Goal: Task Accomplishment & Management: Manage account settings

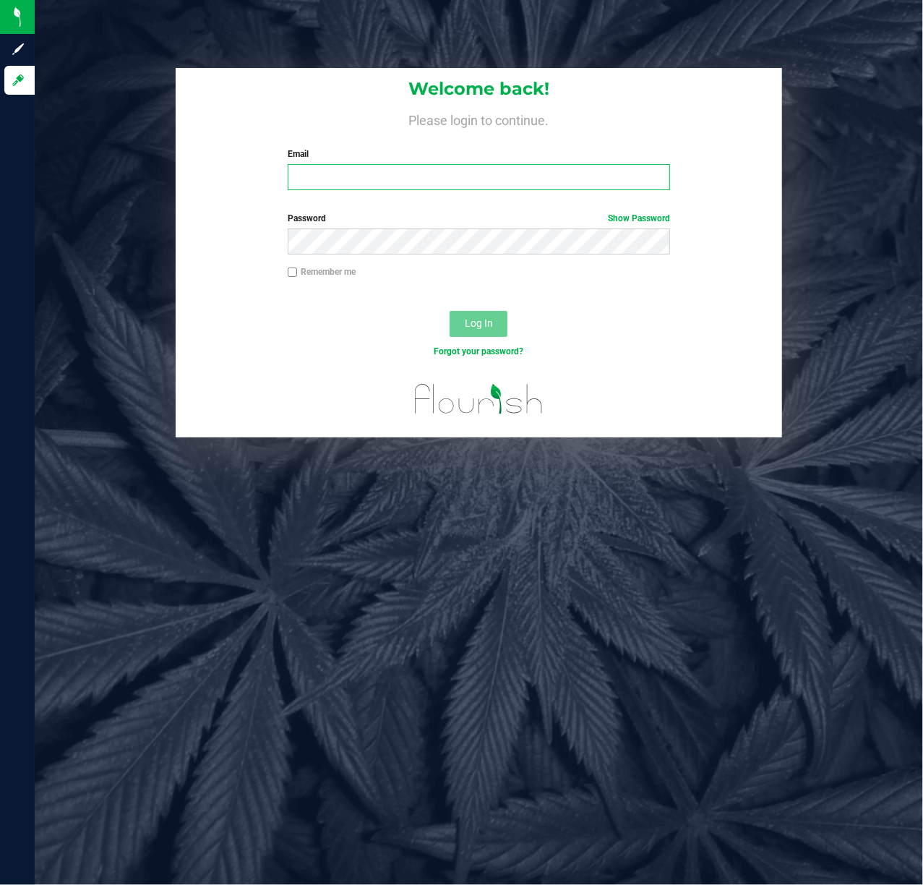
click at [324, 183] on input "Email" at bounding box center [479, 177] width 383 height 26
type input "[EMAIL_ADDRESS][DOMAIN_NAME]"
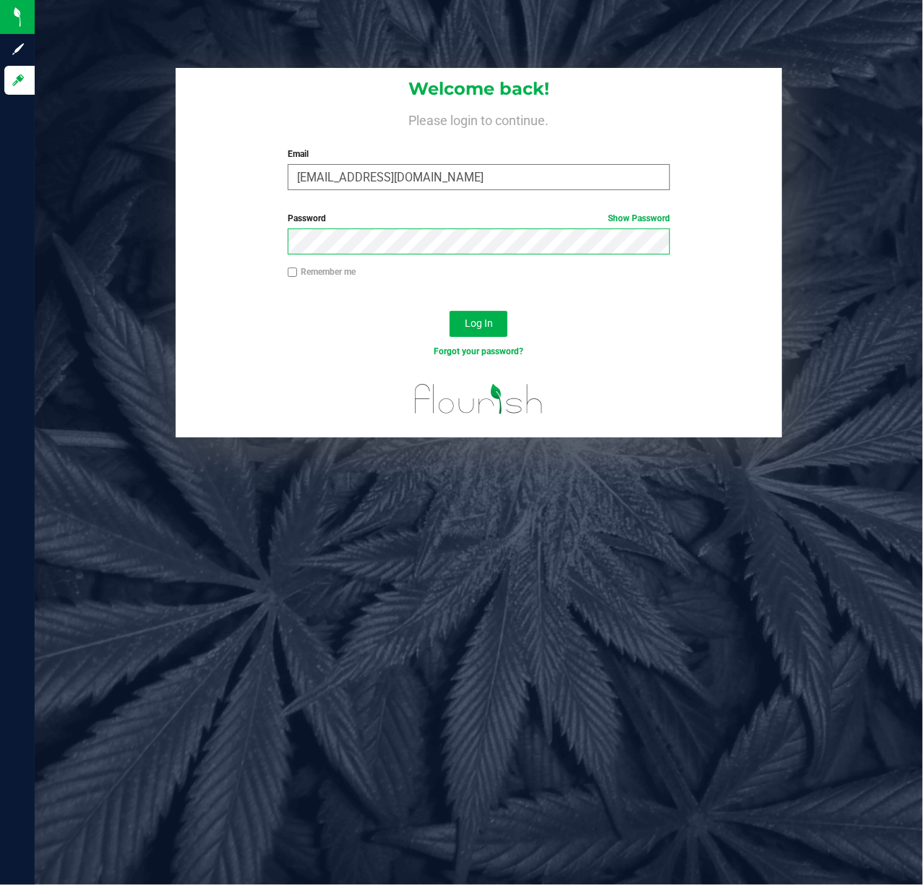
click at [450, 311] on button "Log In" at bounding box center [479, 324] width 58 height 26
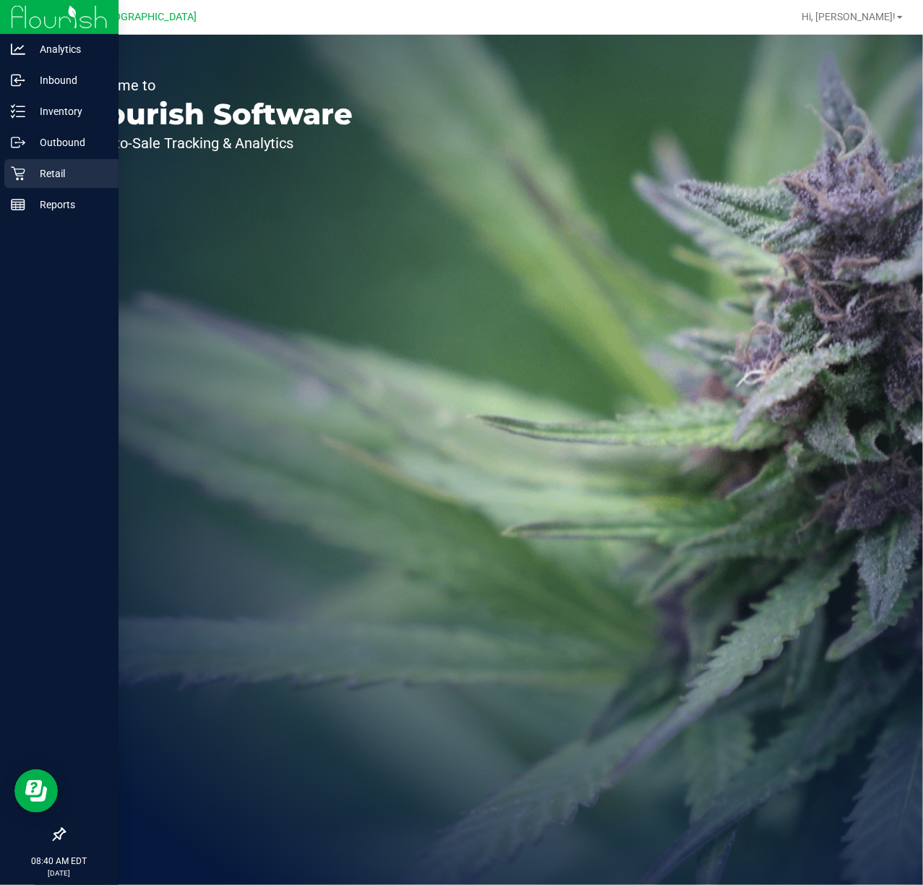
click at [56, 176] on p "Retail" at bounding box center [68, 173] width 87 height 17
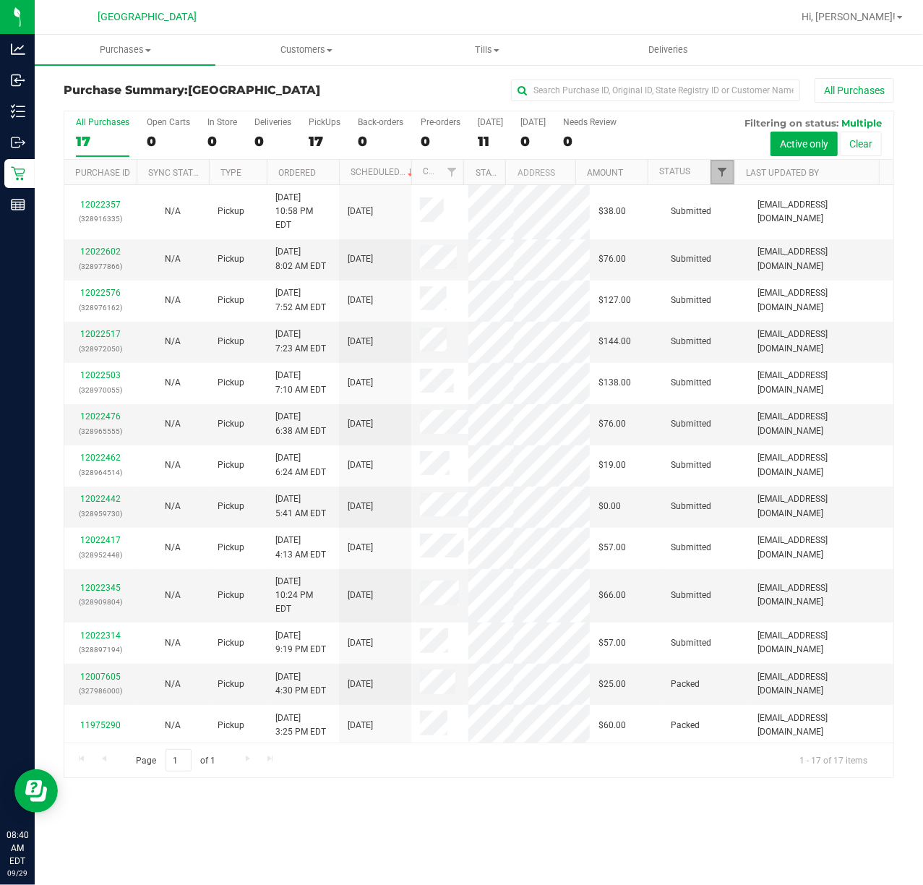
click at [723, 168] on span "Filter" at bounding box center [722, 172] width 12 height 12
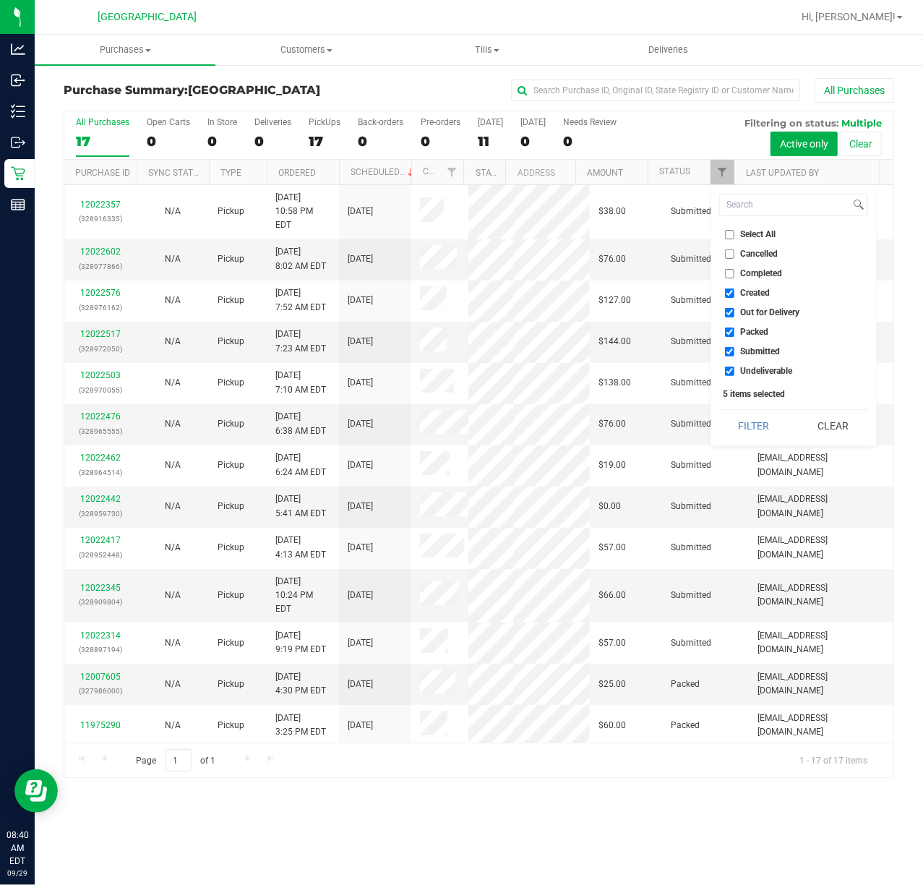
click at [734, 295] on label "Created" at bounding box center [748, 292] width 46 height 9
click at [734, 295] on input "Created" at bounding box center [729, 292] width 9 height 9
checkbox input "false"
click at [727, 313] on input "Out for Delivery" at bounding box center [729, 312] width 9 height 9
checkbox input "false"
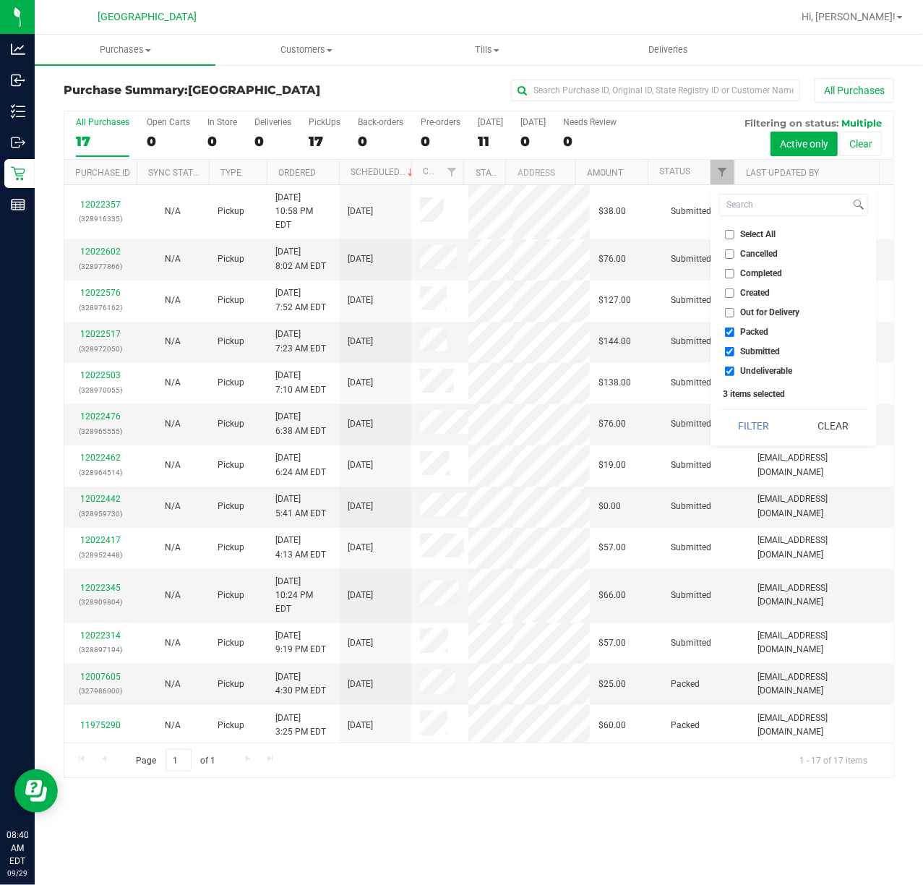
click at [727, 331] on input "Packed" at bounding box center [729, 331] width 9 height 9
checkbox input "false"
click at [729, 371] on input "Undeliverable" at bounding box center [729, 371] width 9 height 9
checkbox input "false"
click at [737, 416] on button "Filter" at bounding box center [753, 426] width 69 height 32
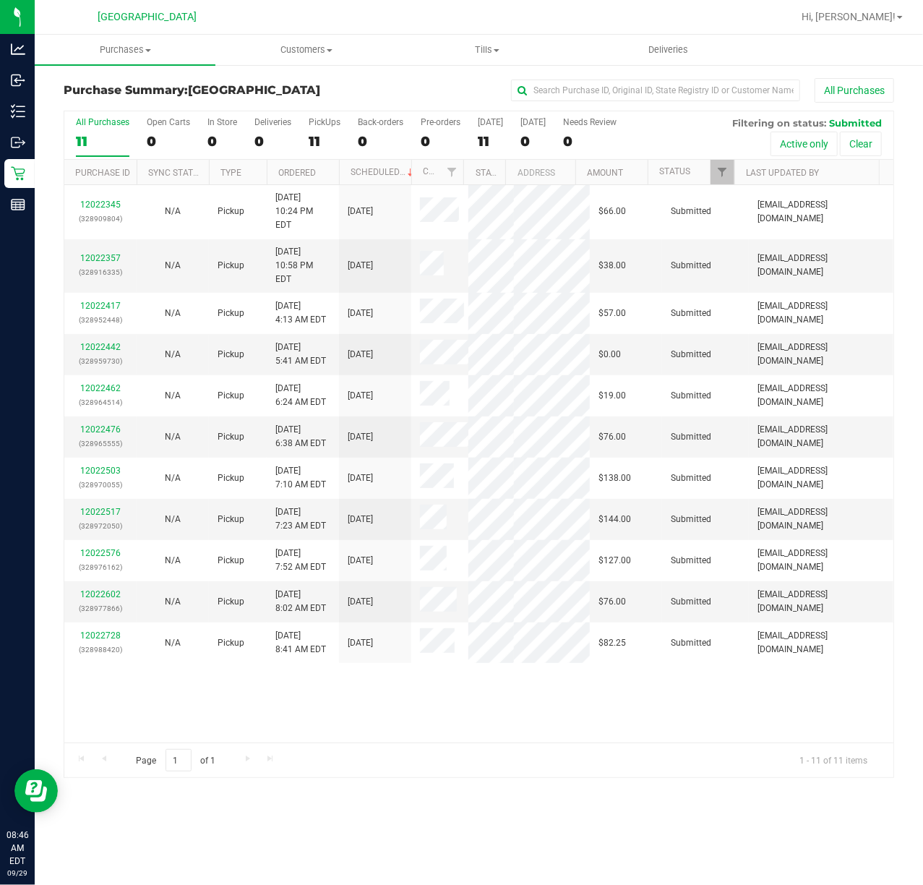
click at [638, 758] on div "Page 1 of 1 1 - 11 of 11 items" at bounding box center [478, 759] width 829 height 35
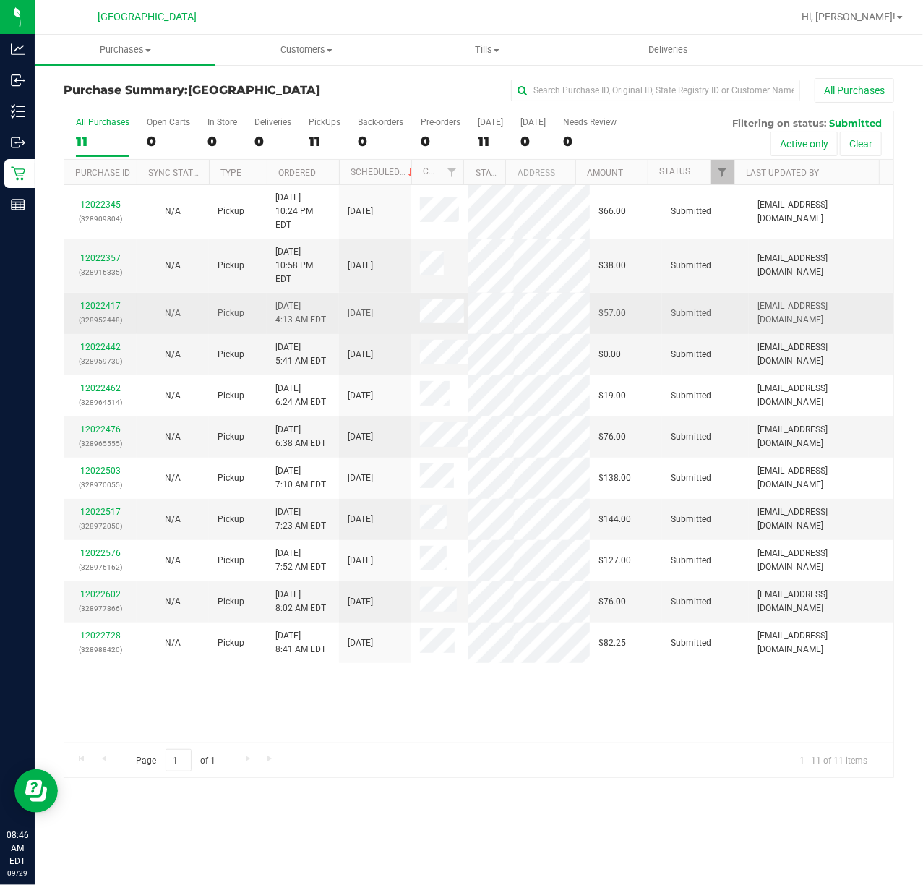
click at [90, 299] on div "12022417 (328952448)" at bounding box center [100, 312] width 55 height 27
click at [93, 301] on link "12022417" at bounding box center [100, 306] width 40 height 10
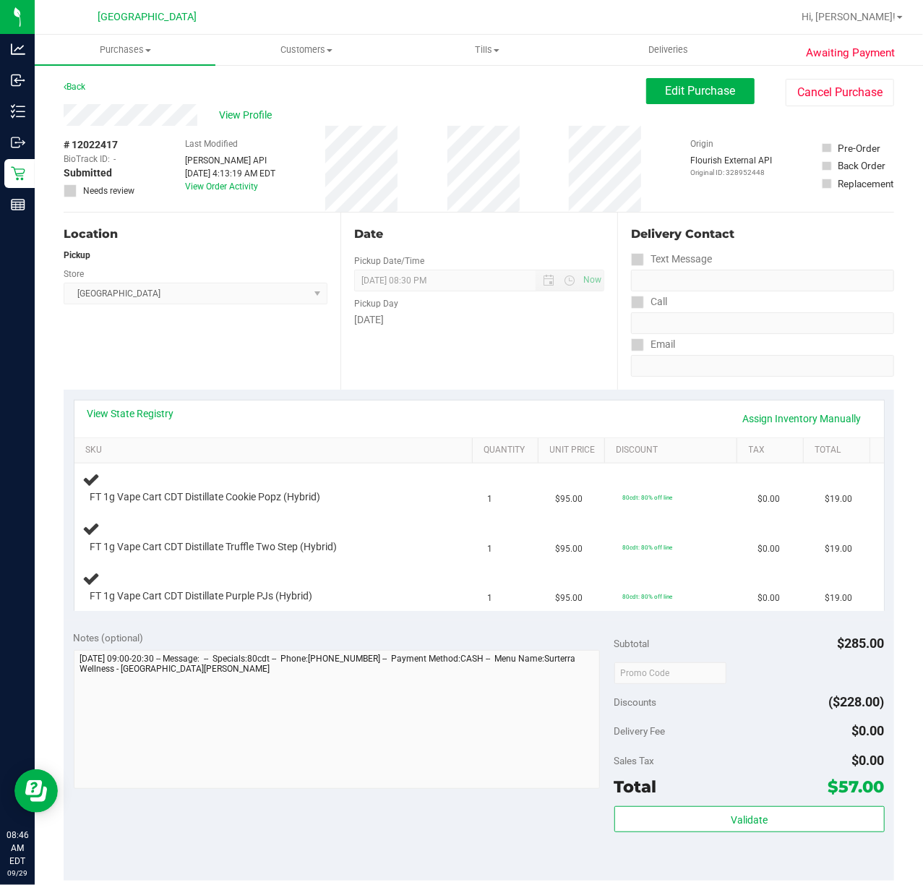
click at [458, 345] on div "Date Pickup Date/Time [DATE] Now [DATE] 08:30 PM Now Pickup Day [DATE]" at bounding box center [478, 301] width 277 height 177
click at [470, 359] on div "Date Pickup Date/Time [DATE] Now [DATE] 08:30 PM Now Pickup Day [DATE]" at bounding box center [478, 301] width 277 height 177
click at [483, 363] on div "Date Pickup Date/Time [DATE] Now [DATE] 08:30 PM Now Pickup Day [DATE]" at bounding box center [478, 301] width 277 height 177
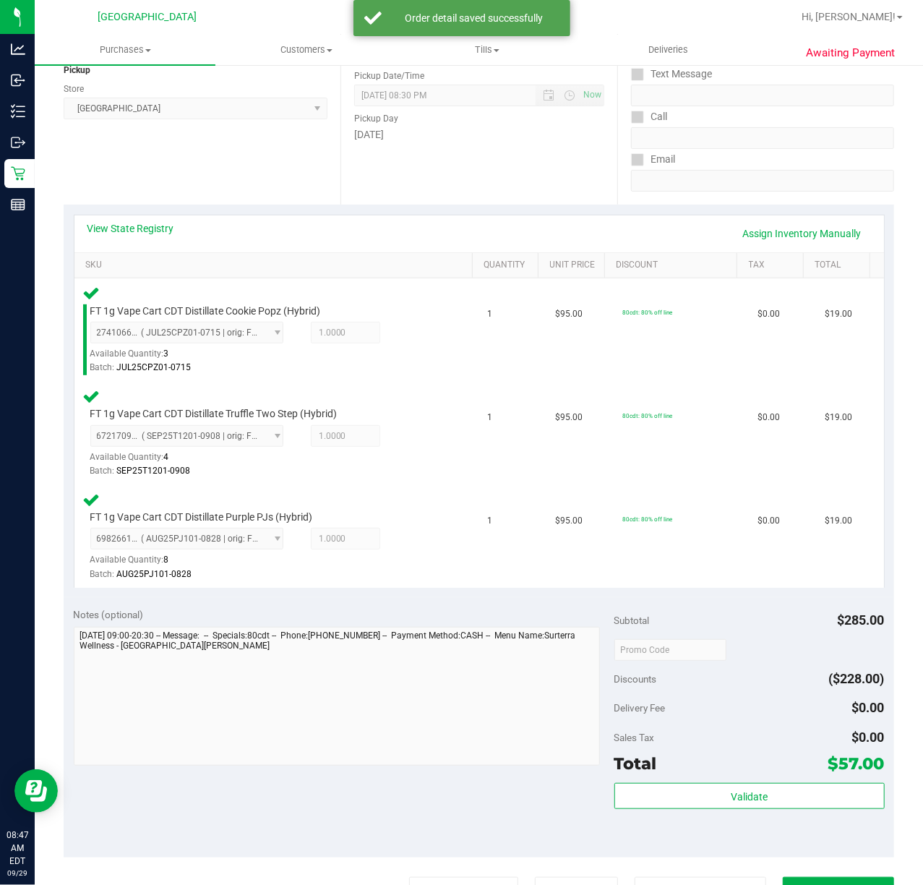
scroll to position [481, 0]
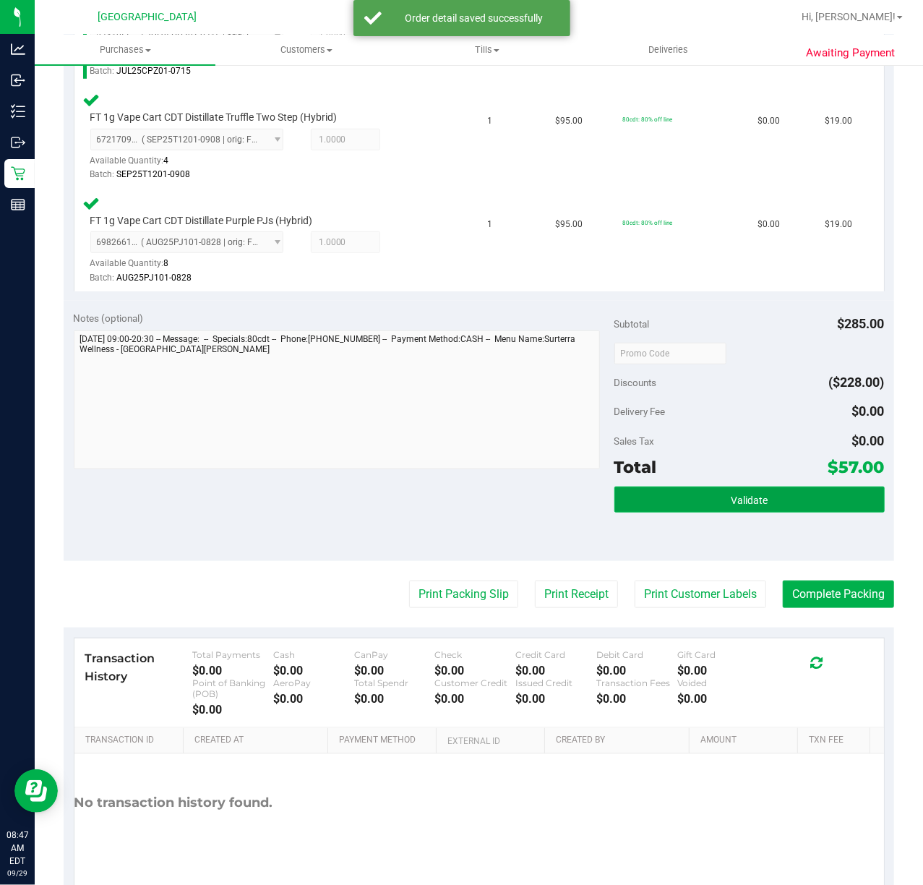
click at [717, 492] on button "Validate" at bounding box center [749, 499] width 270 height 26
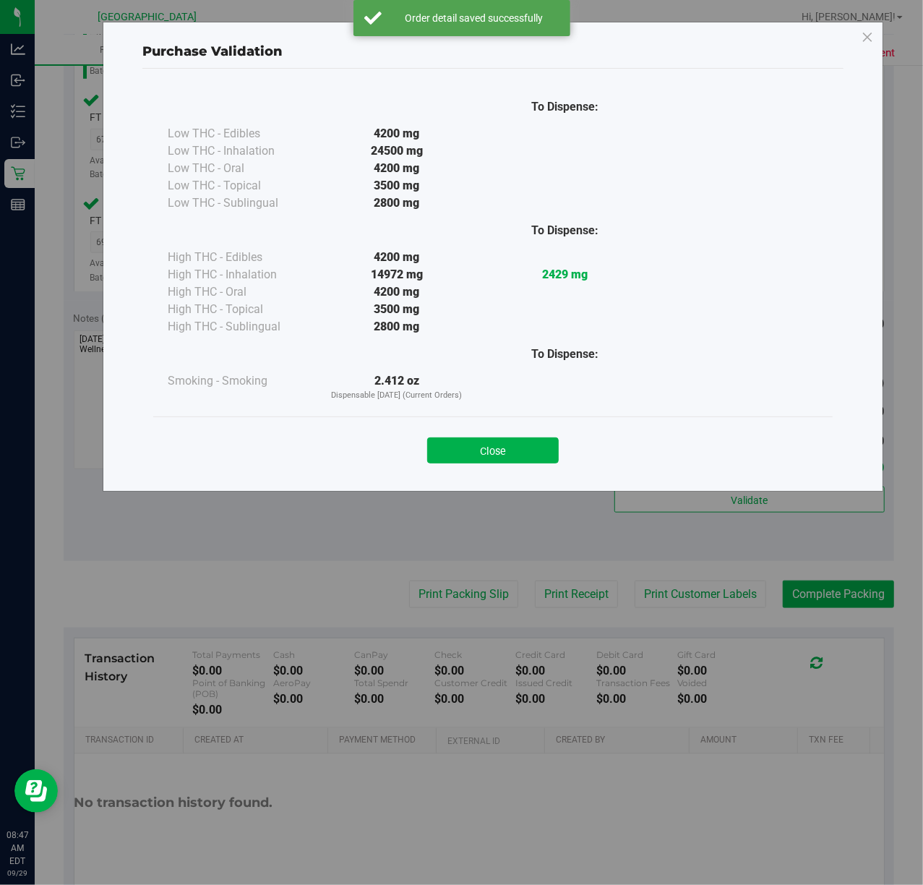
drag, startPoint x: 447, startPoint y: 444, endPoint x: 525, endPoint y: 468, distance: 81.8
click at [450, 444] on button "Close" at bounding box center [493, 450] width 132 height 26
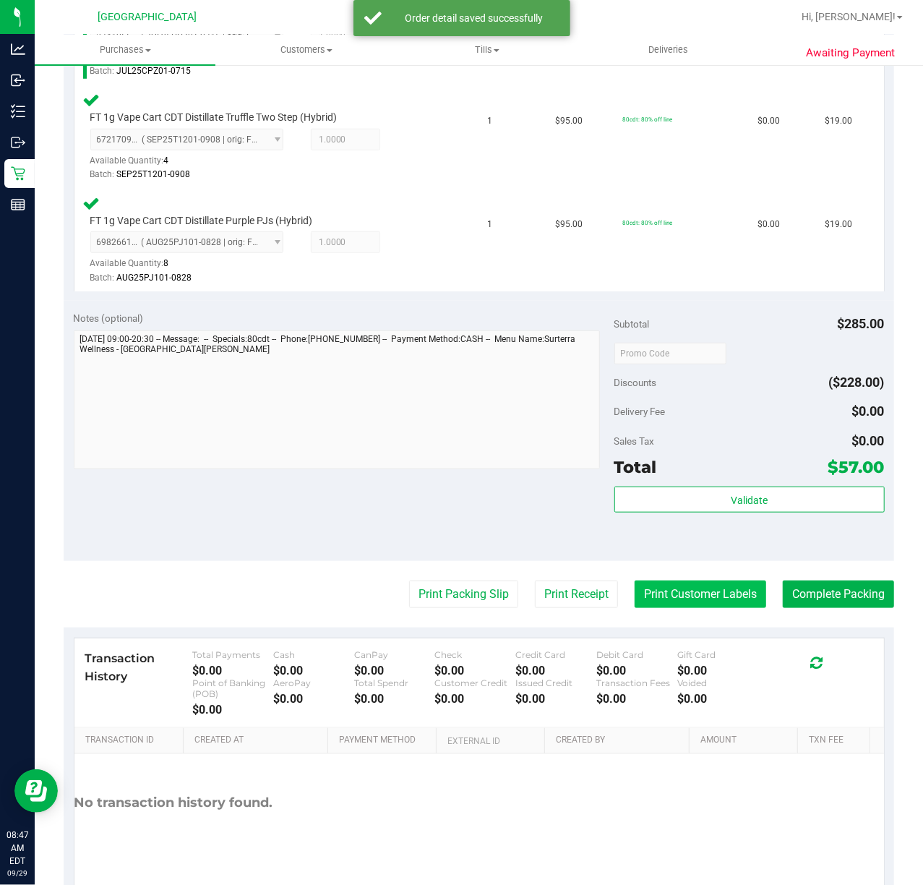
click at [657, 591] on button "Print Customer Labels" at bounding box center [701, 593] width 132 height 27
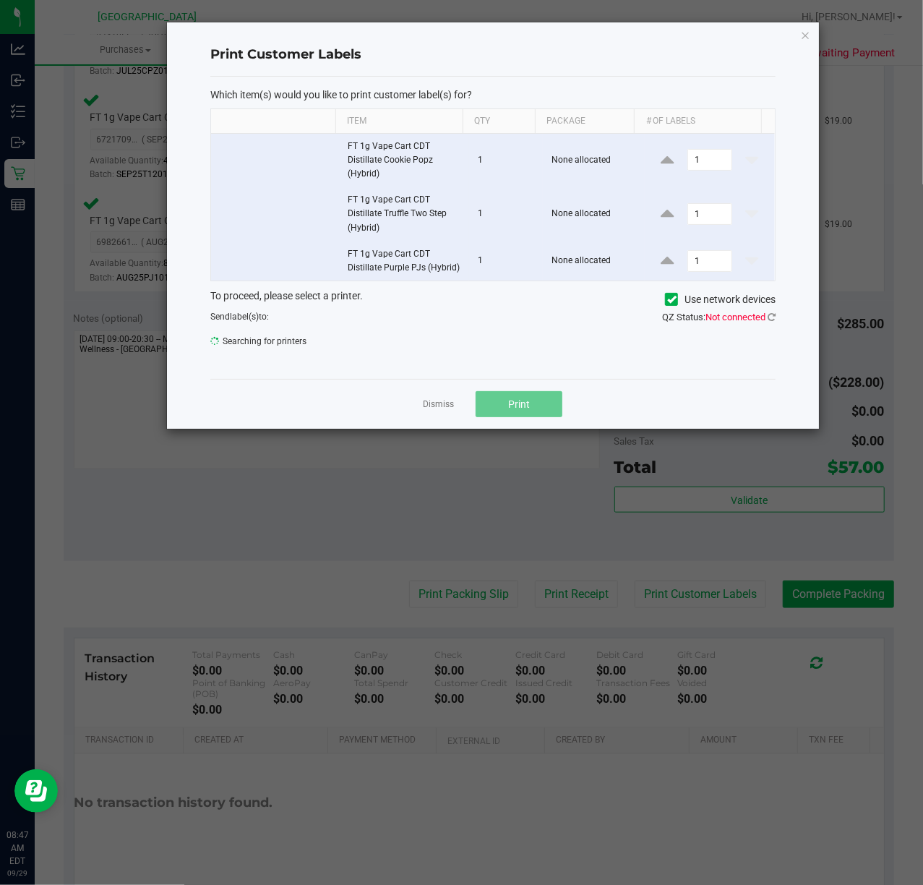
click at [779, 325] on div "QZ Status: Not connected" at bounding box center [639, 317] width 293 height 14
click at [772, 322] on icon at bounding box center [772, 316] width 8 height 9
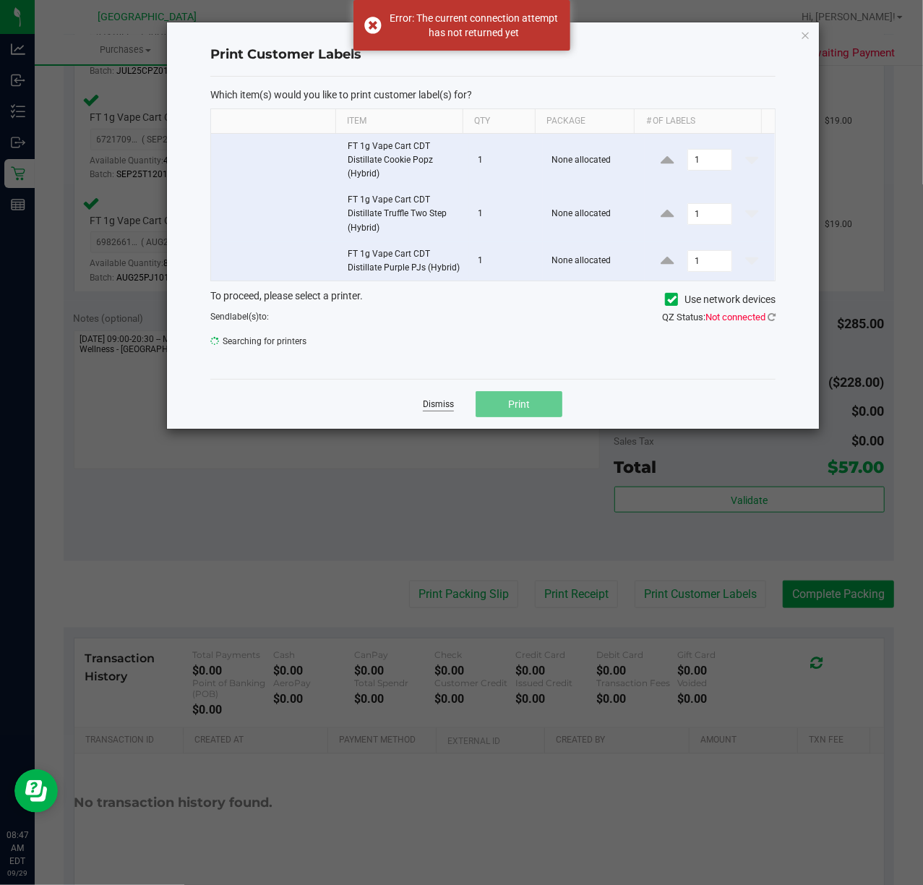
click at [423, 411] on link "Dismiss" at bounding box center [438, 404] width 31 height 12
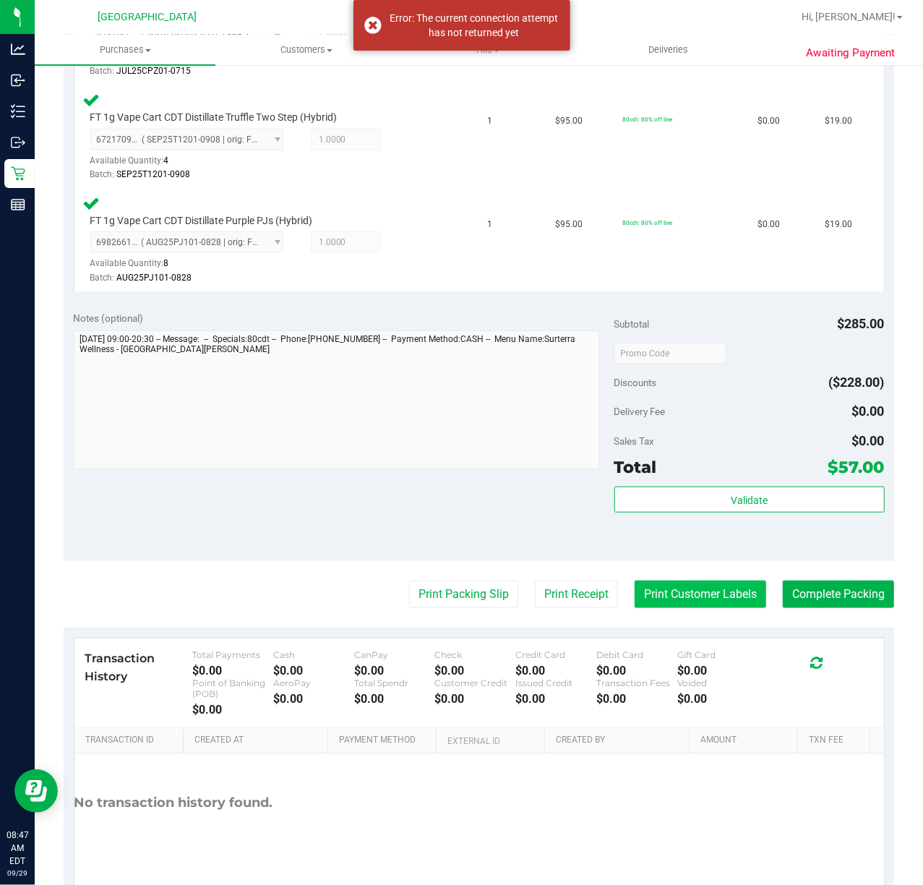
click at [646, 604] on button "Print Customer Labels" at bounding box center [701, 593] width 132 height 27
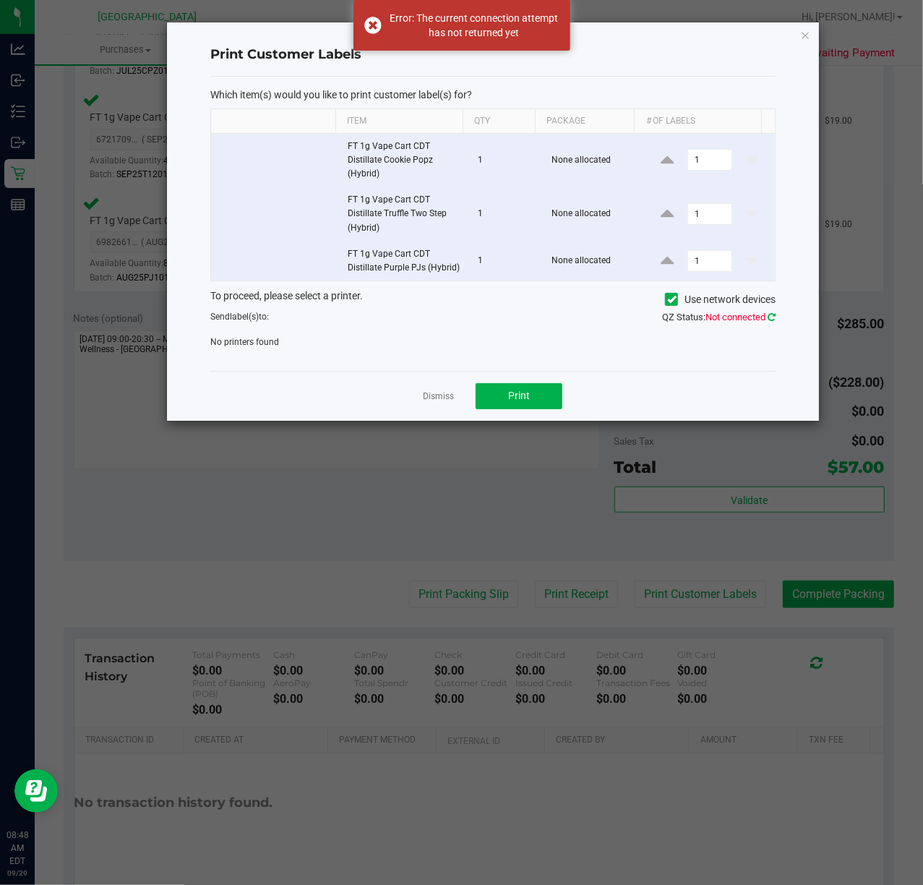
click at [772, 322] on icon at bounding box center [772, 316] width 8 height 9
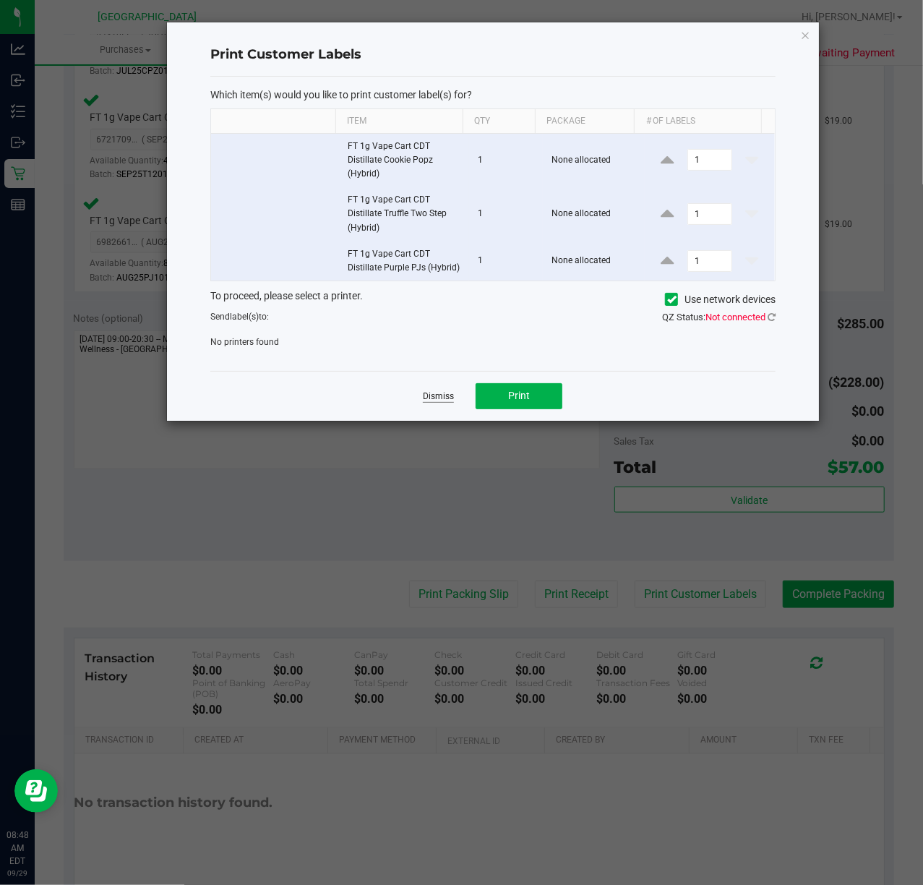
click at [432, 403] on link "Dismiss" at bounding box center [438, 396] width 31 height 12
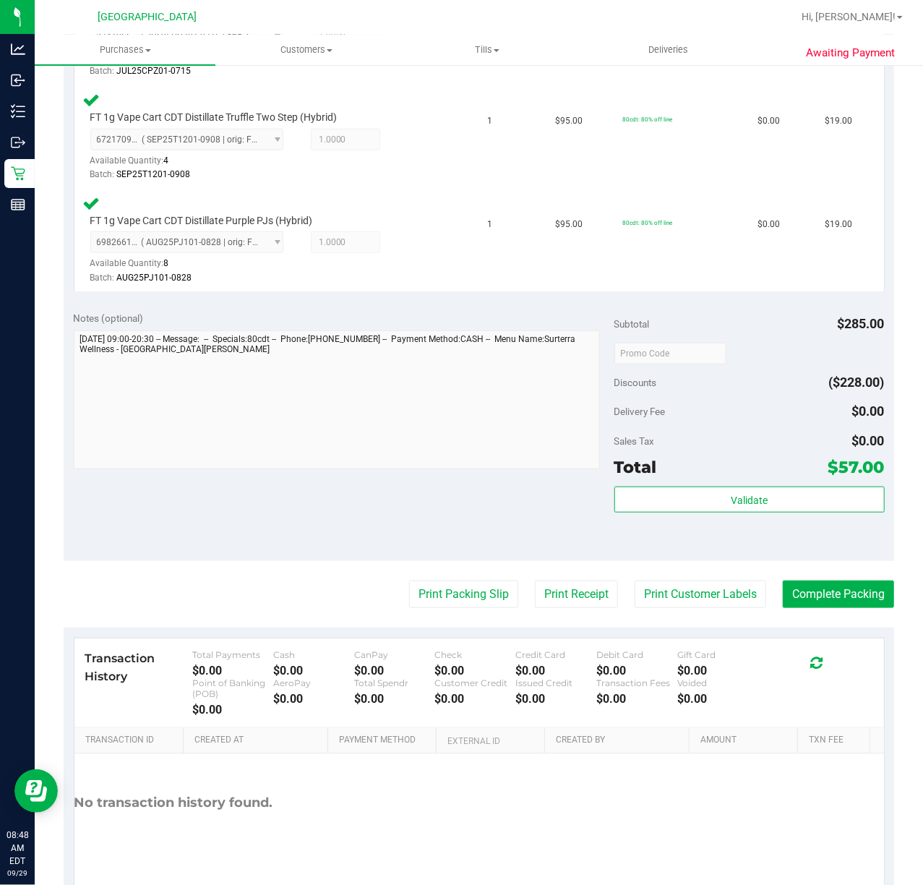
click at [729, 552] on div "Notes (optional) Subtotal $285.00 Discounts ($228.00) Delivery Fee $0.00 Sales …" at bounding box center [479, 431] width 831 height 260
click at [706, 340] on div at bounding box center [670, 353] width 112 height 26
click at [671, 608] on button "Print Customer Labels" at bounding box center [701, 593] width 132 height 27
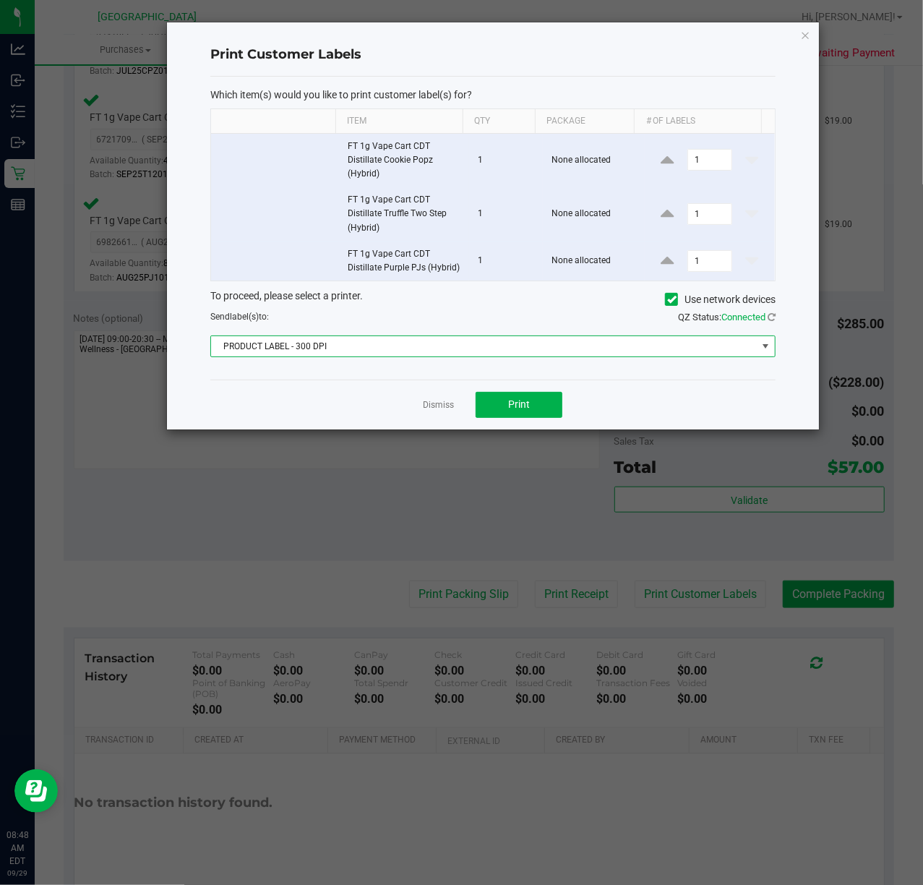
click at [471, 356] on span "PRODUCT LABEL - 300 DPI" at bounding box center [484, 346] width 546 height 20
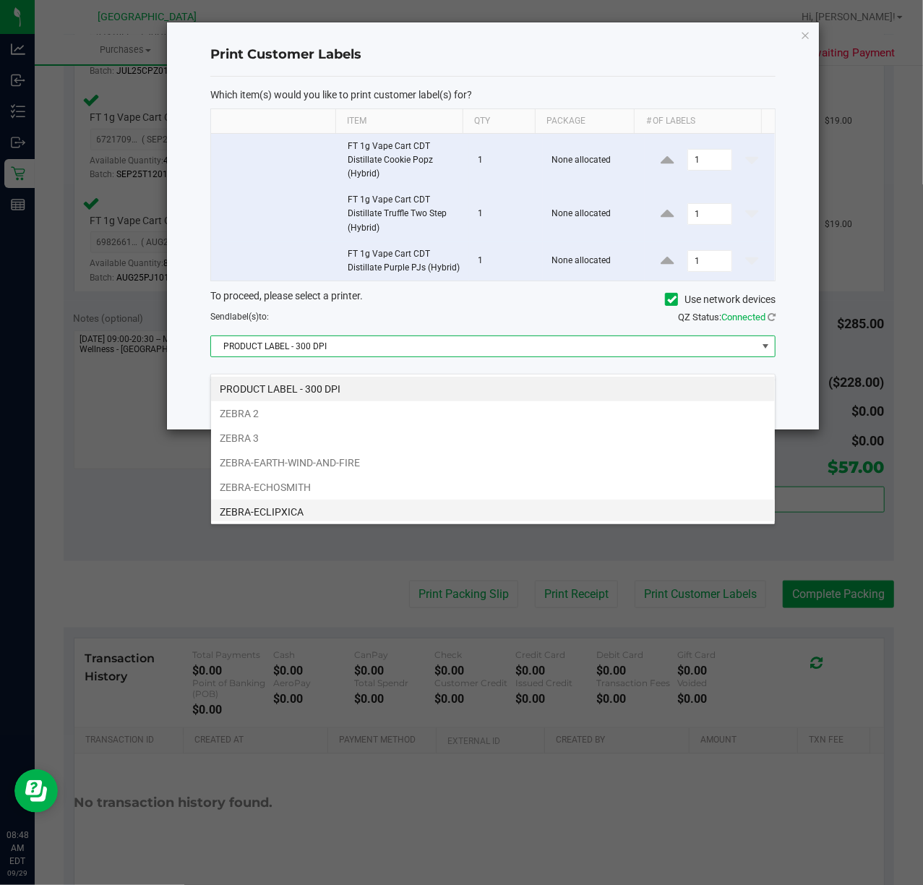
scroll to position [56, 0]
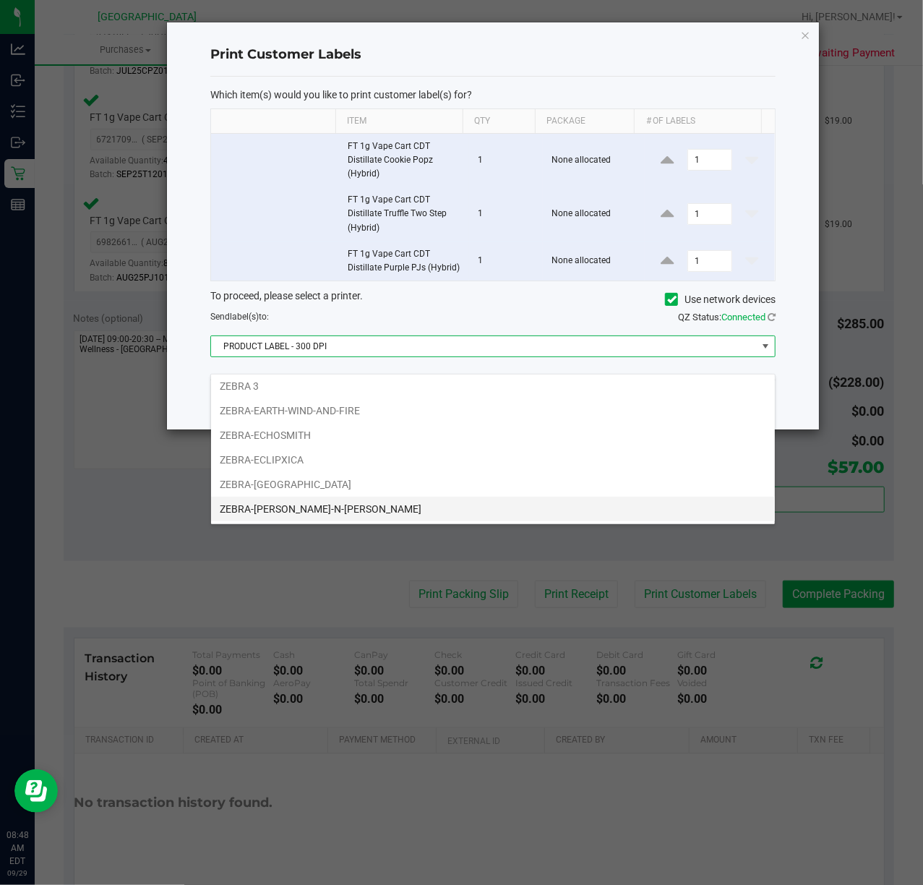
click at [353, 504] on li "ZEBRA-[PERSON_NAME]-N-[PERSON_NAME]" at bounding box center [493, 509] width 564 height 25
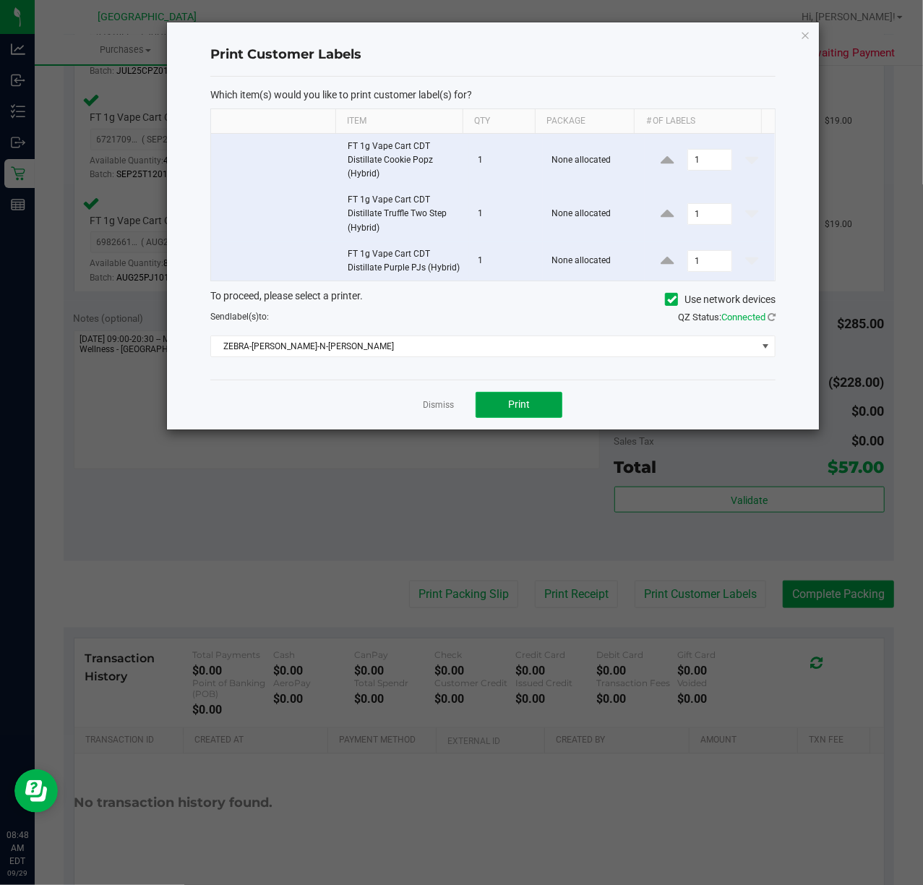
click at [512, 418] on button "Print" at bounding box center [519, 405] width 87 height 26
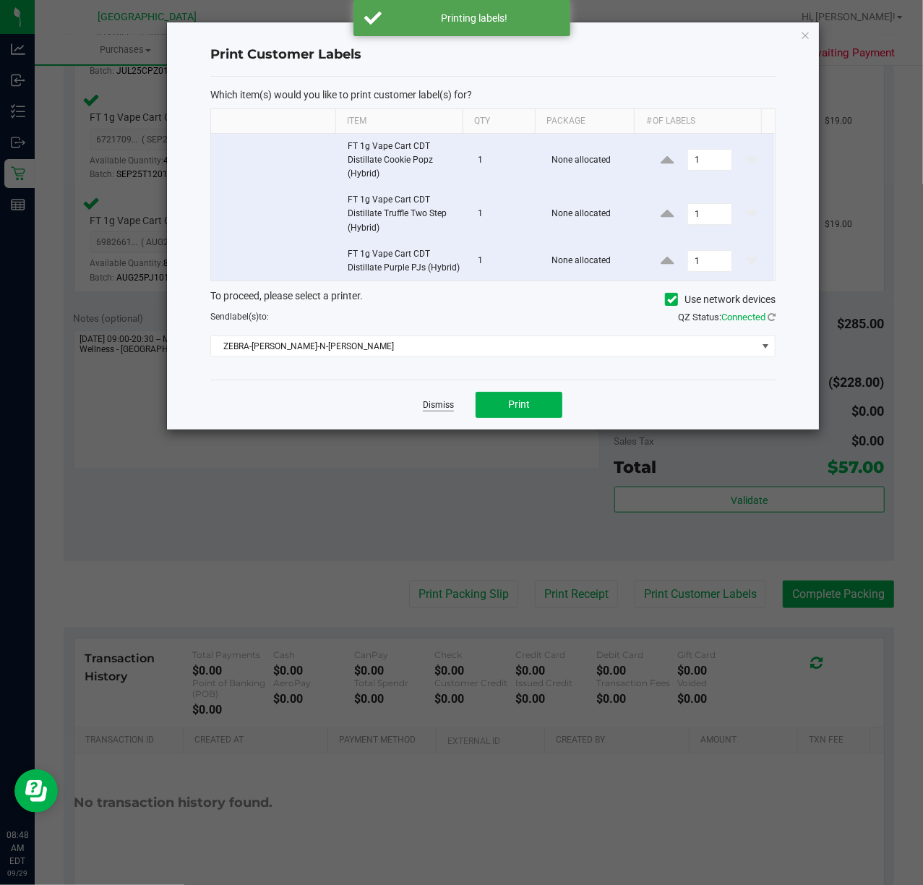
click at [442, 411] on link "Dismiss" at bounding box center [438, 405] width 31 height 12
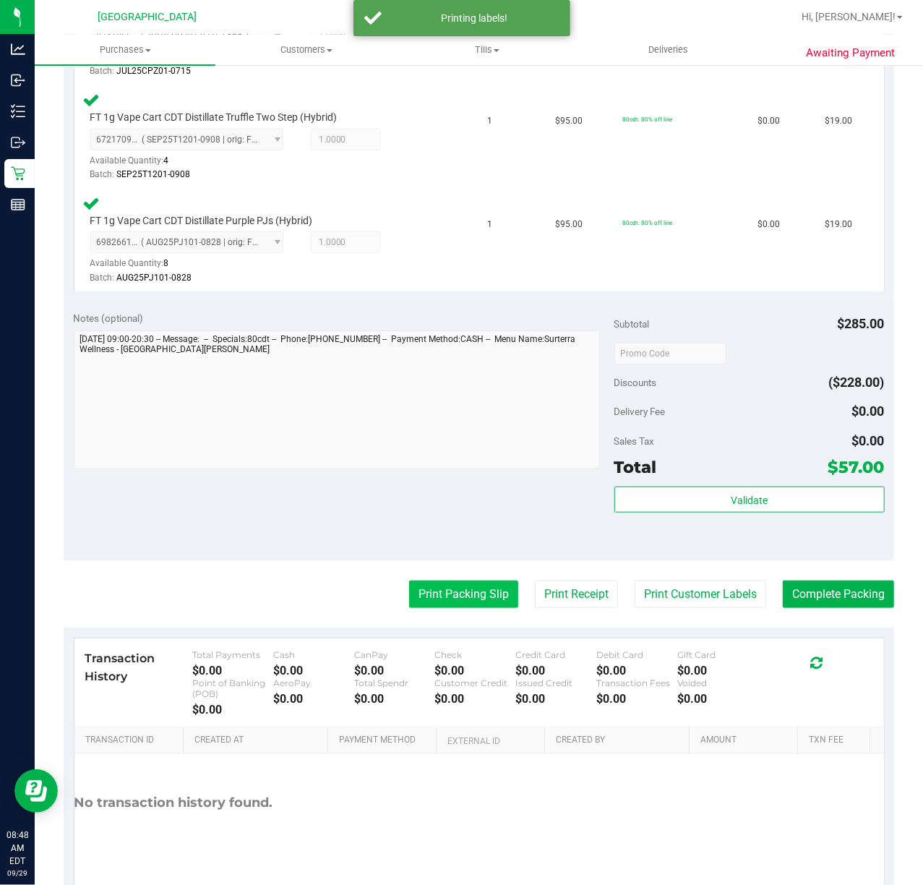
click at [473, 602] on button "Print Packing Slip" at bounding box center [463, 593] width 109 height 27
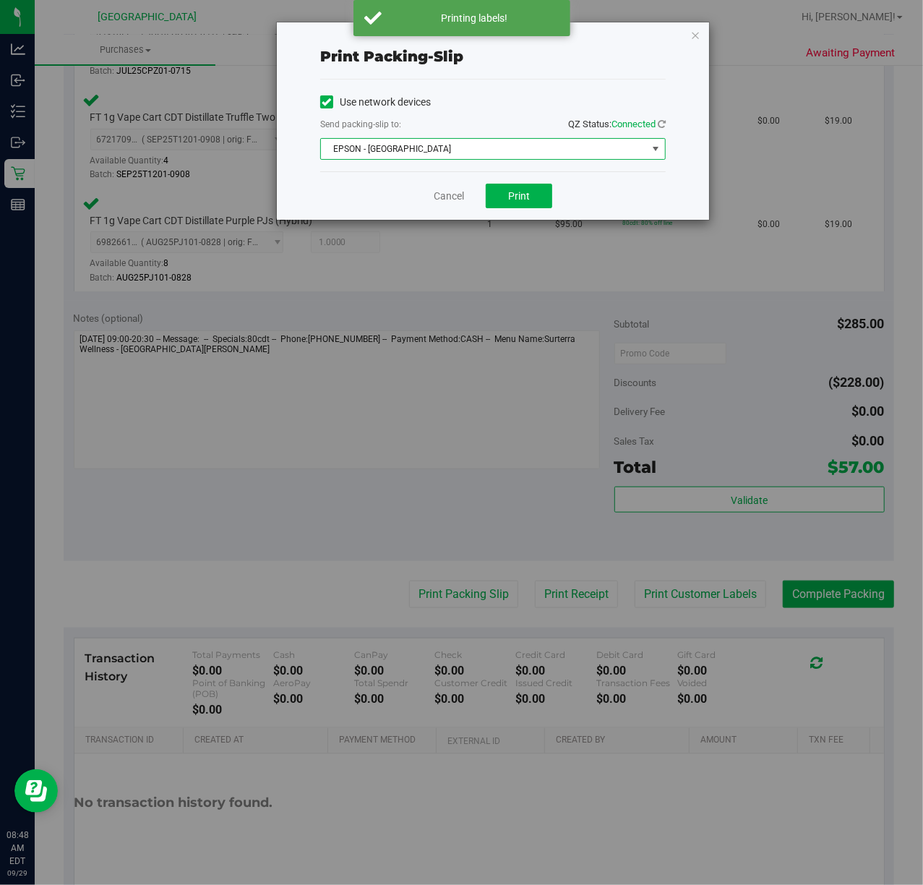
click at [484, 142] on span "EPSON - [GEOGRAPHIC_DATA]" at bounding box center [484, 149] width 326 height 20
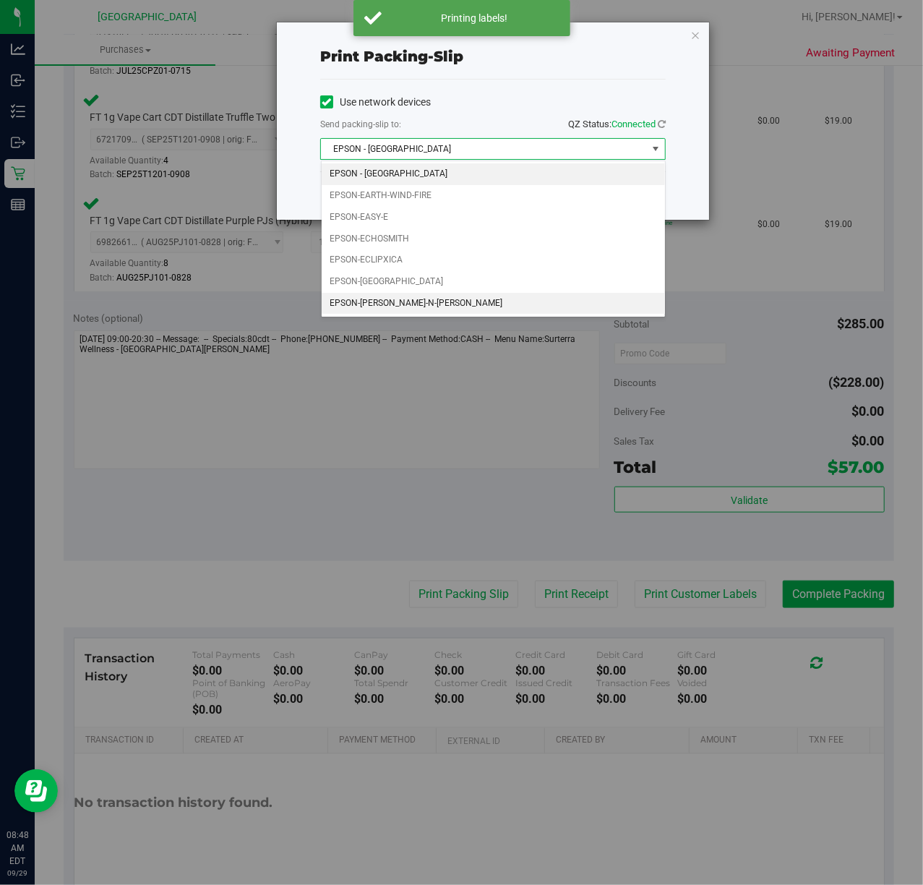
click at [406, 307] on li "EPSON-[PERSON_NAME]-N-[PERSON_NAME]" at bounding box center [493, 304] width 343 height 22
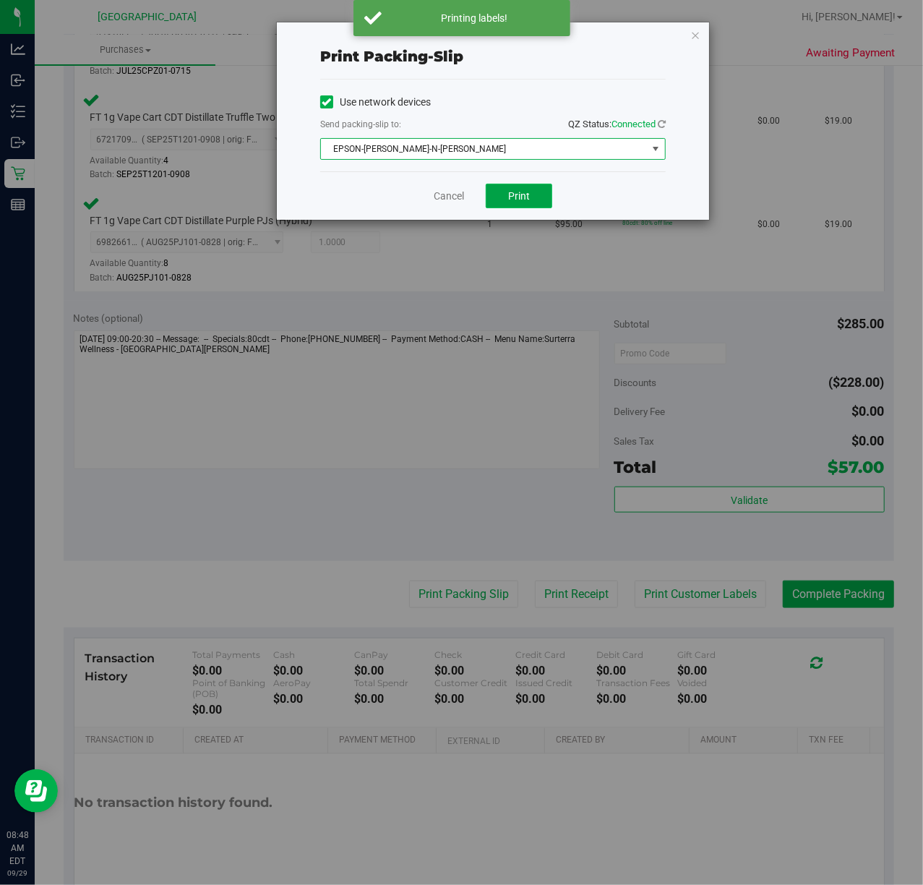
click at [504, 194] on button "Print" at bounding box center [519, 196] width 67 height 25
click at [617, 189] on div "Cancel Print" at bounding box center [493, 195] width 346 height 48
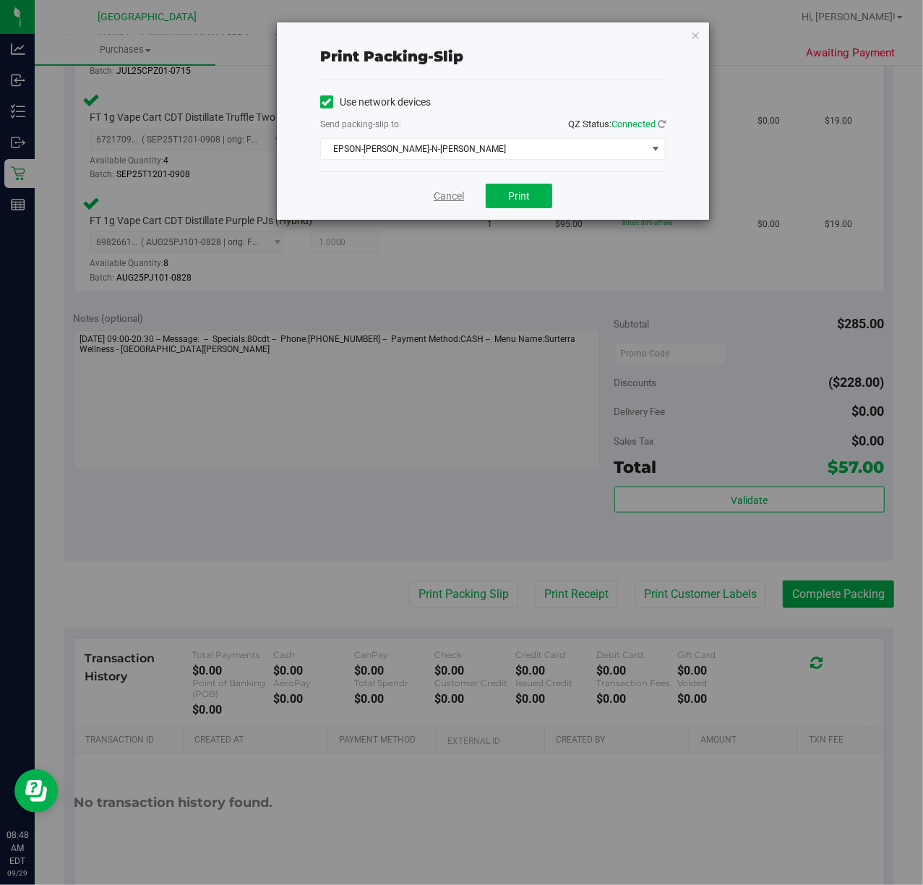
click at [435, 194] on link "Cancel" at bounding box center [449, 196] width 30 height 15
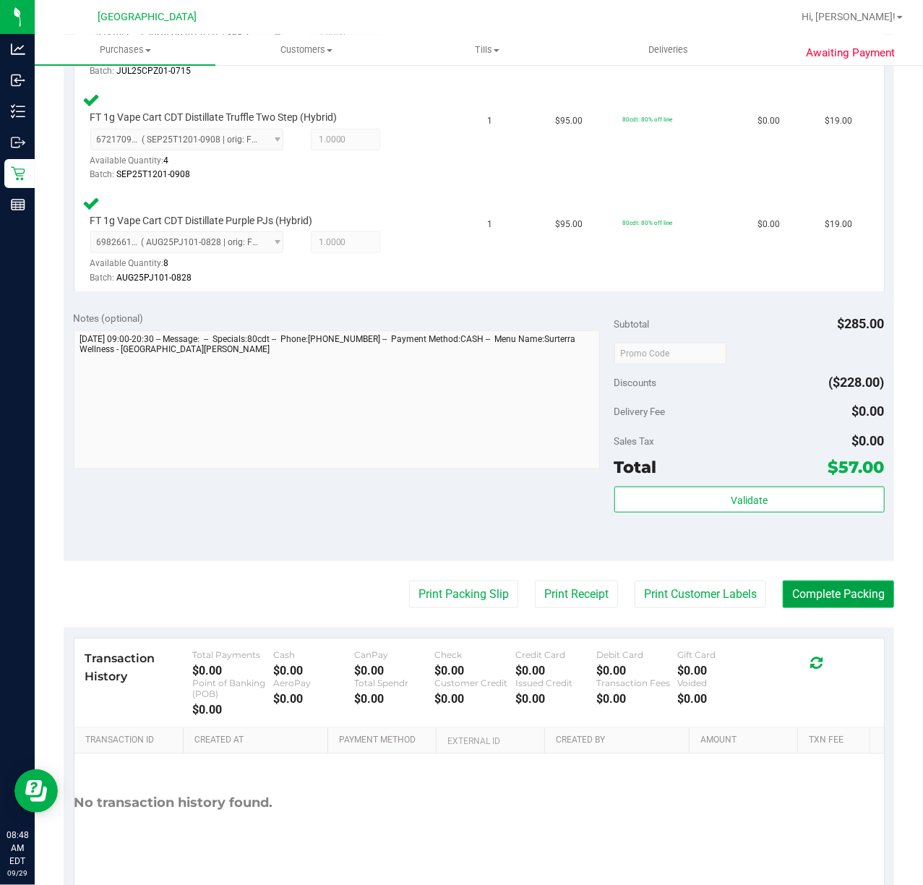
click at [827, 581] on button "Complete Packing" at bounding box center [838, 593] width 111 height 27
click at [755, 553] on div "Notes (optional) Subtotal $285.00 Discounts ($228.00) Delivery Fee $0.00 Sales …" at bounding box center [479, 431] width 831 height 260
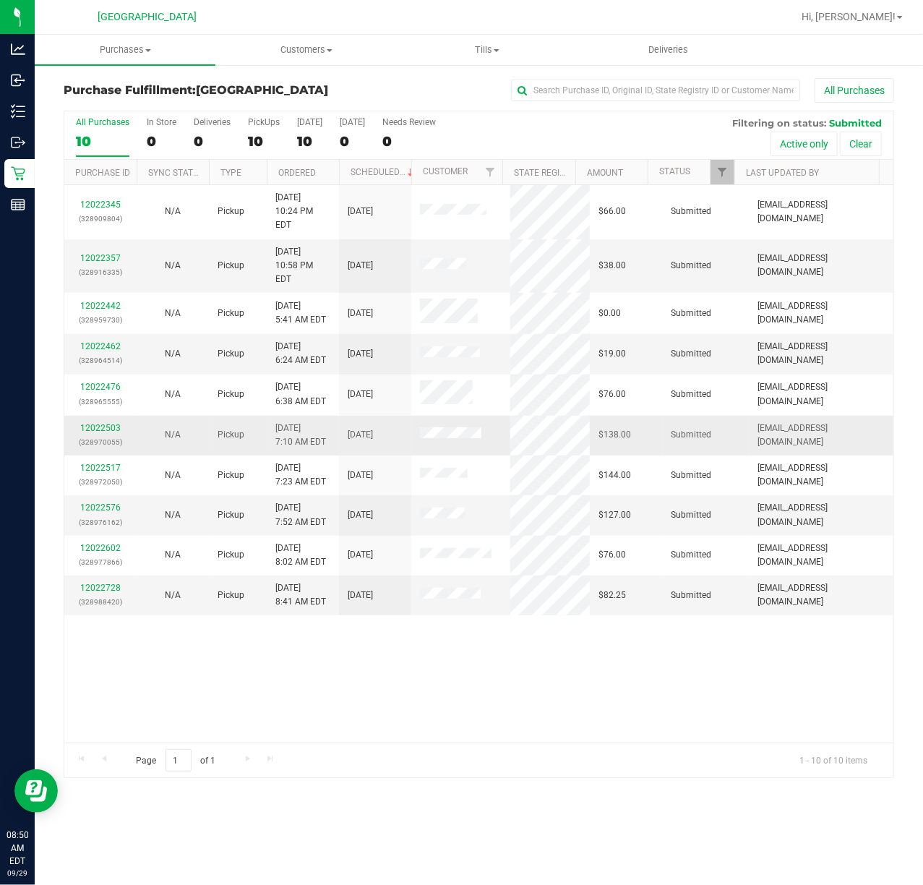
click at [103, 435] on p "(328970055)" at bounding box center [100, 442] width 55 height 14
click at [103, 423] on link "12022503" at bounding box center [100, 428] width 40 height 10
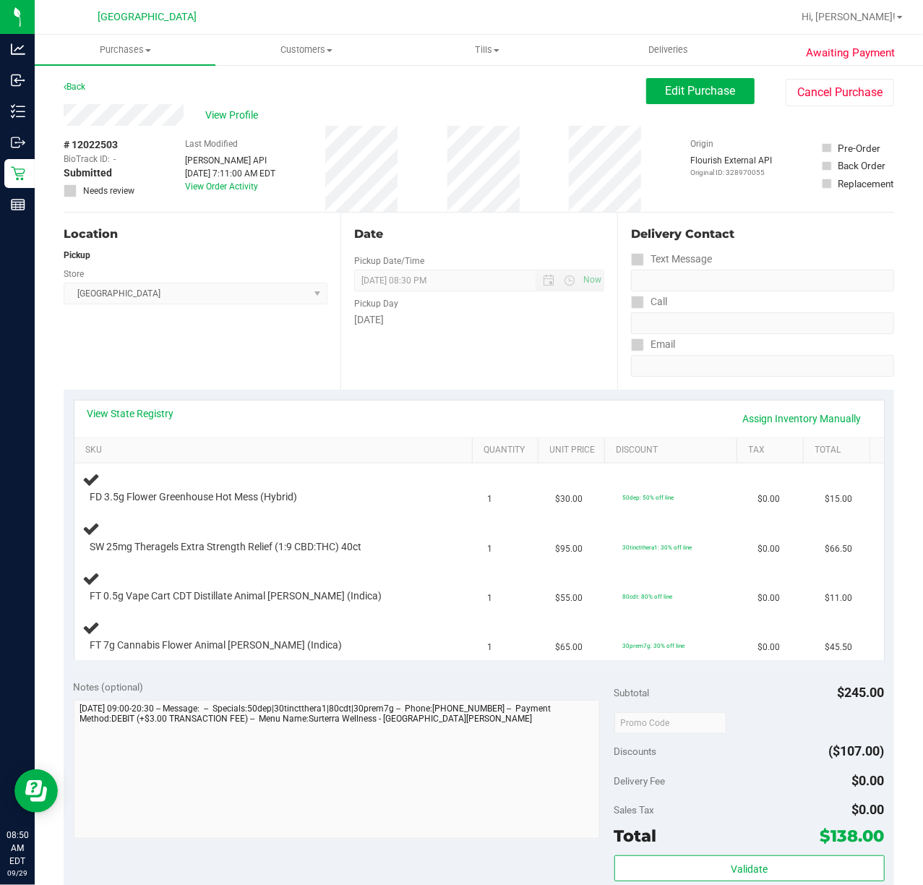
click at [476, 394] on div "View State Registry Assign Inventory Manually SKU Quantity Unit Price Discount …" at bounding box center [479, 530] width 831 height 280
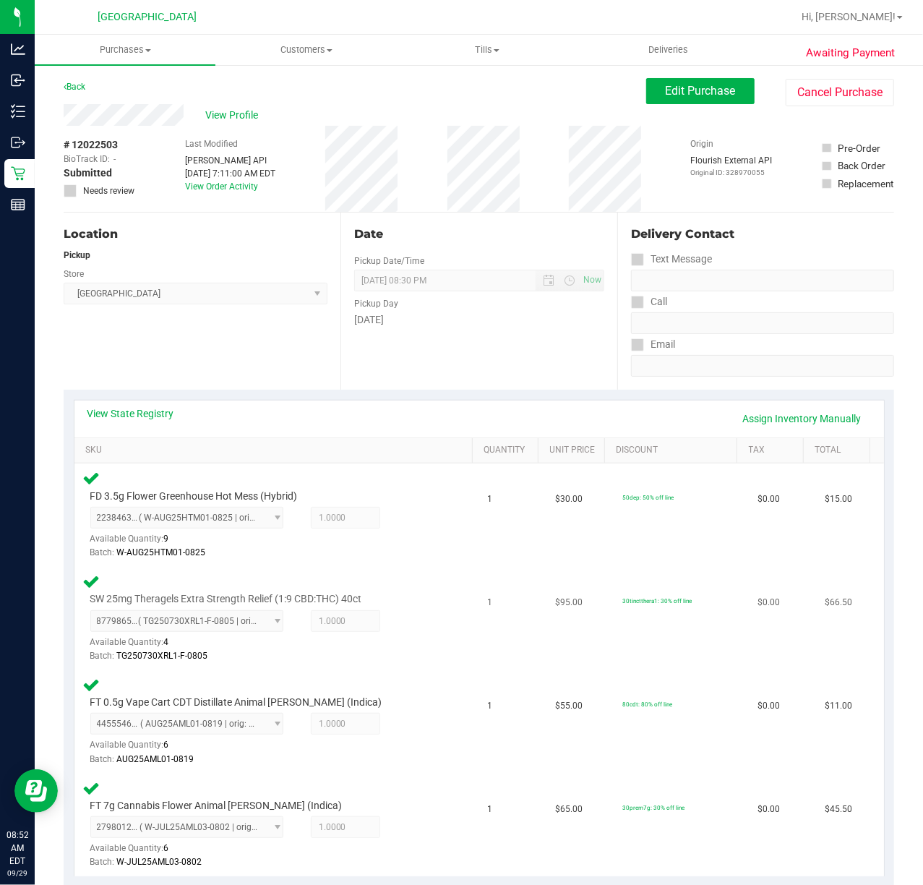
scroll to position [481, 0]
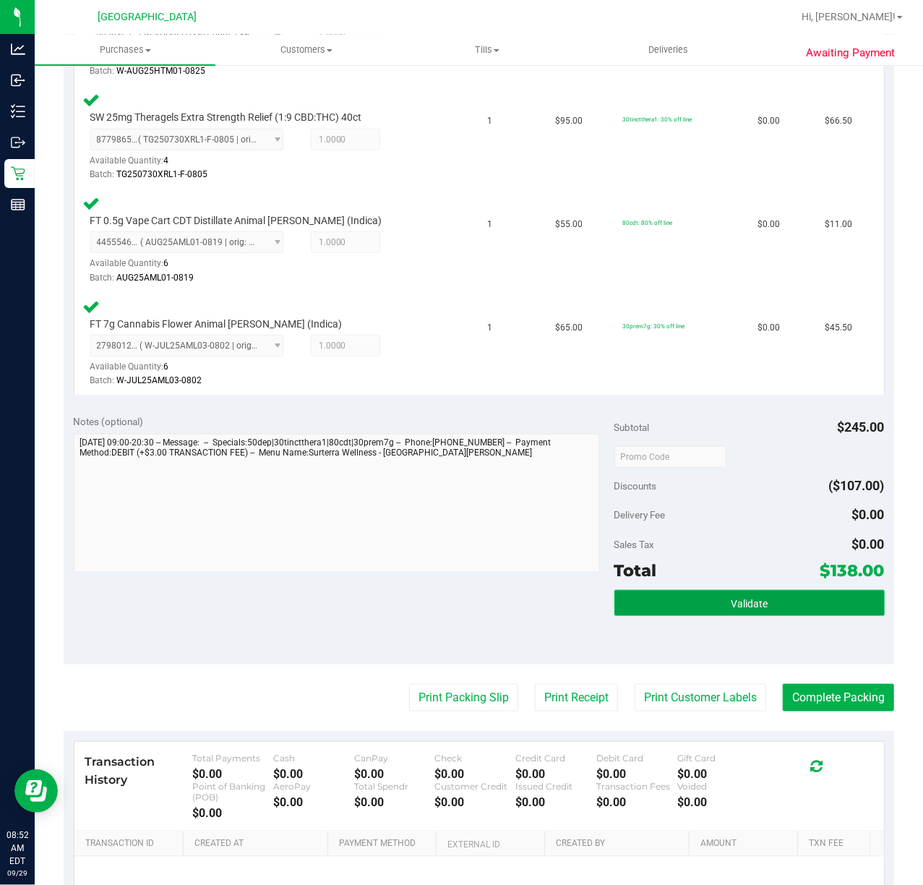
click at [740, 614] on button "Validate" at bounding box center [749, 603] width 270 height 26
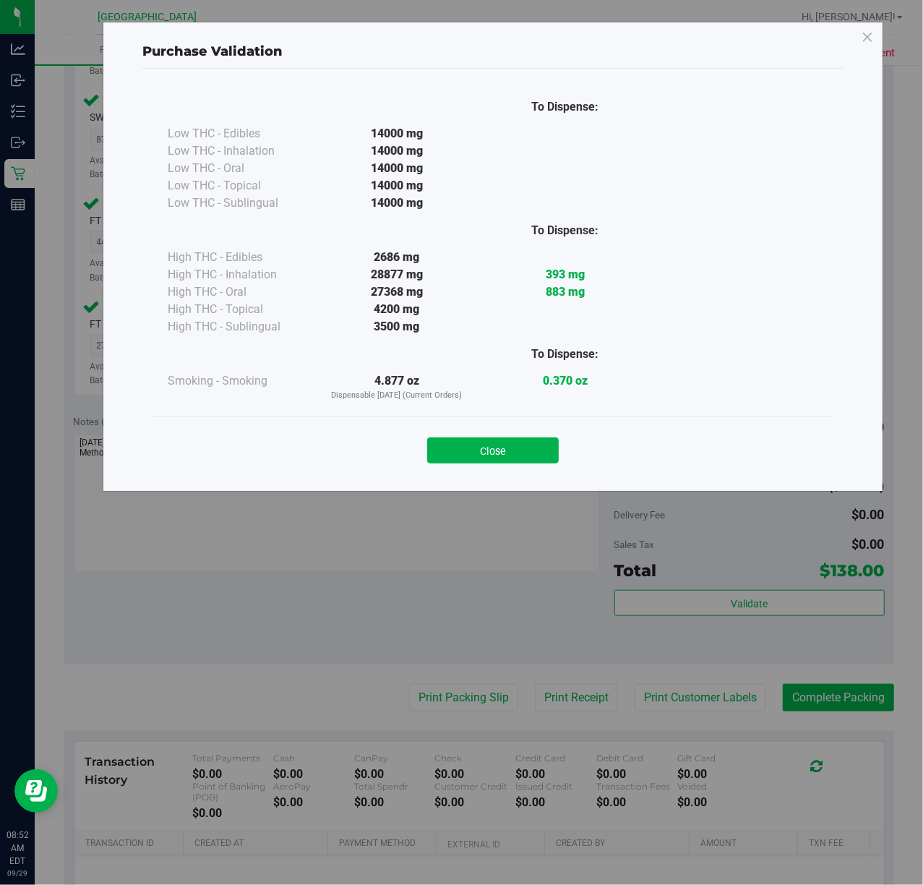
click at [555, 614] on div "Purchase Validation To Dispense: Low THC - Edibles 14000 mg" at bounding box center [467, 442] width 934 height 885
click at [510, 464] on div "Close" at bounding box center [493, 445] width 680 height 59
click at [516, 443] on button "Close" at bounding box center [493, 450] width 132 height 26
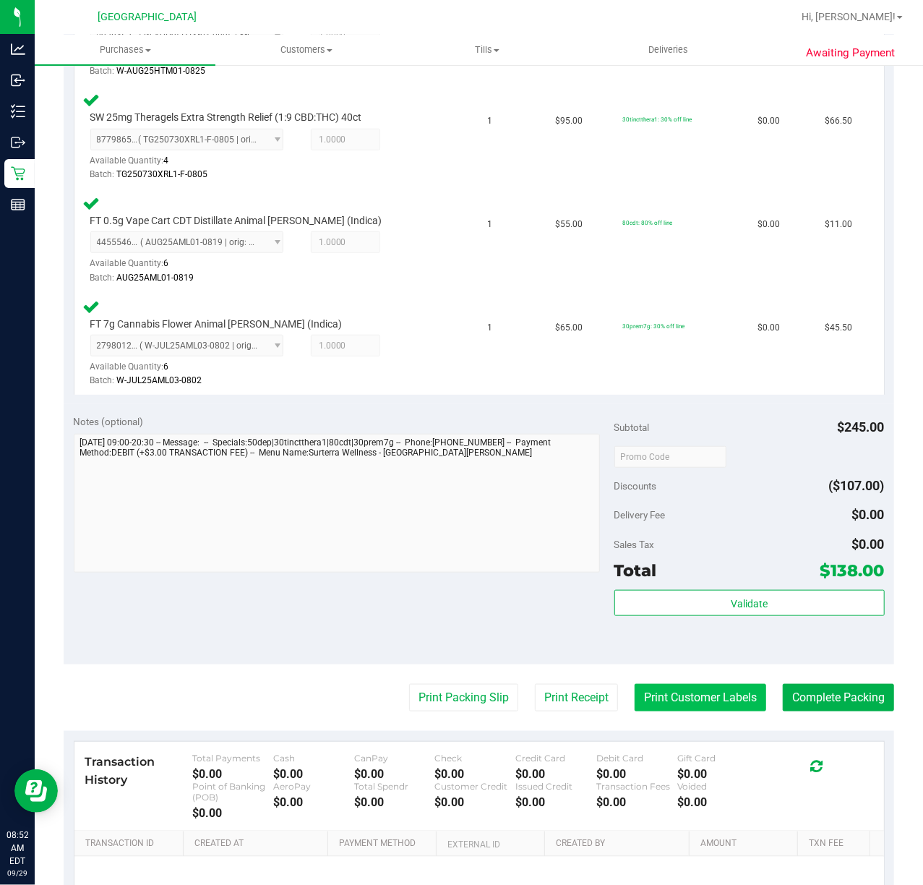
click at [726, 695] on button "Print Customer Labels" at bounding box center [701, 697] width 132 height 27
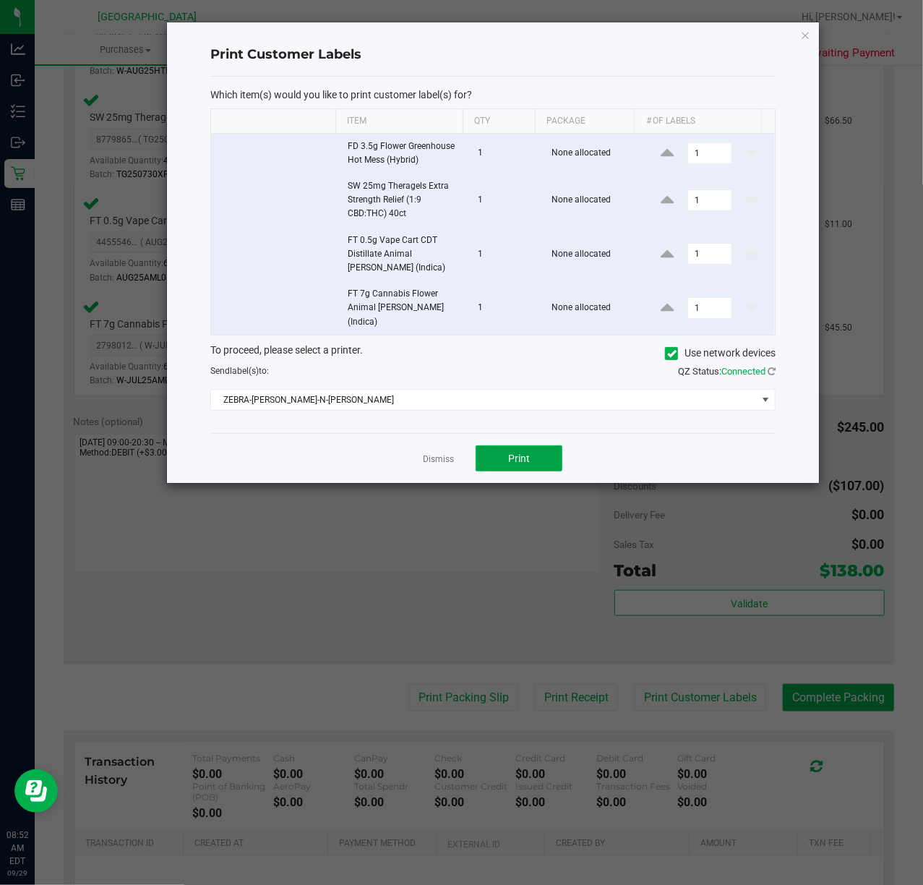
click at [528, 445] on button "Print" at bounding box center [519, 458] width 87 height 26
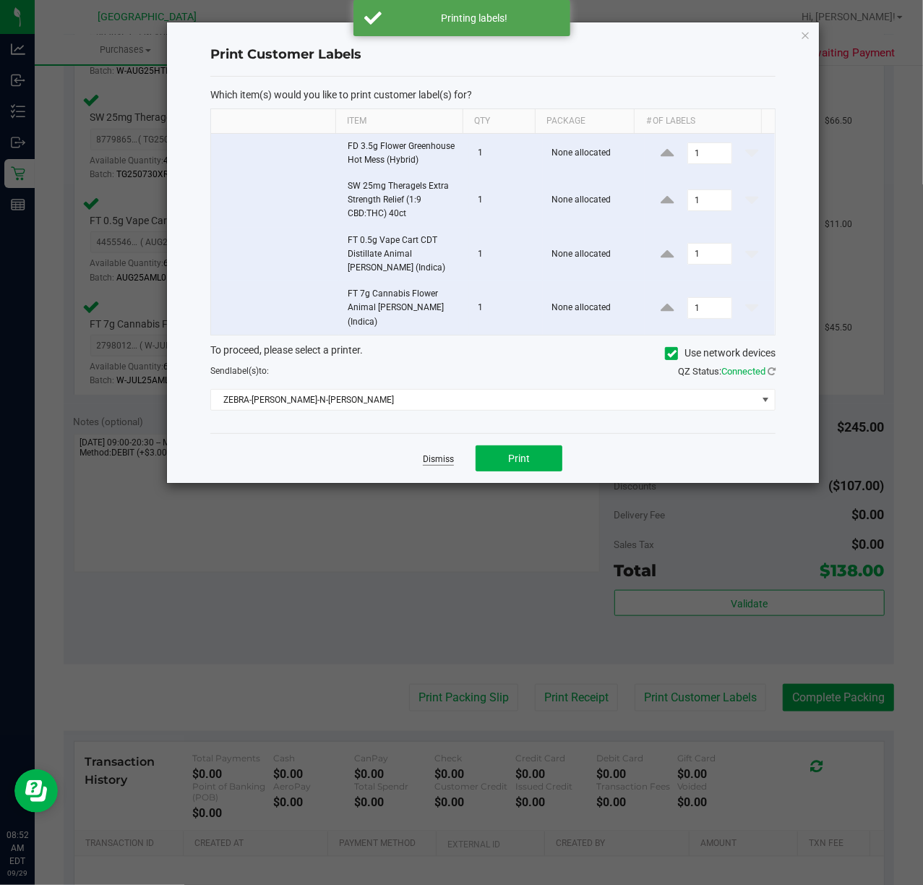
click at [429, 453] on link "Dismiss" at bounding box center [438, 459] width 31 height 12
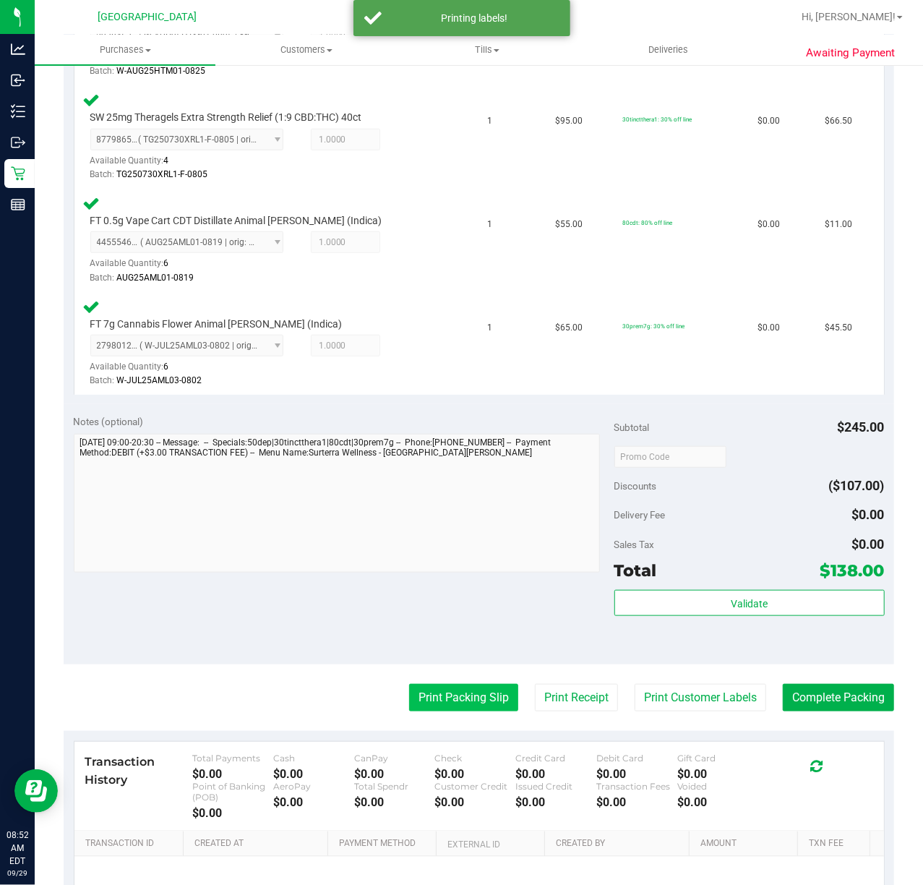
click at [457, 701] on button "Print Packing Slip" at bounding box center [463, 697] width 109 height 27
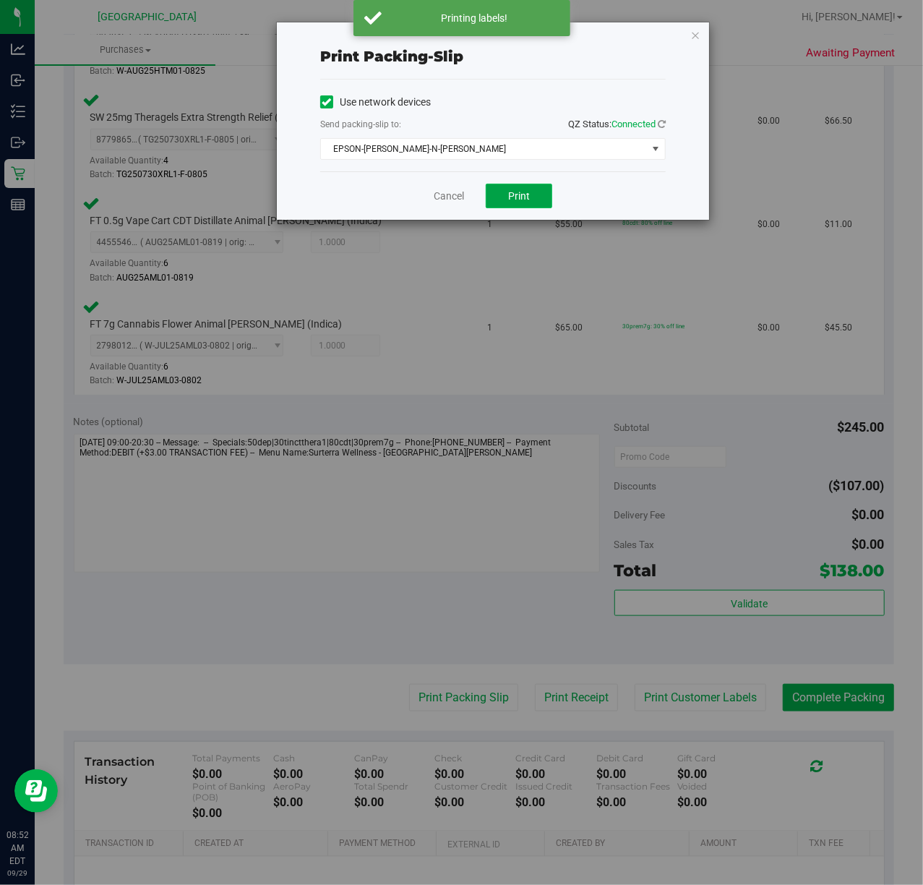
click at [528, 203] on button "Print" at bounding box center [519, 196] width 67 height 25
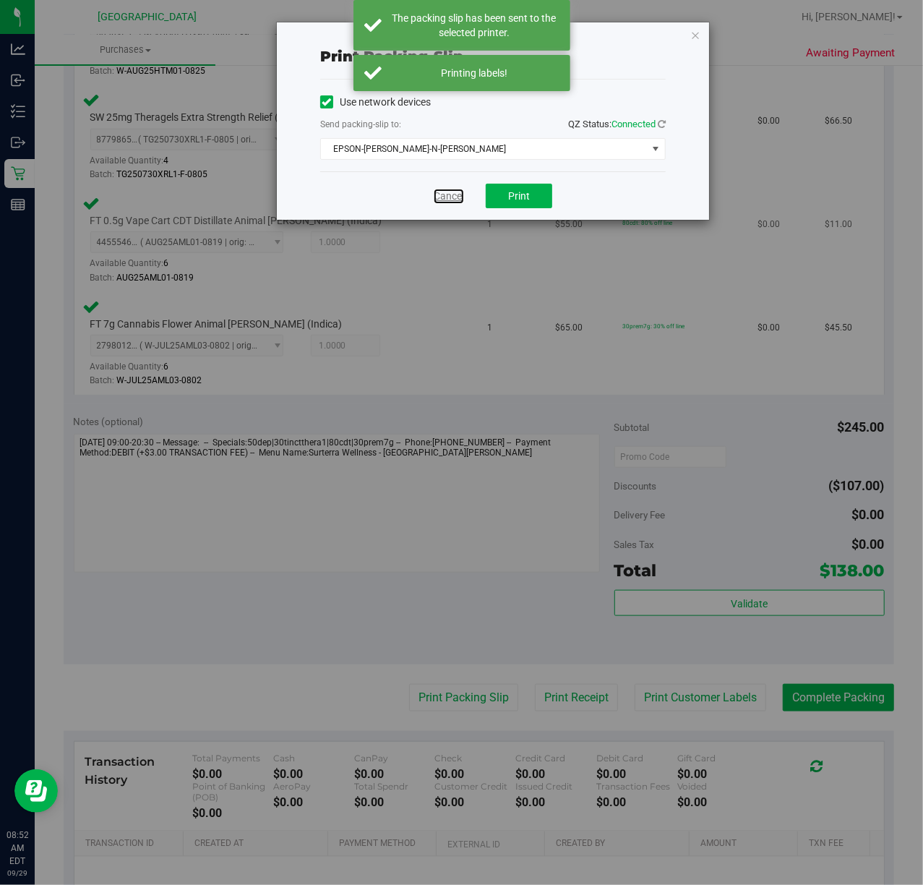
drag, startPoint x: 437, startPoint y: 194, endPoint x: 450, endPoint y: 208, distance: 18.4
click at [440, 194] on link "Cancel" at bounding box center [449, 196] width 30 height 15
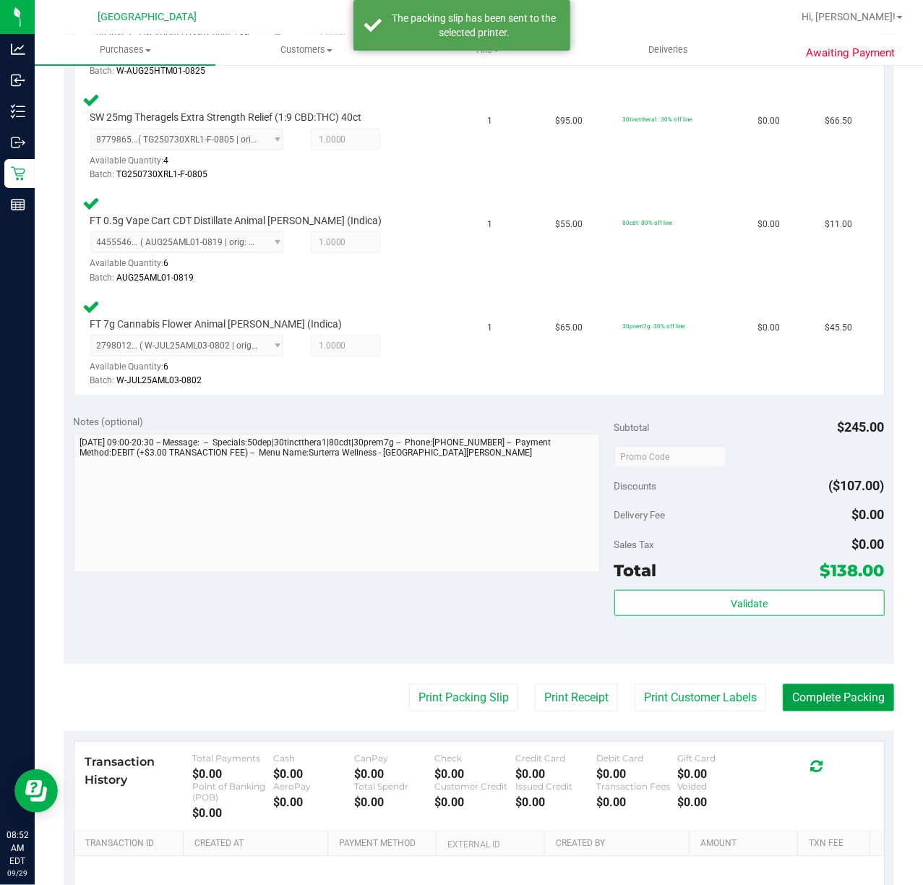
click at [831, 689] on button "Complete Packing" at bounding box center [838, 697] width 111 height 27
click at [834, 652] on div "Validate" at bounding box center [749, 622] width 270 height 65
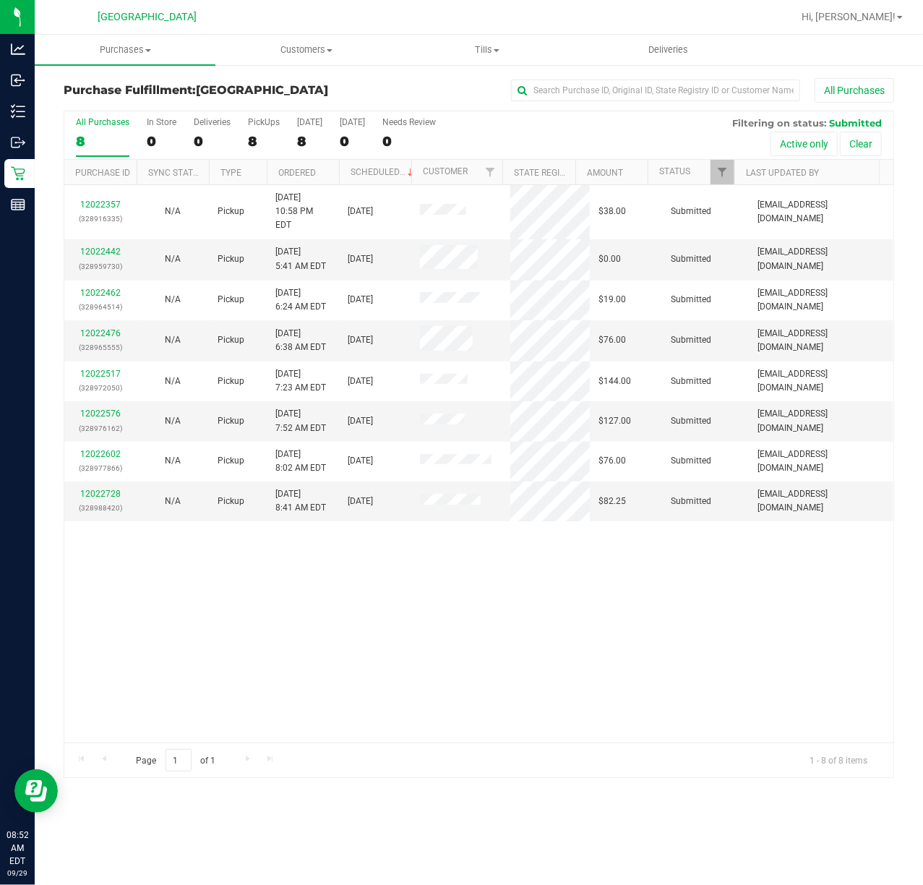
click at [532, 527] on div "12022357 (328916335) N/A Pickup [DATE] 10:58 PM EDT 9/29/2025 $38.00 Submitted …" at bounding box center [478, 463] width 829 height 557
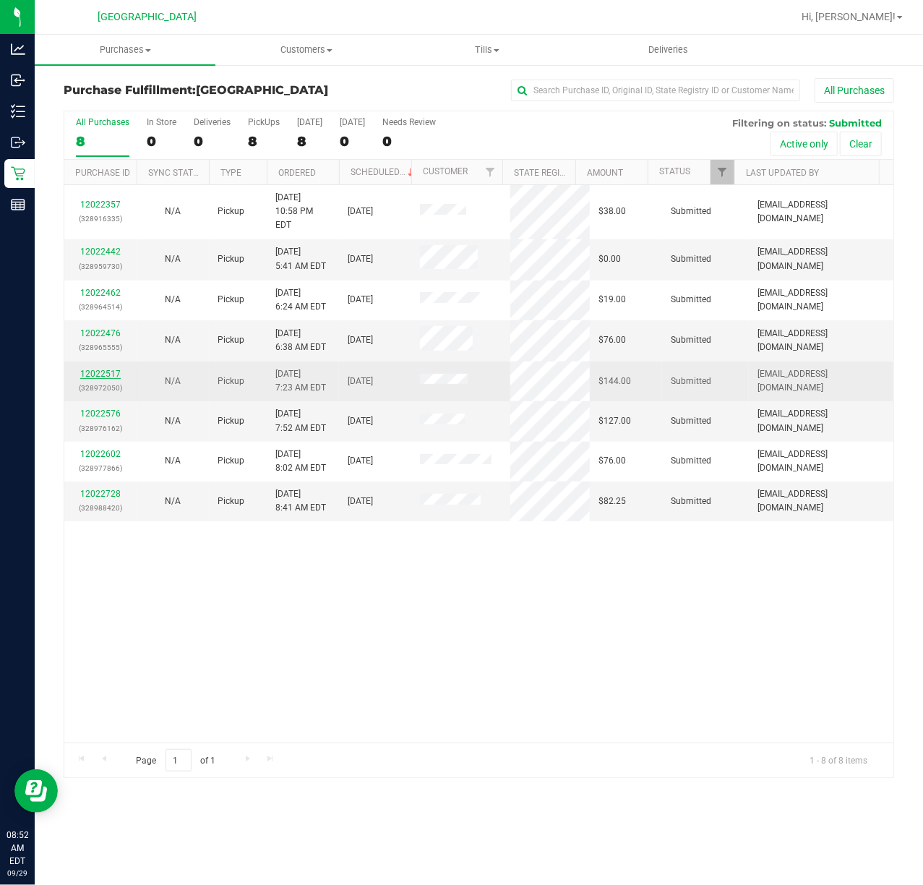
click at [93, 369] on link "12022517" at bounding box center [100, 374] width 40 height 10
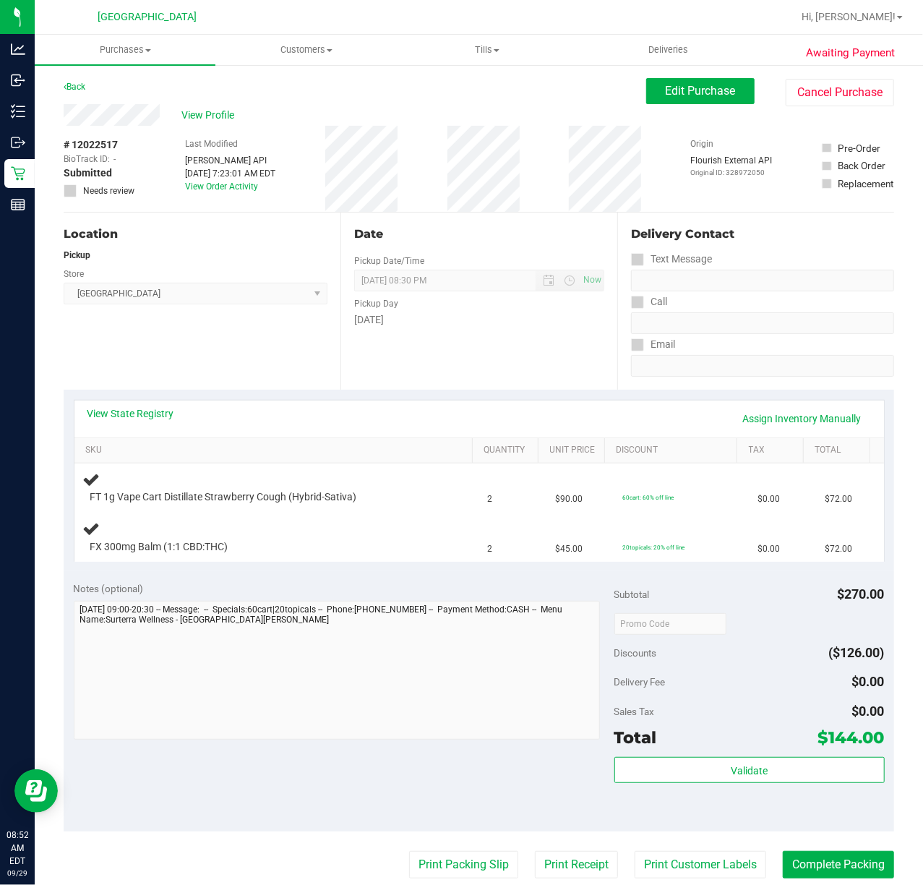
click at [445, 406] on div "View State Registry Assign Inventory Manually" at bounding box center [479, 418] width 784 height 25
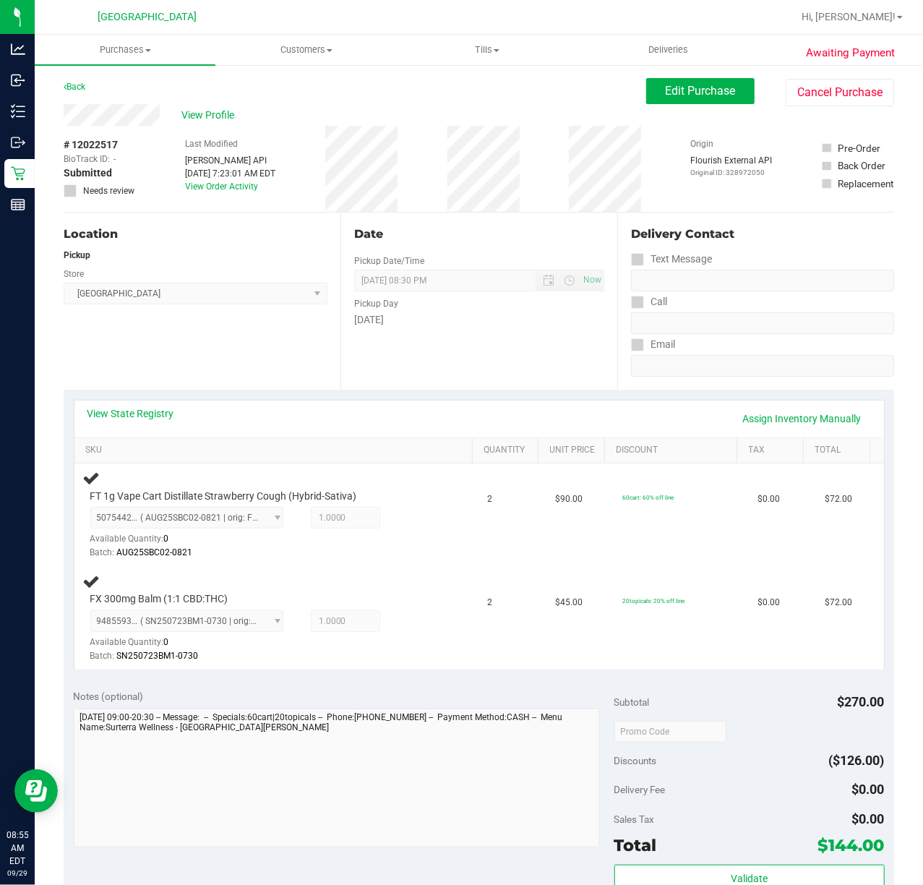
click at [548, 335] on div "Date Pickup Date/Time [DATE] Now [DATE] 08:30 PM Now Pickup Day [DATE]" at bounding box center [478, 301] width 277 height 177
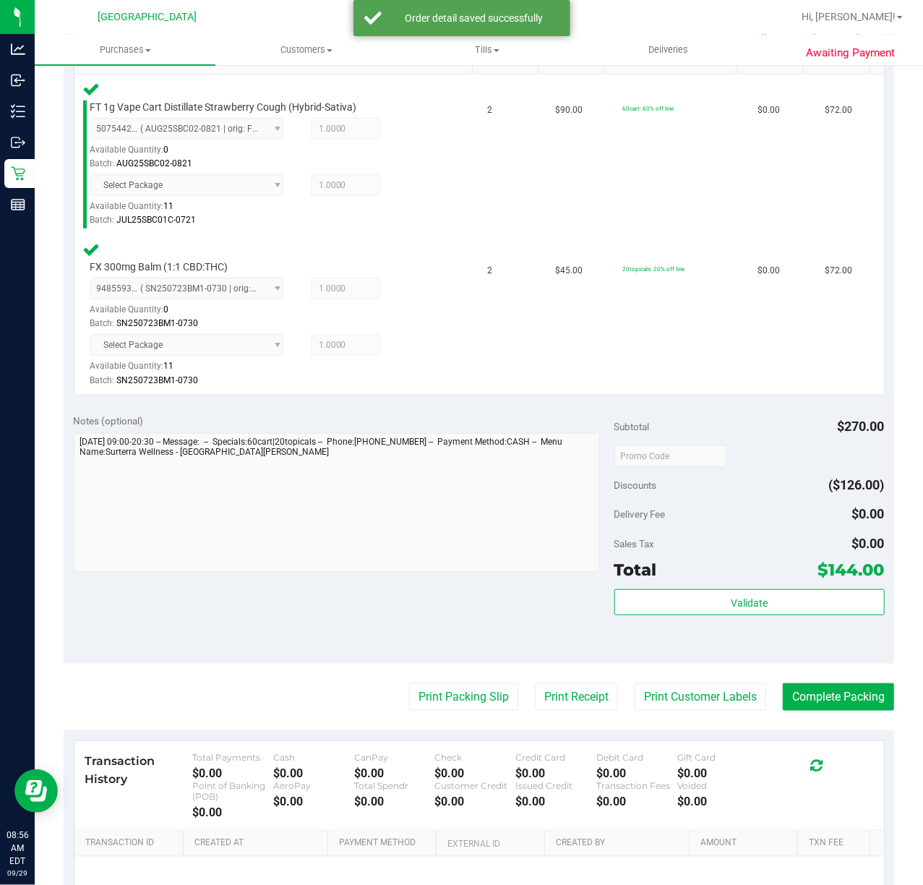
scroll to position [481, 0]
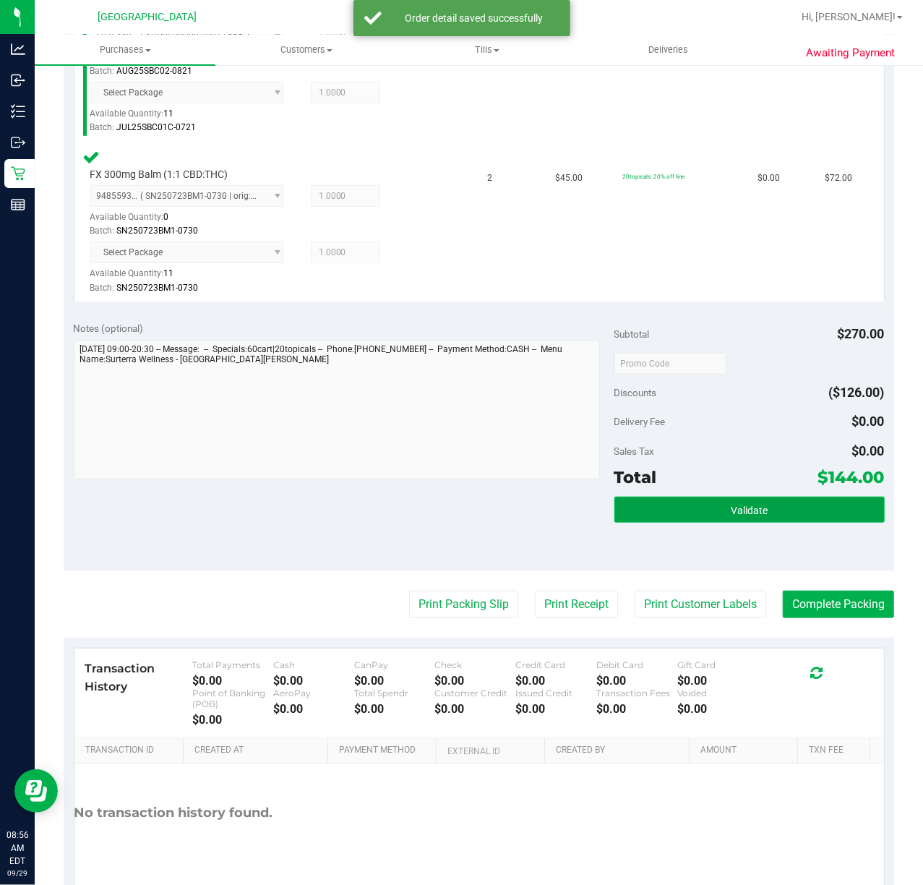
click at [764, 513] on button "Validate" at bounding box center [749, 510] width 270 height 26
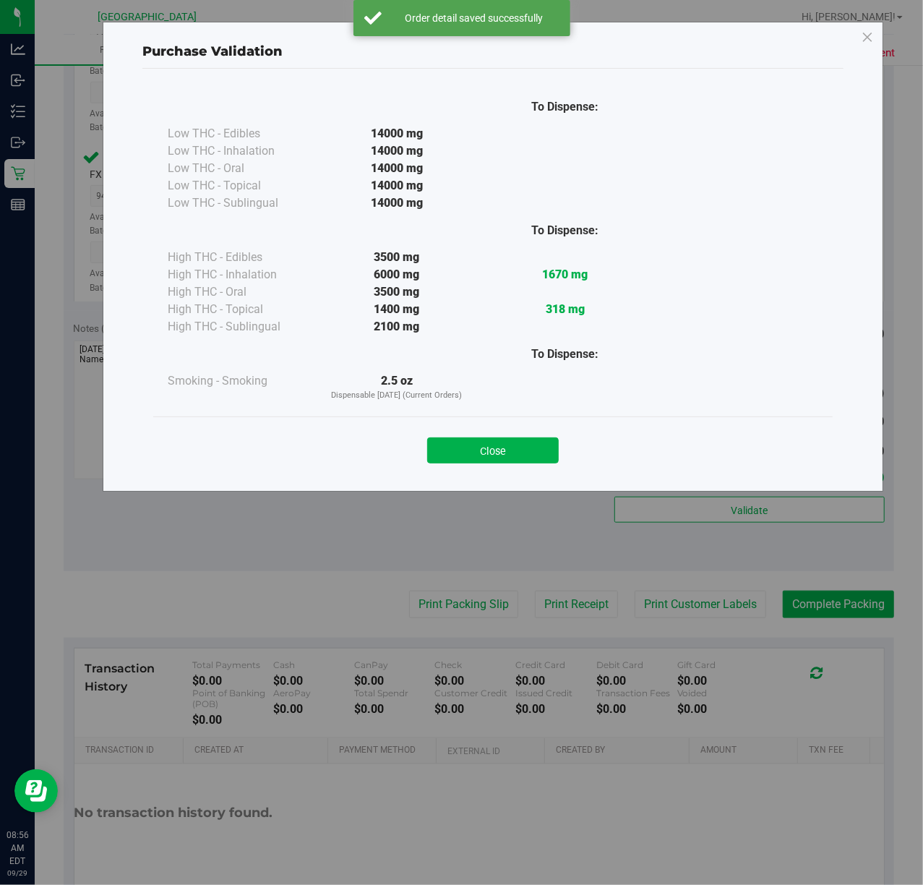
click at [408, 541] on div "Purchase Validation To Dispense: Low THC - Edibles 14000 mg" at bounding box center [467, 442] width 934 height 885
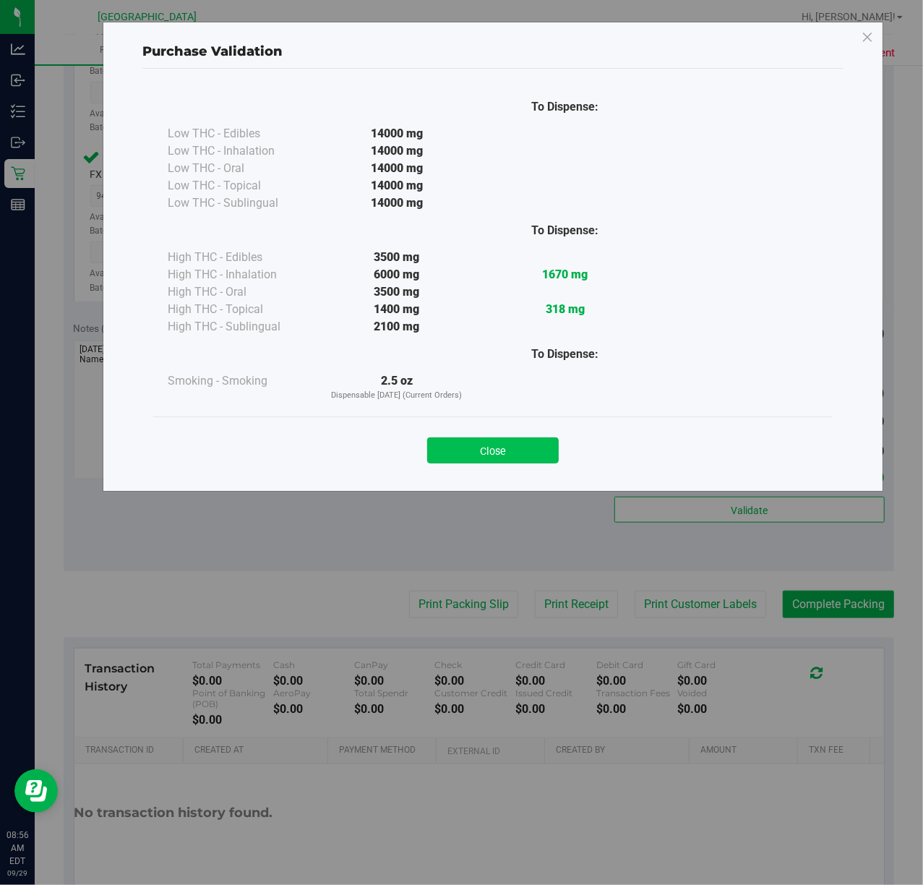
click at [483, 479] on div "Purchase Validation To Dispense: Low THC - Edibles 14000 mg" at bounding box center [493, 257] width 781 height 470
click at [497, 455] on button "Close" at bounding box center [493, 450] width 132 height 26
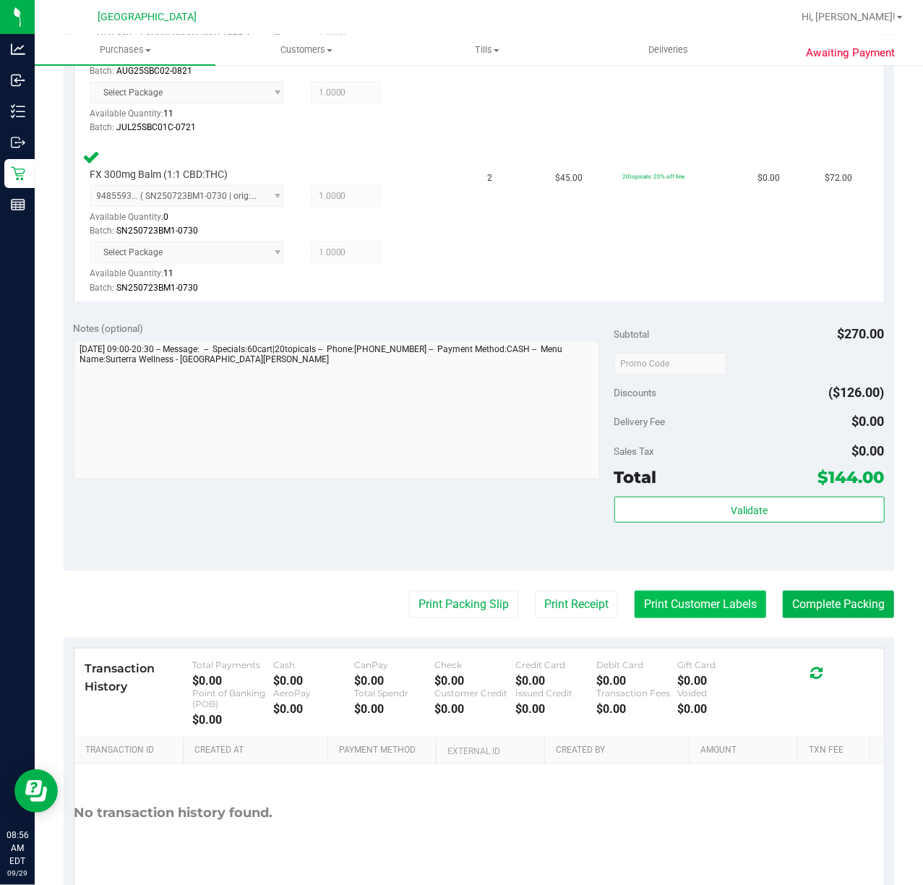
click at [694, 613] on button "Print Customer Labels" at bounding box center [701, 604] width 132 height 27
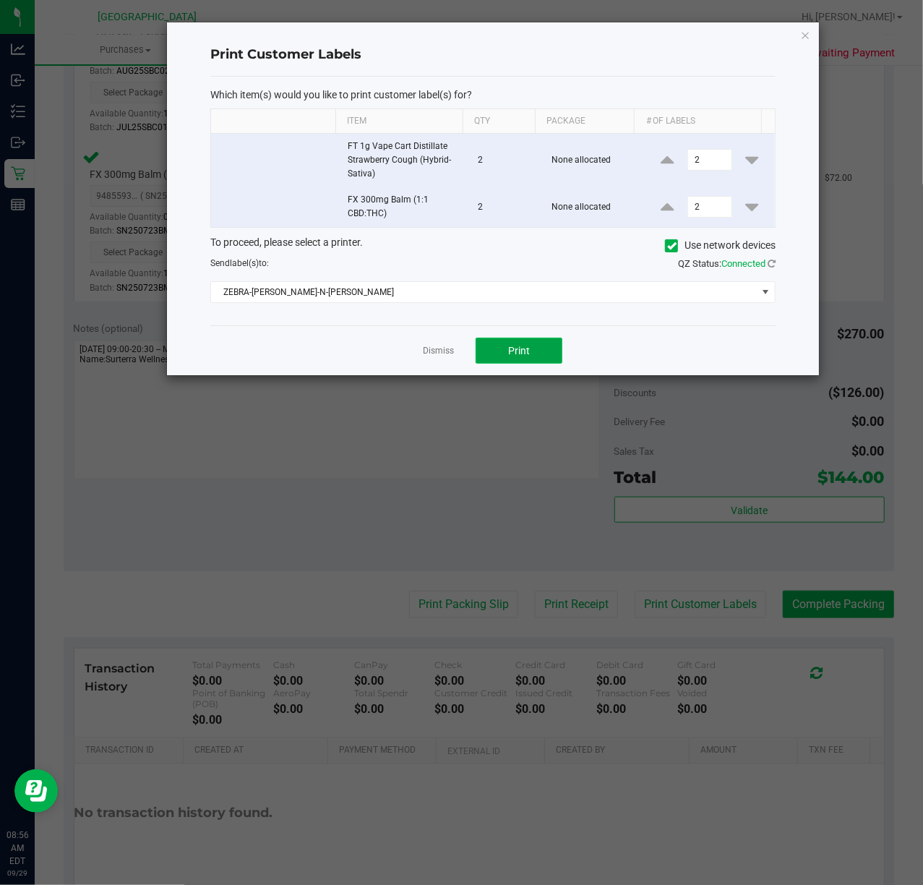
click at [500, 343] on button "Print" at bounding box center [519, 351] width 87 height 26
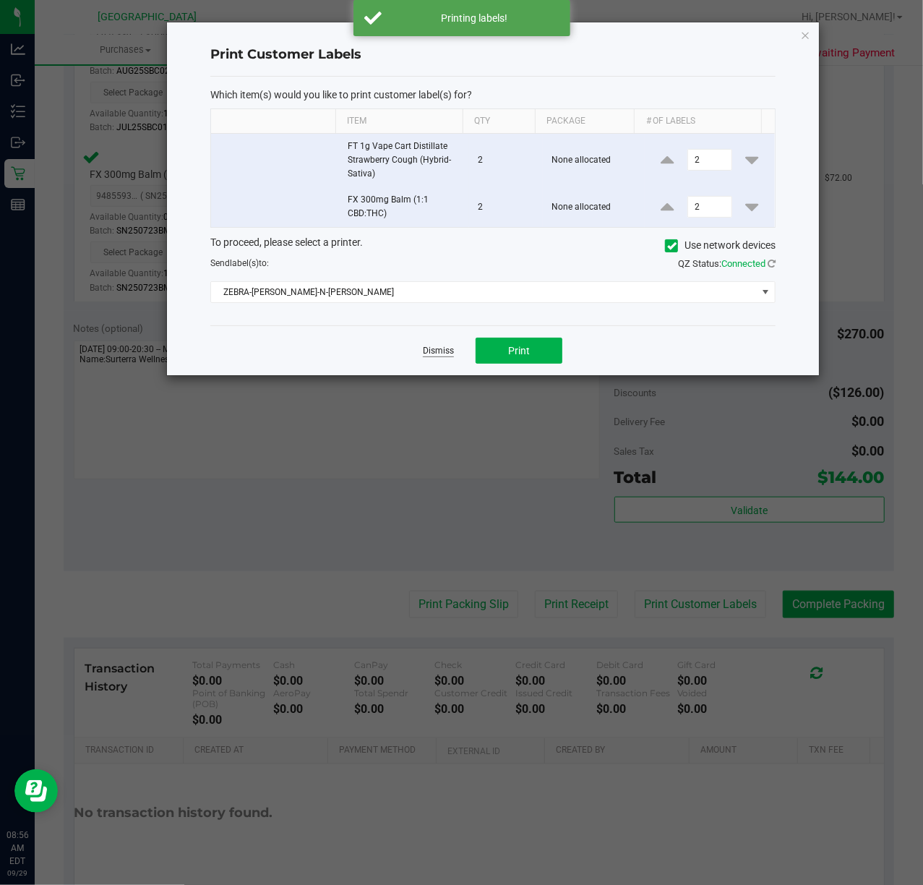
click at [426, 356] on link "Dismiss" at bounding box center [438, 351] width 31 height 12
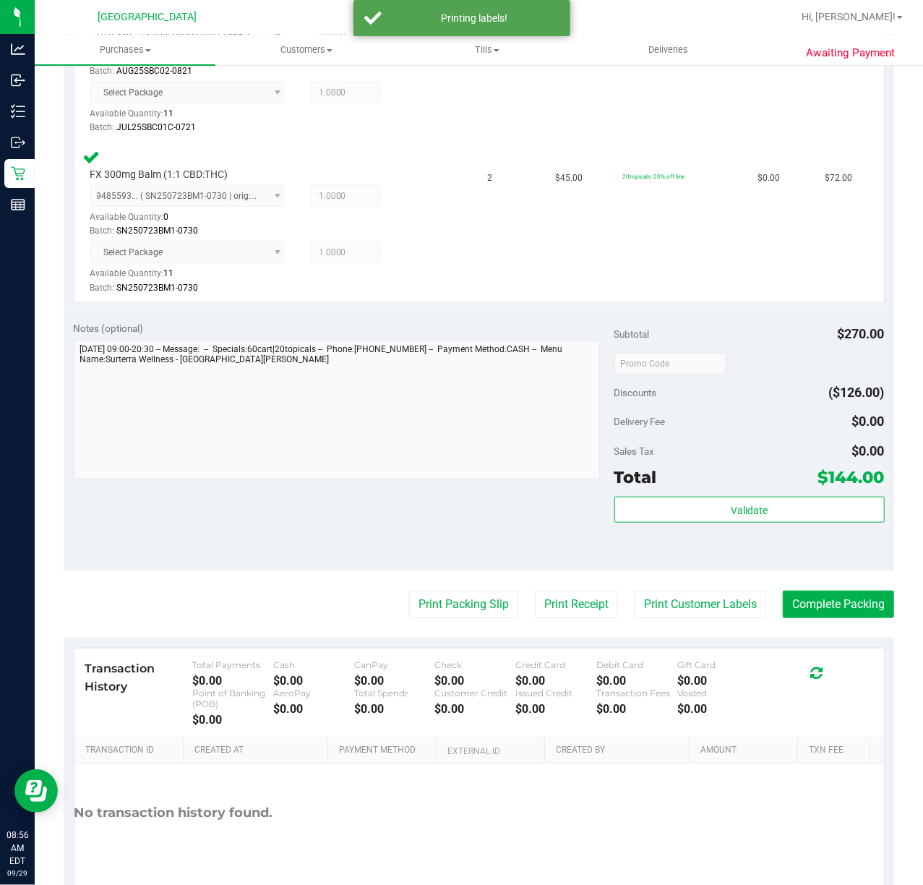
click at [411, 622] on purchase-details "Back Edit Purchase Cancel Purchase View Profile # 12022517 BioTrack ID: - Submi…" at bounding box center [479, 258] width 831 height 1322
click at [409, 611] on button "Print Packing Slip" at bounding box center [463, 604] width 109 height 27
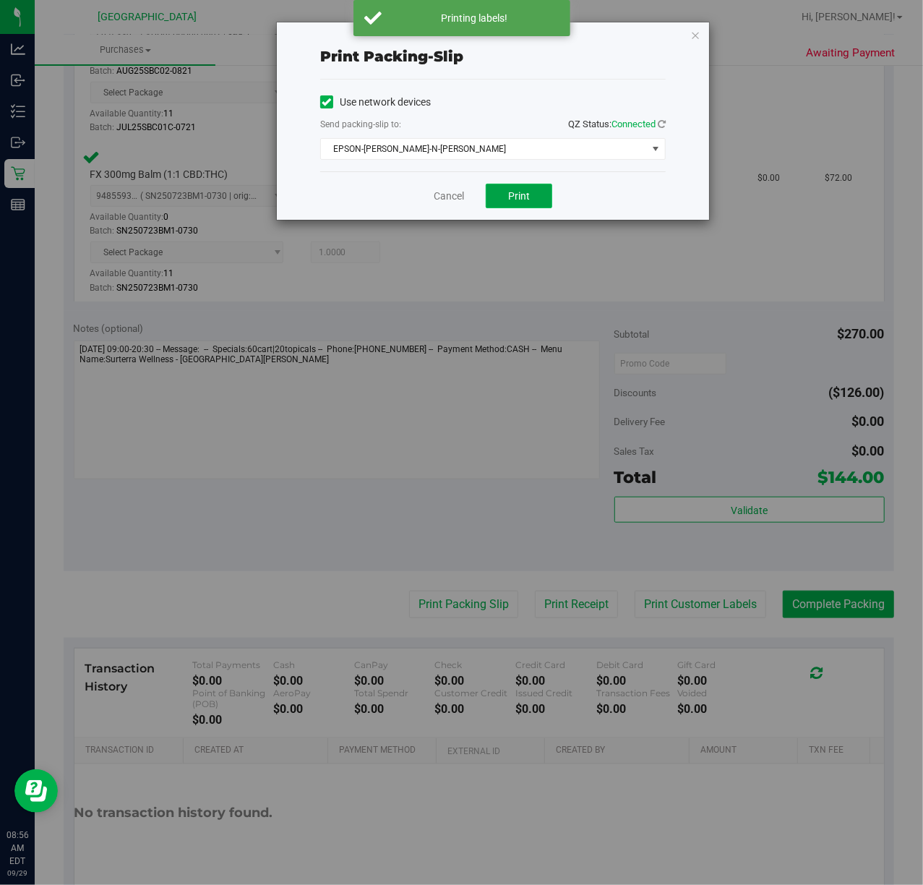
click at [533, 195] on button "Print" at bounding box center [519, 196] width 67 height 25
click at [626, 208] on div "Cancel Print" at bounding box center [493, 195] width 346 height 48
click at [448, 197] on link "Cancel" at bounding box center [449, 196] width 30 height 15
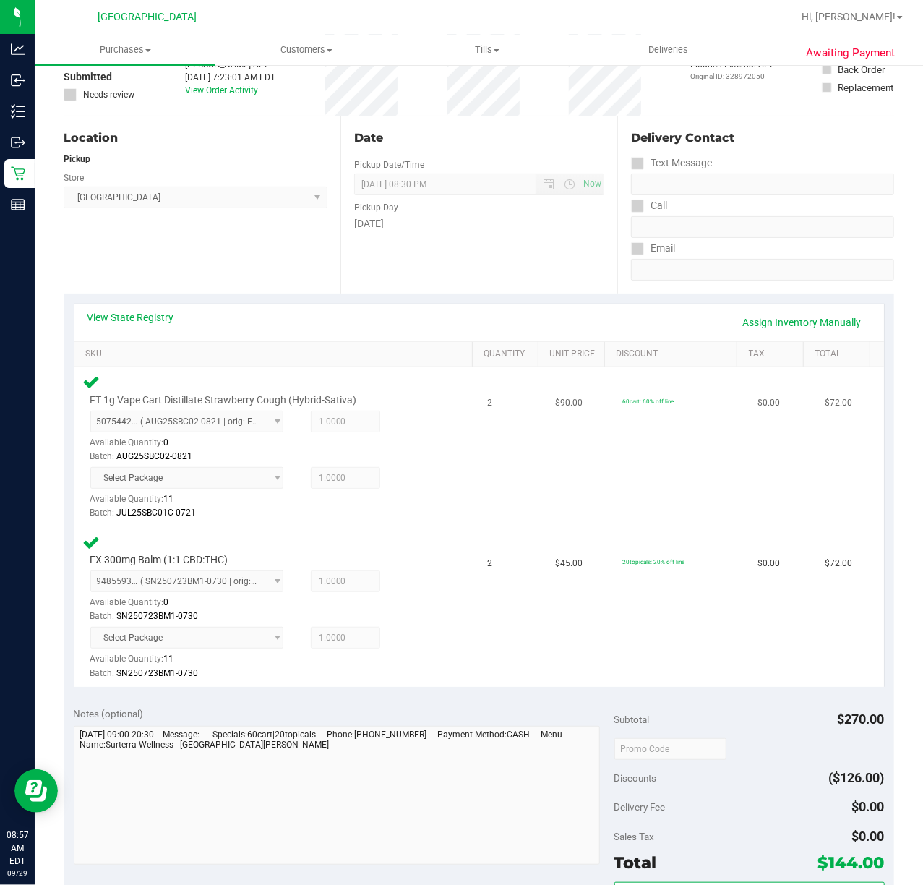
scroll to position [0, 0]
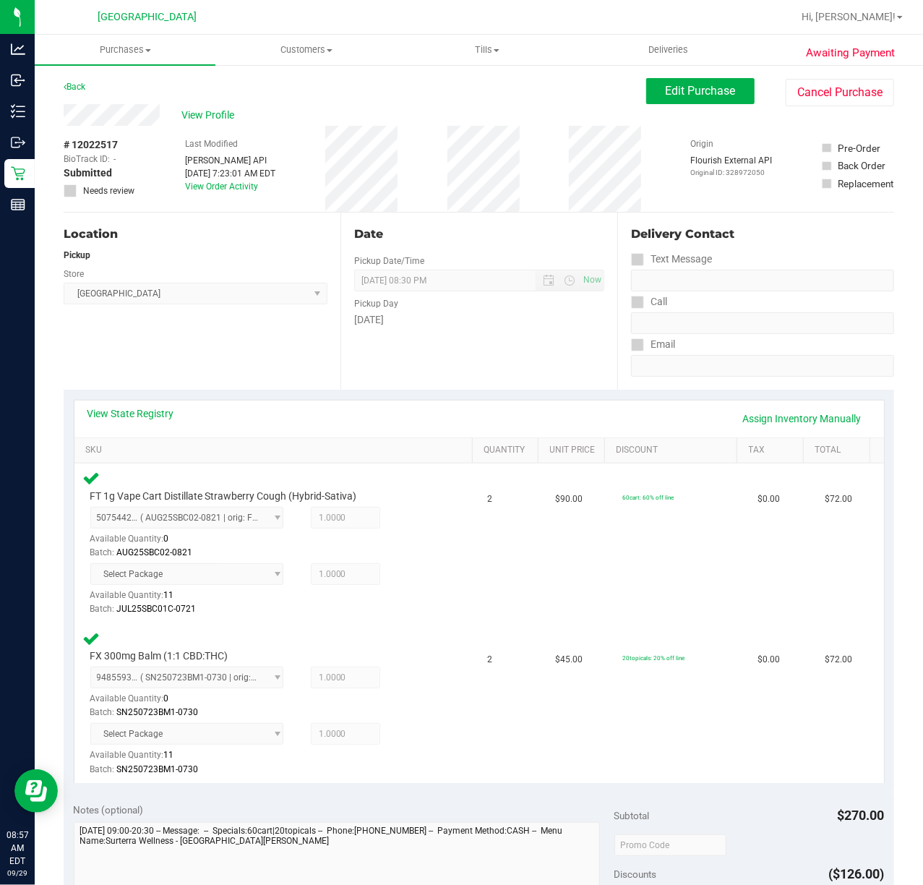
click at [557, 374] on div "Date Pickup Date/Time [DATE] Now [DATE] 08:30 PM Now Pickup Day [DATE]" at bounding box center [478, 301] width 277 height 177
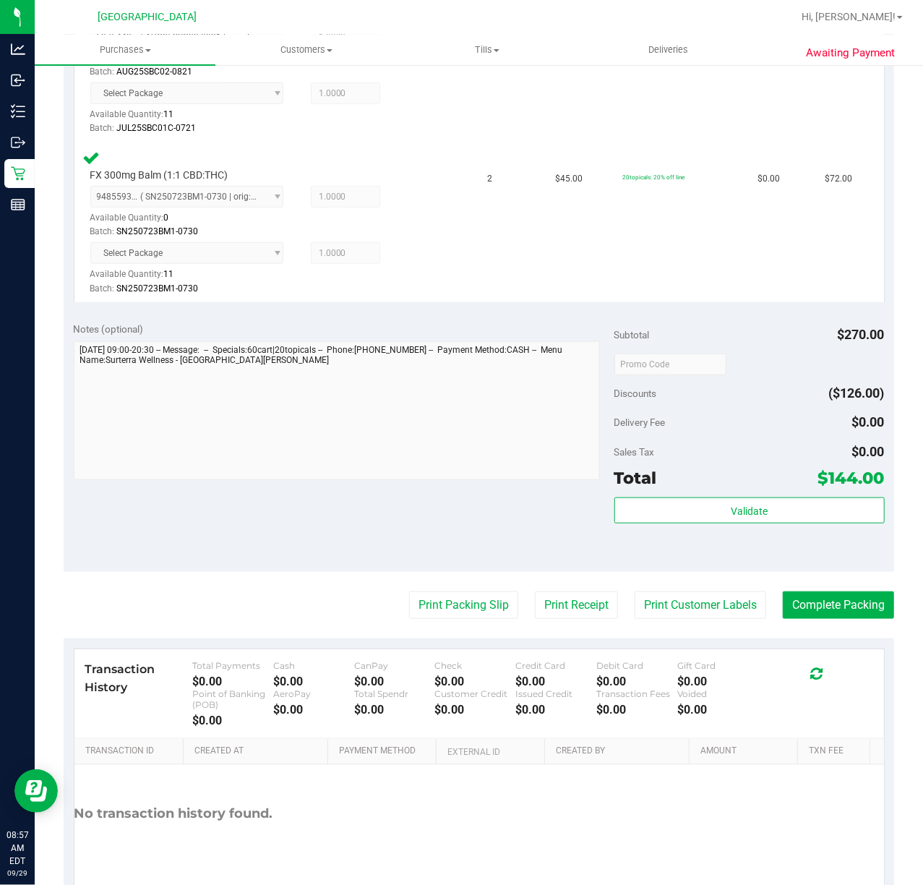
scroll to position [546, 0]
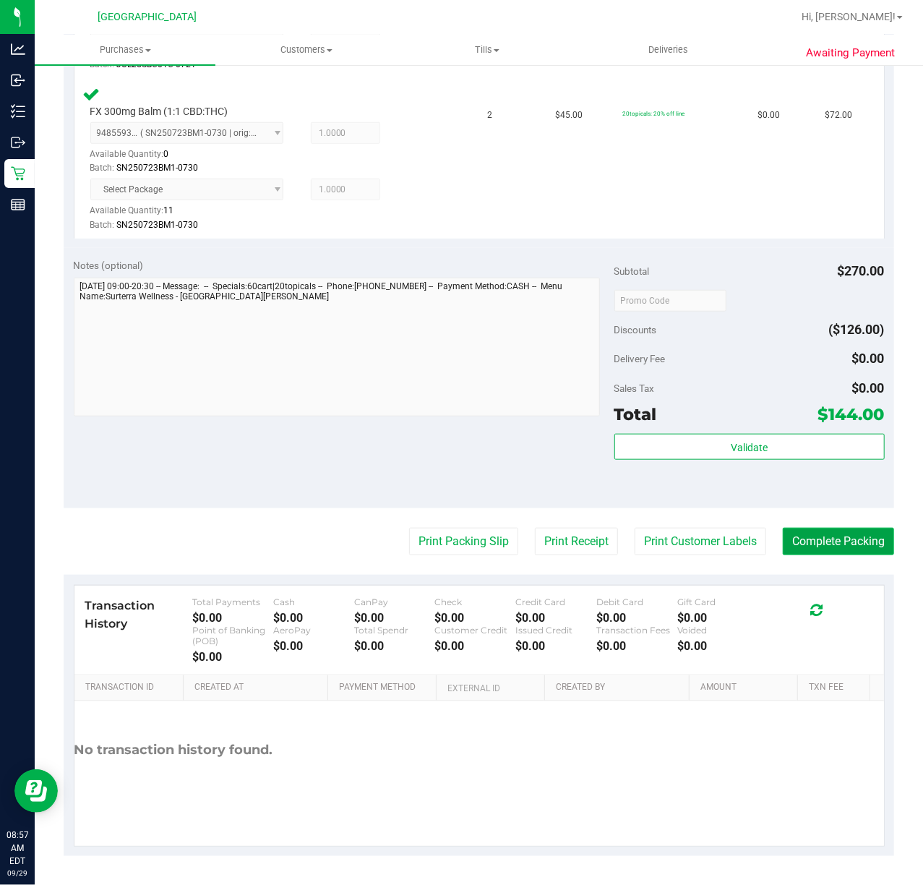
click at [833, 533] on button "Complete Packing" at bounding box center [838, 541] width 111 height 27
click at [451, 475] on div "Notes (optional) Subtotal $270.00 Discounts ($126.00) Delivery Fee $0.00 Sales …" at bounding box center [479, 378] width 831 height 260
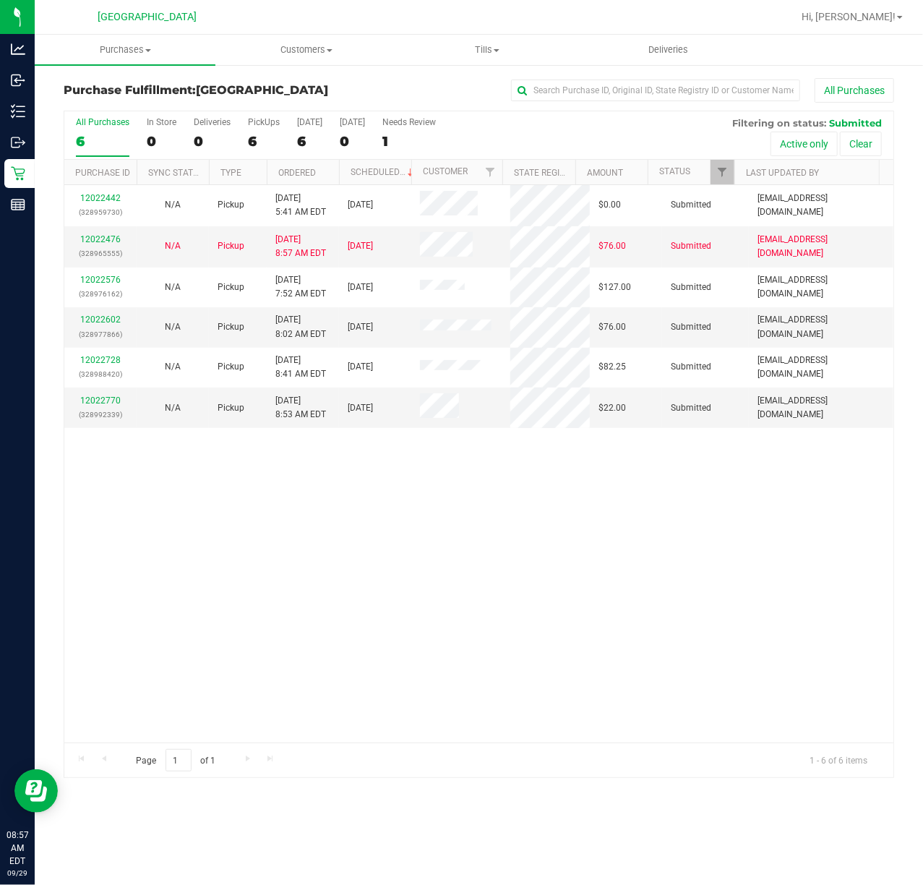
drag, startPoint x: 610, startPoint y: 552, endPoint x: 547, endPoint y: 481, distance: 94.7
click at [608, 552] on div "12022442 (328959730) N/A Pickup [DATE] 5:41 AM EDT 9/29/2025 $0.00 Submitted [E…" at bounding box center [478, 463] width 829 height 557
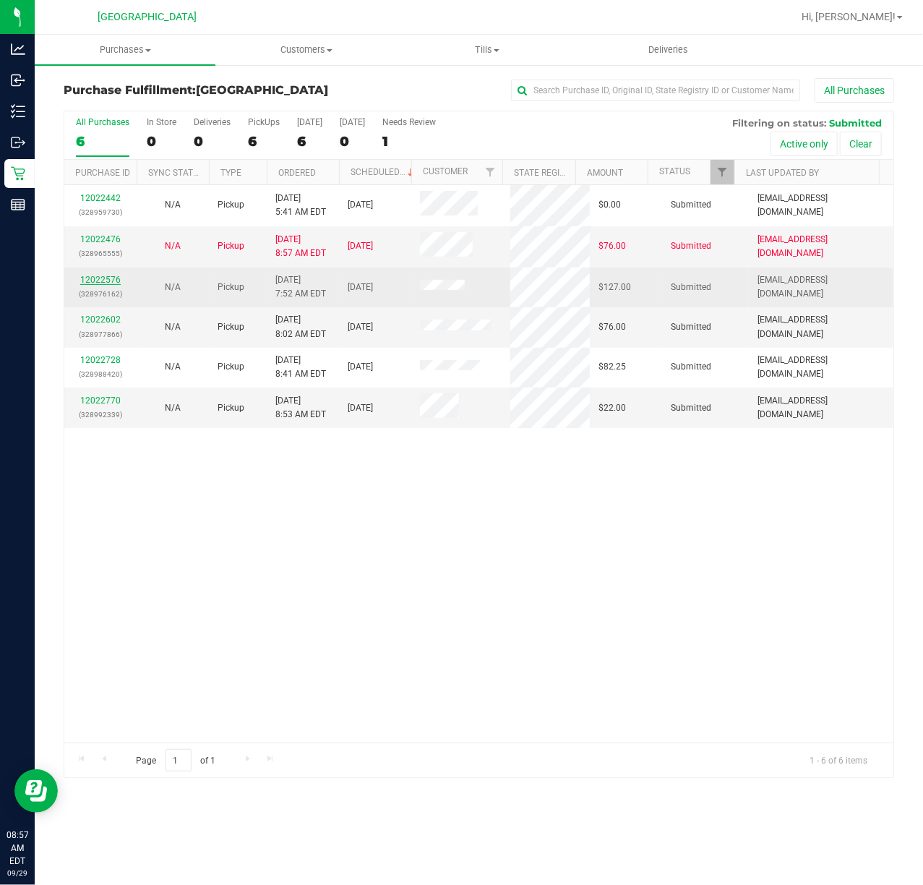
click at [102, 279] on link "12022576" at bounding box center [100, 280] width 40 height 10
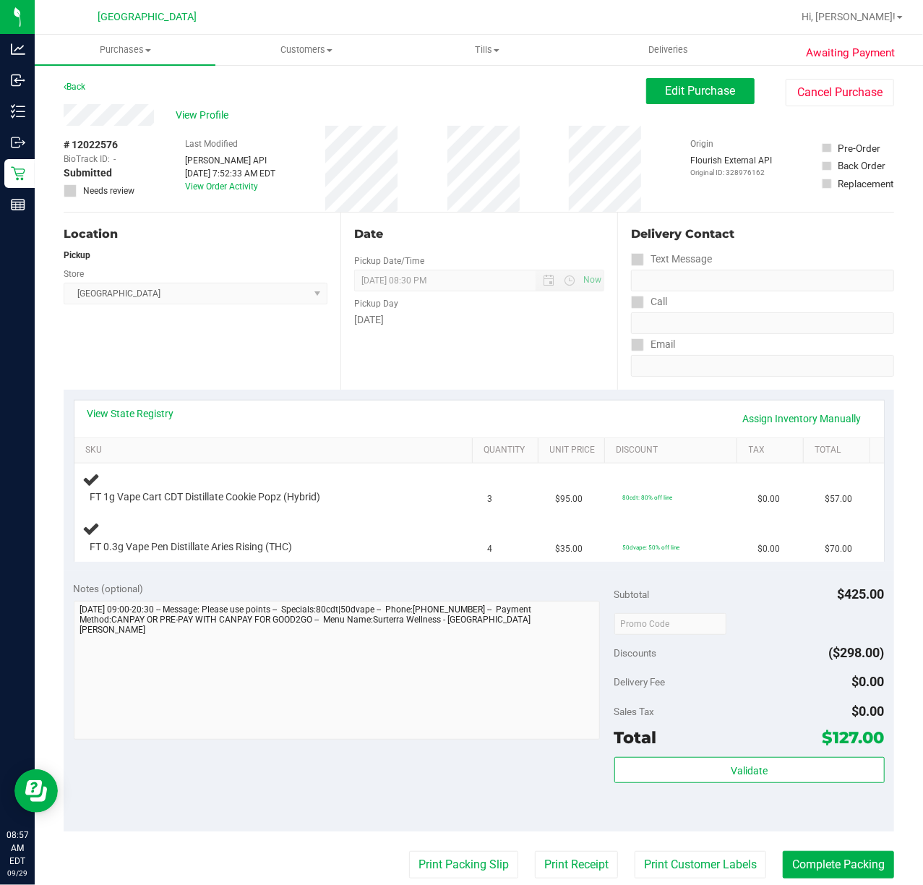
click at [466, 382] on div "Date Pickup Date/Time [DATE] Now [DATE] 08:30 PM Now Pickup Day [DATE]" at bounding box center [478, 301] width 277 height 177
click at [576, 453] on link "Unit Price" at bounding box center [574, 451] width 49 height 12
click at [470, 353] on div "Date Pickup Date/Time [DATE] Now [DATE] 08:30 PM Now Pickup Day [DATE]" at bounding box center [478, 301] width 277 height 177
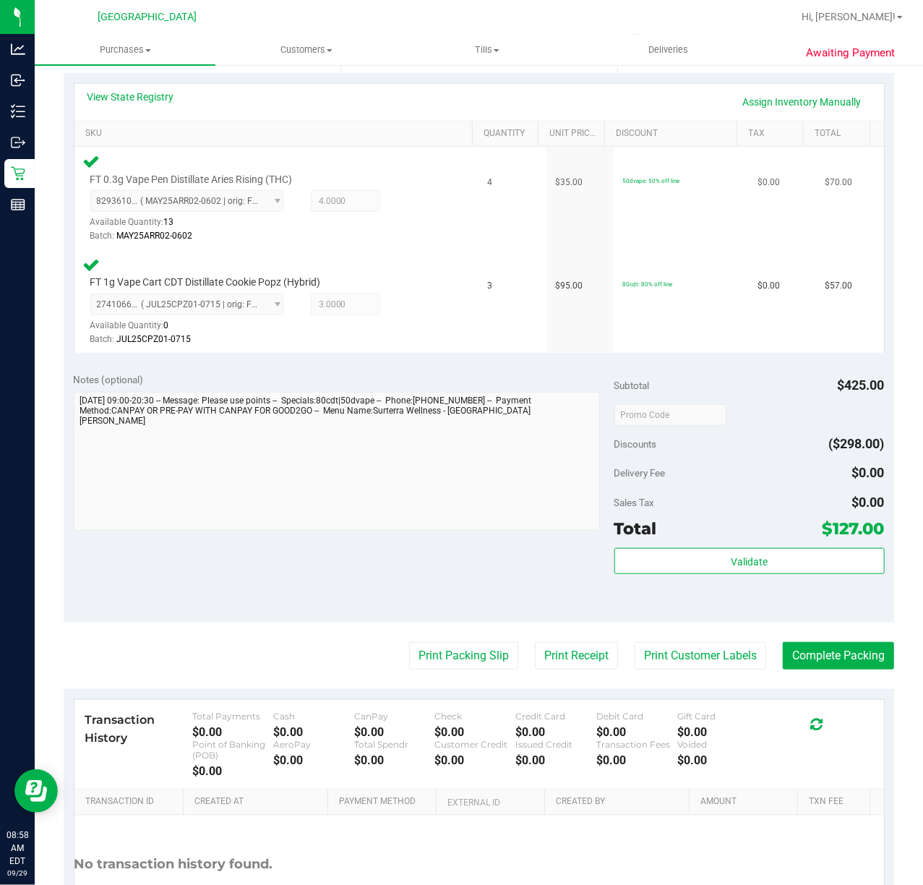
scroll to position [432, 0]
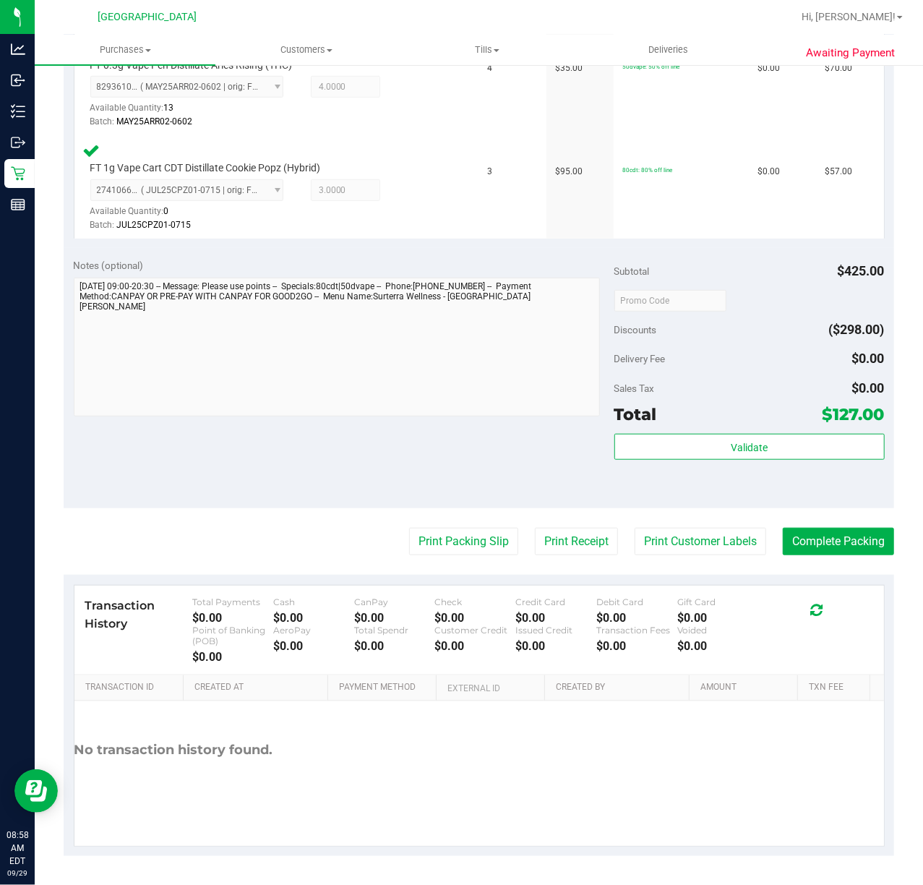
click at [750, 466] on div "Validate" at bounding box center [749, 466] width 270 height 65
click at [746, 438] on button "Validate" at bounding box center [749, 447] width 270 height 26
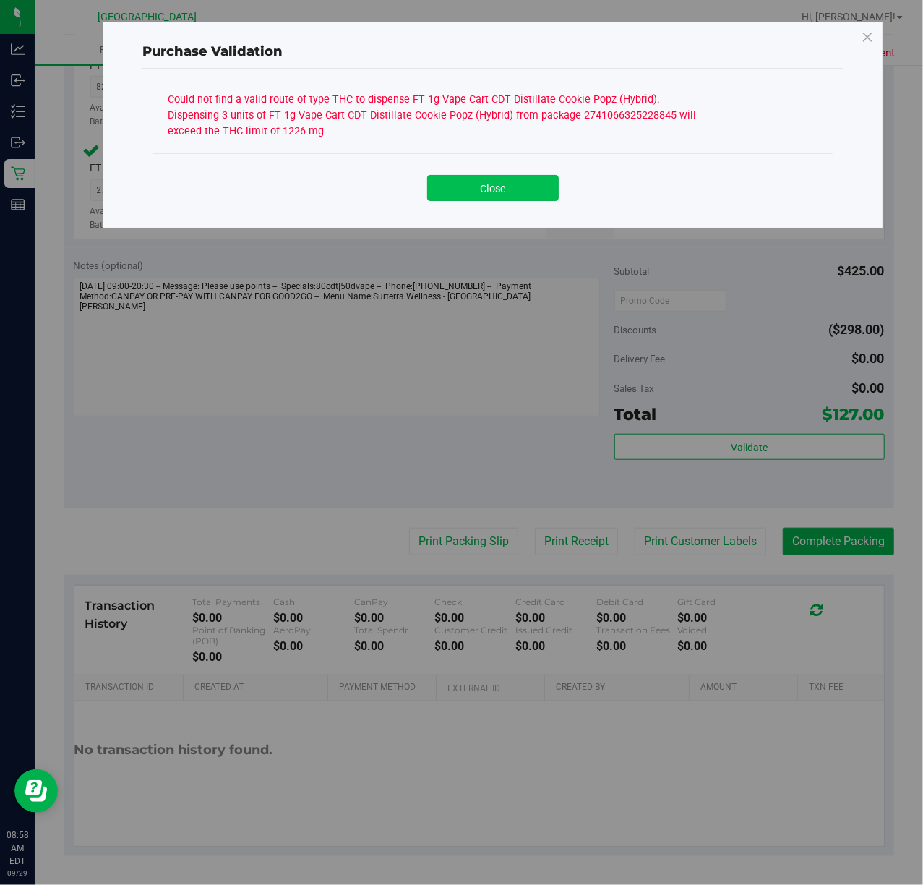
click at [516, 187] on button "Close" at bounding box center [493, 188] width 132 height 26
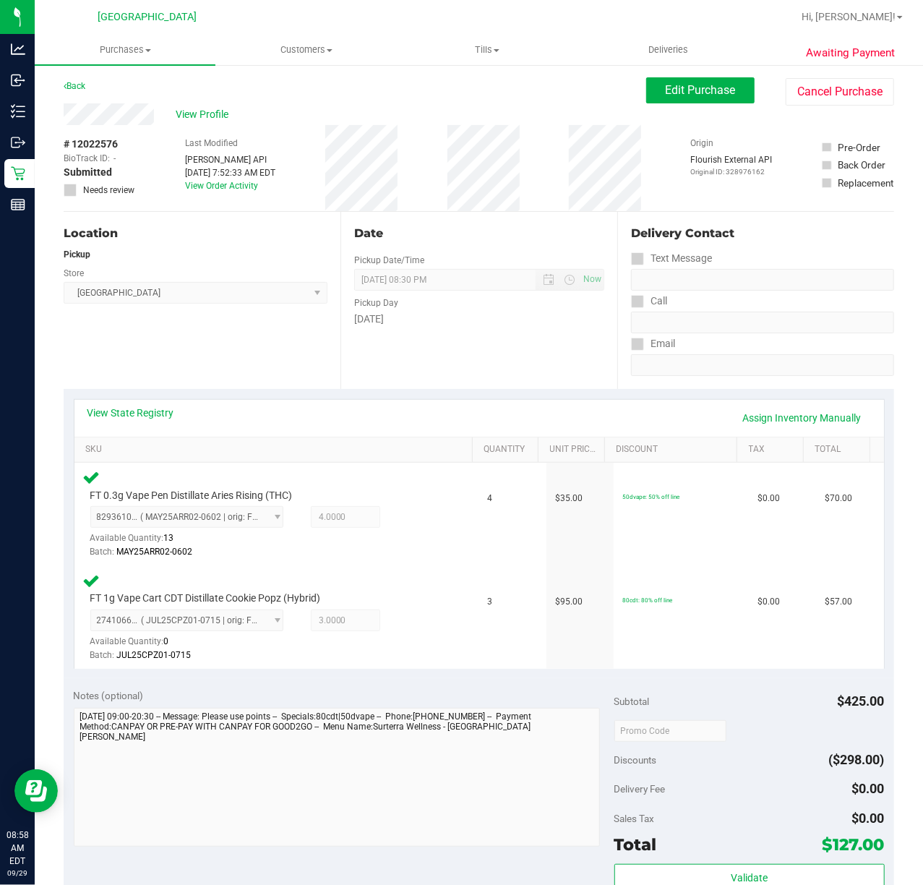
scroll to position [0, 0]
click at [179, 405] on div "View State Registry Assign Inventory Manually" at bounding box center [479, 418] width 810 height 37
click at [166, 409] on link "View State Registry" at bounding box center [130, 413] width 87 height 14
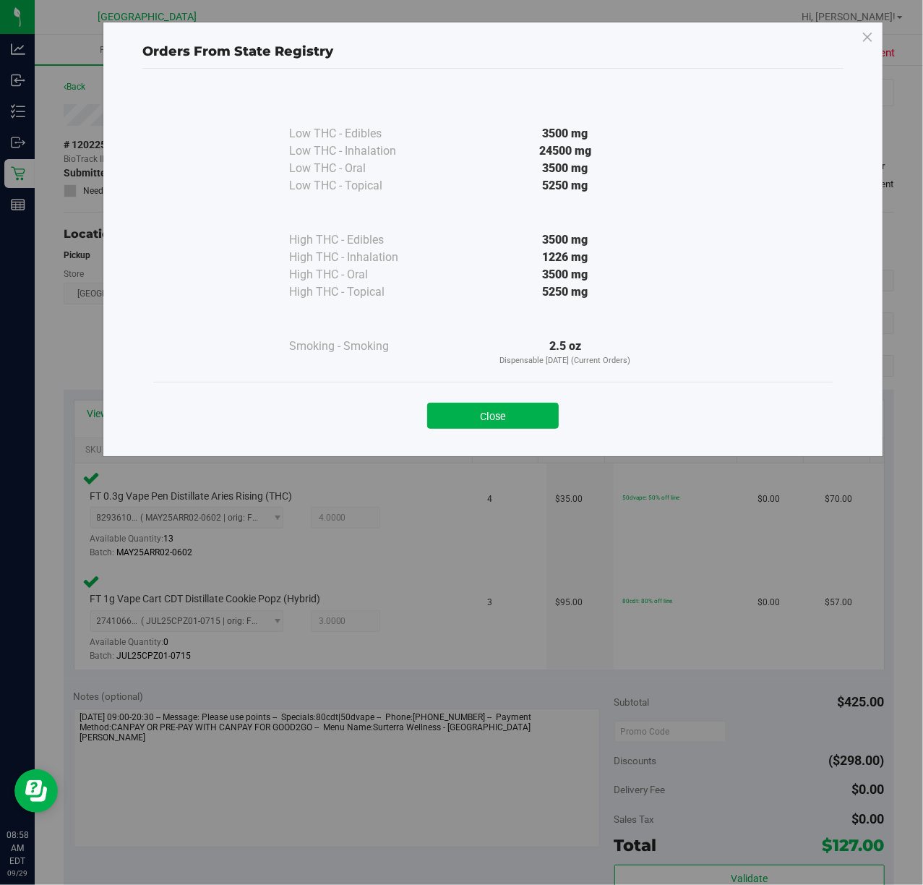
click at [518, 429] on div "Close" at bounding box center [493, 411] width 680 height 59
click at [515, 429] on button "Close" at bounding box center [493, 416] width 132 height 26
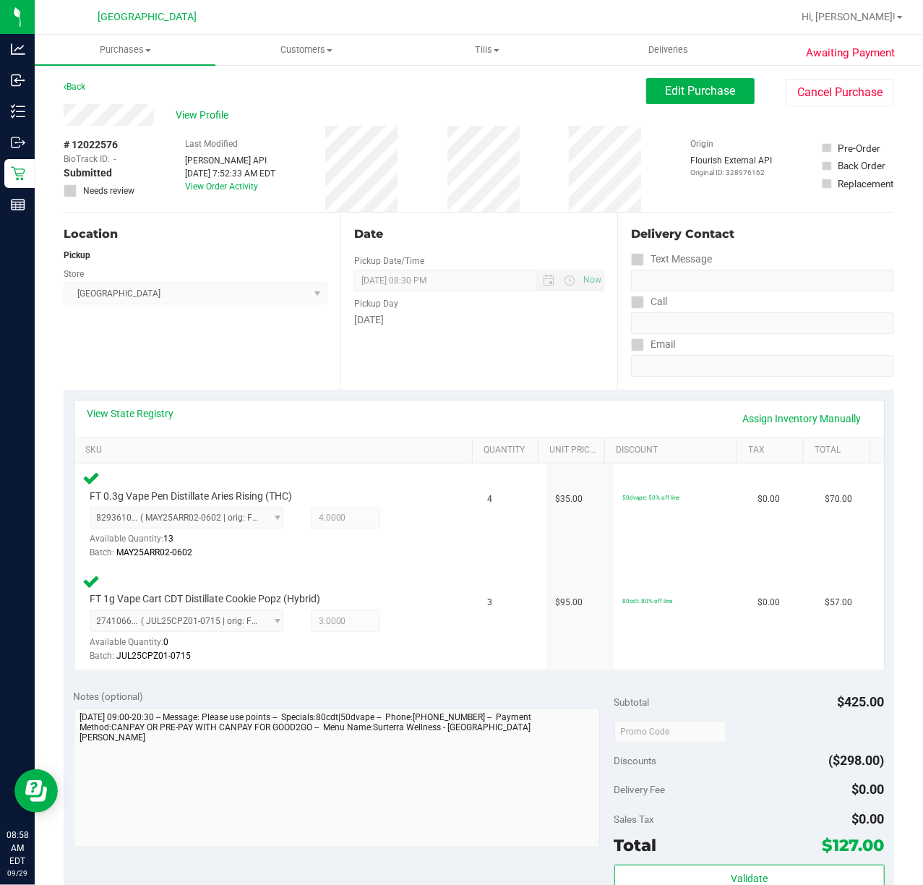
click at [538, 312] on div "[DATE]" at bounding box center [479, 319] width 250 height 15
click at [137, 409] on link "View State Registry" at bounding box center [130, 413] width 87 height 14
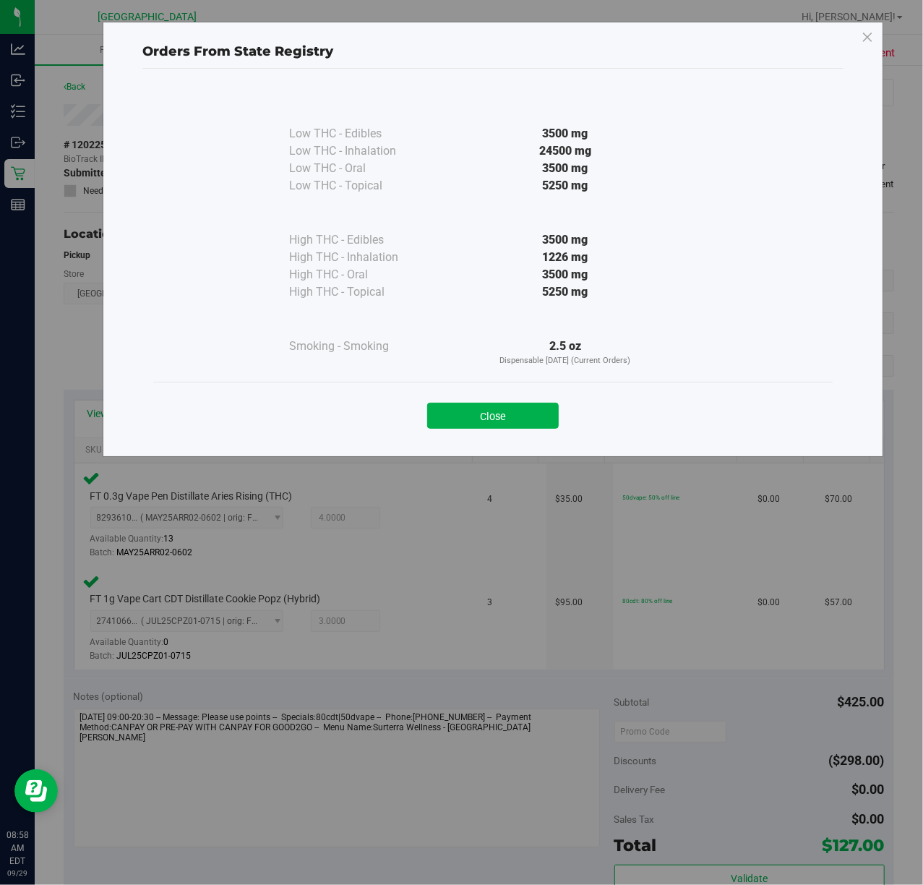
drag, startPoint x: 547, startPoint y: 257, endPoint x: 568, endPoint y: 258, distance: 21.0
click at [567, 258] on div "1226 mg" at bounding box center [565, 257] width 263 height 17
click at [561, 382] on div "Close" at bounding box center [493, 411] width 680 height 59
click at [536, 408] on button "Close" at bounding box center [493, 416] width 132 height 26
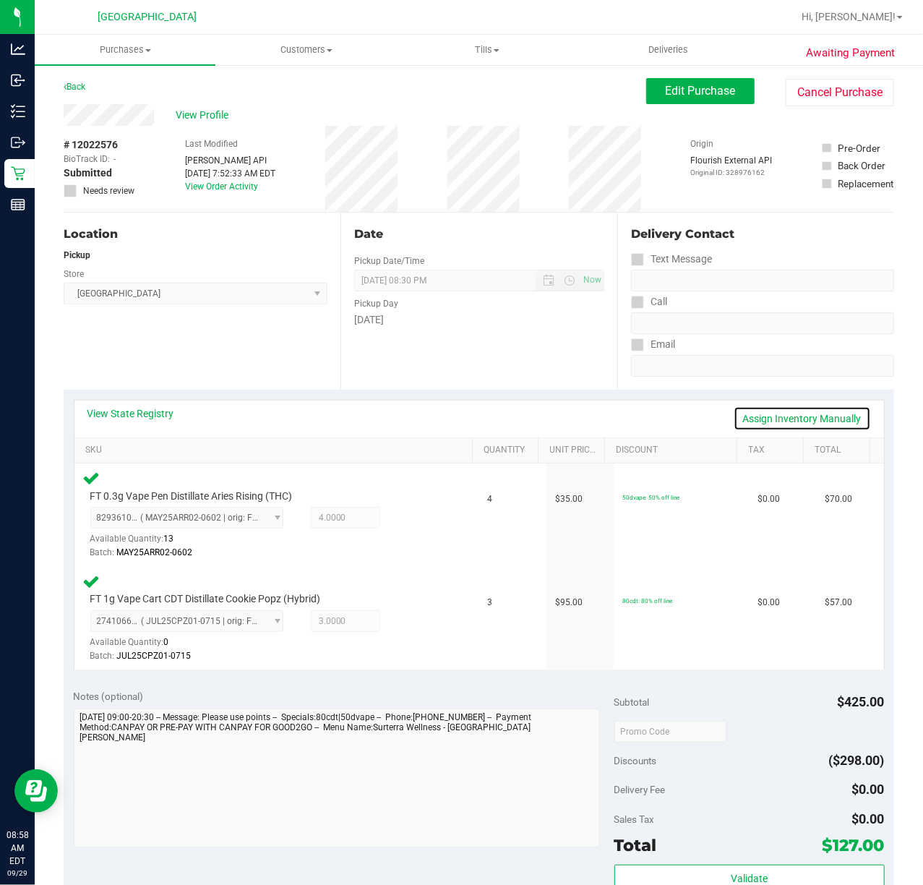
click at [819, 406] on link "Assign Inventory Manually" at bounding box center [802, 418] width 137 height 25
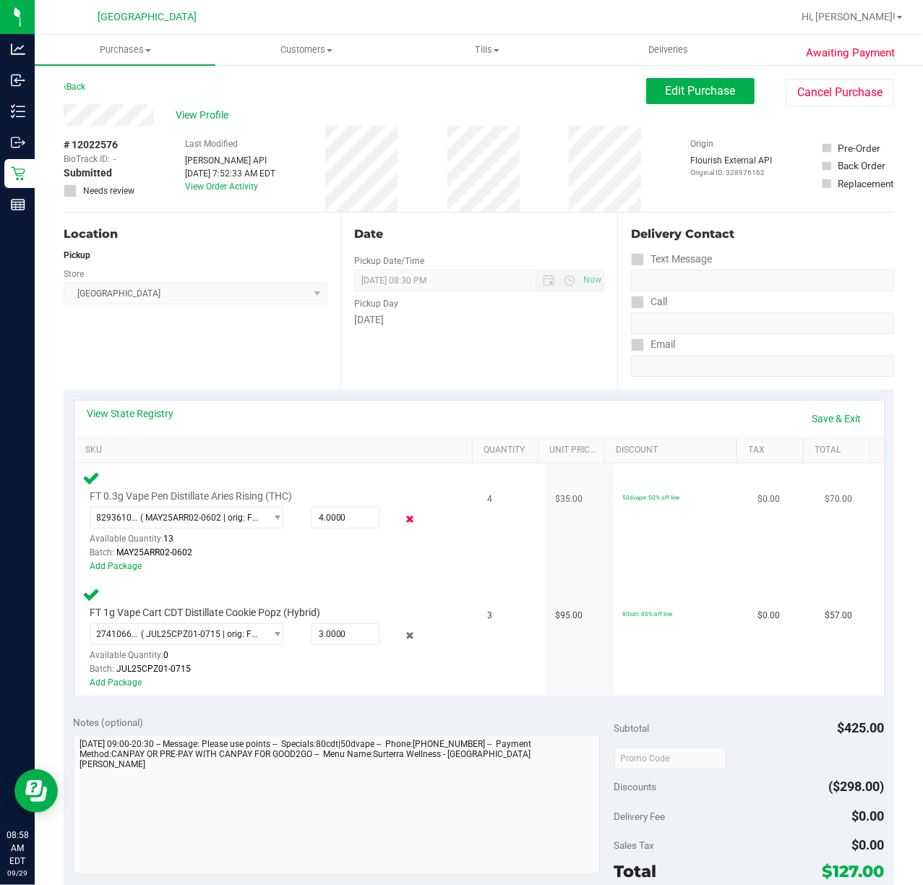
click at [402, 522] on icon at bounding box center [409, 519] width 15 height 17
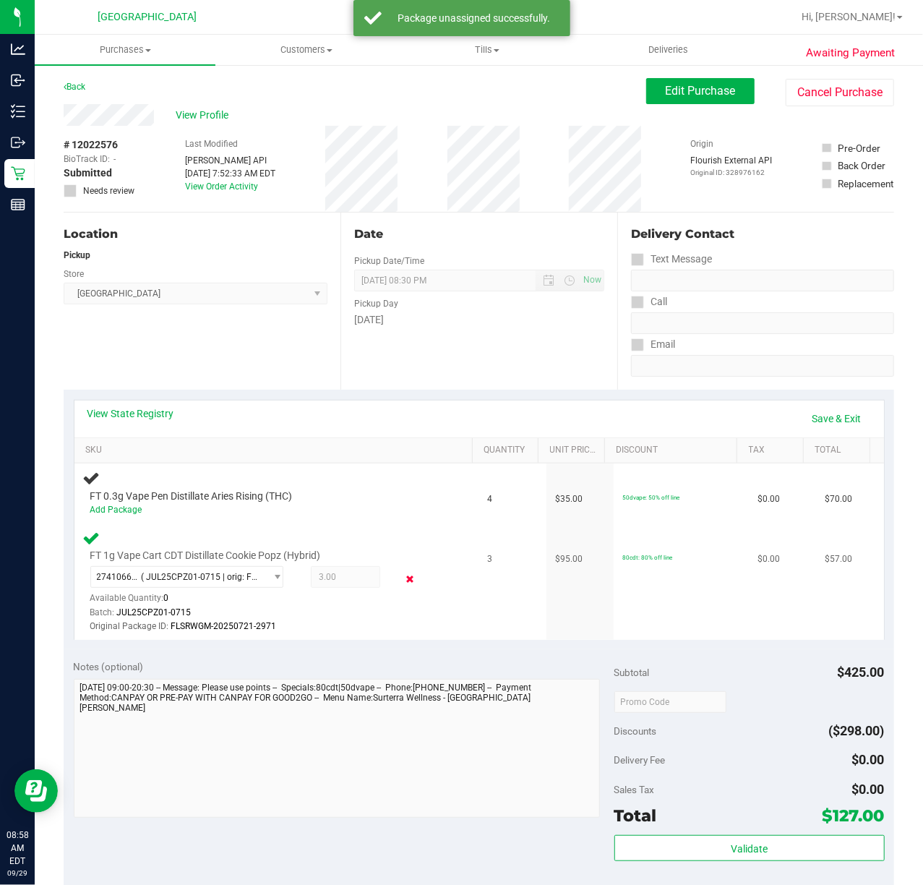
click at [402, 583] on icon at bounding box center [409, 578] width 15 height 17
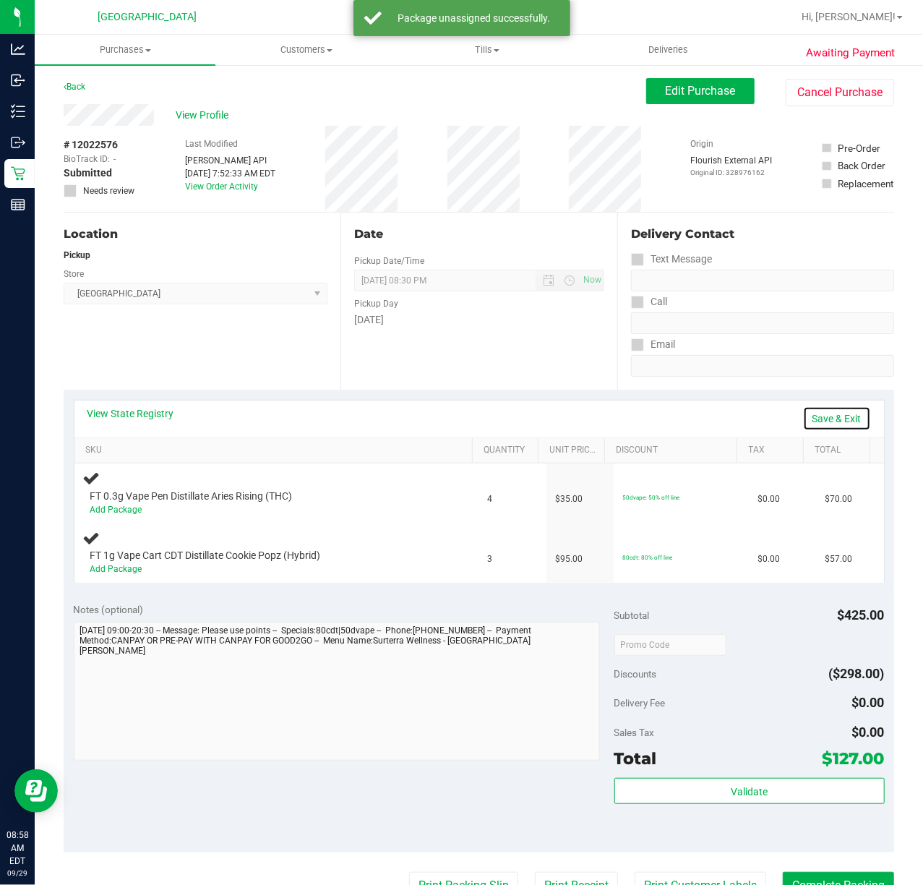
click at [827, 420] on link "Save & Exit" at bounding box center [837, 418] width 68 height 25
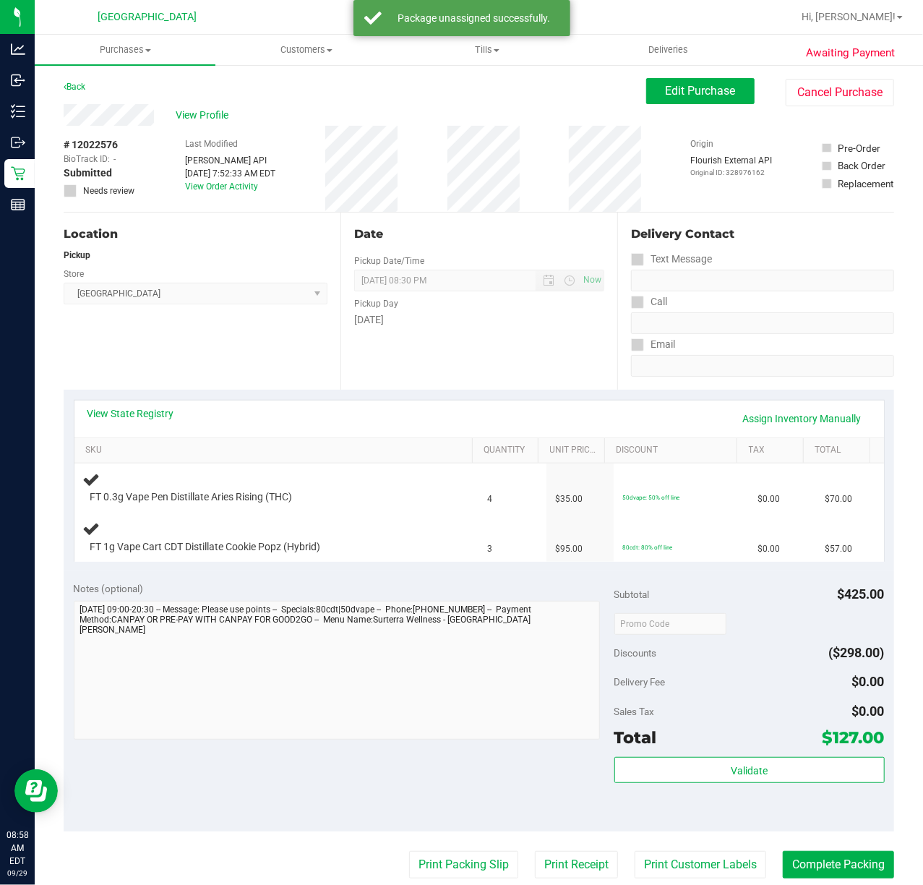
click at [455, 362] on div "Date Pickup Date/Time [DATE] Now [DATE] 08:30 PM Now Pickup Day [DATE]" at bounding box center [478, 301] width 277 height 177
click at [544, 296] on div "Pickup Day" at bounding box center [479, 301] width 250 height 21
click at [458, 351] on div "Date Pickup Date/Time [DATE] Now [DATE] 08:30 PM Now Pickup Day [DATE]" at bounding box center [478, 301] width 277 height 177
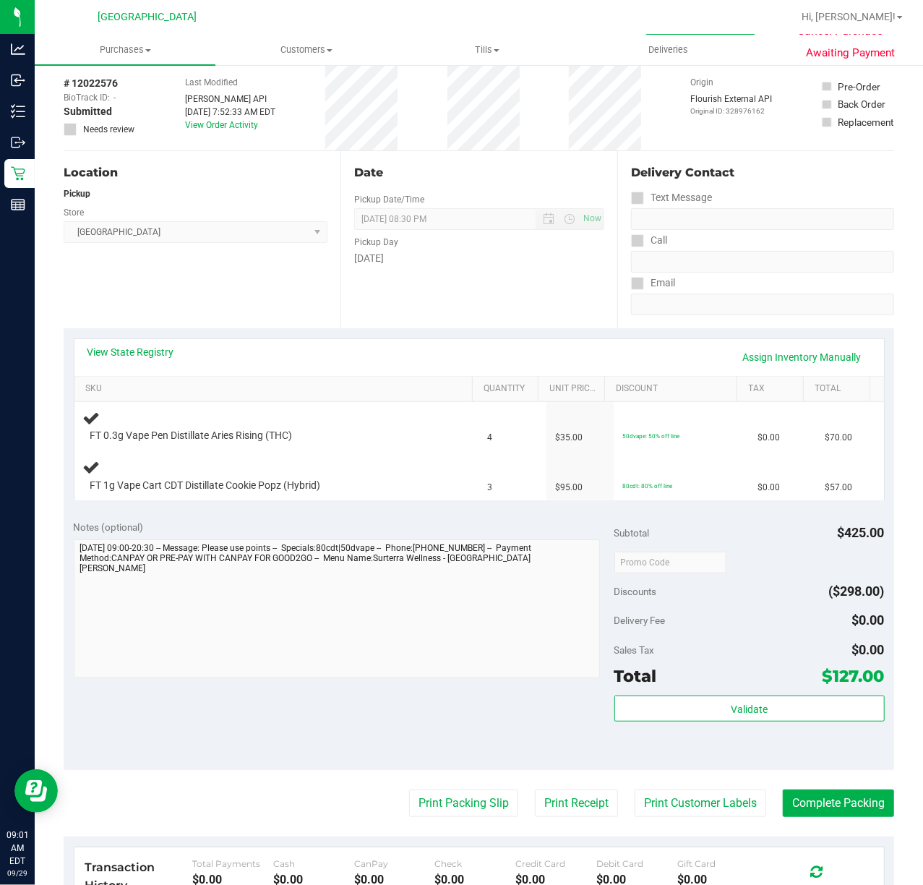
scroll to position [96, 0]
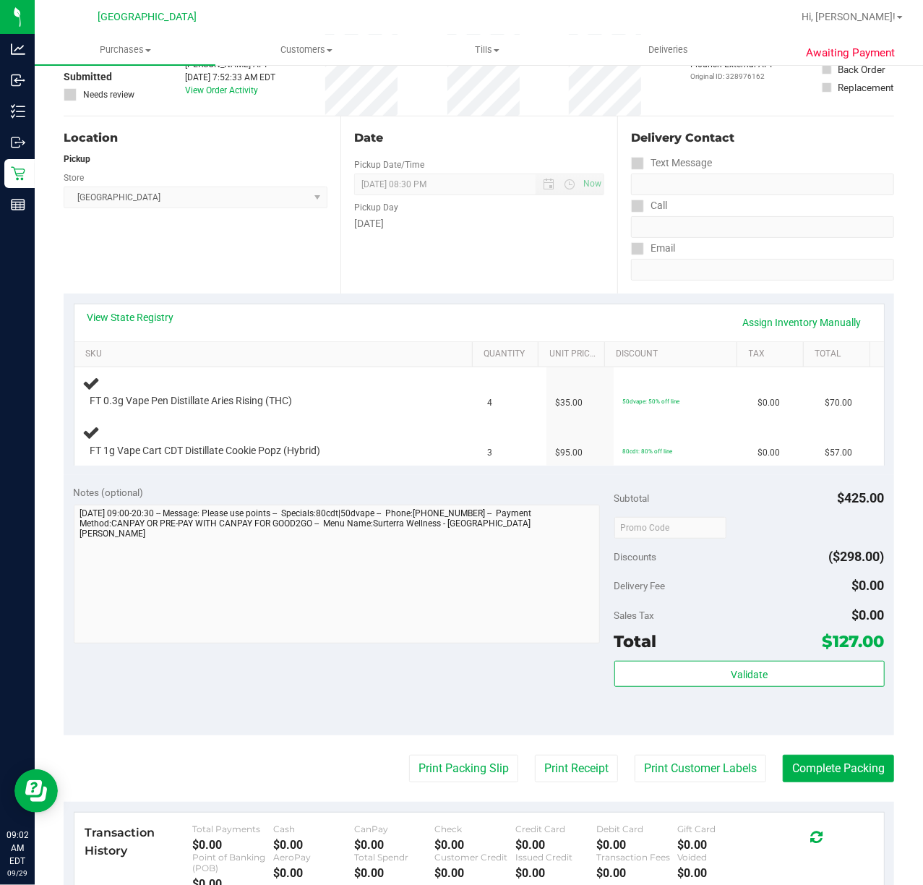
click at [429, 269] on div "Date Pickup Date/Time [DATE] Now [DATE] 08:30 PM Now Pickup Day [DATE]" at bounding box center [478, 204] width 277 height 177
click at [460, 270] on div "Date Pickup Date/Time [DATE] Now [DATE] 08:30 PM Now Pickup Day [DATE]" at bounding box center [478, 204] width 277 height 177
click at [231, 220] on div "Location Pickup Store [GEOGRAPHIC_DATA] WC Select Store [PERSON_NAME][GEOGRAPHI…" at bounding box center [202, 204] width 277 height 177
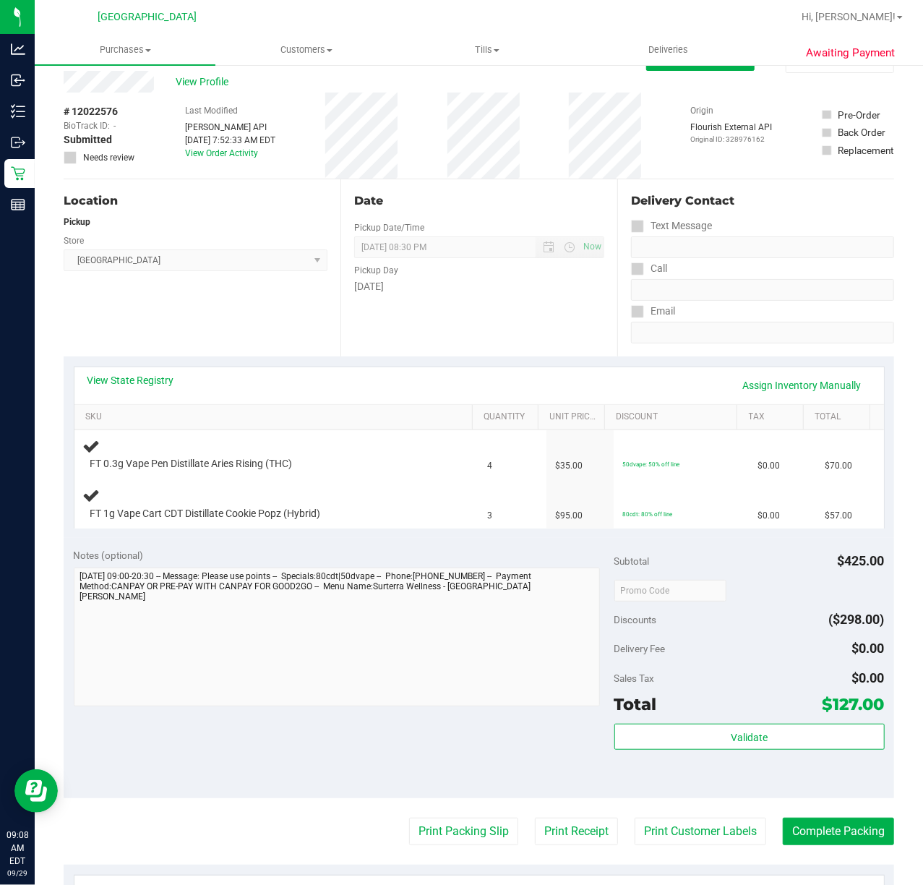
scroll to position [0, 0]
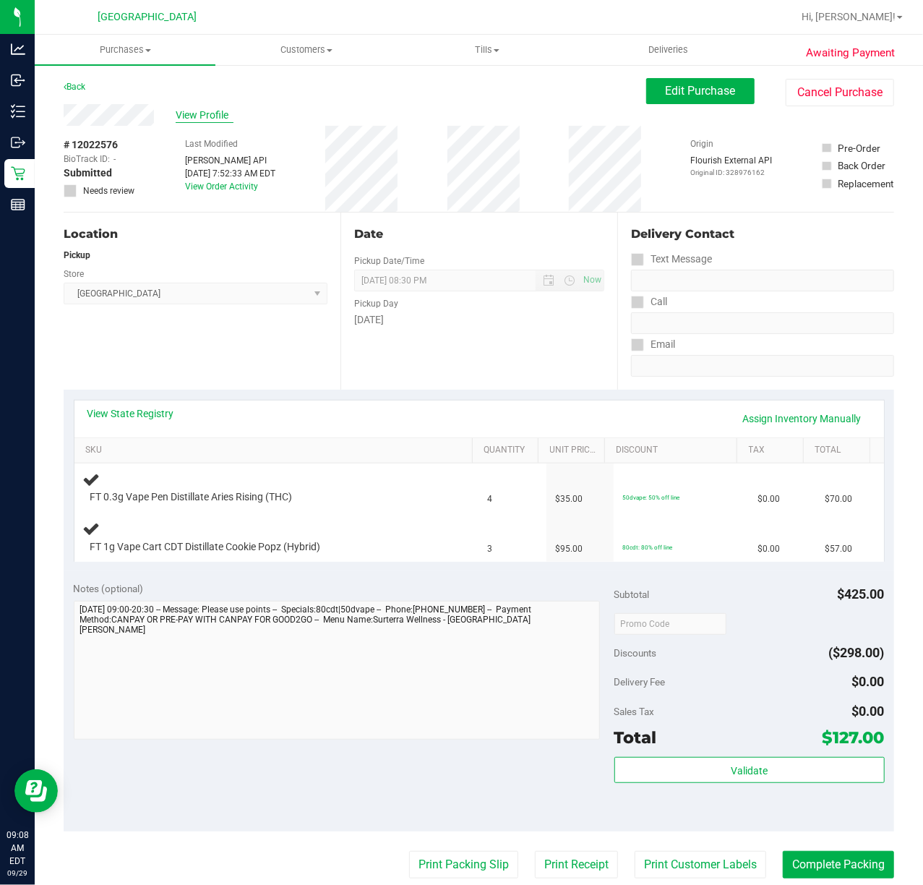
click at [209, 122] on span "View Profile" at bounding box center [205, 115] width 58 height 15
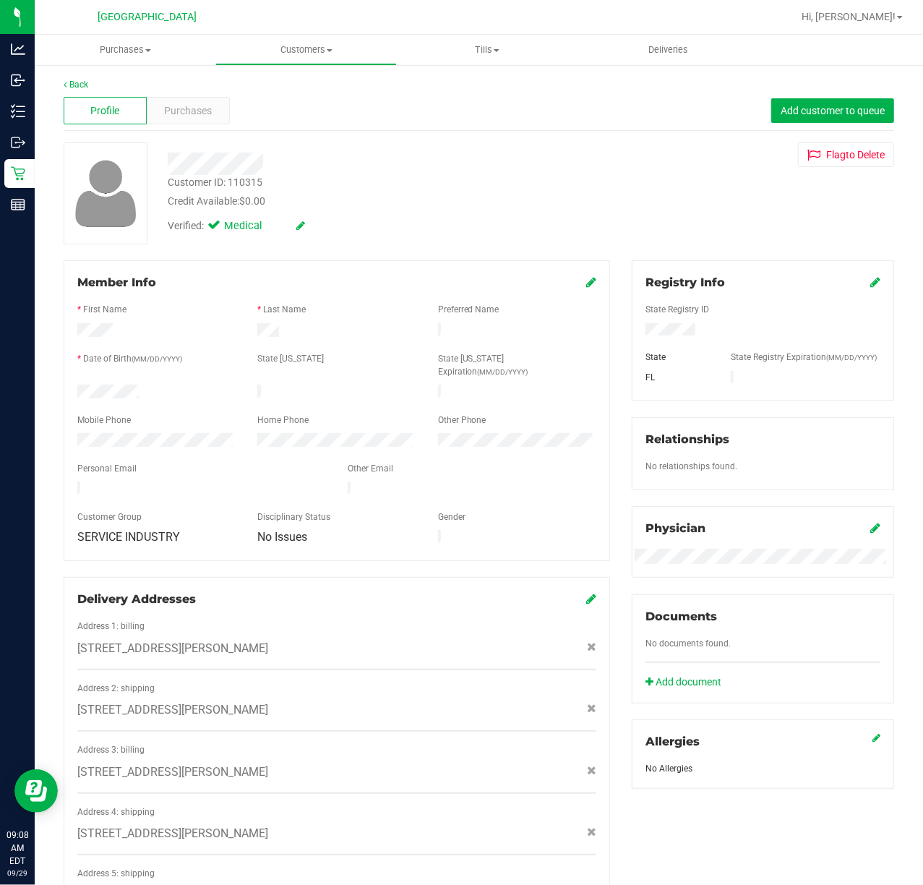
click at [453, 197] on div "Credit Available: $0.00" at bounding box center [370, 201] width 405 height 15
click at [409, 247] on div "Back Profile Purchases Add customer to queue Customer ID: 110315 Credit Availab…" at bounding box center [479, 648] width 831 height 1141
click at [198, 110] on span "Purchases" at bounding box center [188, 110] width 48 height 15
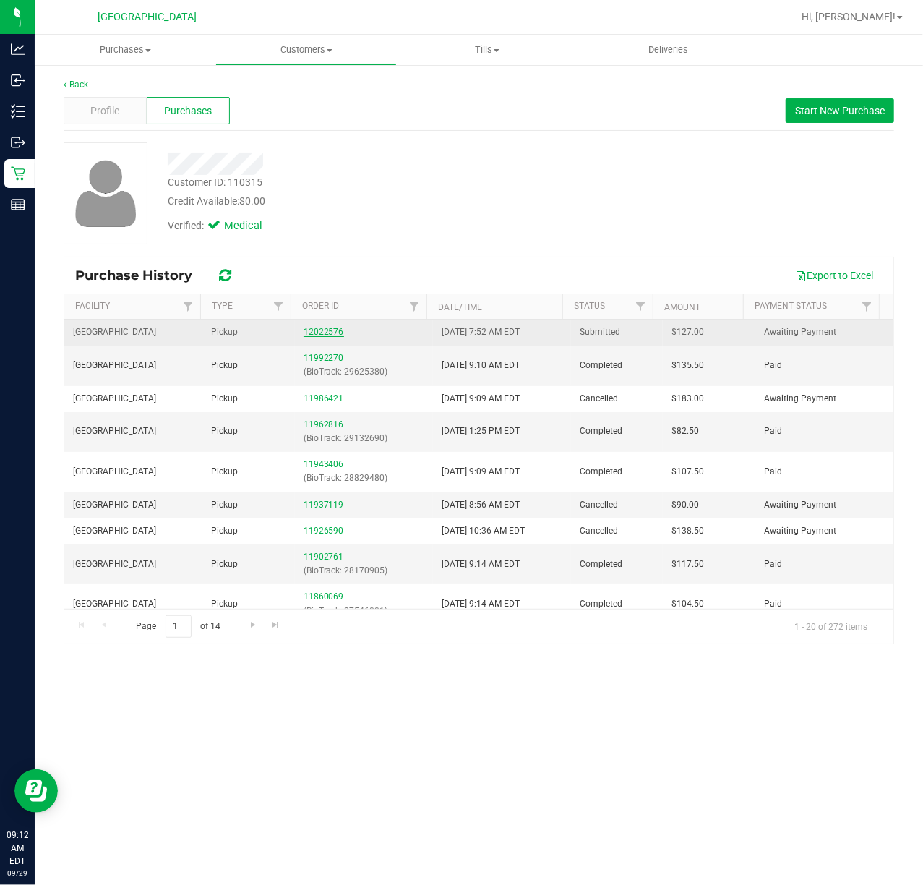
click at [311, 334] on link "12022576" at bounding box center [324, 332] width 40 height 10
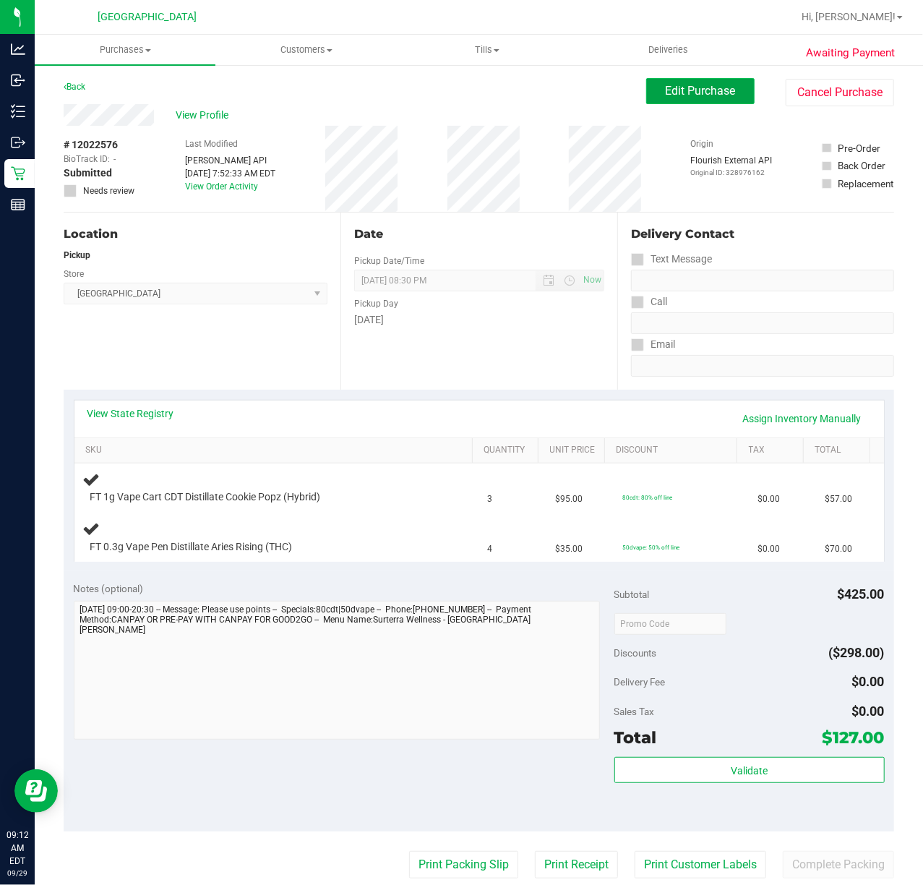
click at [689, 96] on span "Edit Purchase" at bounding box center [701, 91] width 70 height 14
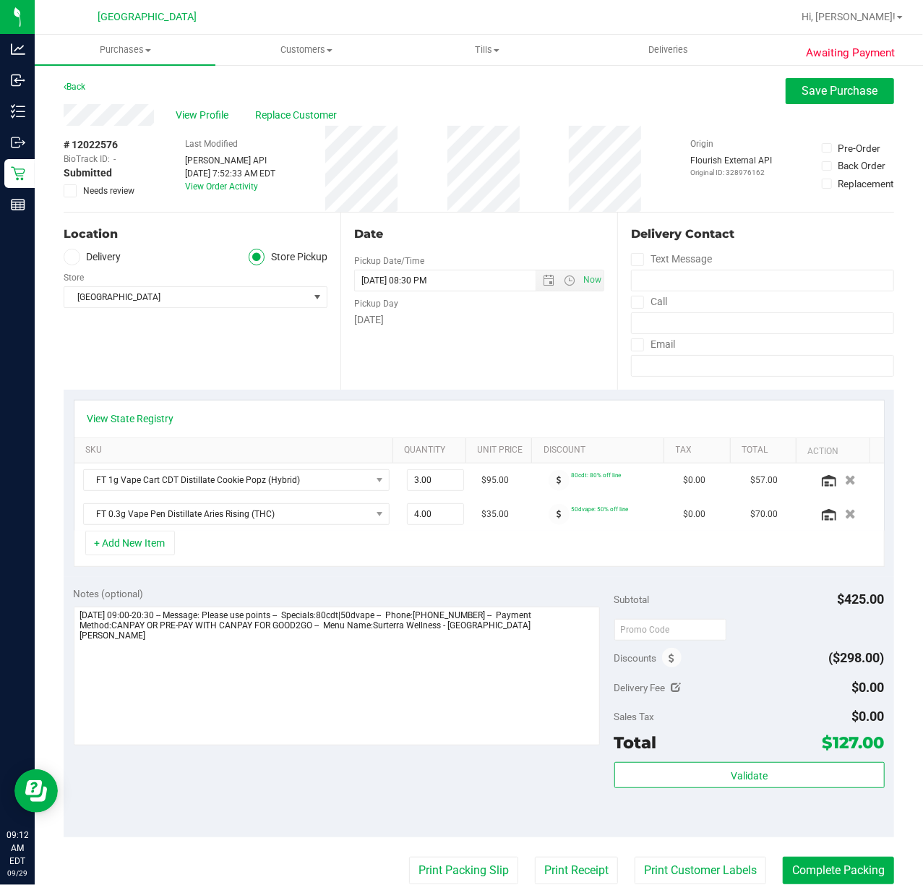
click at [64, 191] on span at bounding box center [70, 190] width 13 height 13
click at [0, 0] on input "Needs review" at bounding box center [0, 0] width 0 height 0
drag, startPoint x: 610, startPoint y: 669, endPoint x: 596, endPoint y: 671, distance: 13.8
click at [614, 669] on span "Discounts" at bounding box center [635, 658] width 43 height 26
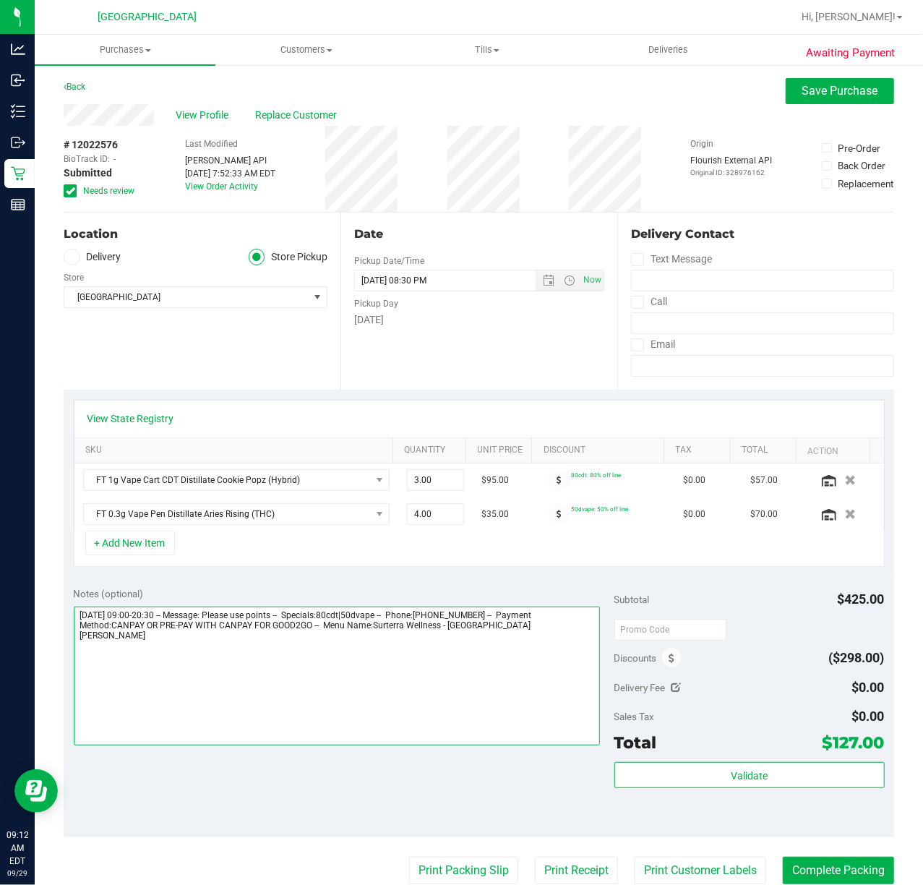
click at [536, 659] on textarea at bounding box center [337, 675] width 526 height 139
type textarea "[DATE] 09:00-20:30 -- Message: Please use points -- Specials:80cdt|50dvape -- P…"
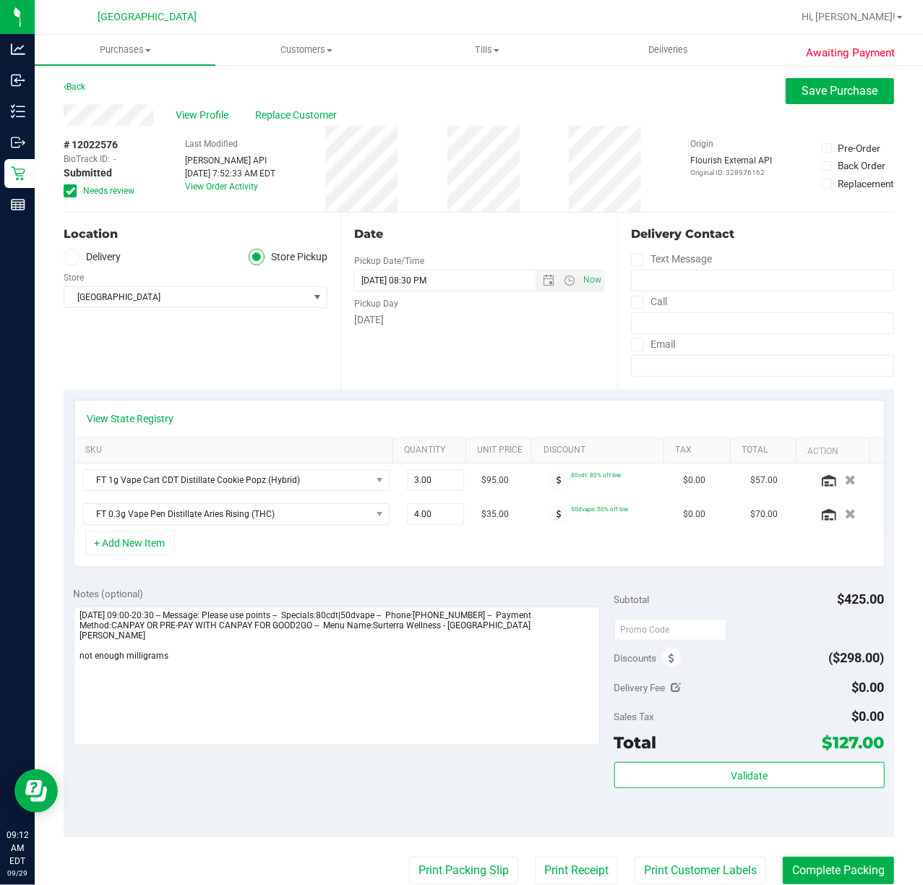
click at [651, 159] on div "# 12022576 BioTrack ID: - Submitted Needs review Last Modified [PERSON_NAME] AP…" at bounding box center [479, 169] width 831 height 86
click at [819, 100] on button "Save Purchase" at bounding box center [840, 91] width 108 height 26
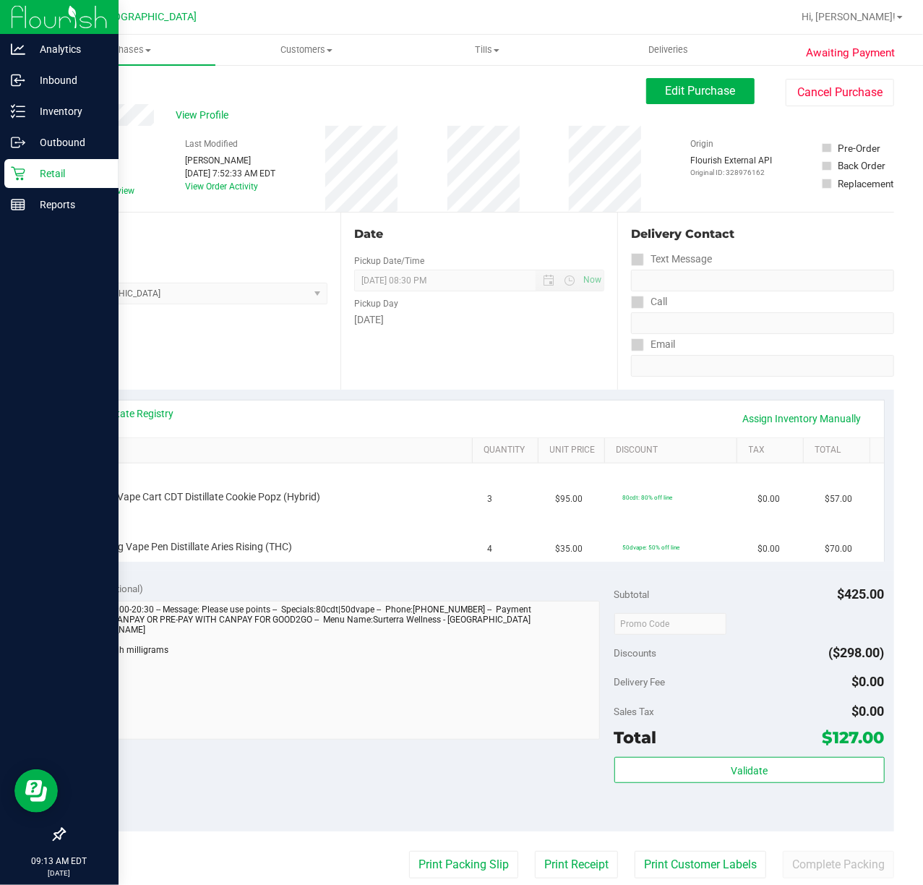
click at [24, 179] on icon at bounding box center [18, 173] width 14 height 14
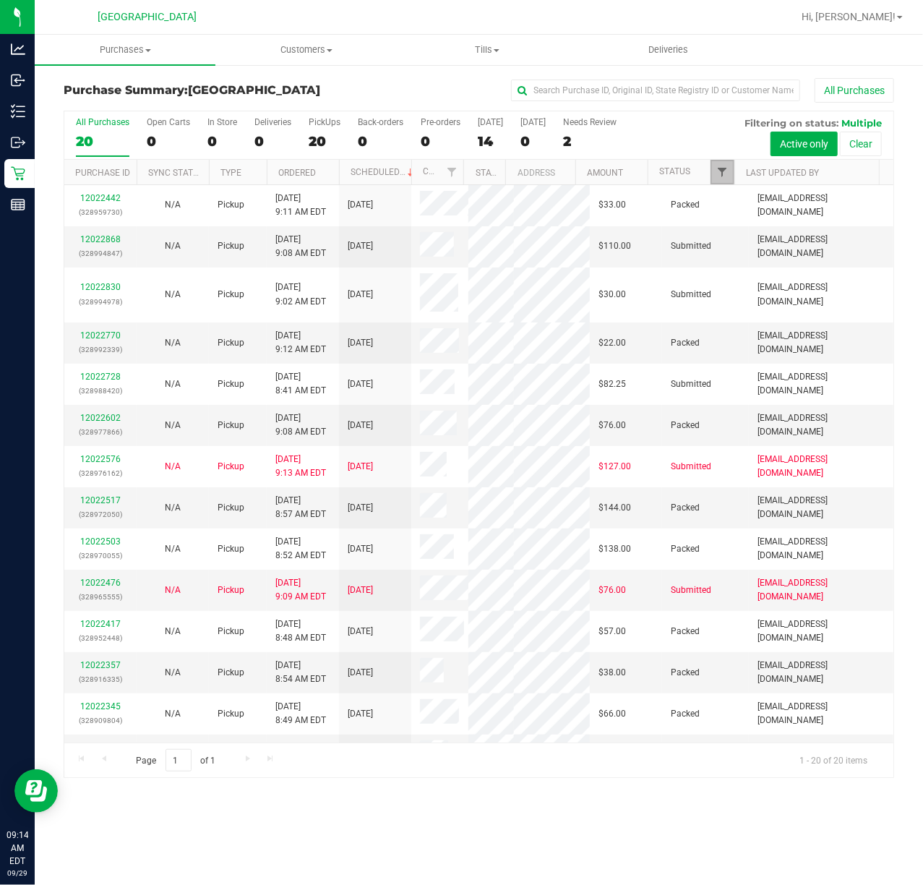
click at [720, 177] on span "Filter" at bounding box center [722, 172] width 12 height 12
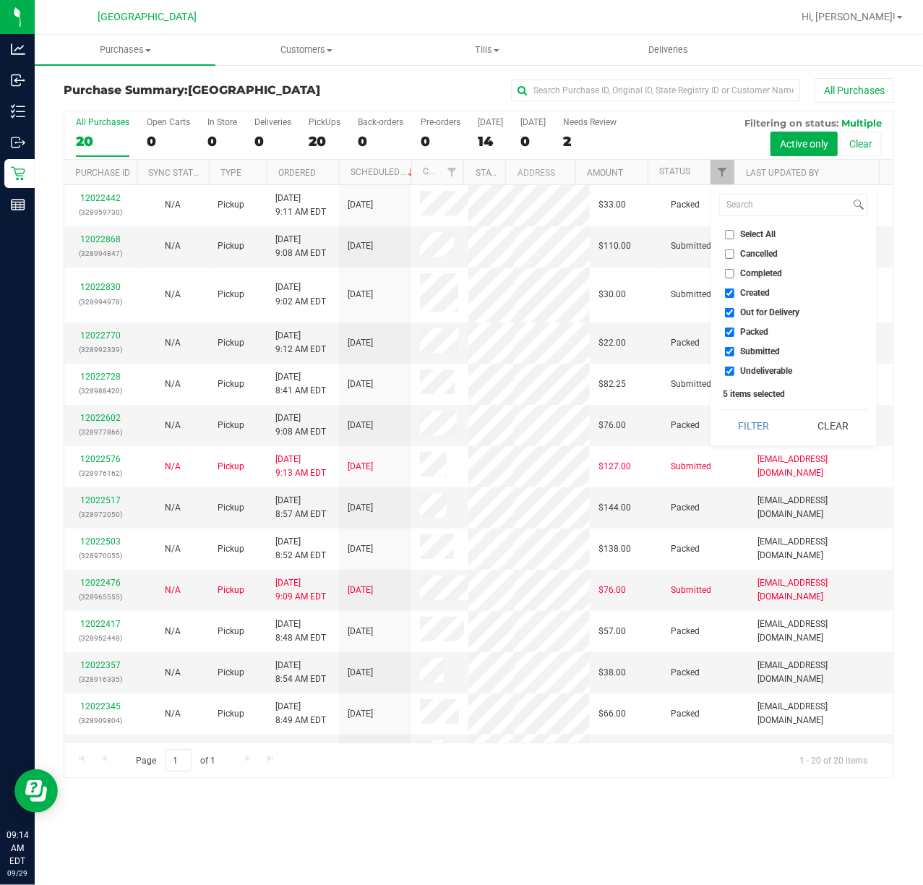
click at [746, 335] on span "Packed" at bounding box center [755, 331] width 28 height 9
click at [734, 335] on input "Packed" at bounding box center [729, 331] width 9 height 9
checkbox input "false"
click at [749, 417] on button "Filter" at bounding box center [753, 426] width 69 height 32
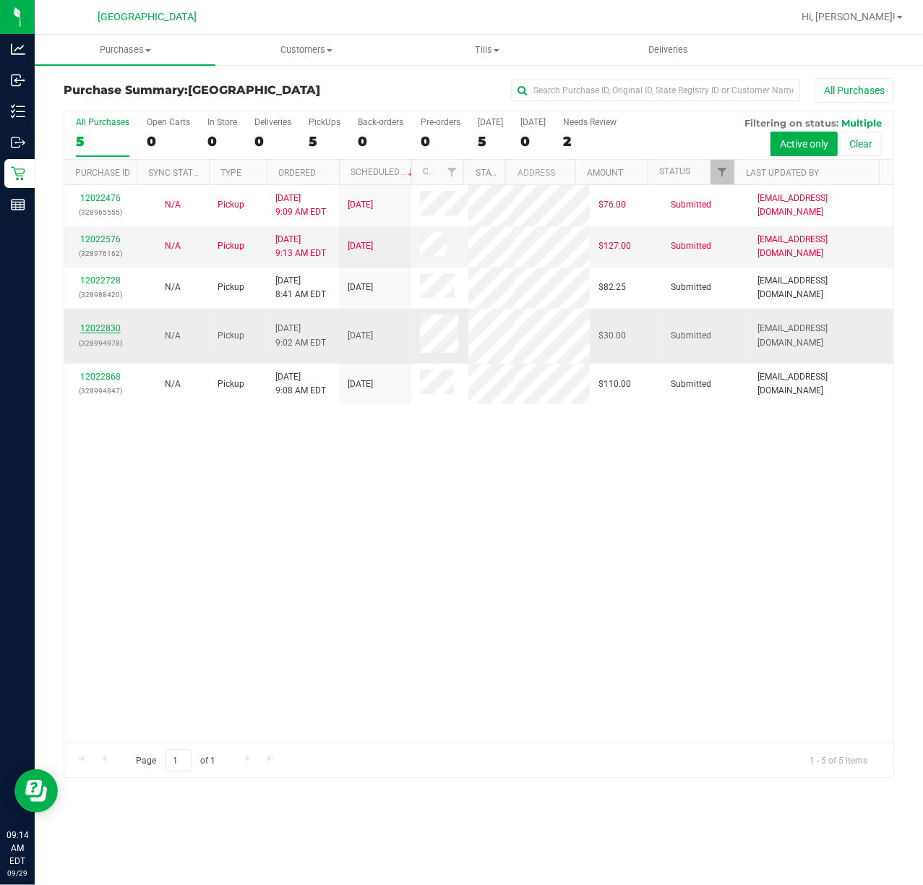
click at [98, 333] on link "12022830" at bounding box center [100, 328] width 40 height 10
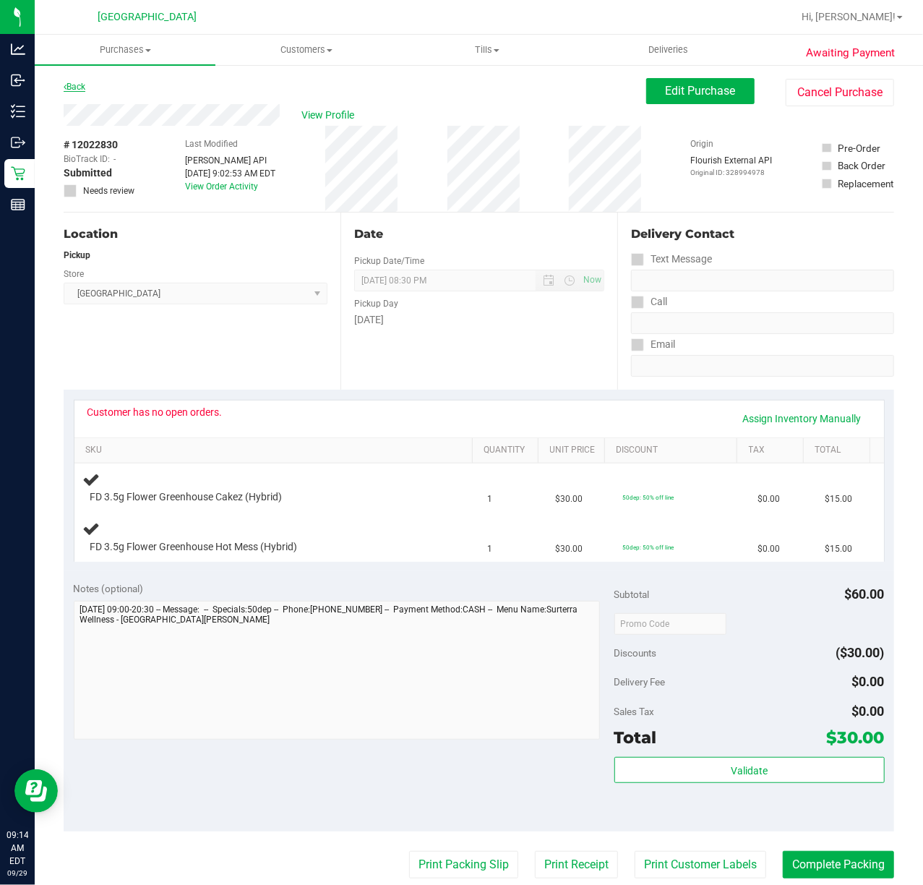
click at [77, 85] on link "Back" at bounding box center [75, 87] width 22 height 10
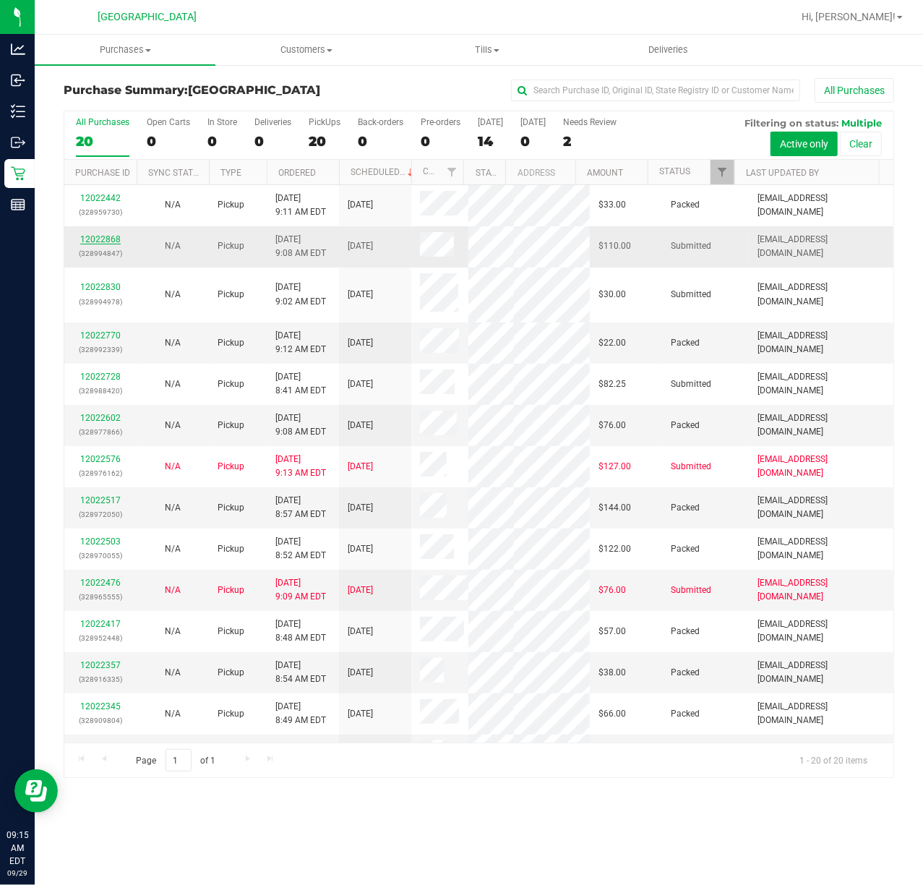
click at [103, 239] on link "12022868" at bounding box center [100, 239] width 40 height 10
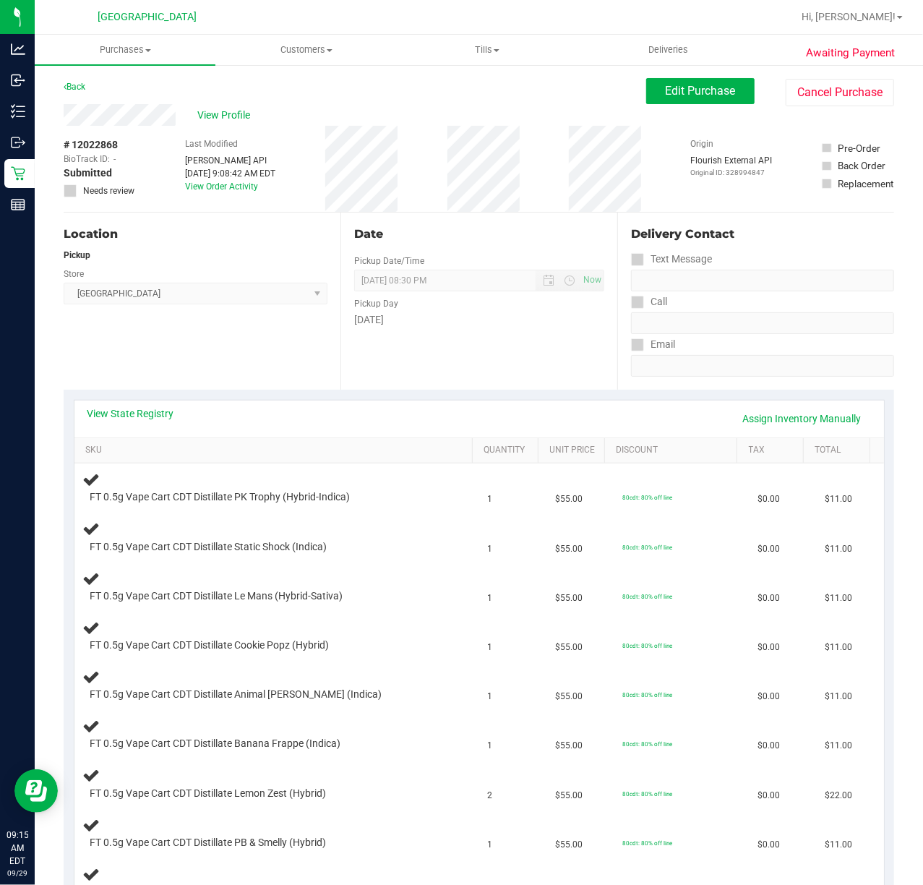
click at [380, 413] on div "View State Registry Assign Inventory Manually" at bounding box center [479, 418] width 784 height 25
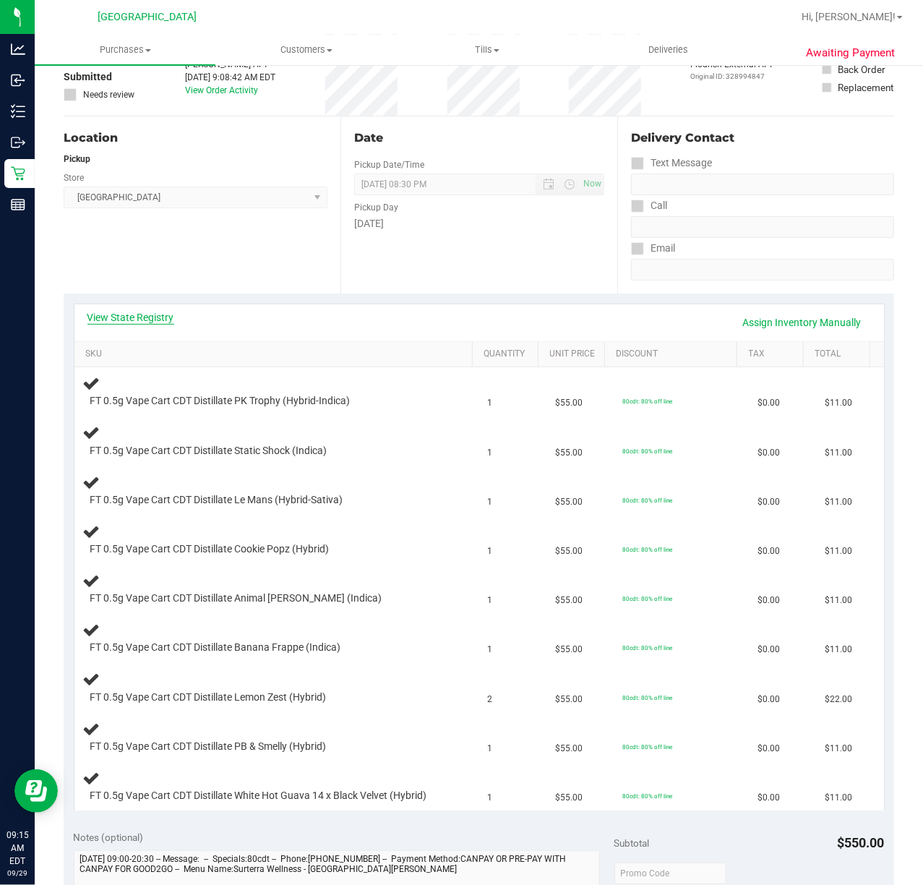
click at [168, 313] on link "View State Registry" at bounding box center [130, 317] width 87 height 14
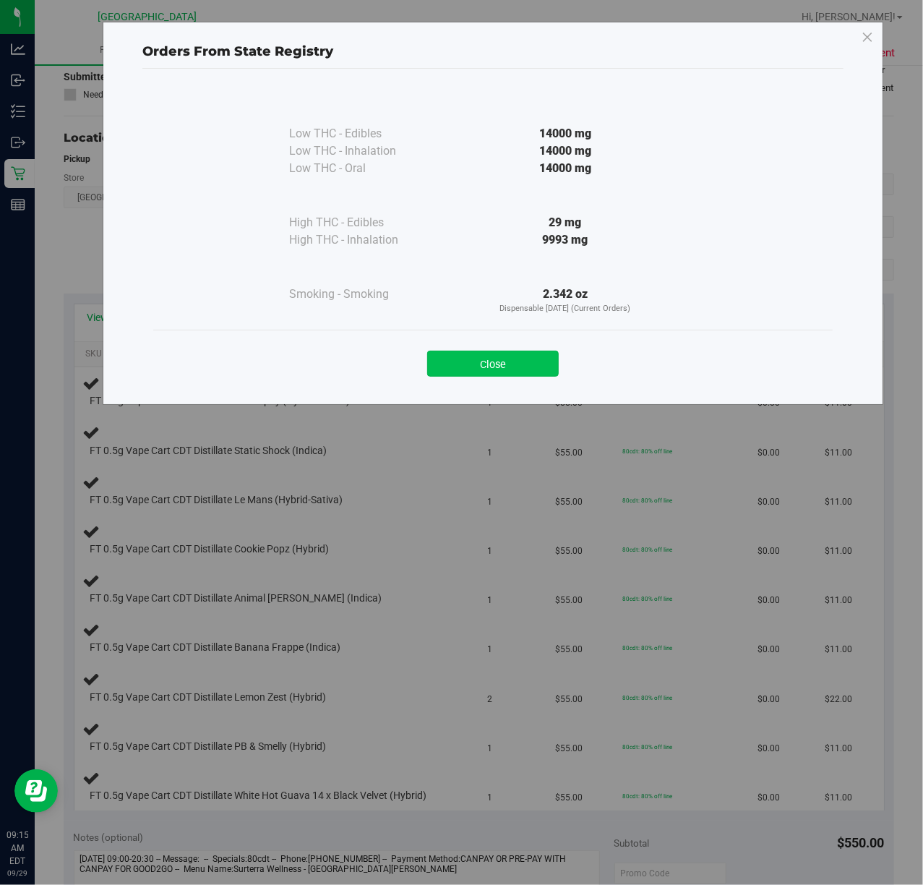
click at [539, 357] on button "Close" at bounding box center [493, 364] width 132 height 26
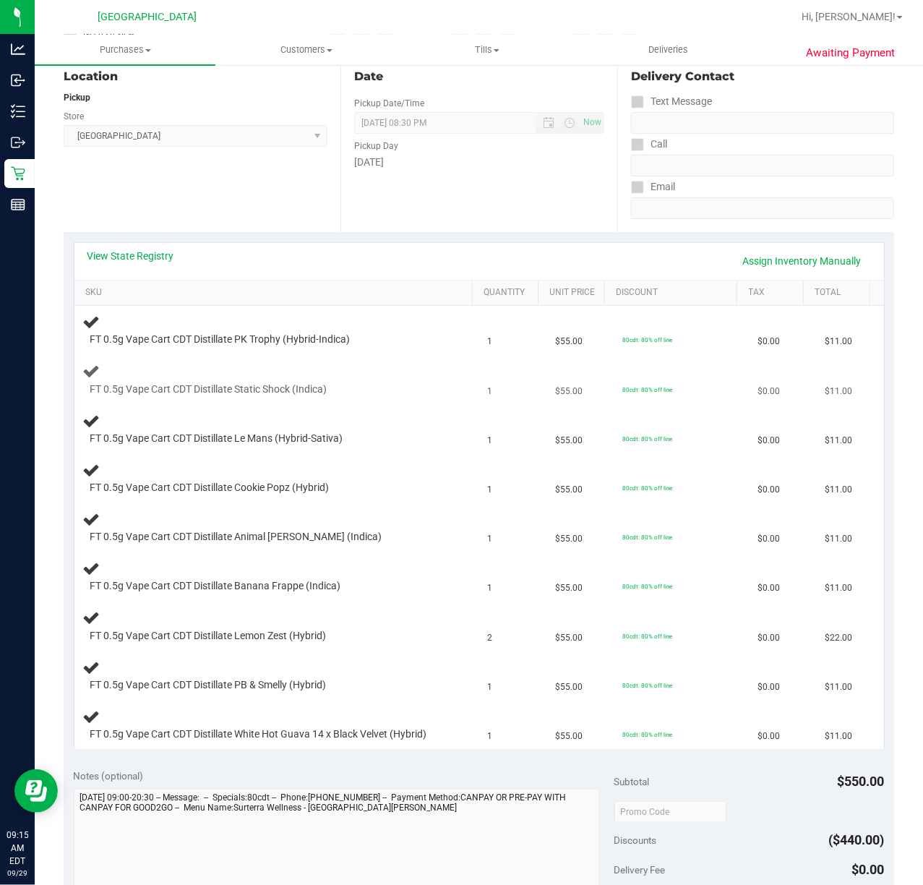
scroll to position [192, 0]
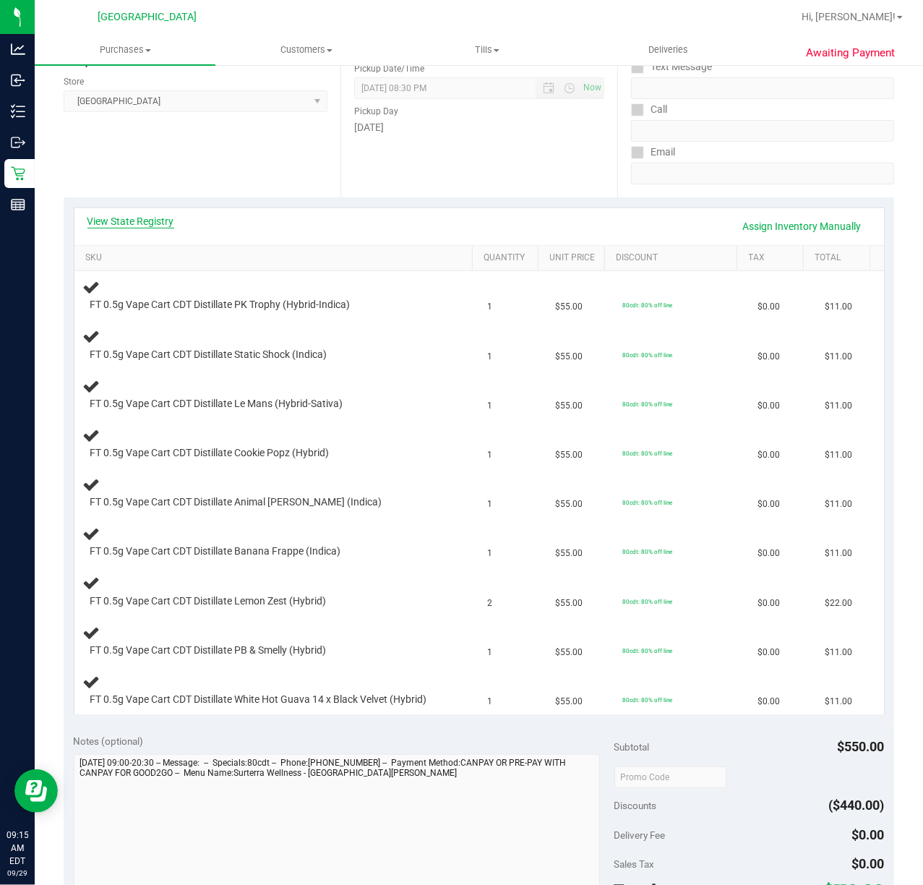
click at [143, 220] on link "View State Registry" at bounding box center [130, 221] width 87 height 14
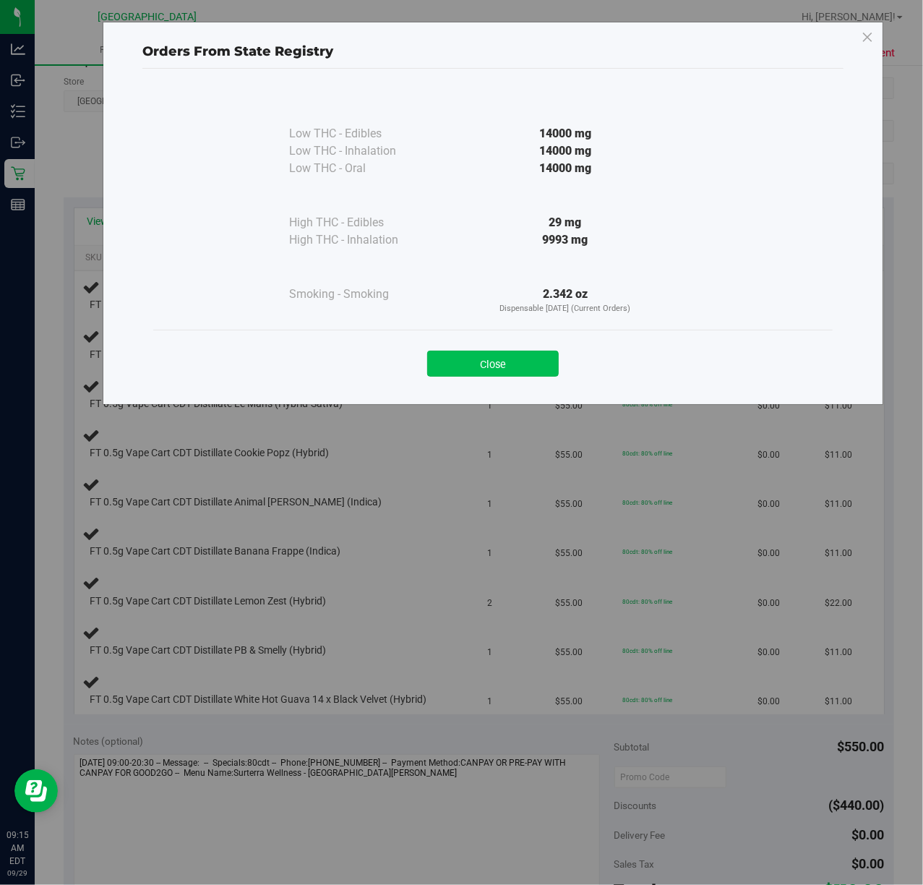
click at [487, 356] on button "Close" at bounding box center [493, 364] width 132 height 26
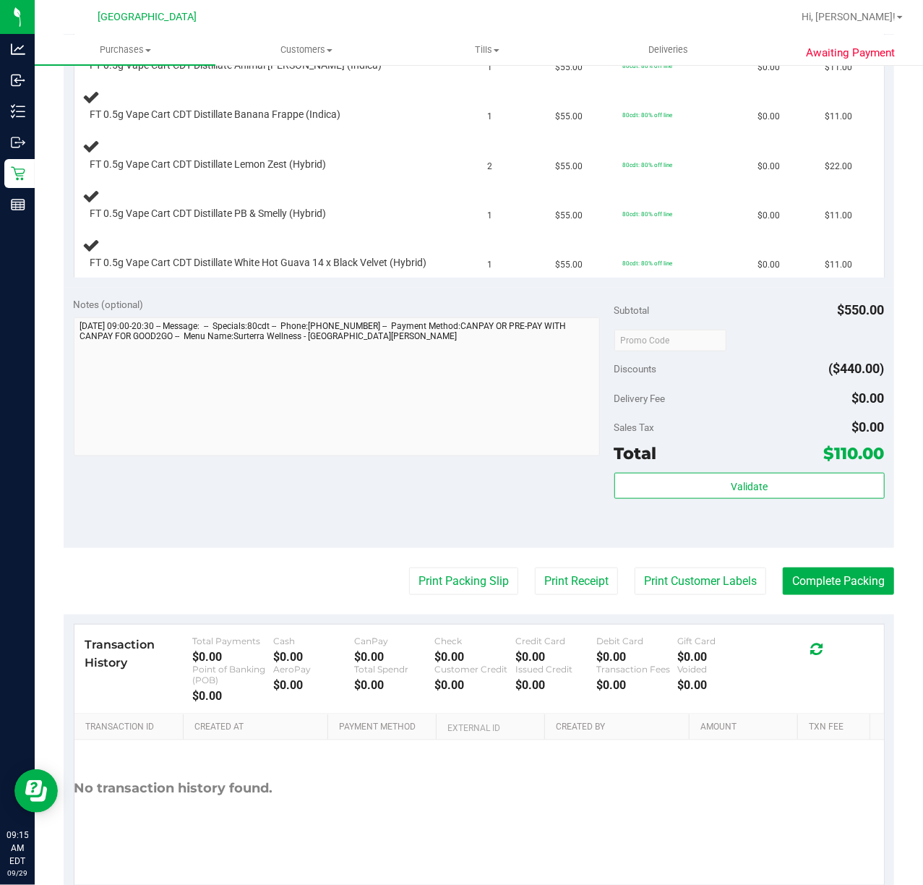
scroll to position [682, 0]
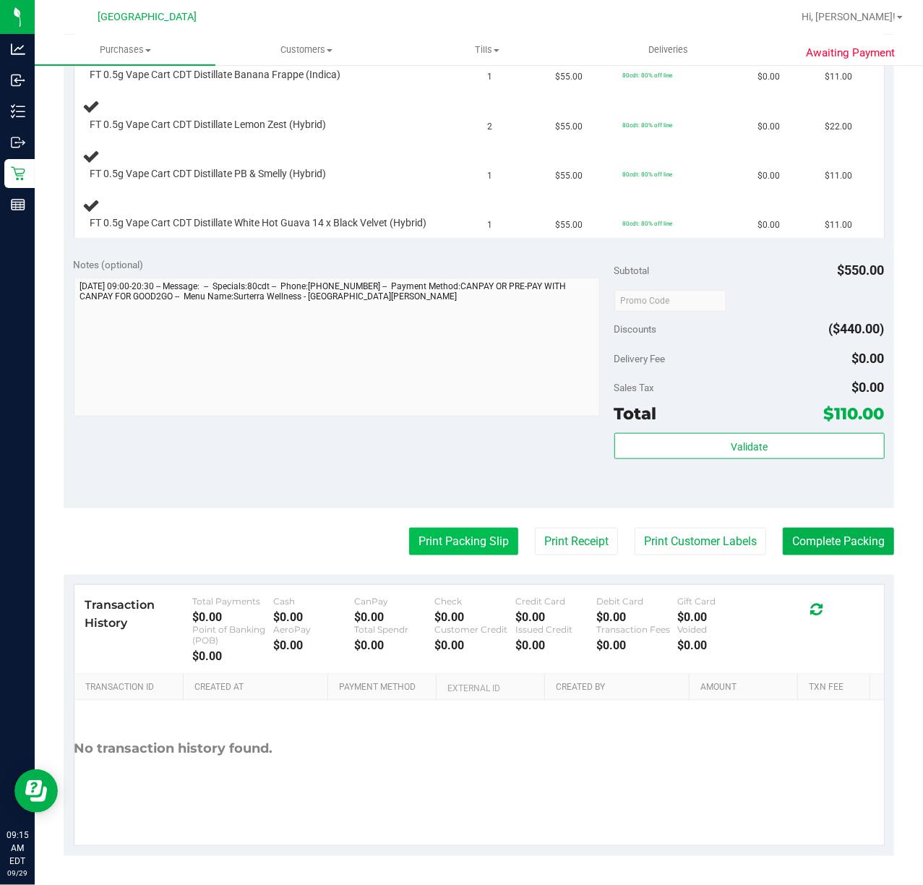
click at [458, 536] on button "Print Packing Slip" at bounding box center [463, 541] width 109 height 27
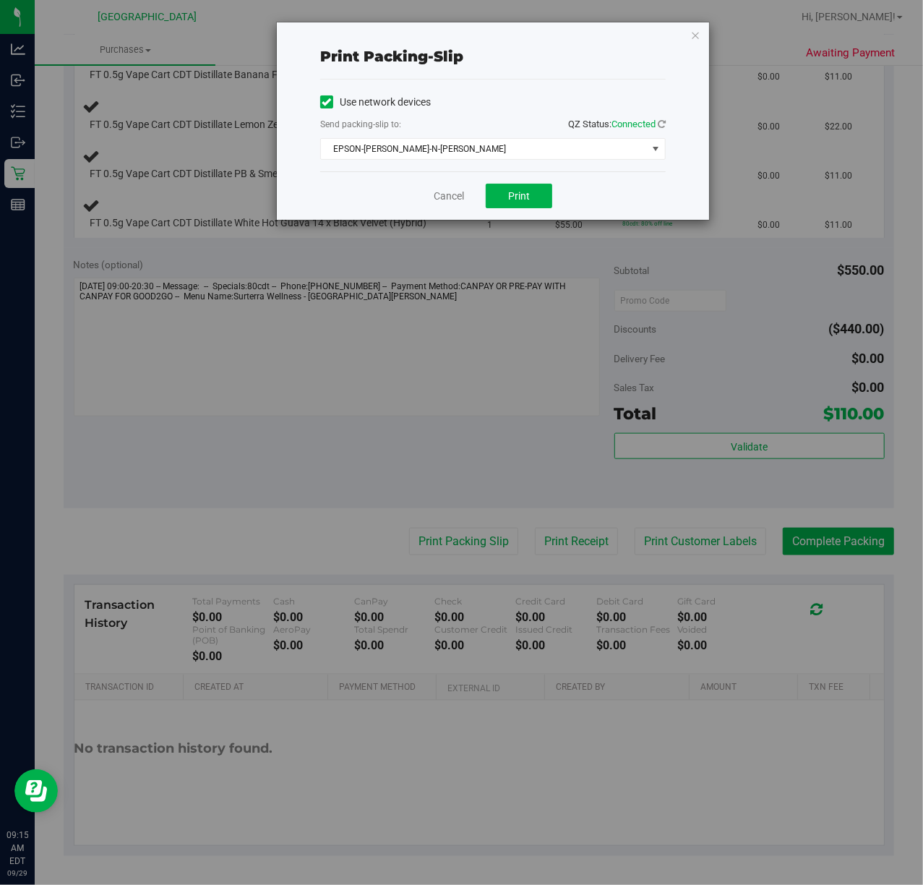
drag, startPoint x: 494, startPoint y: 211, endPoint x: 560, endPoint y: 189, distance: 68.6
click at [494, 210] on div "Cancel Print" at bounding box center [493, 195] width 346 height 48
click at [529, 197] on span "Print" at bounding box center [519, 196] width 22 height 12
click at [607, 176] on div "Cancel Print" at bounding box center [493, 195] width 346 height 48
click at [451, 198] on link "Cancel" at bounding box center [449, 196] width 30 height 15
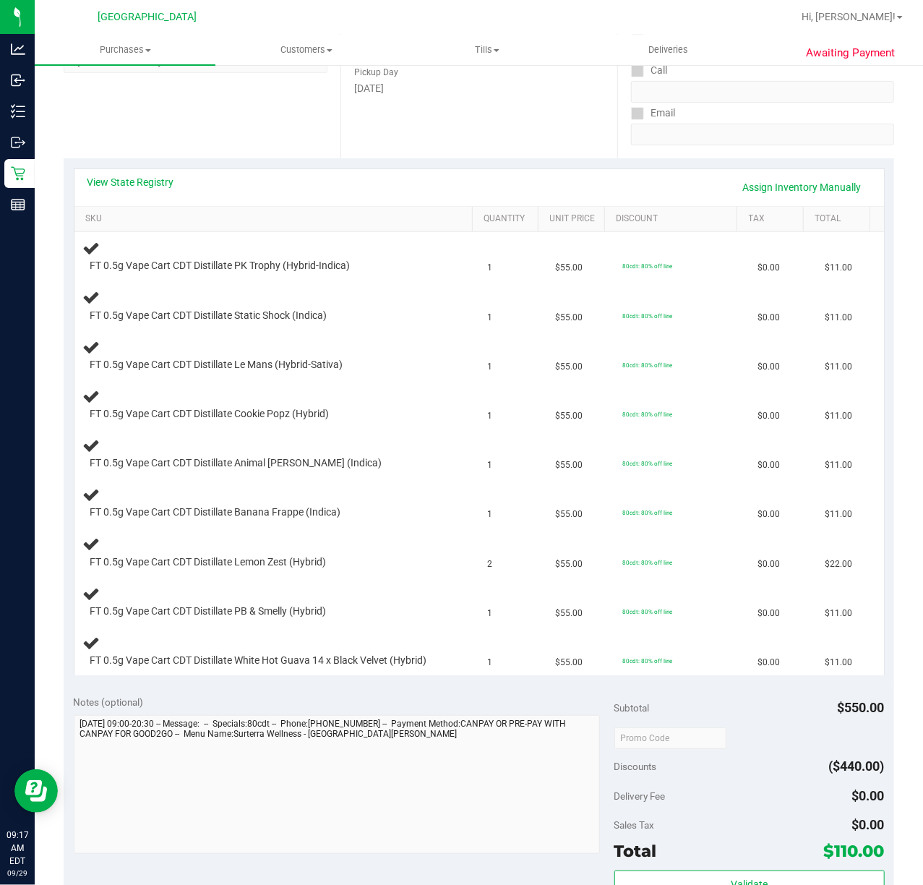
scroll to position [218, 0]
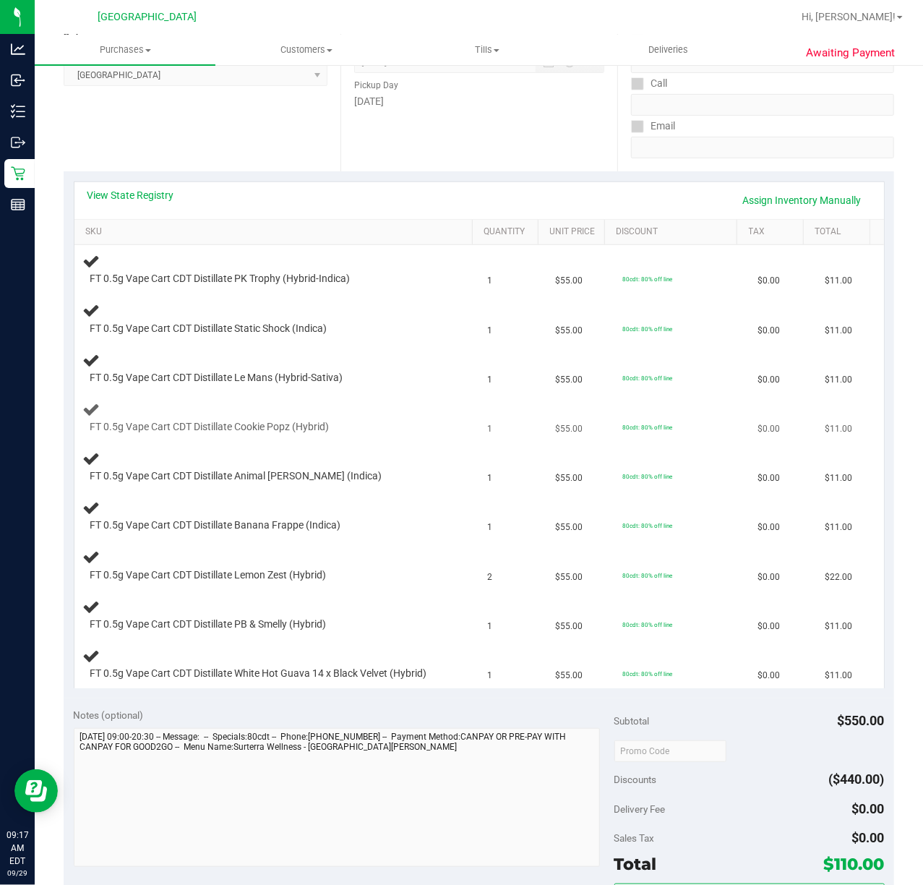
click at [412, 434] on div at bounding box center [264, 434] width 348 height 1
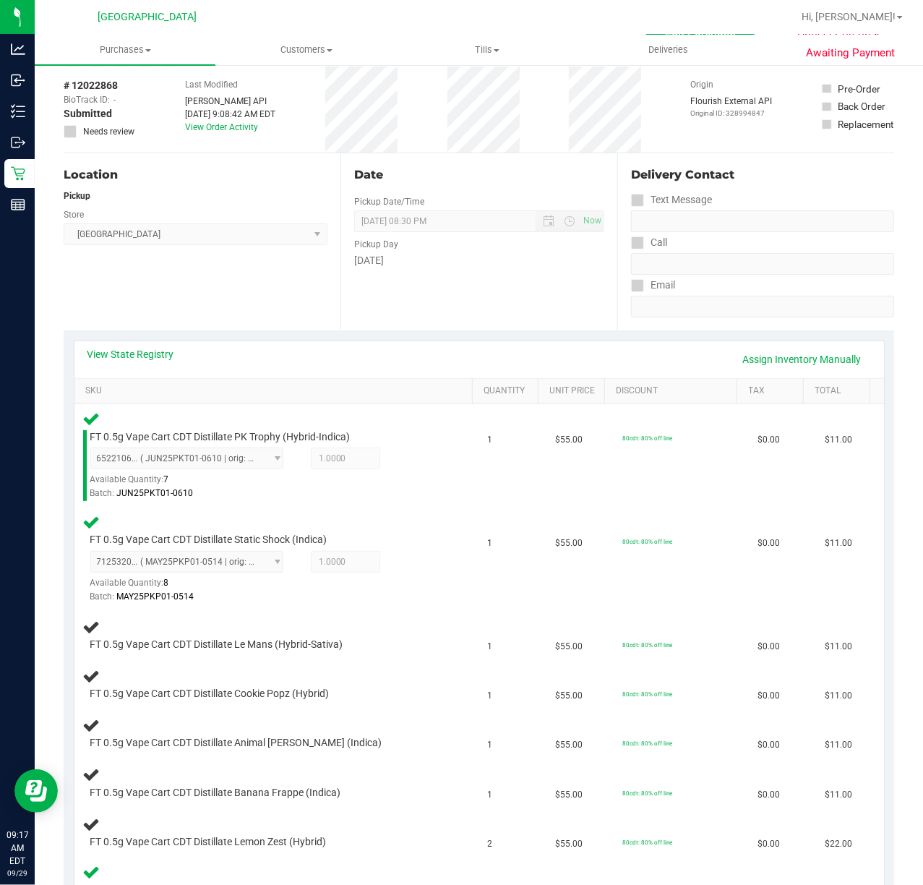
scroll to position [56, 0]
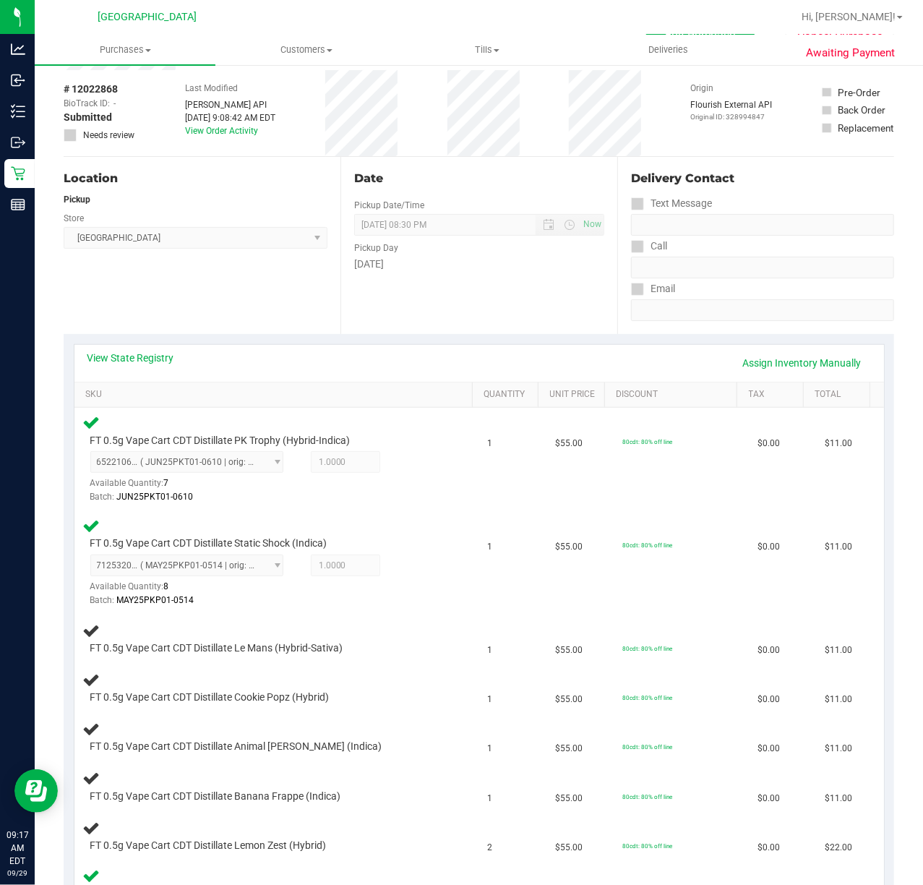
click at [487, 309] on div "Date Pickup Date/Time [DATE] Now [DATE] 08:30 PM Now Pickup Day [DATE]" at bounding box center [478, 245] width 277 height 177
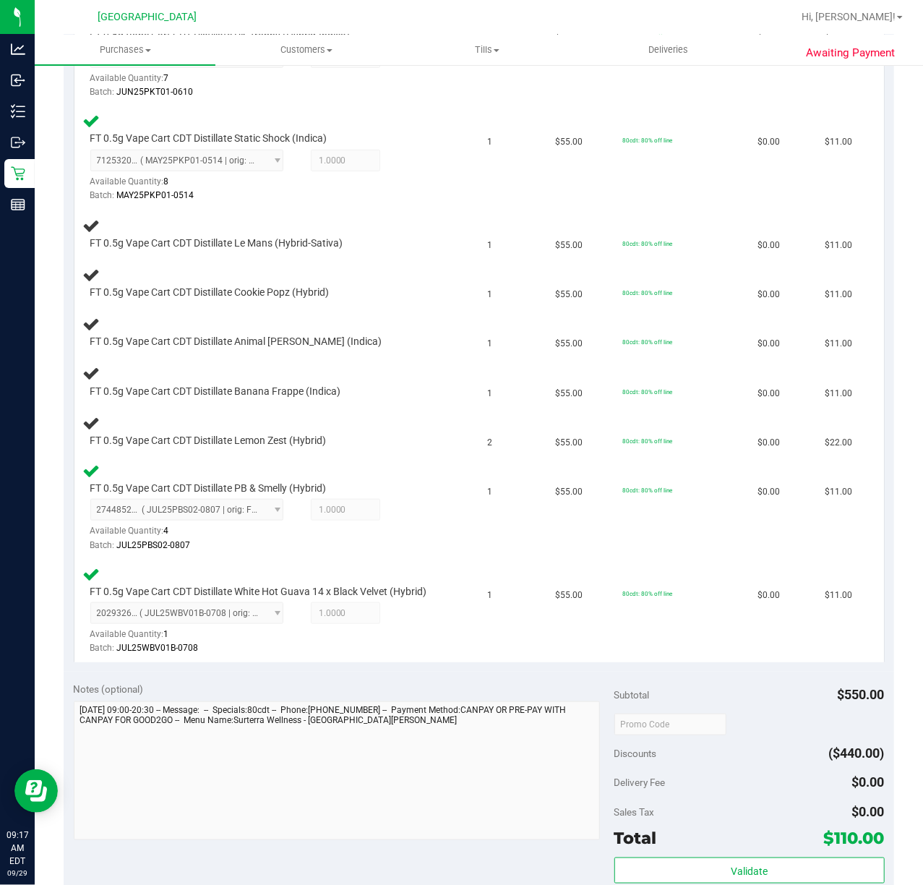
scroll to position [460, 0]
click at [749, 522] on td "$0.00" at bounding box center [782, 508] width 67 height 103
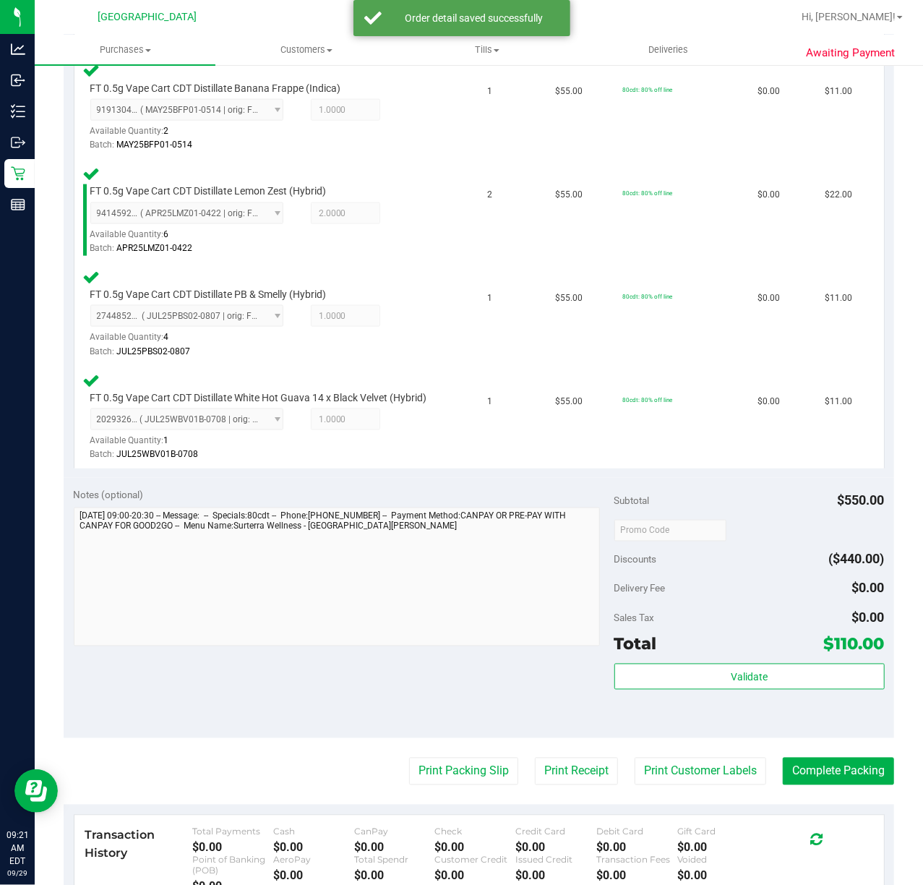
scroll to position [1167, 0]
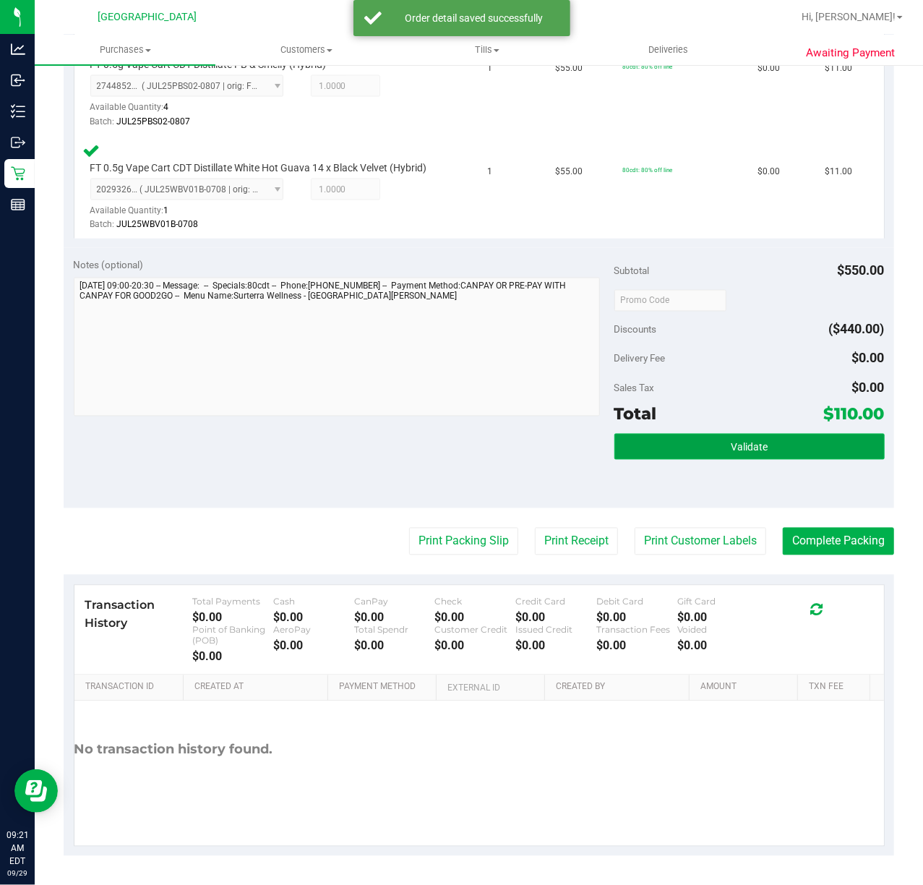
click at [688, 447] on button "Validate" at bounding box center [749, 447] width 270 height 26
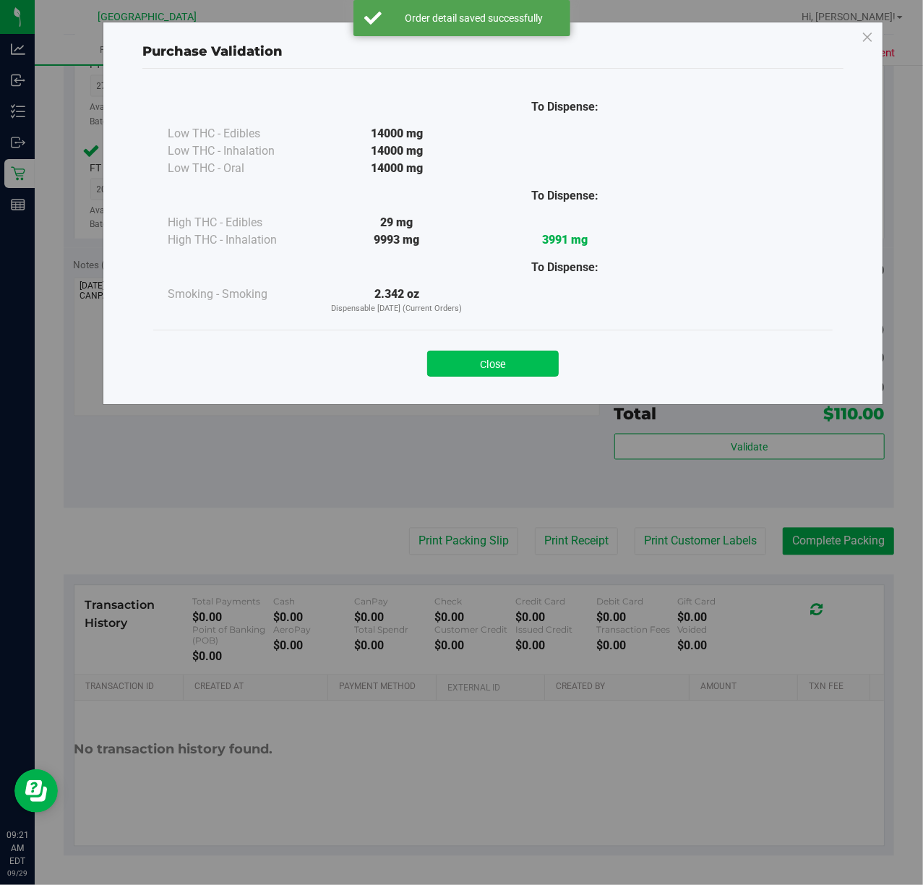
click at [494, 351] on button "Close" at bounding box center [493, 364] width 132 height 26
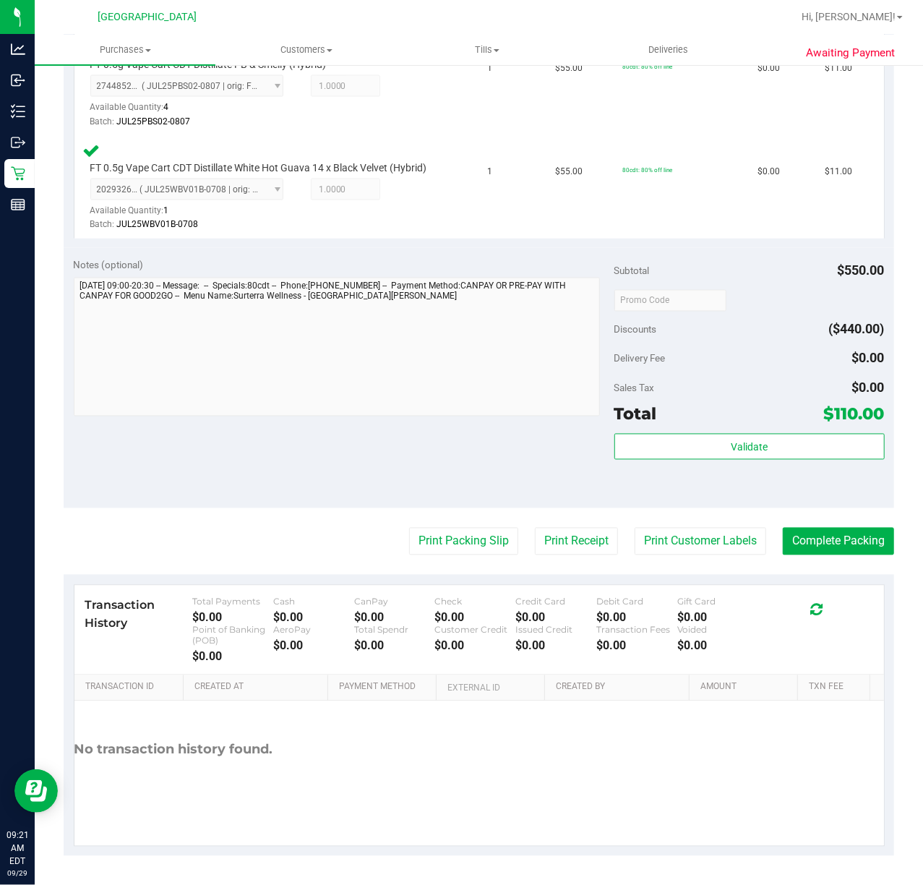
click at [600, 531] on div "Print Packing Slip Print Receipt Print Customer Labels Complete Packing" at bounding box center [479, 541] width 831 height 27
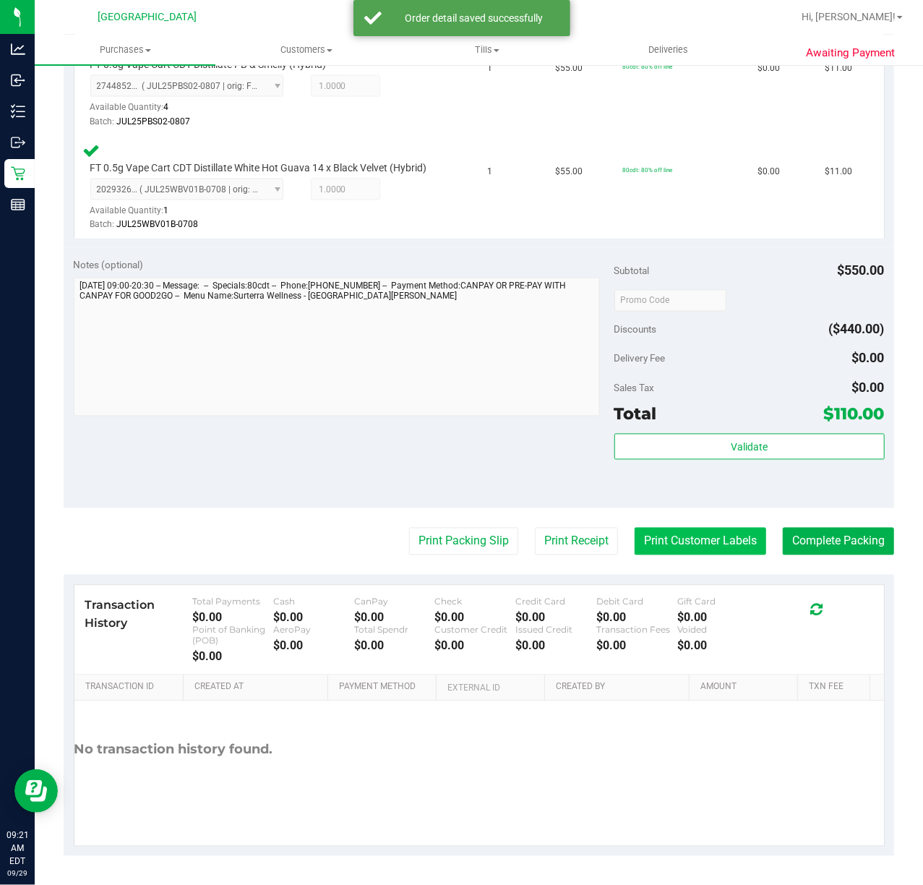
click at [642, 533] on button "Print Customer Labels" at bounding box center [701, 541] width 132 height 27
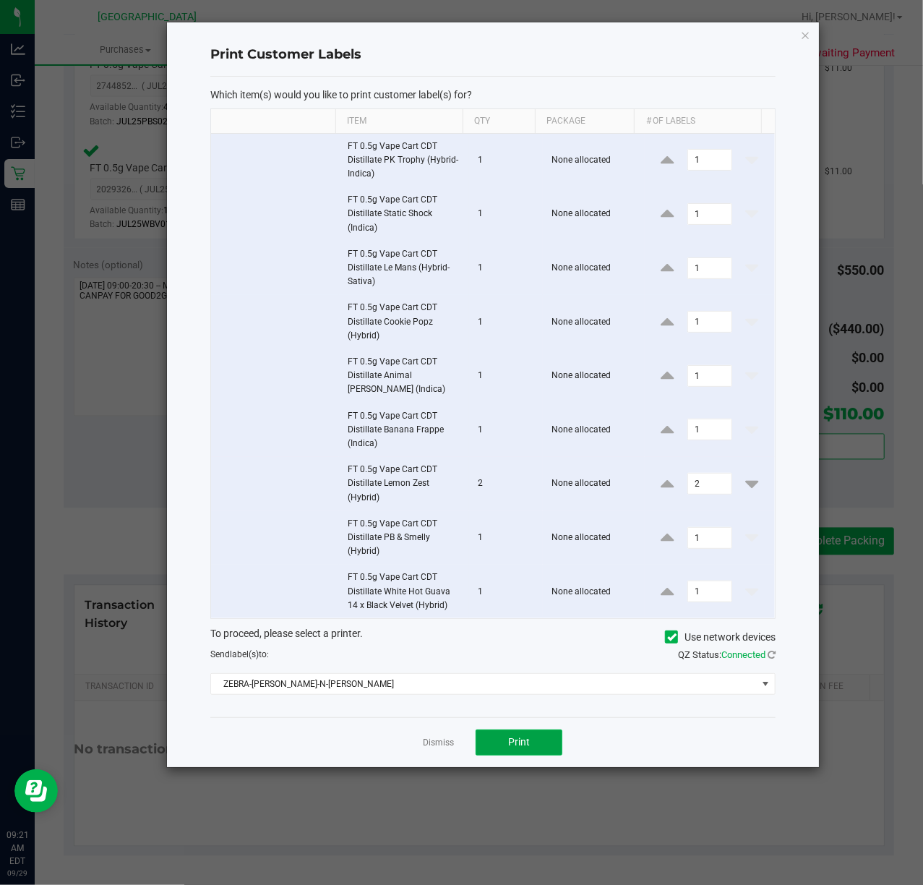
click at [516, 733] on button "Print" at bounding box center [519, 742] width 87 height 26
click at [448, 745] on div at bounding box center [493, 394] width 652 height 745
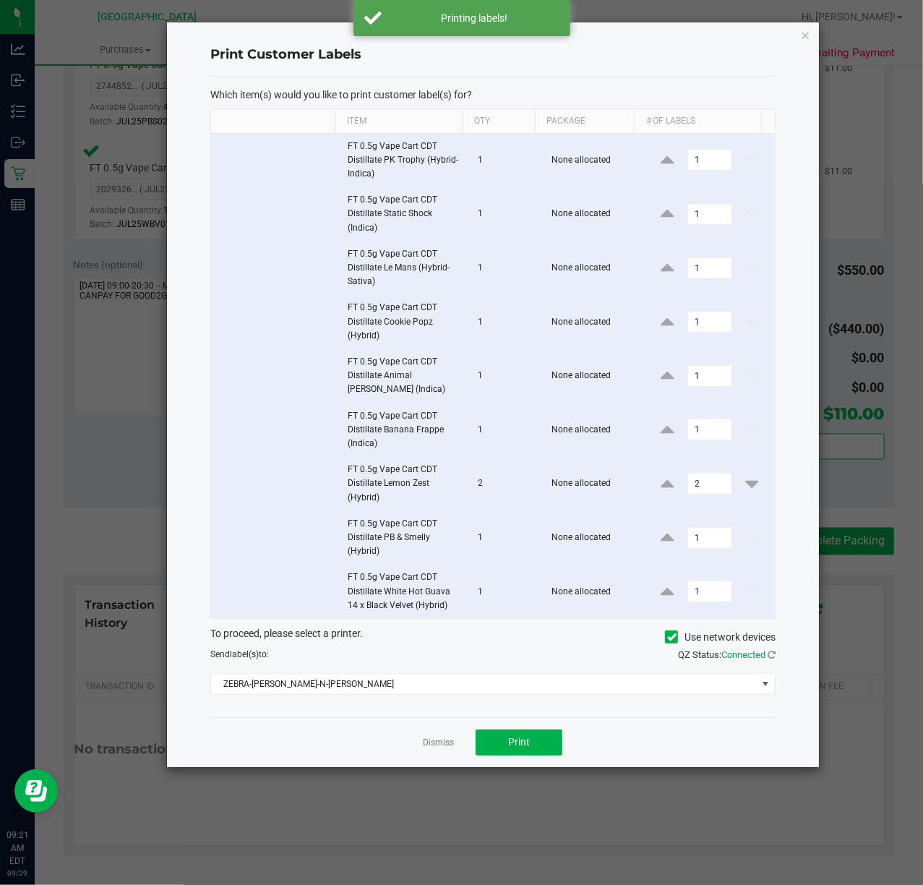
click at [448, 745] on link "Dismiss" at bounding box center [438, 743] width 31 height 12
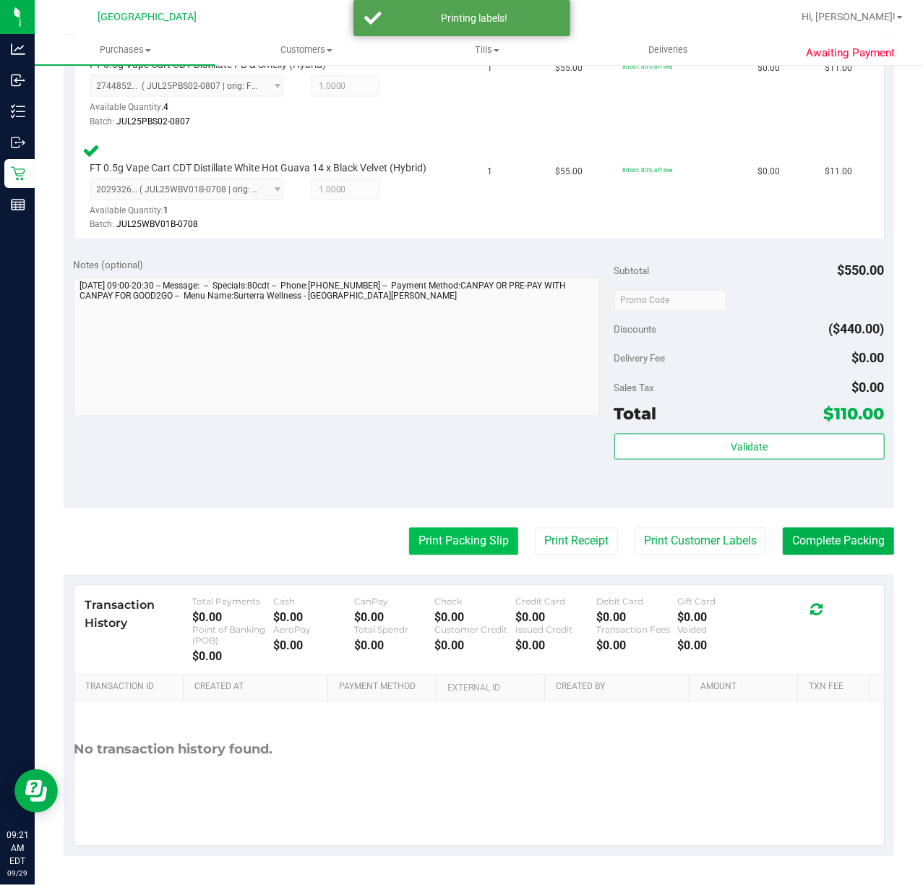
click at [419, 550] on button "Print Packing Slip" at bounding box center [463, 541] width 109 height 27
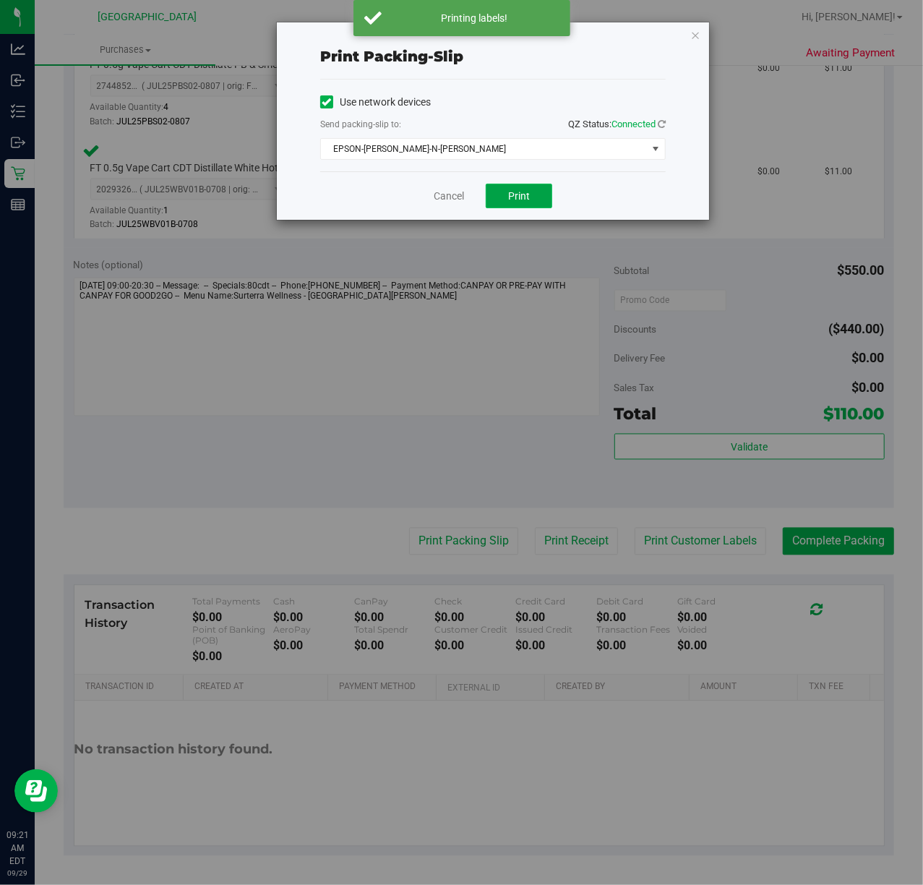
click at [522, 197] on span "Print" at bounding box center [519, 196] width 22 height 12
click at [441, 198] on link "Cancel" at bounding box center [449, 196] width 30 height 15
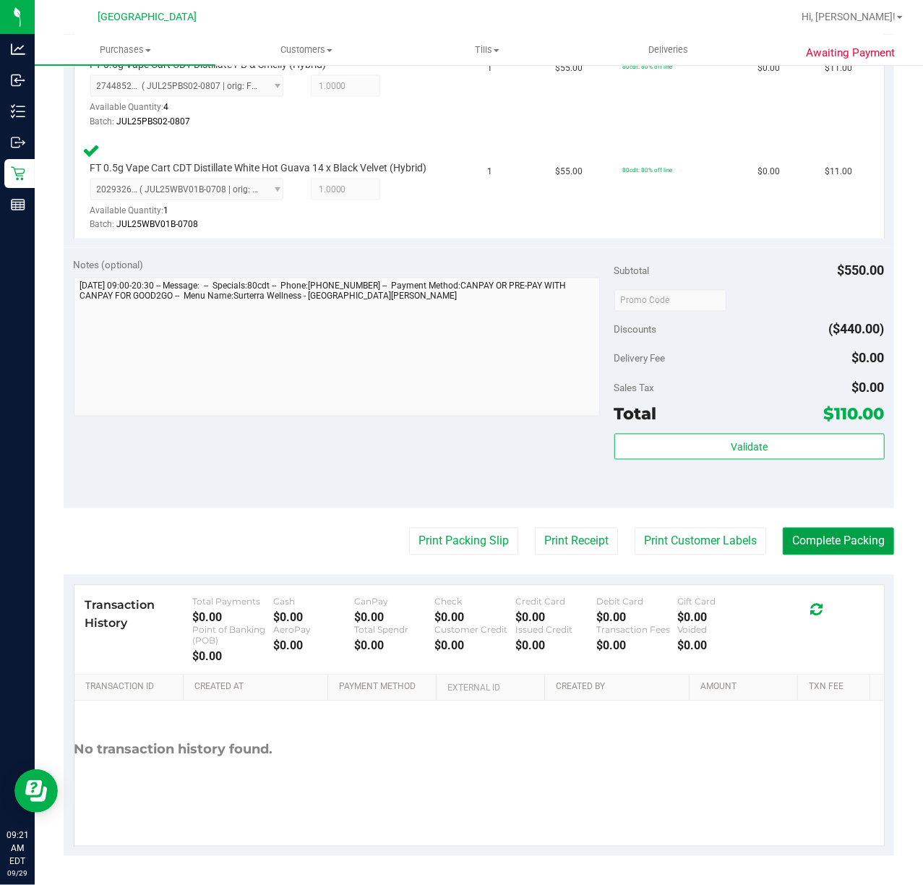
click at [831, 541] on button "Complete Packing" at bounding box center [838, 541] width 111 height 27
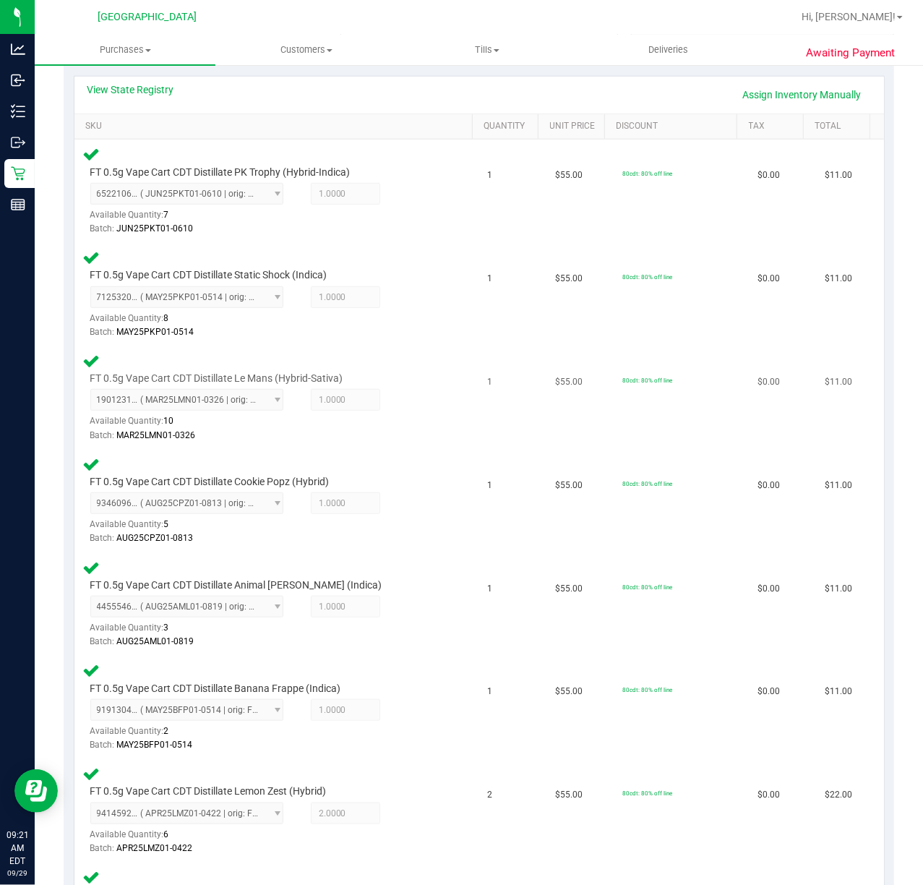
scroll to position [203, 0]
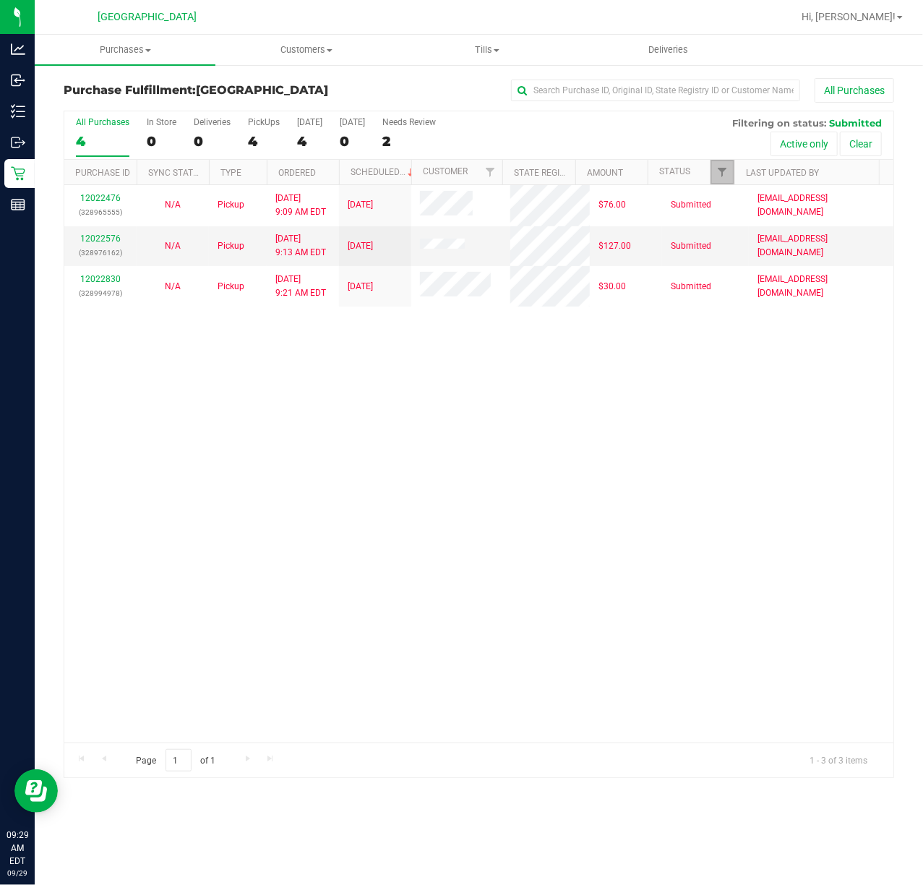
click at [726, 179] on link "Filter" at bounding box center [723, 172] width 24 height 25
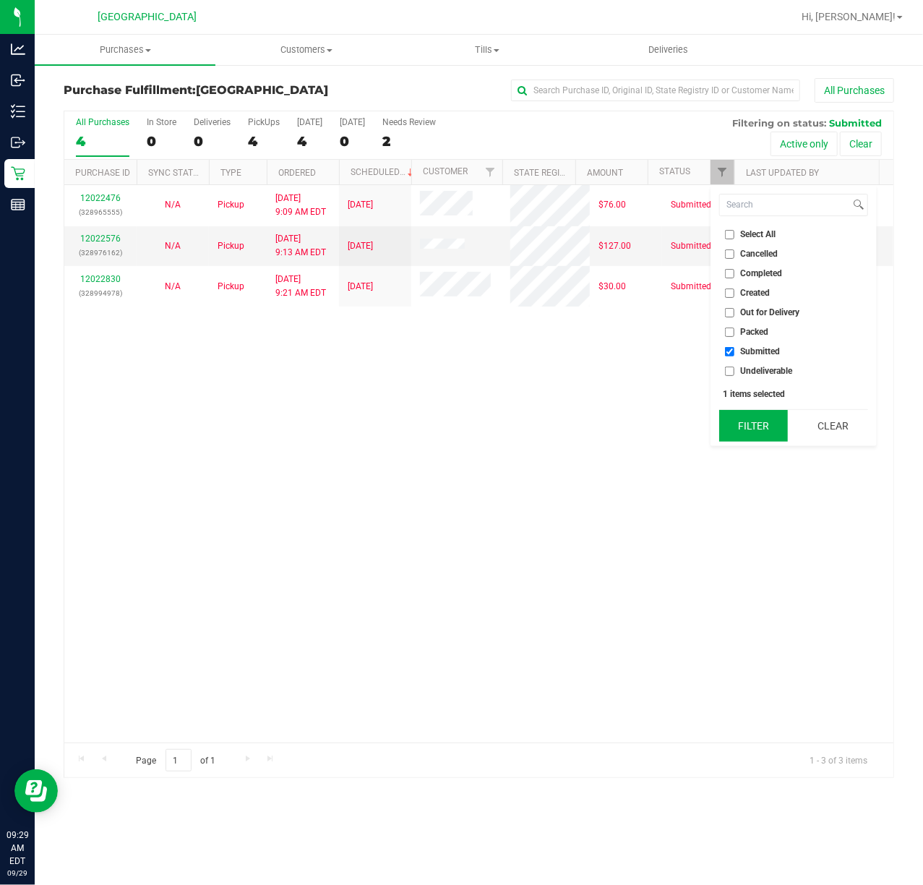
click at [741, 428] on button "Filter" at bounding box center [753, 426] width 69 height 32
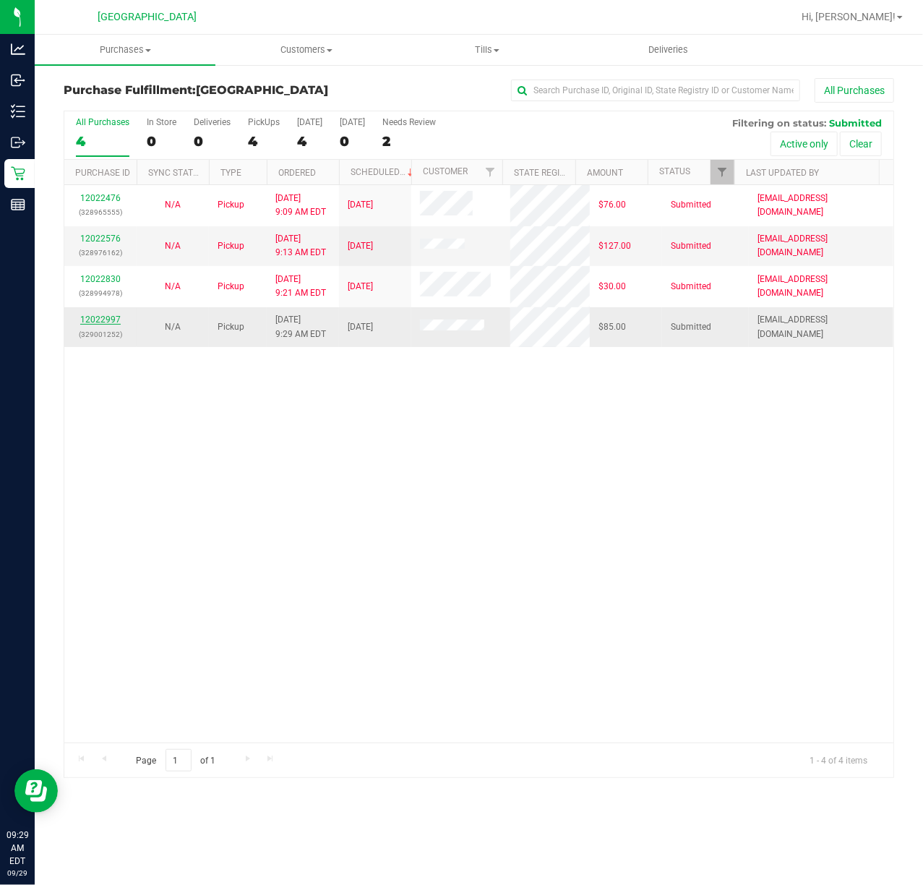
click at [113, 322] on link "12022997" at bounding box center [100, 319] width 40 height 10
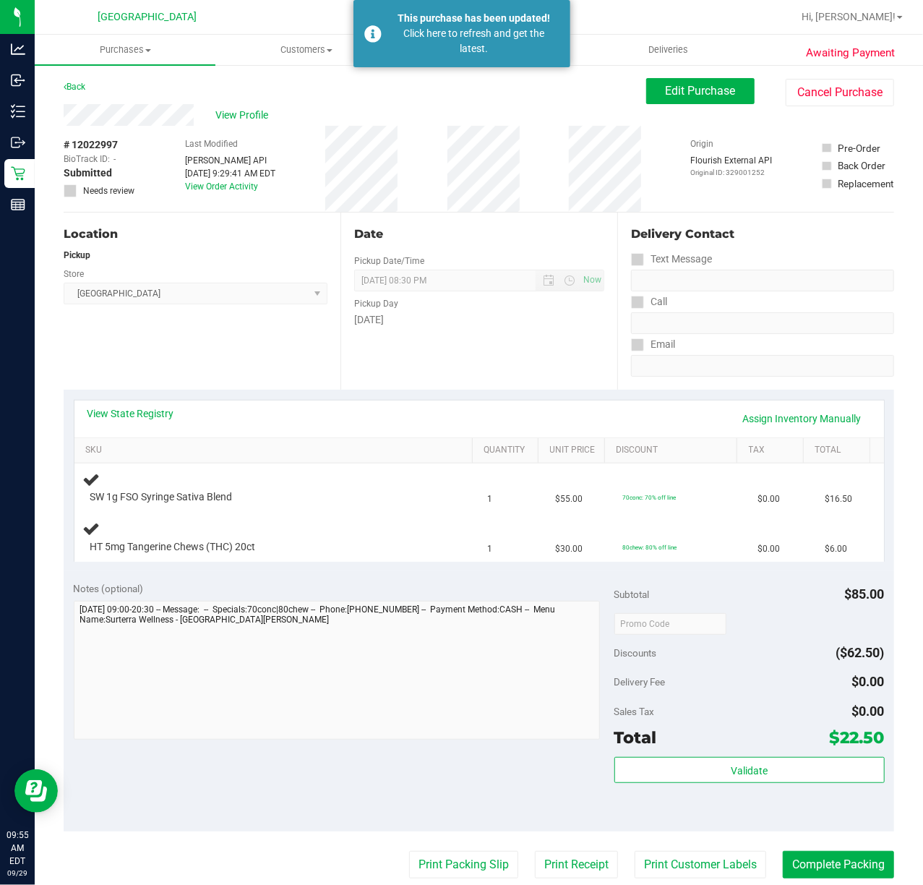
drag, startPoint x: 479, startPoint y: 345, endPoint x: 130, endPoint y: 228, distance: 367.4
click at [478, 344] on div "Date Pickup Date/Time [DATE] Now [DATE] 08:30 PM Now Pickup Day [DATE]" at bounding box center [478, 301] width 277 height 177
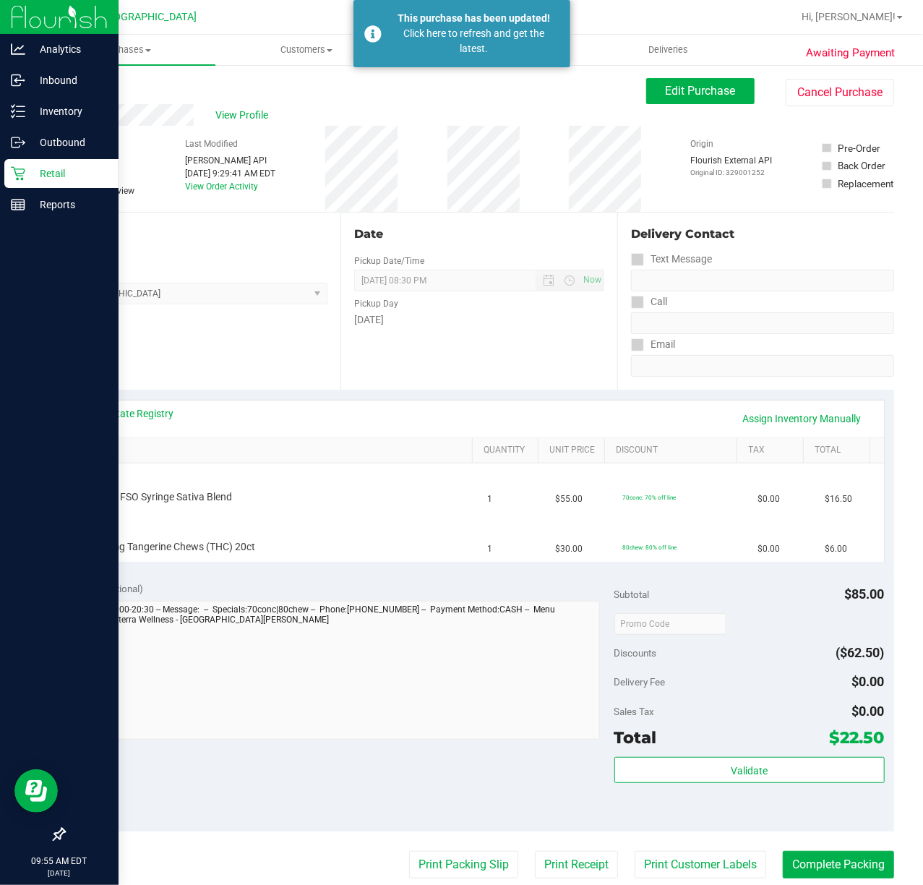
click at [32, 171] on p "Retail" at bounding box center [68, 173] width 87 height 17
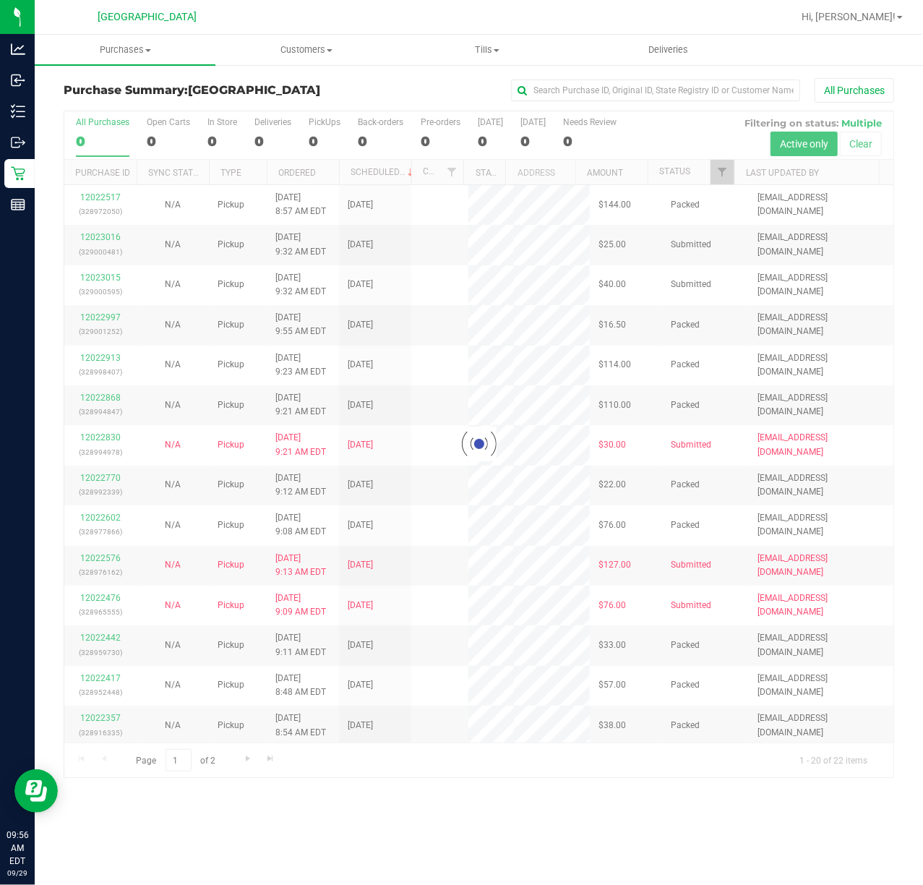
click at [718, 174] on div at bounding box center [478, 444] width 829 height 666
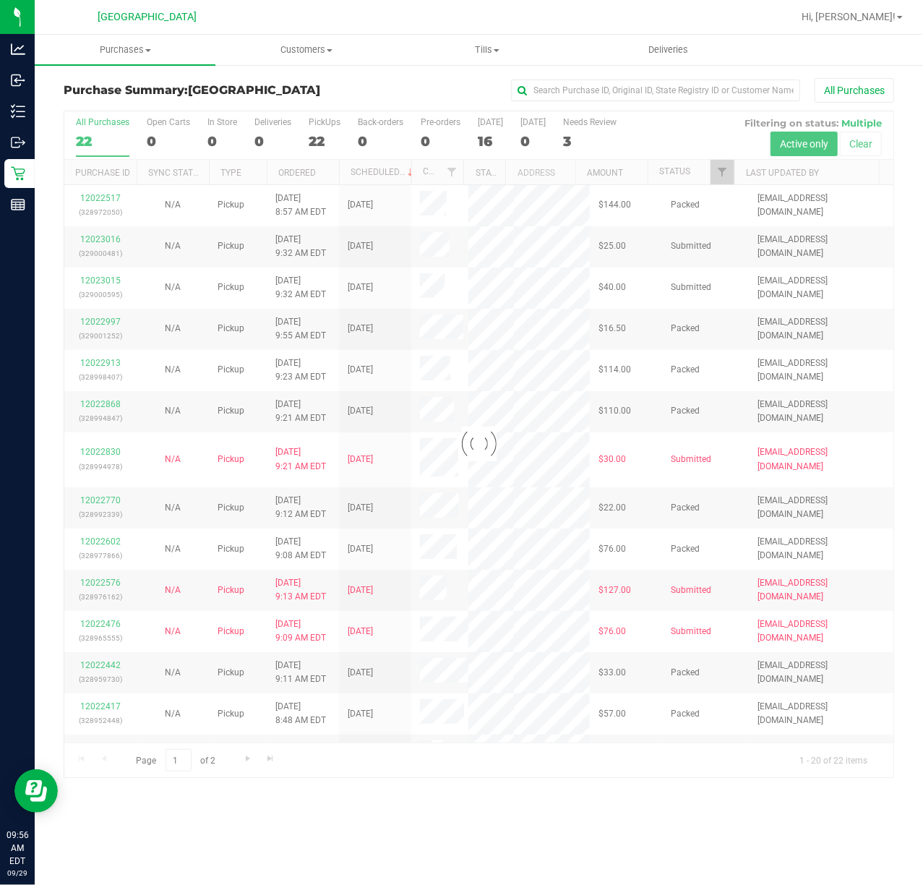
click at [726, 176] on div at bounding box center [478, 444] width 829 height 666
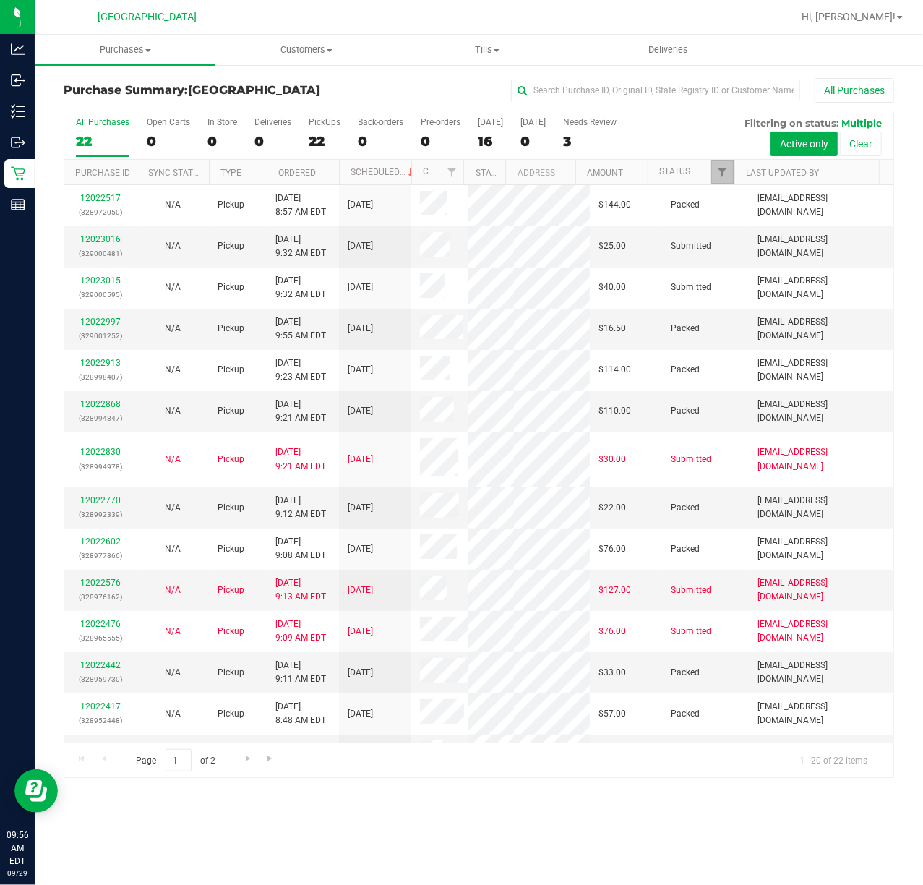
click at [726, 176] on span "Filter" at bounding box center [722, 172] width 12 height 12
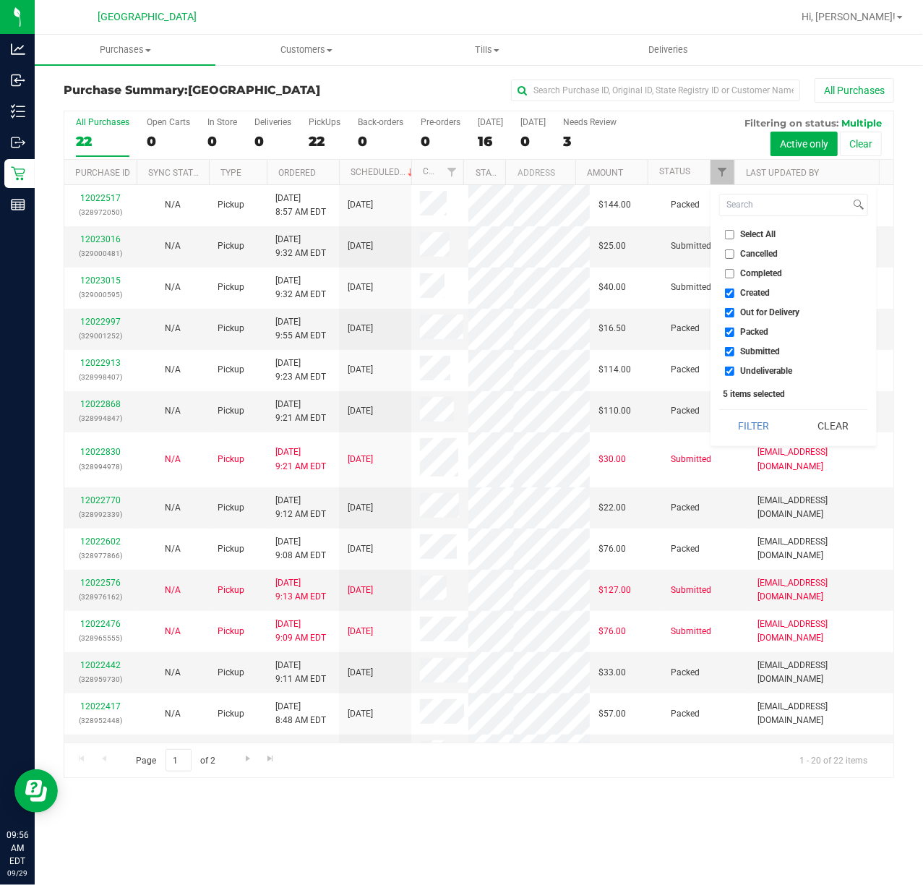
click at [750, 330] on span "Packed" at bounding box center [755, 331] width 28 height 9
click at [734, 330] on input "Packed" at bounding box center [729, 331] width 9 height 9
checkbox input "false"
click at [761, 416] on button "Filter" at bounding box center [753, 426] width 69 height 32
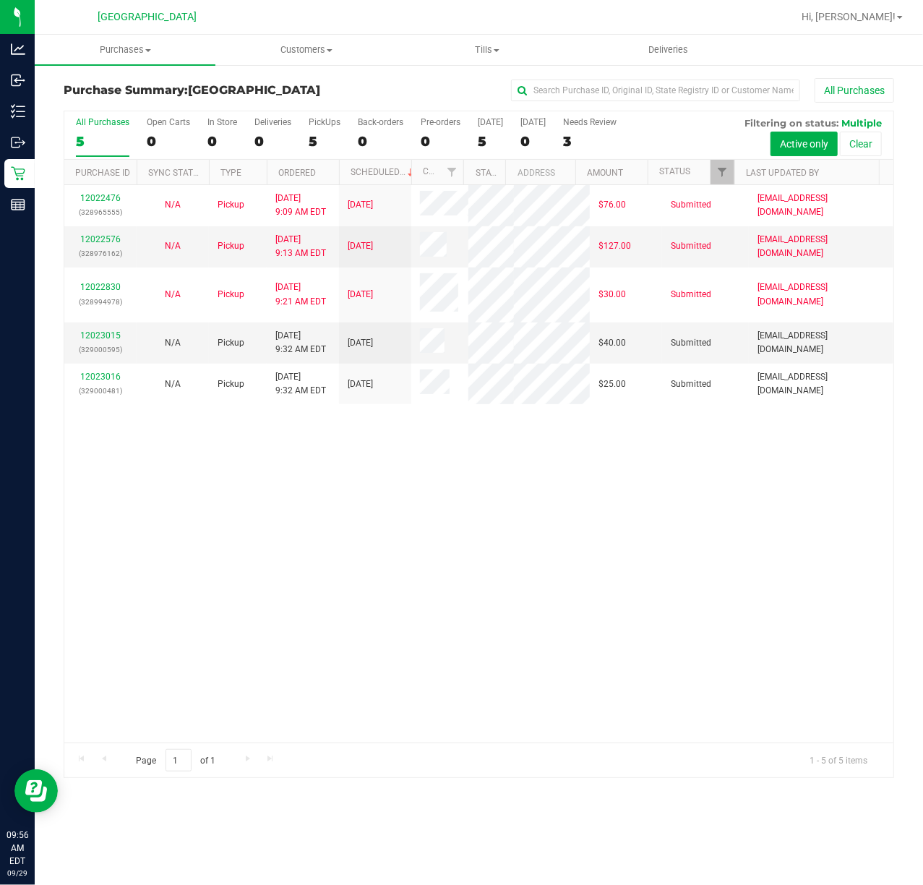
click at [296, 525] on div "12022476 (328965555) N/A Pickup [DATE] 9:09 AM EDT 9/29/2025 $76.00 Submitted […" at bounding box center [478, 463] width 829 height 557
click at [87, 340] on link "12023015" at bounding box center [100, 335] width 40 height 10
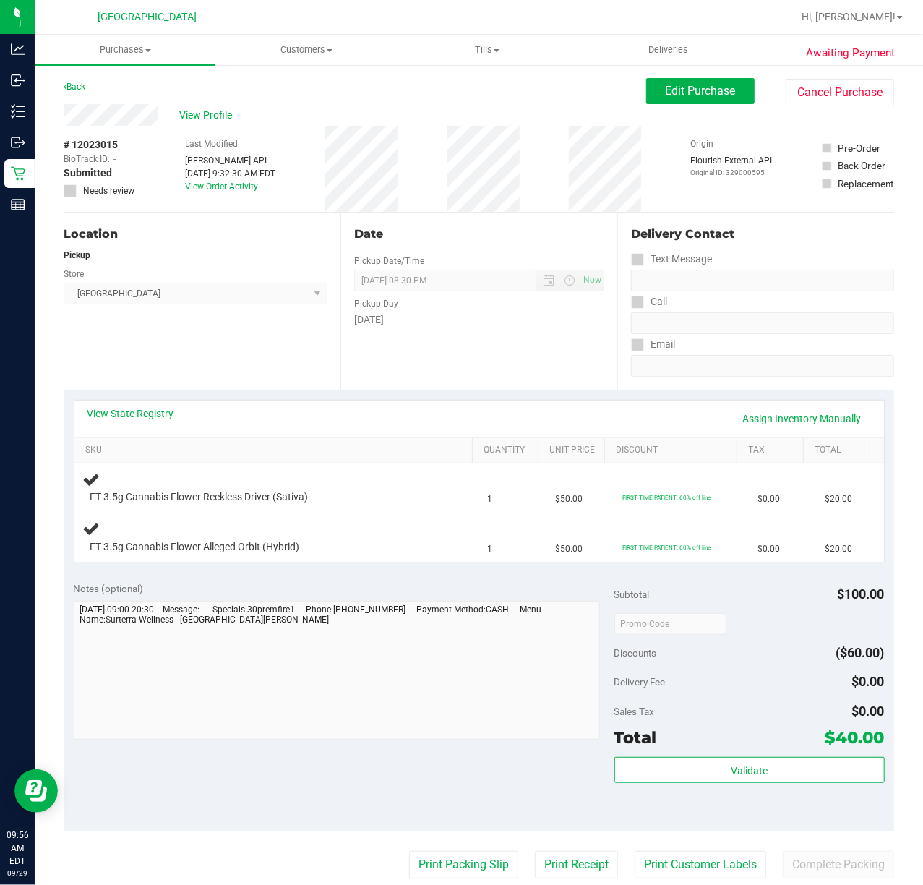
click at [492, 341] on div "Date Pickup Date/Time [DATE] Now [DATE] 08:30 PM Now Pickup Day [DATE]" at bounding box center [478, 301] width 277 height 177
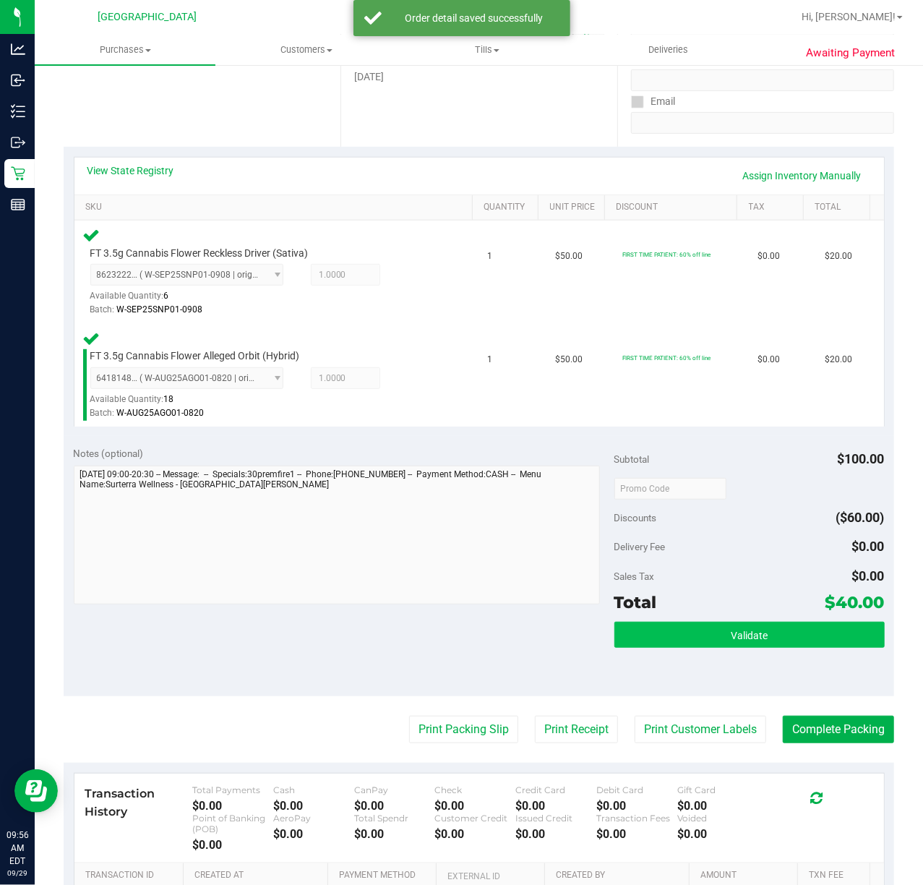
scroll to position [432, 0]
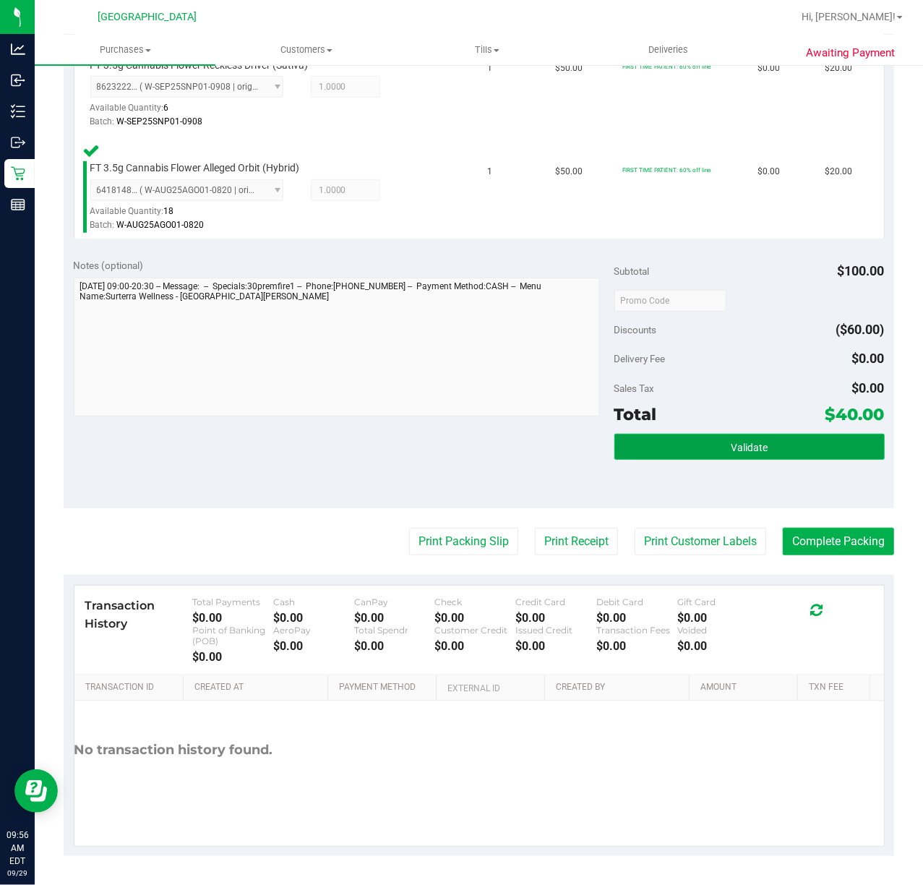
click at [750, 458] on button "Validate" at bounding box center [749, 447] width 270 height 26
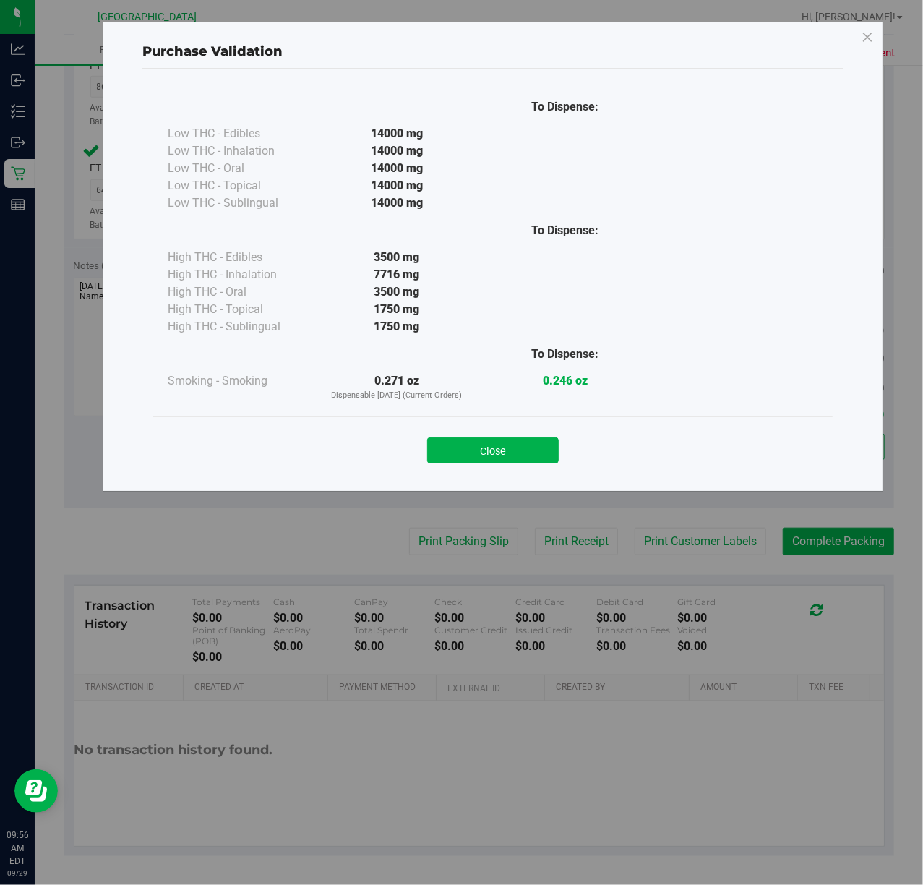
click at [522, 429] on div "Close" at bounding box center [493, 446] width 658 height 36
click at [522, 441] on button "Close" at bounding box center [493, 450] width 132 height 26
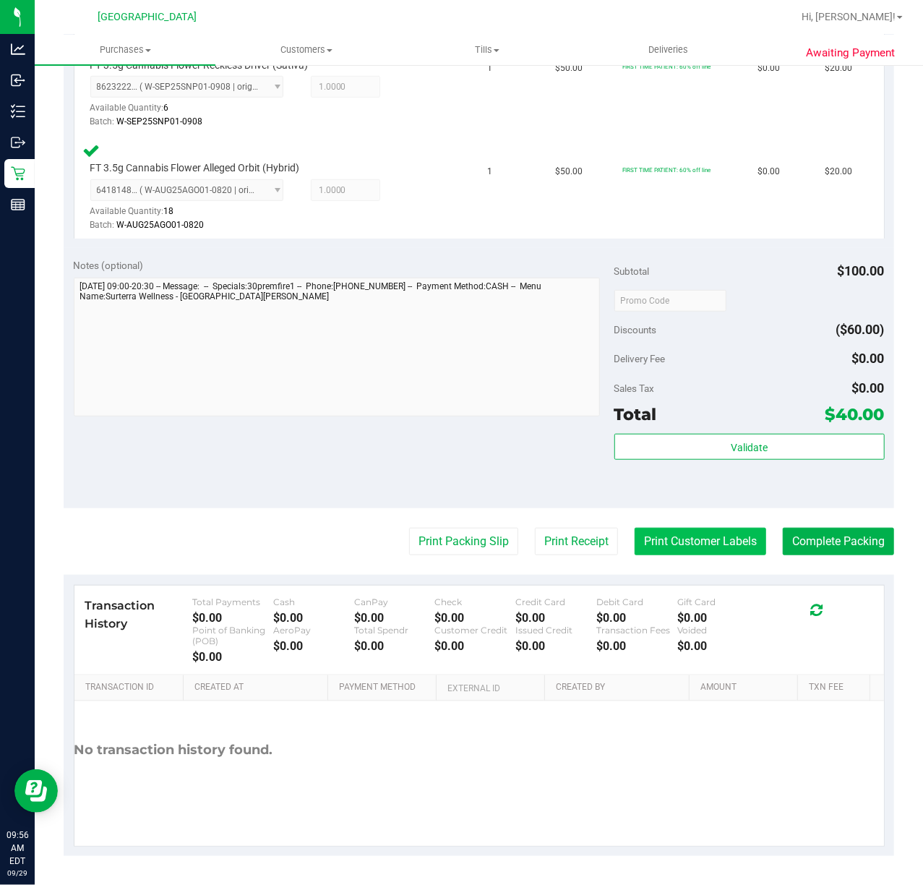
click at [711, 544] on button "Print Customer Labels" at bounding box center [701, 541] width 132 height 27
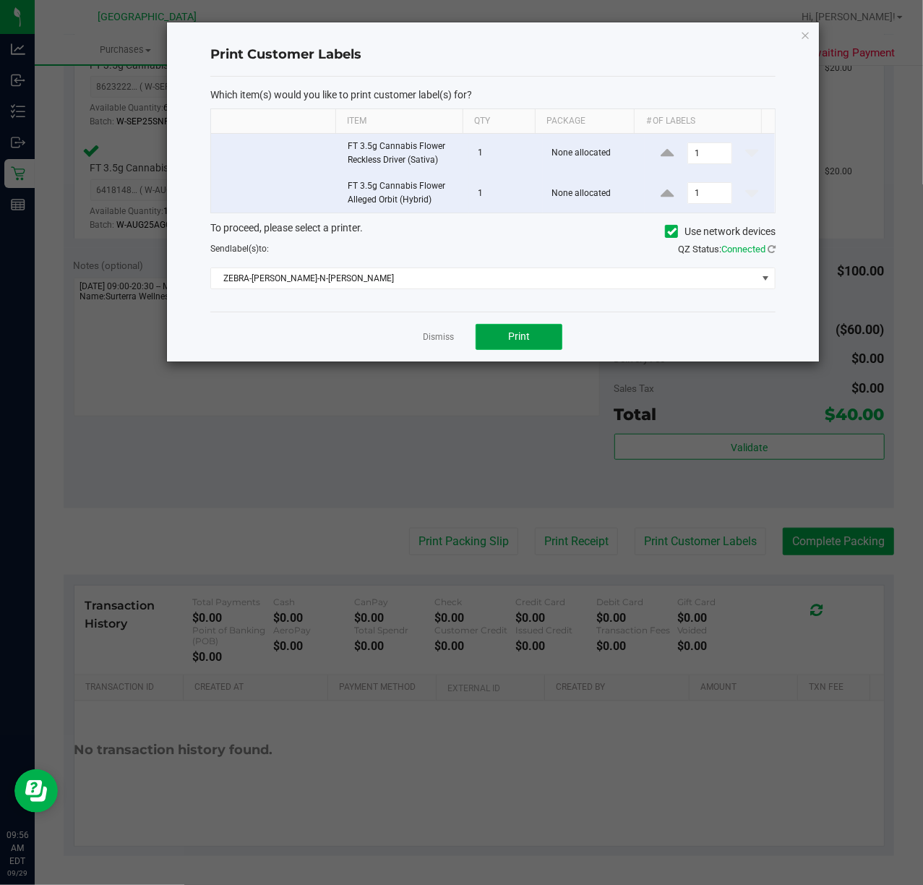
click at [501, 335] on button "Print" at bounding box center [519, 337] width 87 height 26
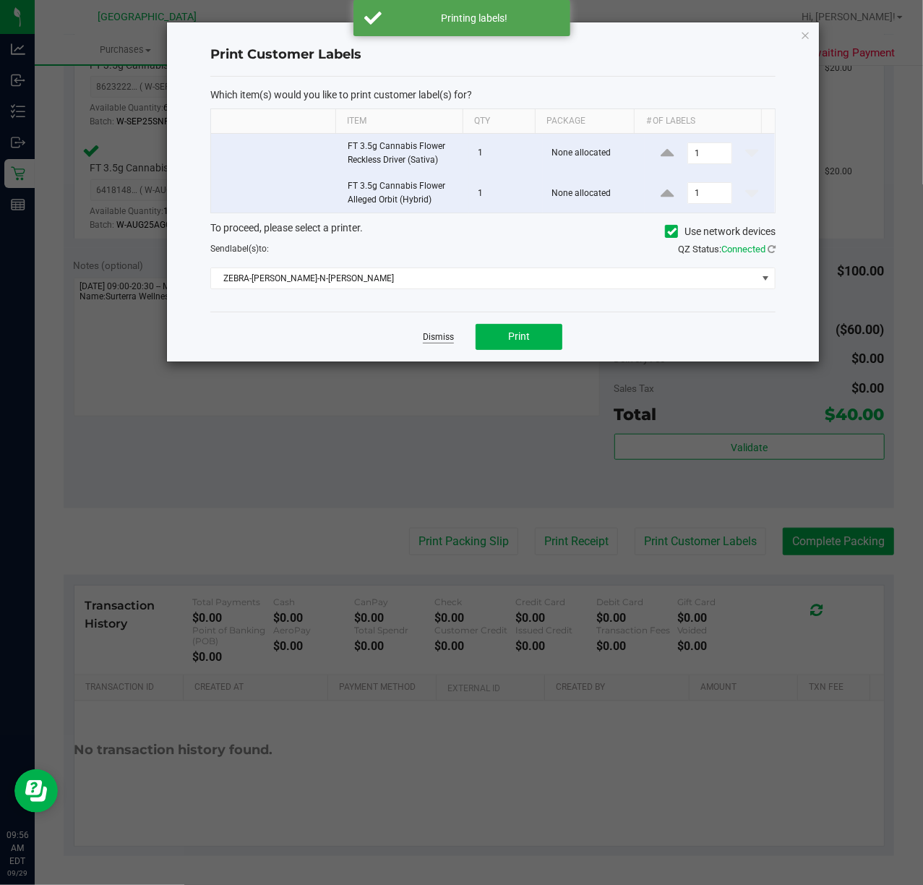
click at [443, 340] on link "Dismiss" at bounding box center [438, 337] width 31 height 12
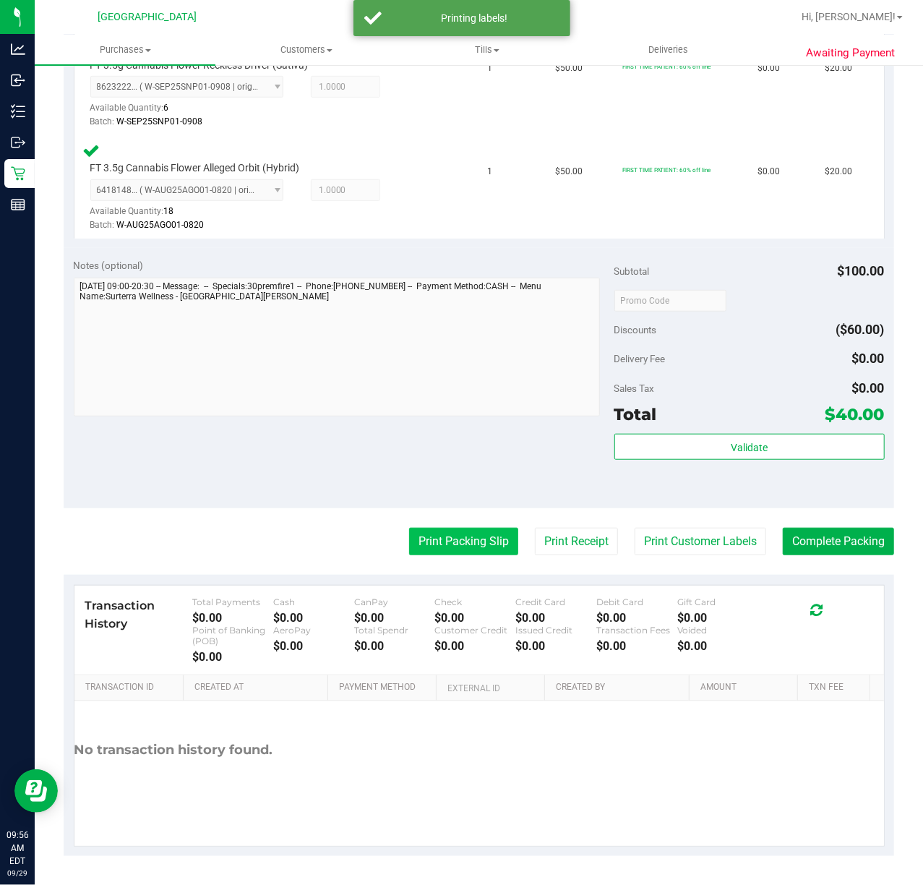
click at [455, 544] on button "Print Packing Slip" at bounding box center [463, 541] width 109 height 27
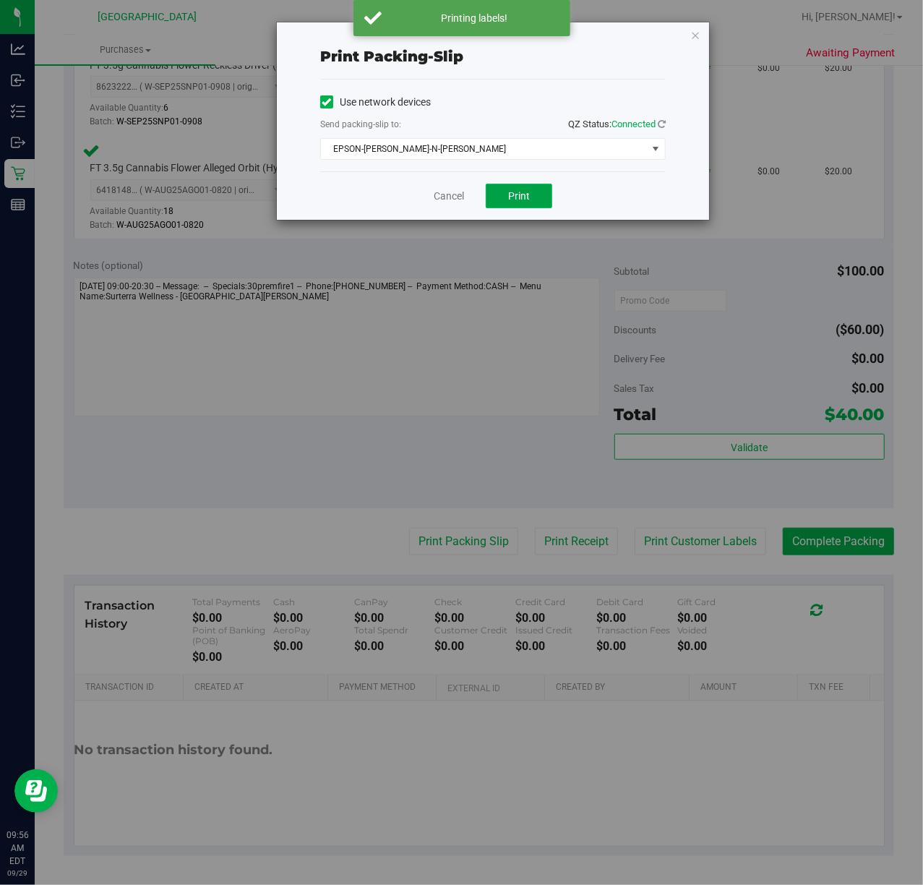
click at [545, 206] on button "Print" at bounding box center [519, 196] width 67 height 25
click at [562, 200] on div "Cancel Print" at bounding box center [493, 195] width 346 height 48
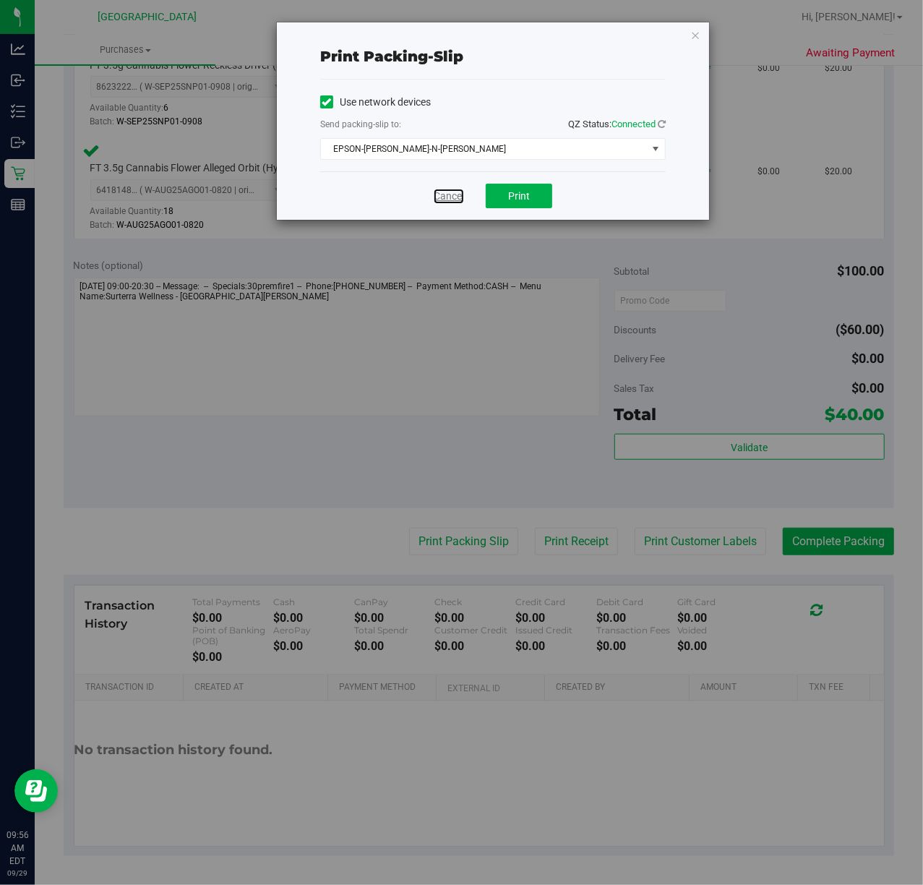
drag, startPoint x: 458, startPoint y: 194, endPoint x: 620, endPoint y: 395, distance: 258.1
click at [458, 194] on link "Cancel" at bounding box center [449, 196] width 30 height 15
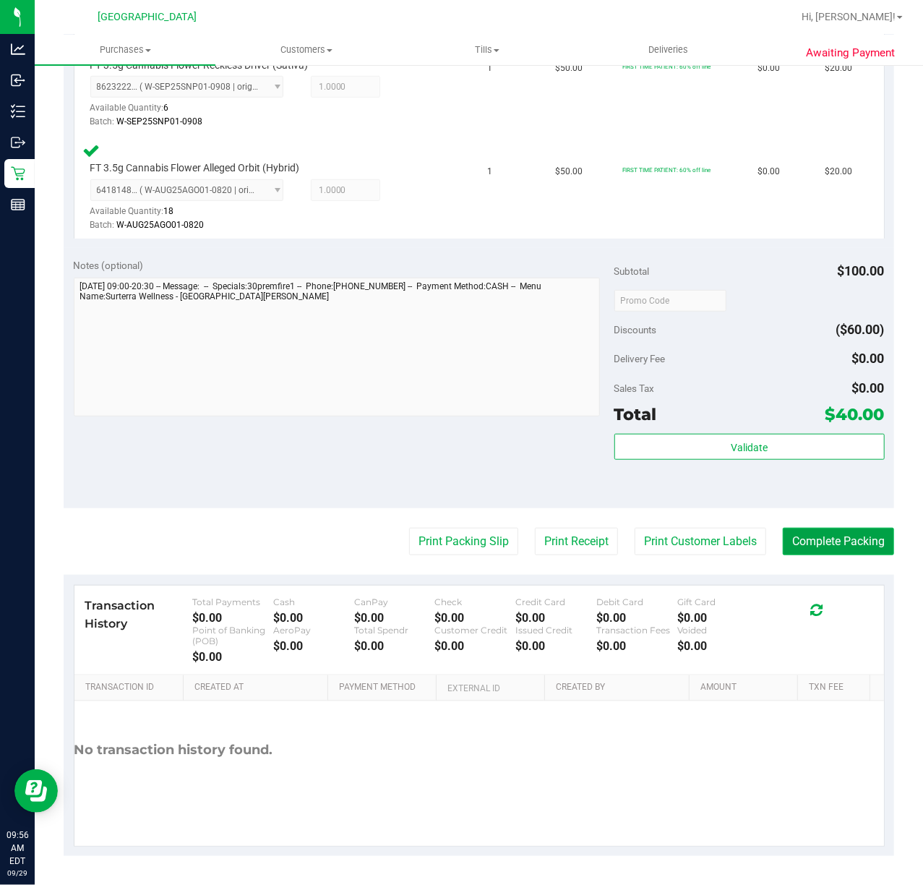
click at [826, 551] on button "Complete Packing" at bounding box center [838, 541] width 111 height 27
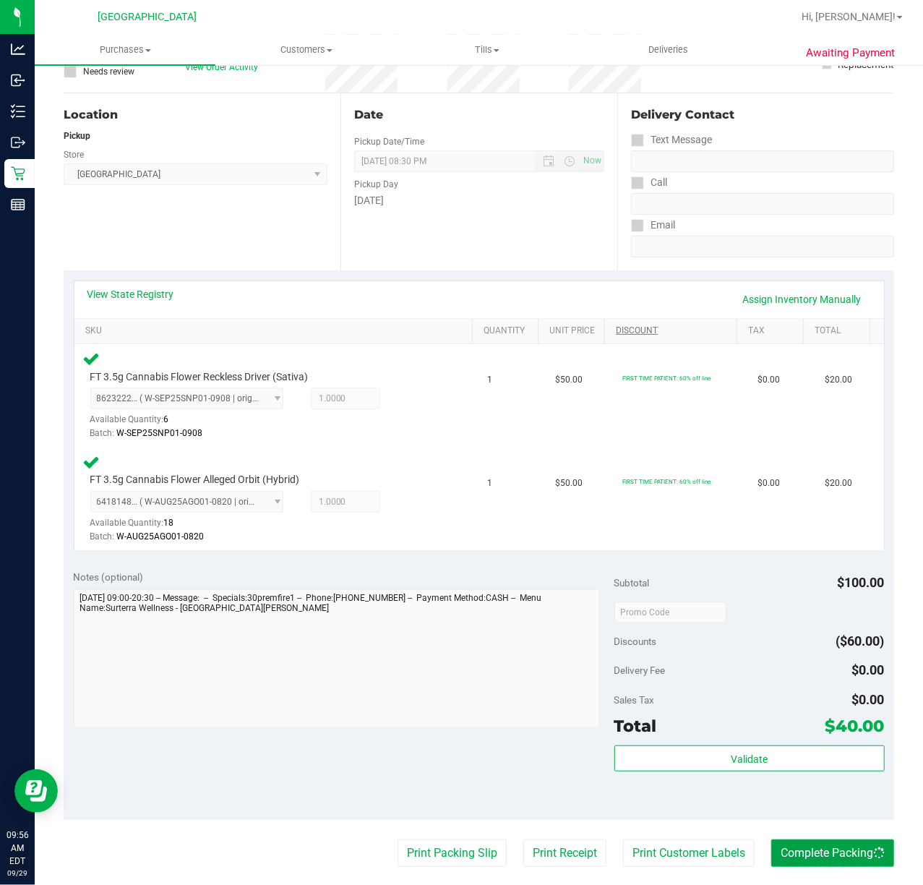
scroll to position [0, 0]
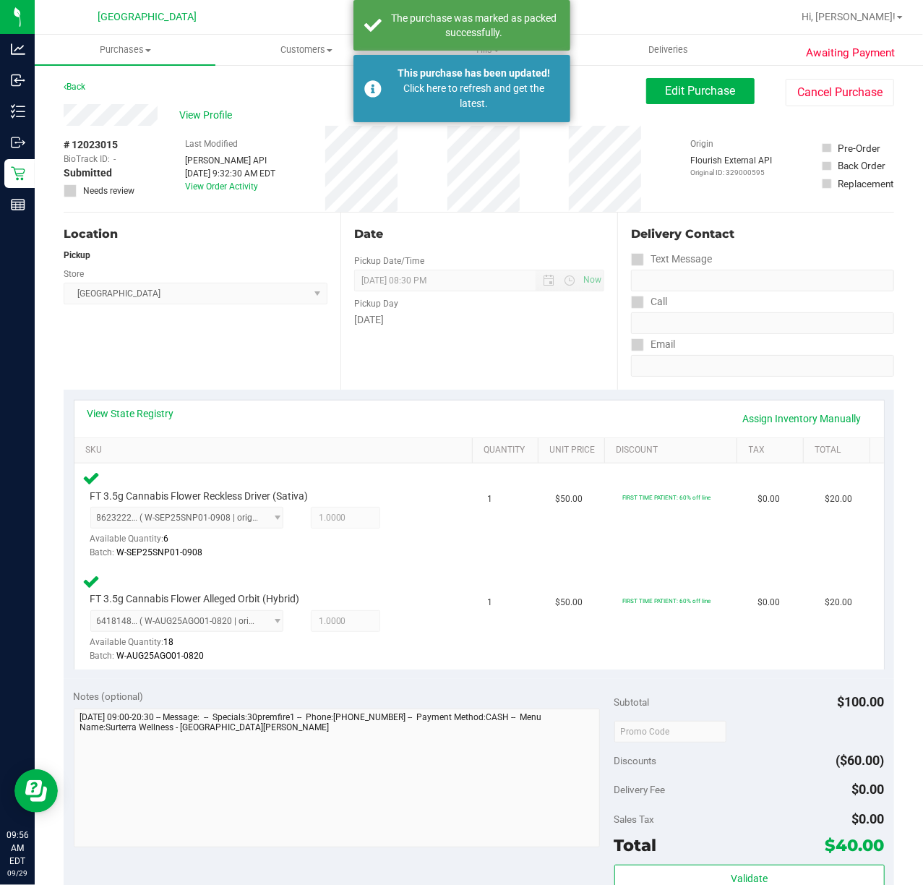
click at [490, 340] on div "Date Pickup Date/Time [DATE] Now [DATE] 08:30 PM Now Pickup Day [DATE]" at bounding box center [478, 301] width 277 height 177
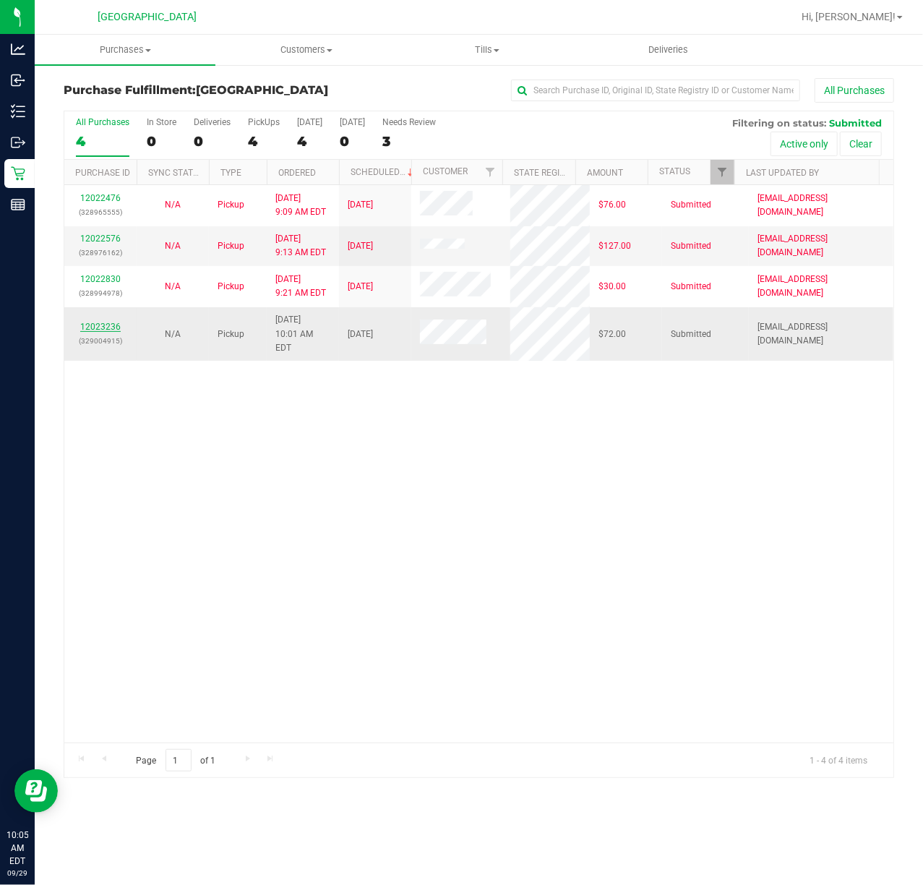
click at [85, 322] on link "12023236" at bounding box center [100, 327] width 40 height 10
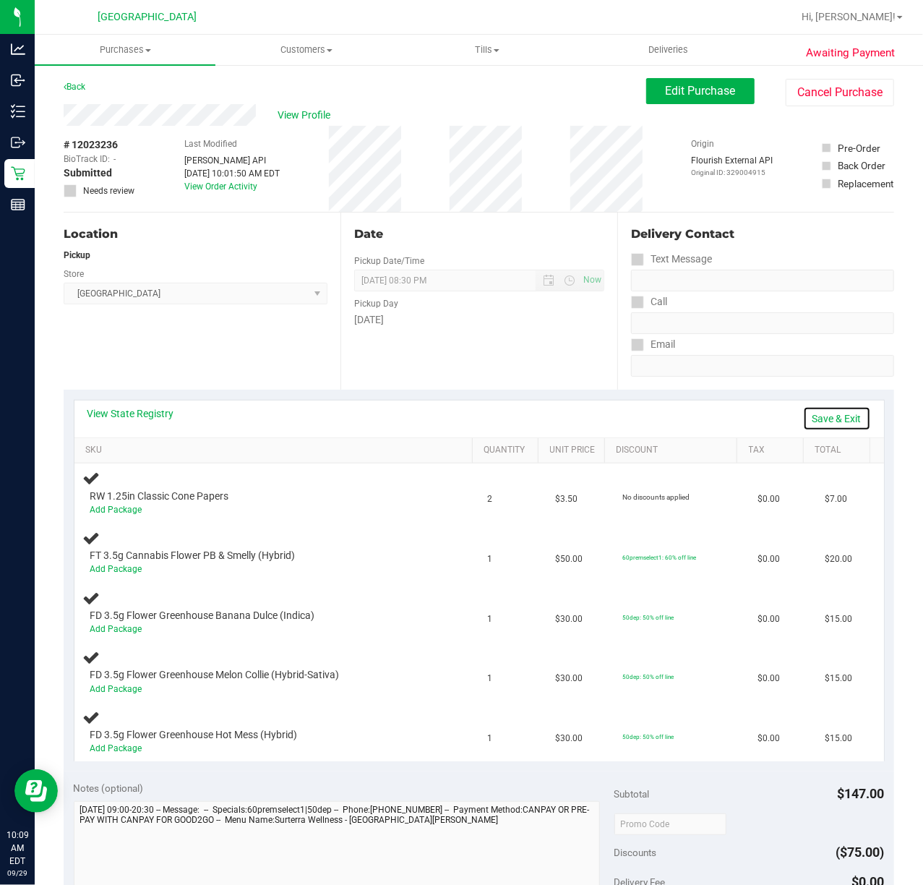
click at [807, 414] on link "Save & Exit" at bounding box center [837, 418] width 68 height 25
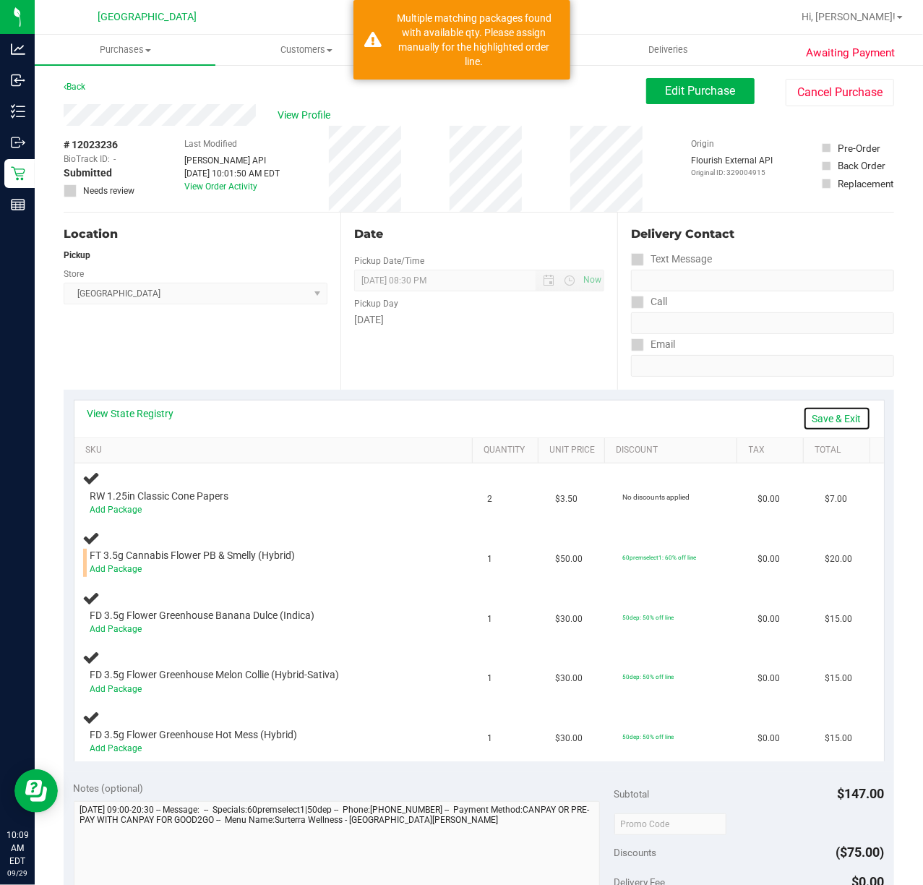
click at [826, 419] on link "Save & Exit" at bounding box center [837, 418] width 68 height 25
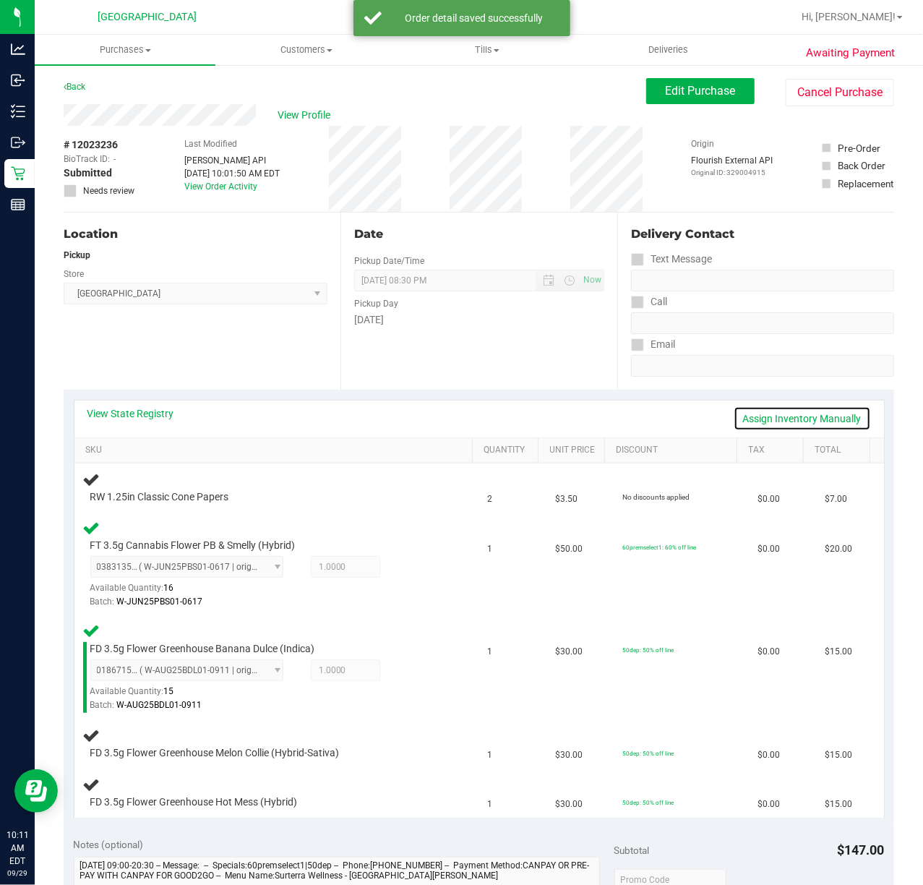
click at [810, 421] on link "Assign Inventory Manually" at bounding box center [802, 418] width 137 height 25
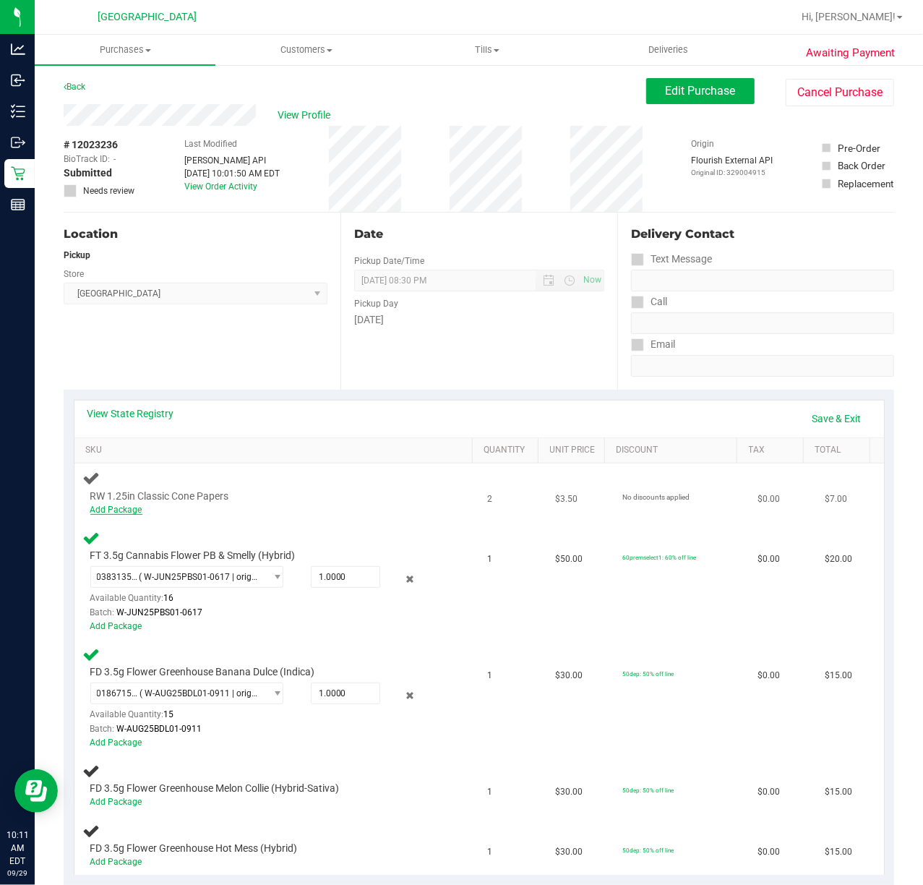
click at [106, 512] on link "Add Package" at bounding box center [116, 510] width 52 height 10
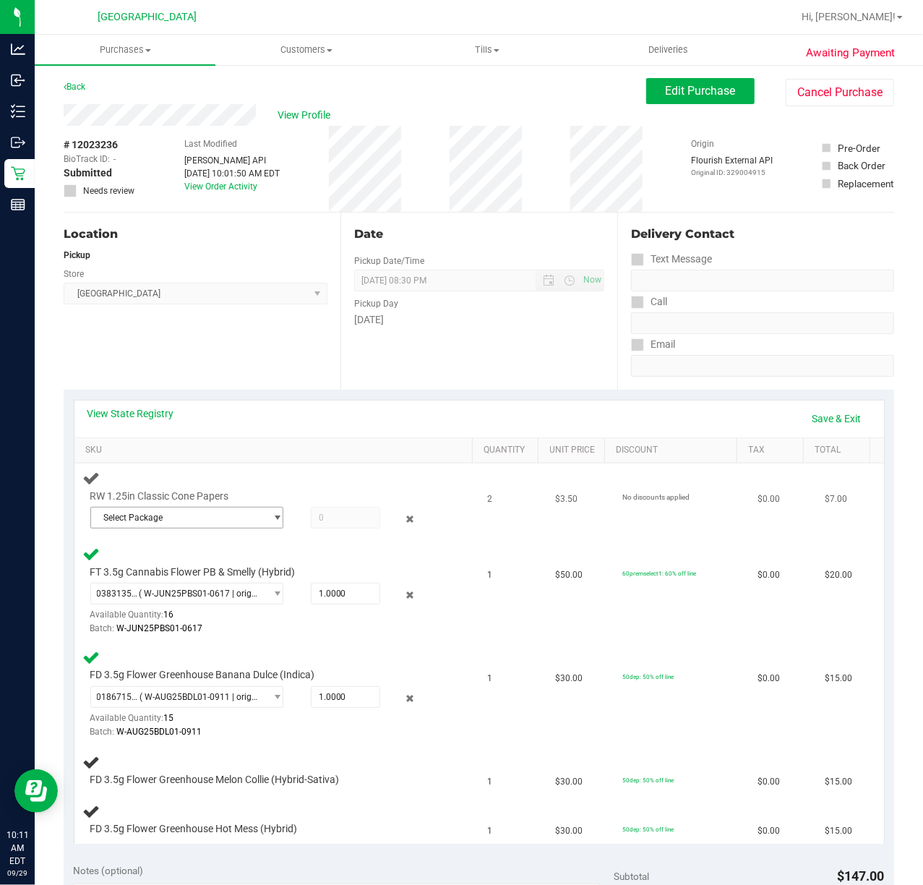
click at [171, 513] on span "Select Package" at bounding box center [177, 517] width 173 height 20
click at [171, 573] on span "6090936125683981" at bounding box center [139, 578] width 81 height 10
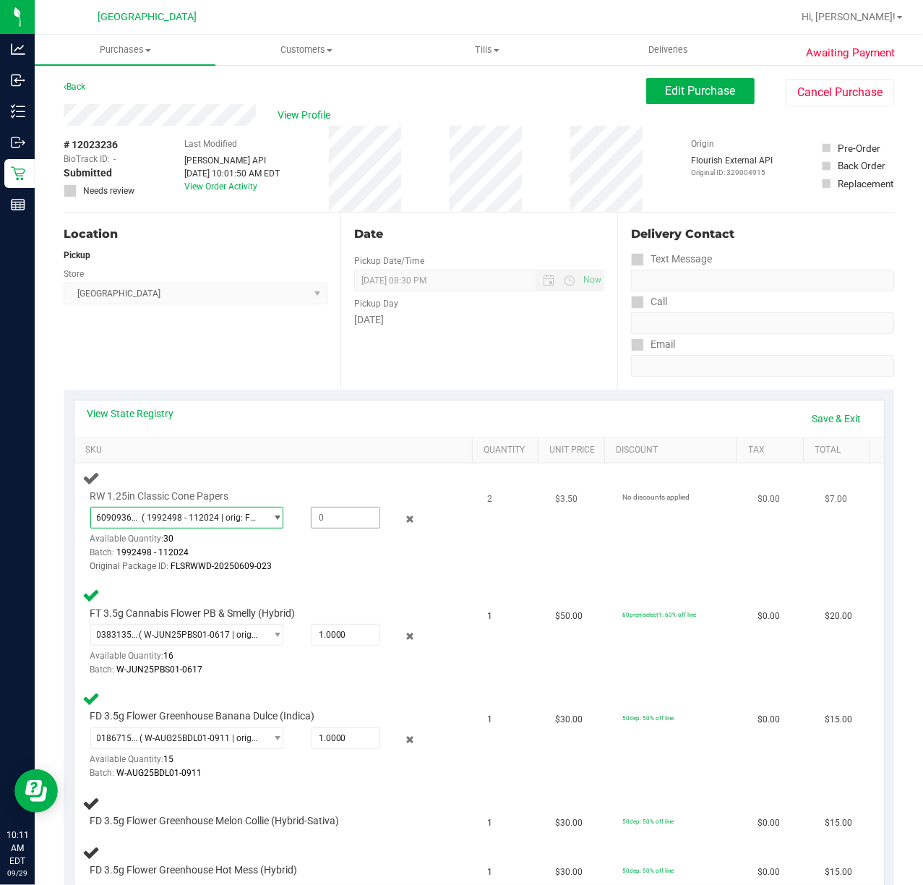
click at [338, 515] on span at bounding box center [345, 518] width 69 height 22
type input "1"
type input "1.0000"
click at [469, 380] on div "Date Pickup Date/Time [DATE] Now [DATE] 08:30 PM Now Pickup Day [DATE]" at bounding box center [478, 301] width 277 height 177
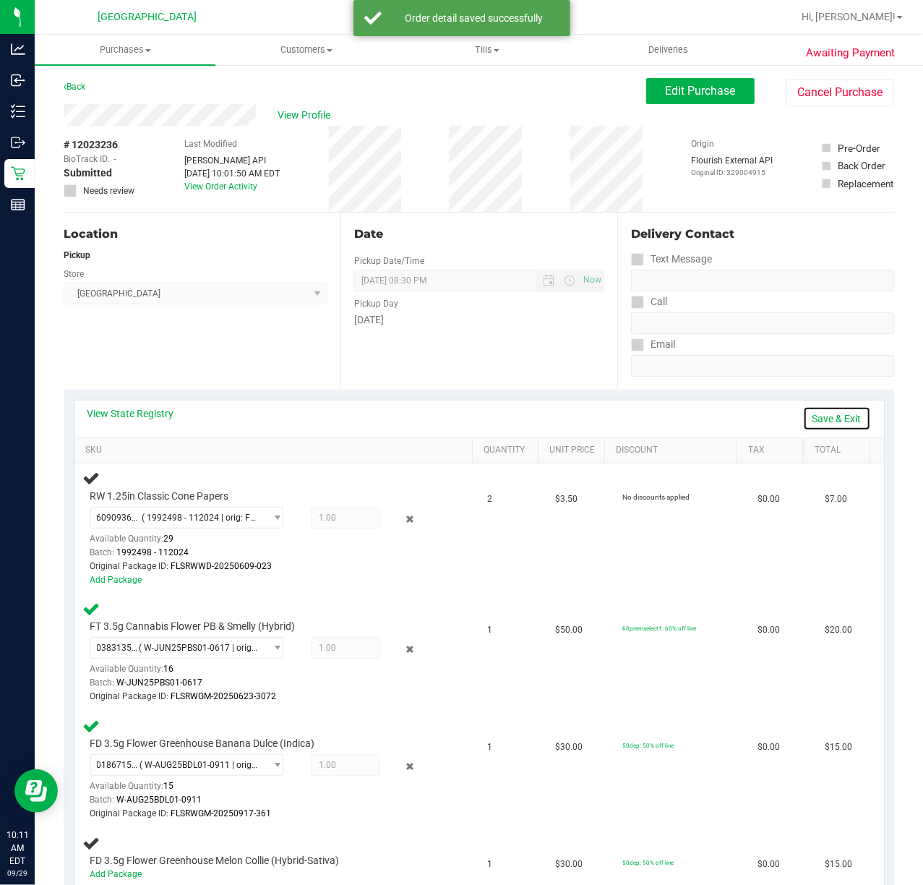
click at [831, 420] on link "Save & Exit" at bounding box center [837, 418] width 68 height 25
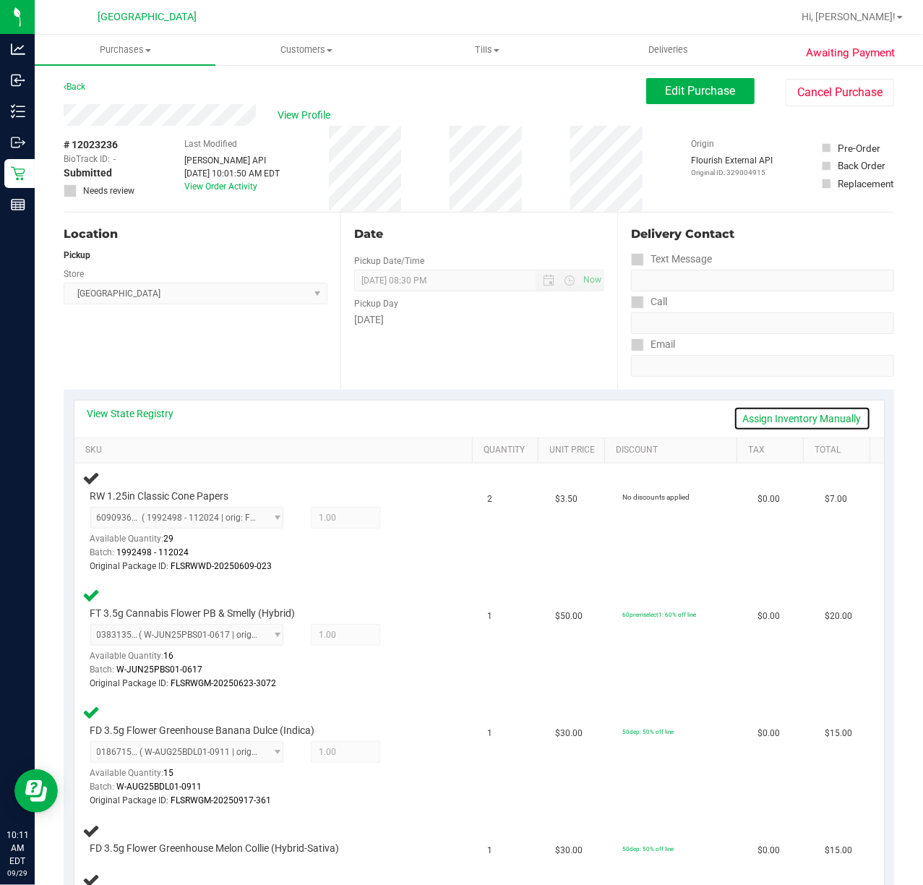
click at [781, 417] on link "Assign Inventory Manually" at bounding box center [802, 418] width 137 height 25
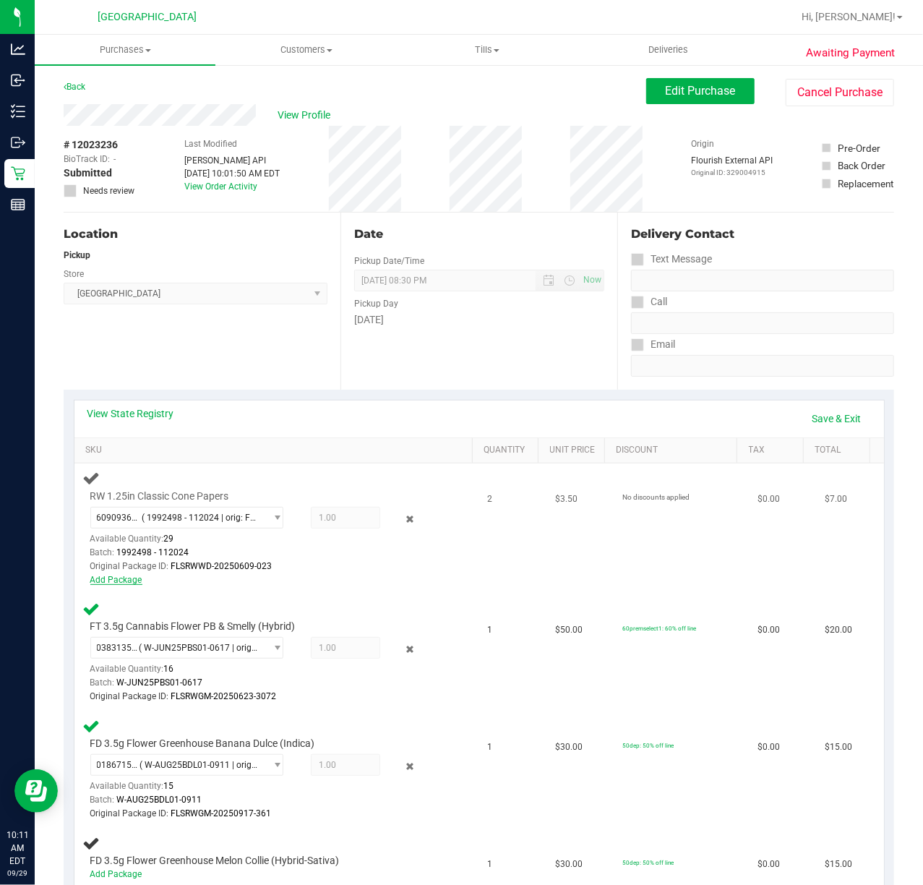
click at [119, 585] on link "Add Package" at bounding box center [116, 580] width 52 height 10
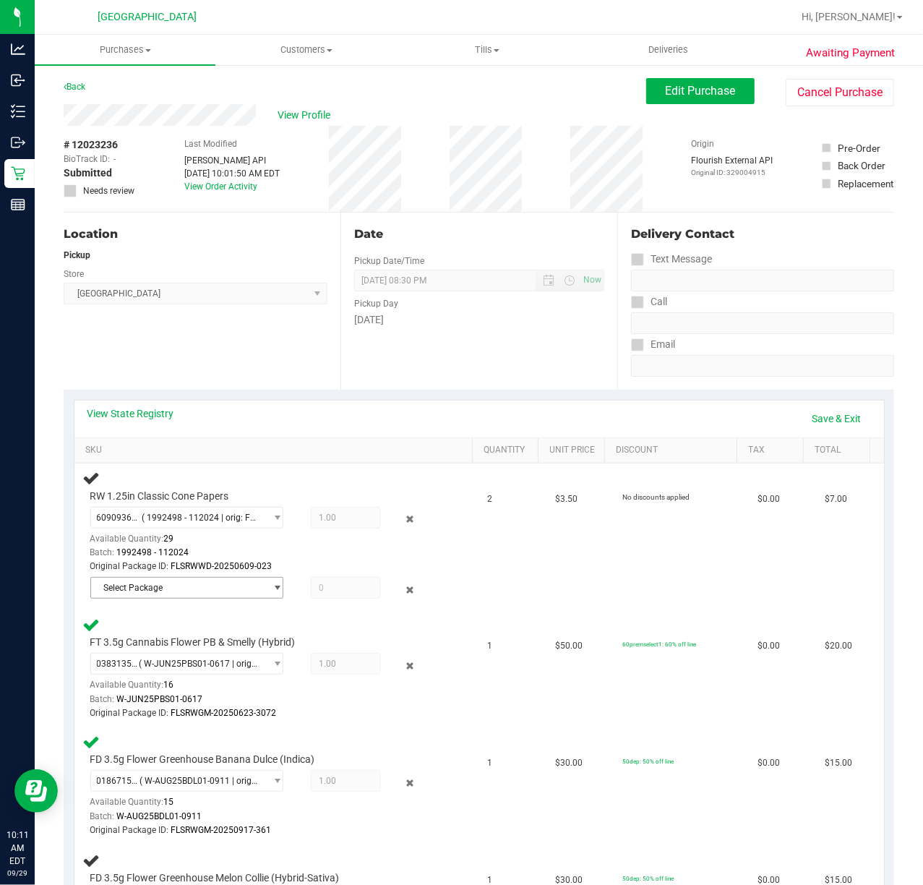
click at [166, 591] on span "Select Package" at bounding box center [177, 588] width 173 height 20
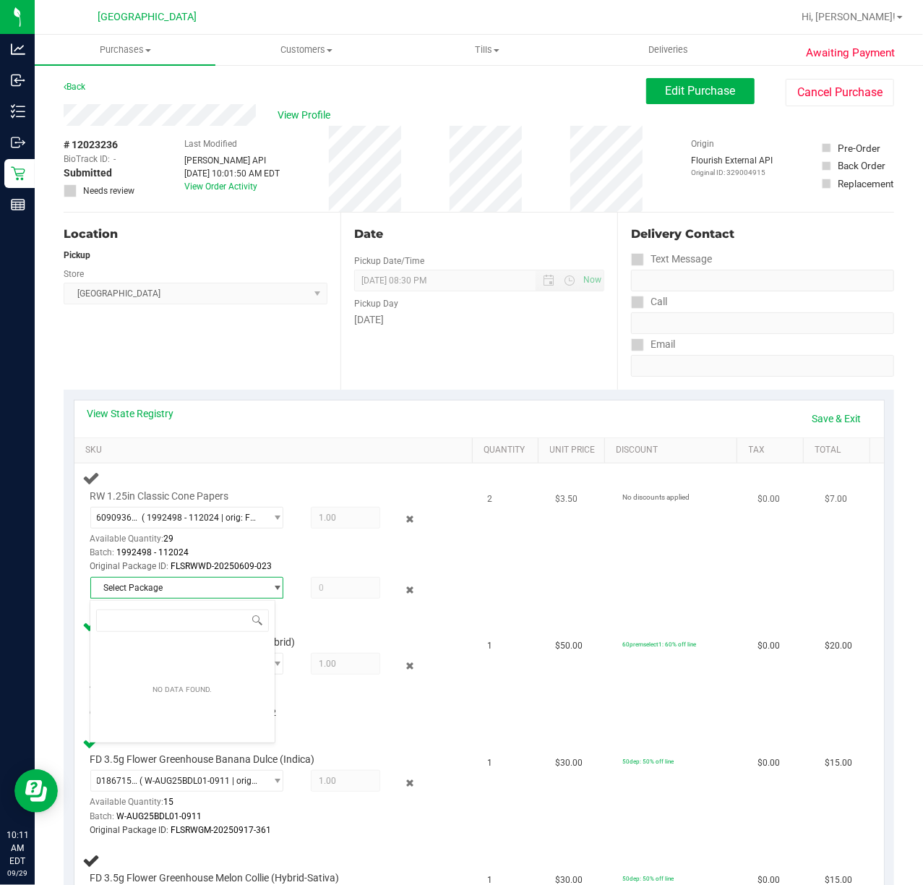
click at [221, 593] on span "Select Package" at bounding box center [177, 588] width 173 height 20
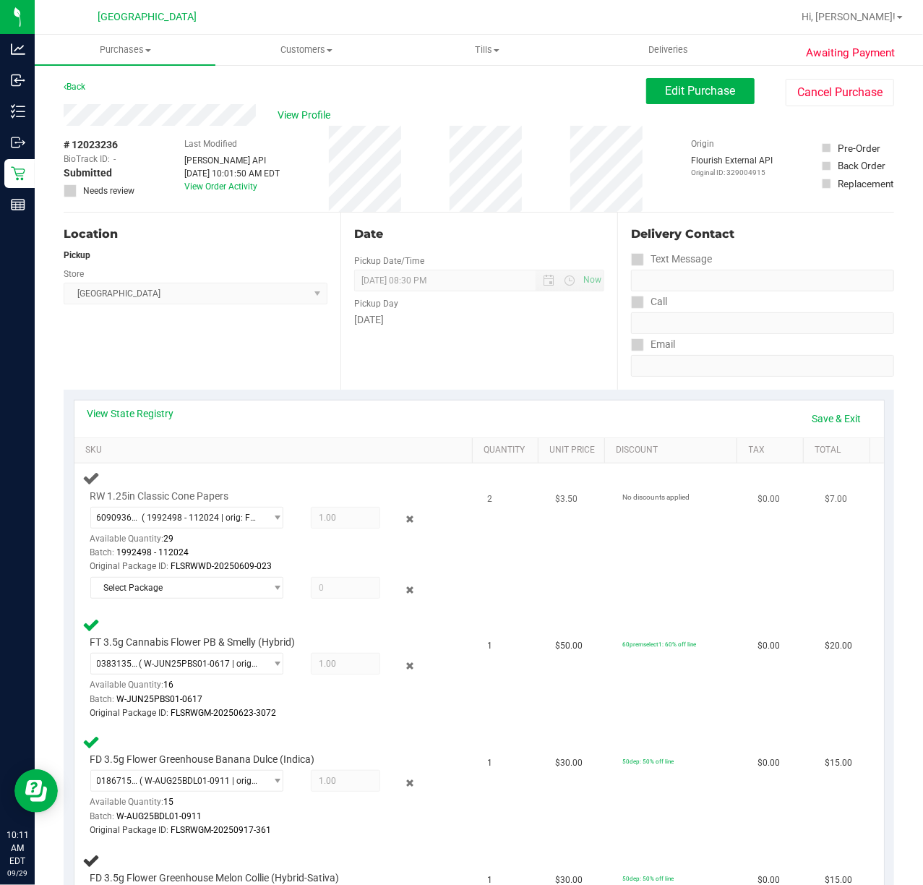
click at [330, 510] on span "1.00 1" at bounding box center [345, 518] width 69 height 22
click at [402, 593] on icon at bounding box center [409, 589] width 15 height 17
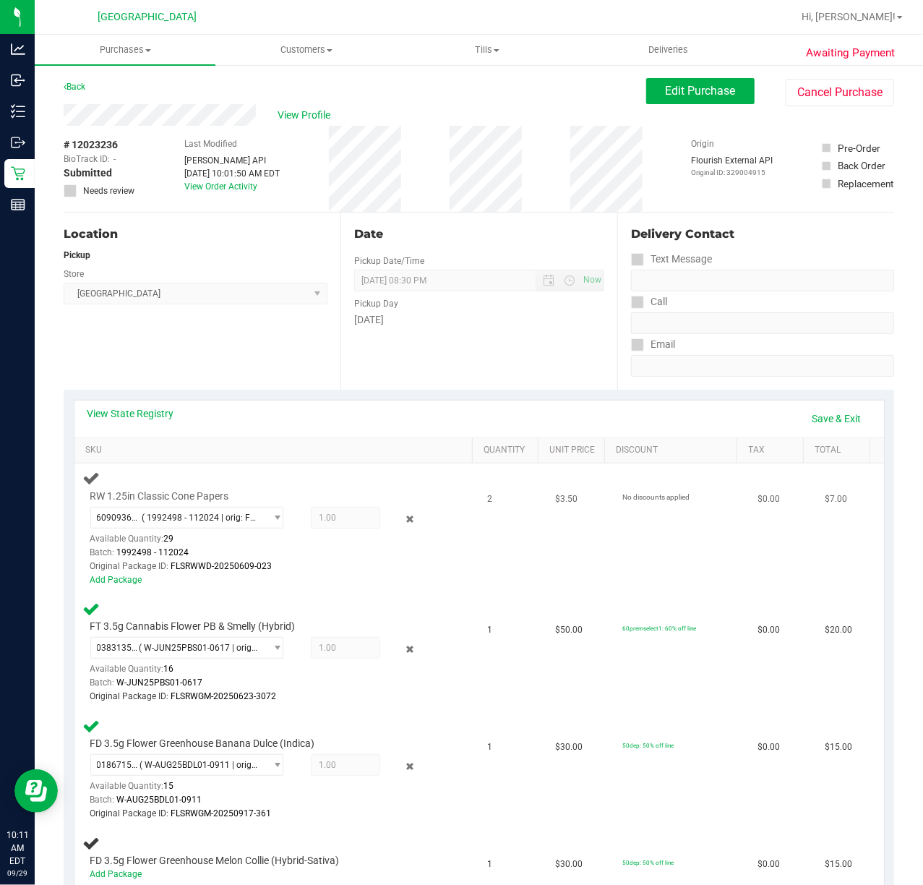
click at [357, 520] on span "1.00 1" at bounding box center [345, 518] width 69 height 22
click at [402, 518] on icon at bounding box center [409, 519] width 15 height 17
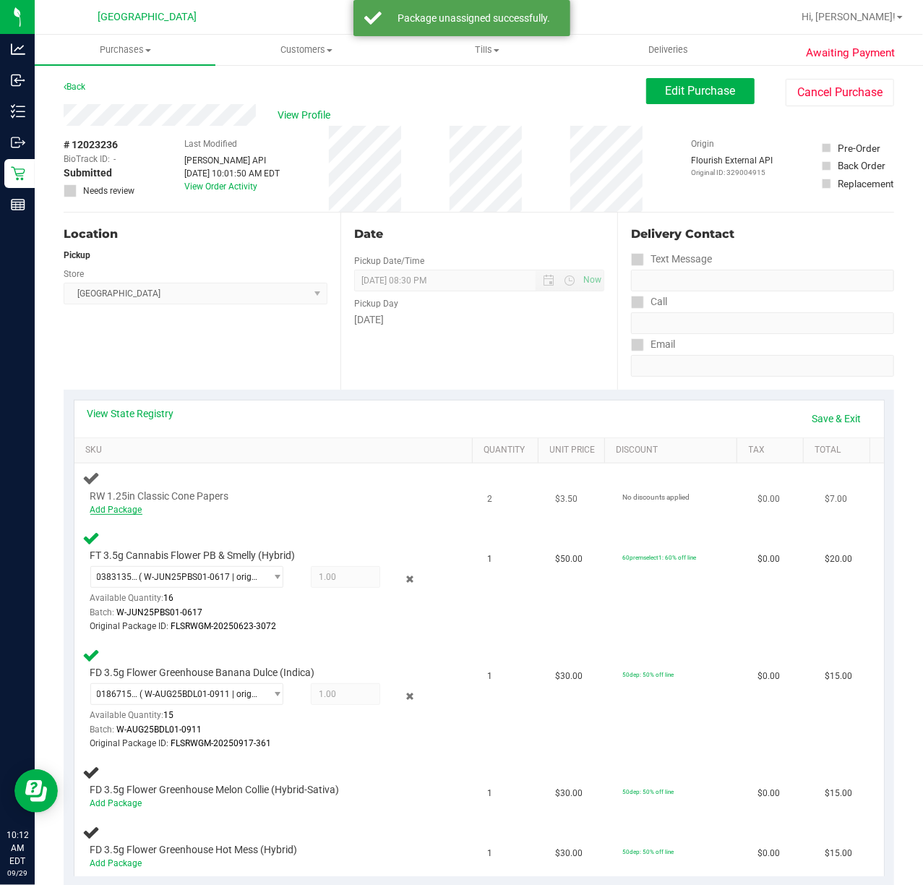
click at [121, 512] on link "Add Package" at bounding box center [116, 510] width 52 height 10
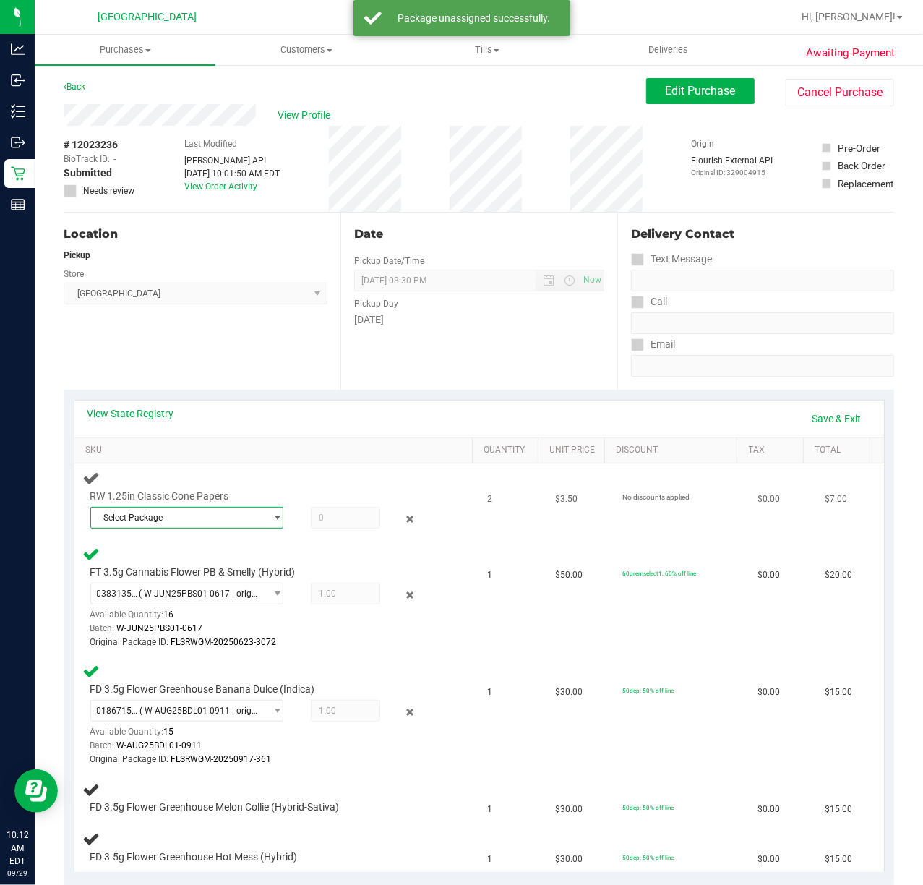
click at [226, 516] on span "Select Package" at bounding box center [177, 517] width 173 height 20
click at [213, 576] on span "( 1992498 - 112024 | orig: FLSRWWD-20250609-023 )" at bounding box center [287, 578] width 210 height 10
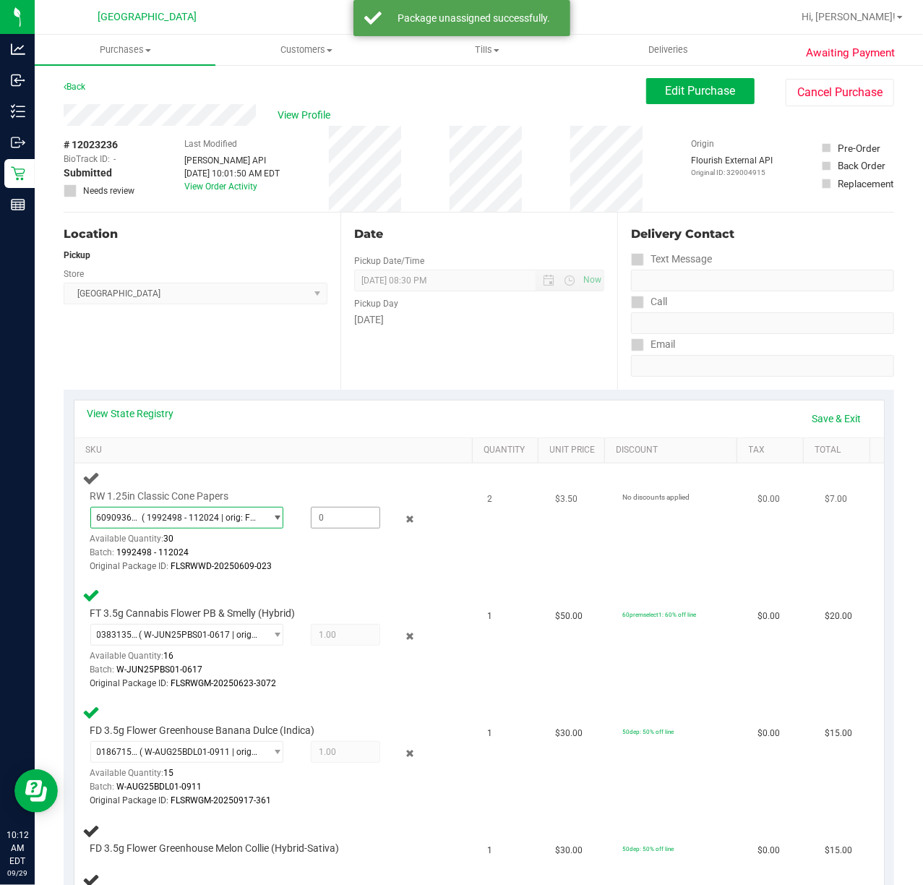
click at [328, 513] on span at bounding box center [345, 518] width 69 height 22
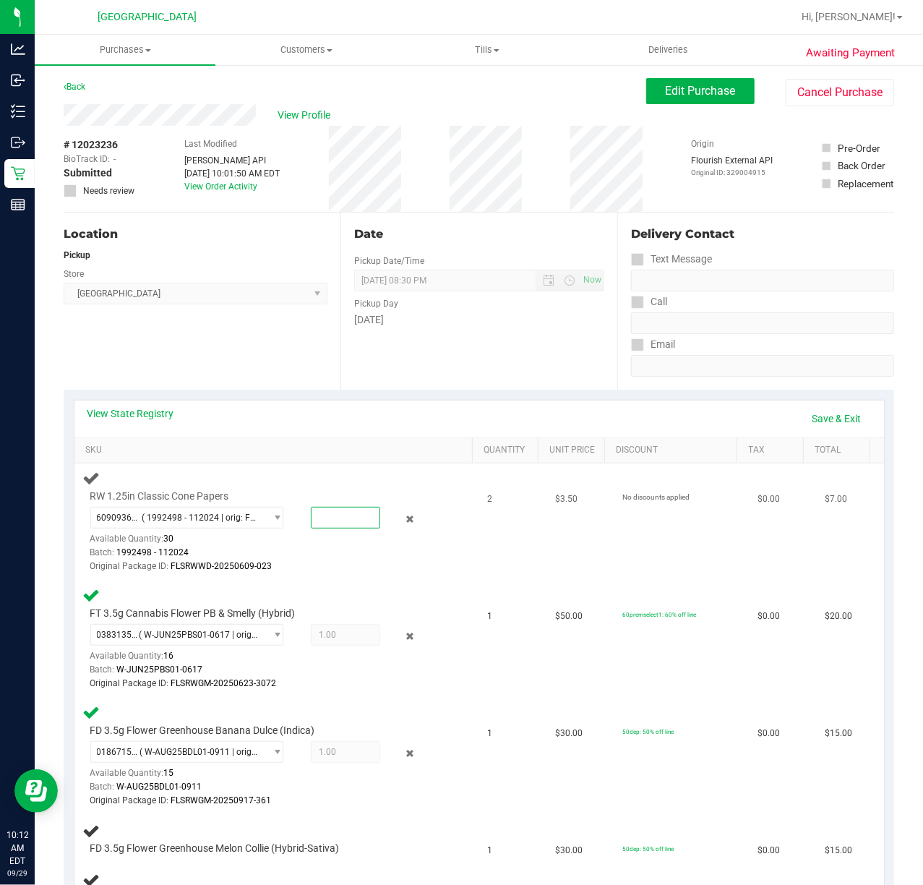
type input "2"
type input "2.0000"
click at [479, 539] on td "2" at bounding box center [512, 521] width 67 height 117
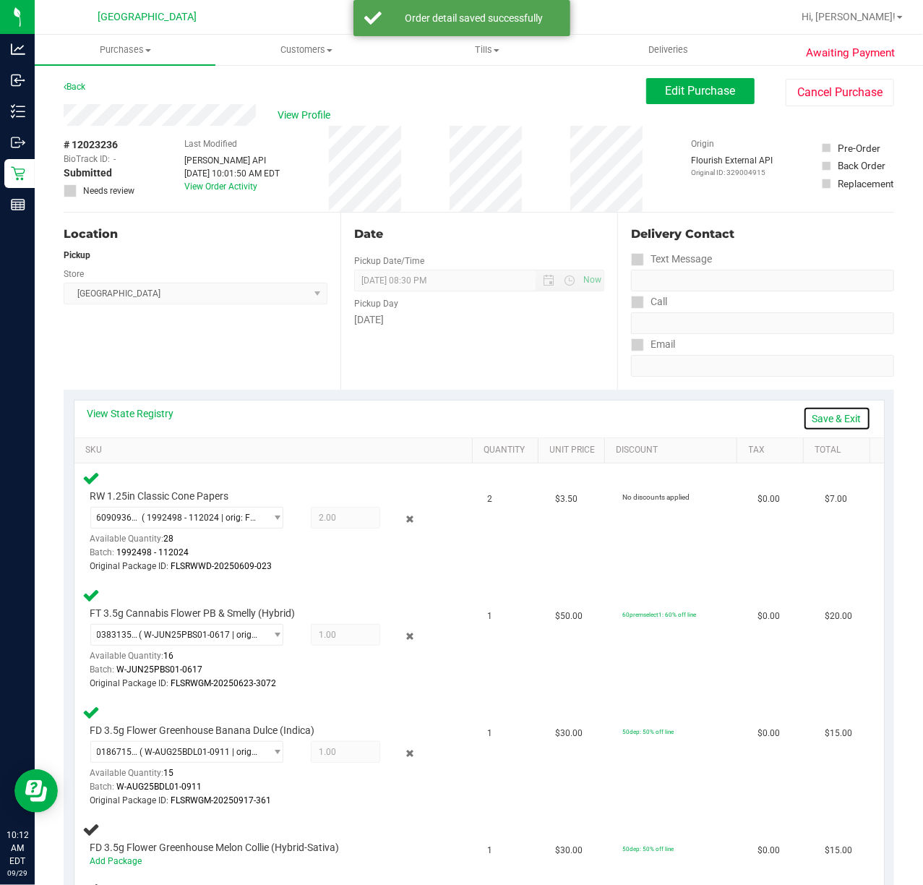
click at [828, 413] on link "Save & Exit" at bounding box center [837, 418] width 68 height 25
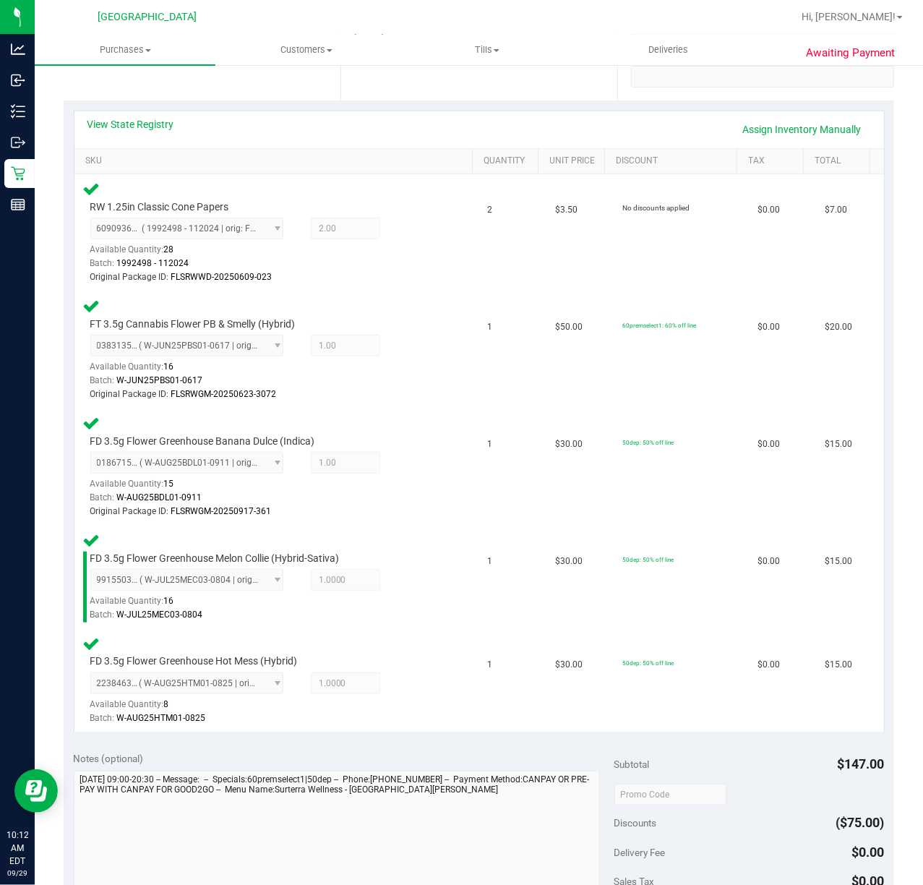
scroll to position [782, 0]
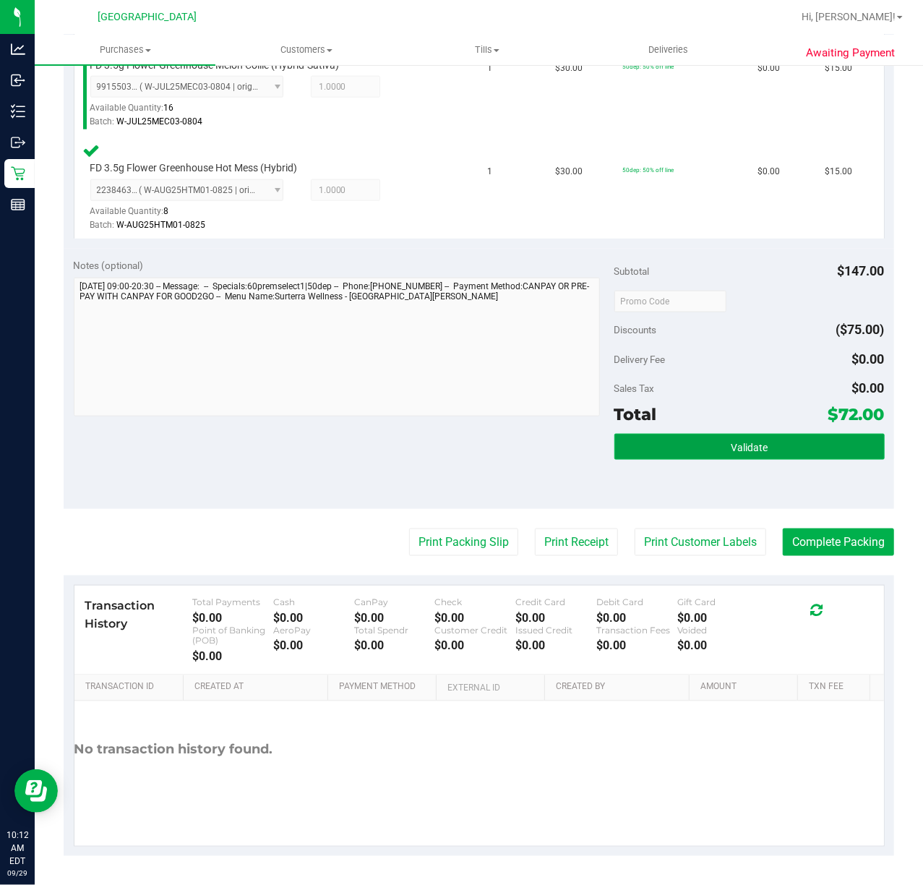
click at [695, 446] on button "Validate" at bounding box center [749, 447] width 270 height 26
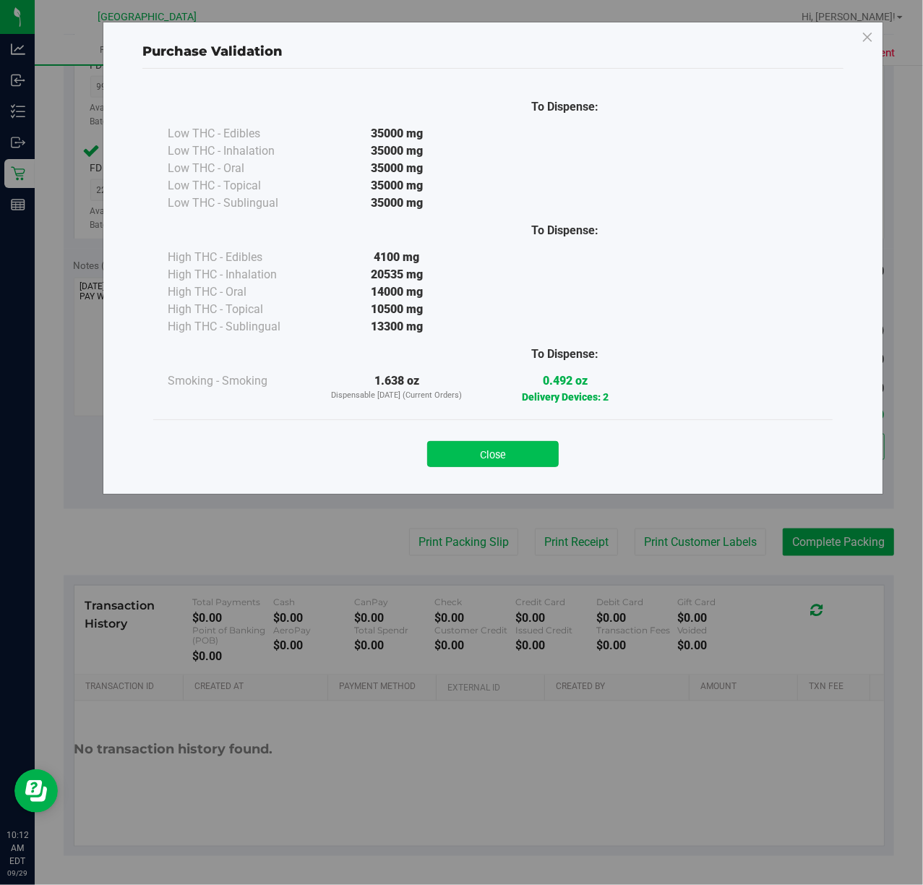
click at [502, 443] on button "Close" at bounding box center [493, 454] width 132 height 26
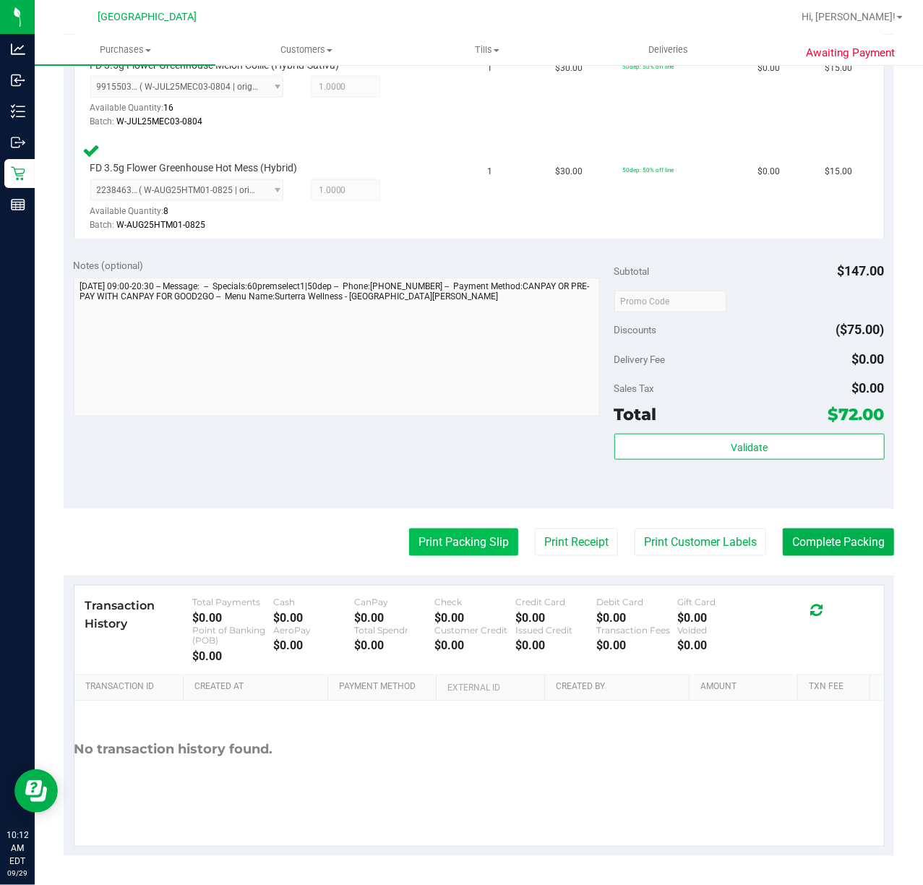
click at [460, 536] on button "Print Packing Slip" at bounding box center [463, 541] width 109 height 27
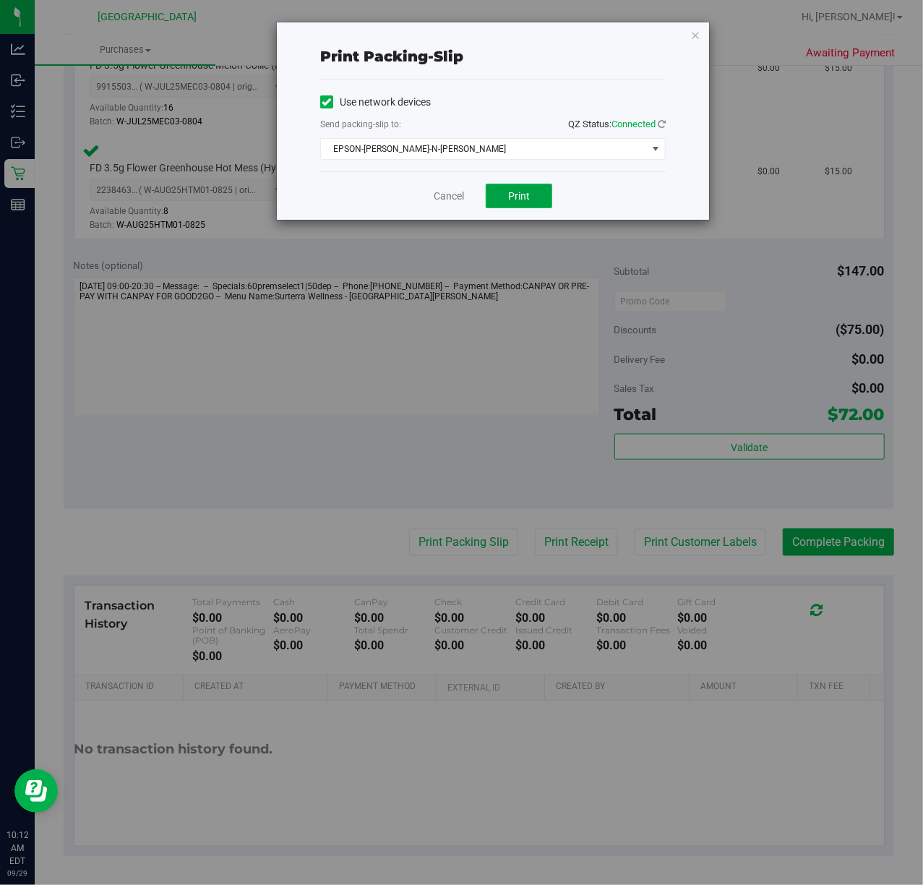
click at [533, 197] on button "Print" at bounding box center [519, 196] width 67 height 25
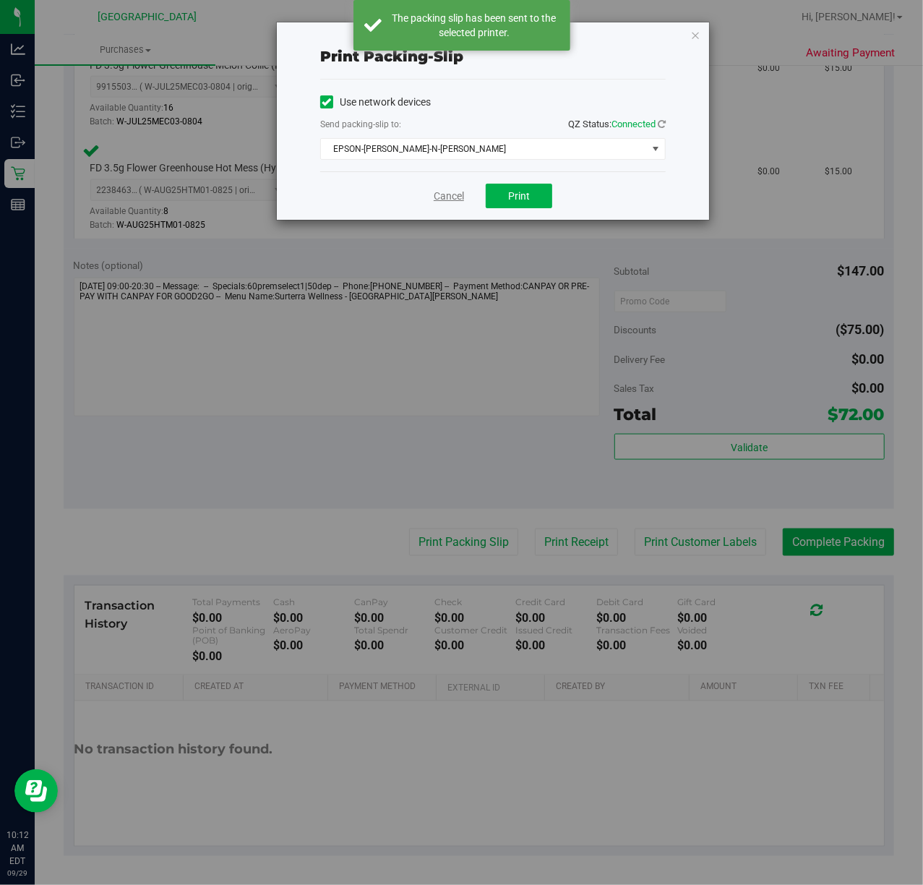
click at [454, 201] on link "Cancel" at bounding box center [449, 196] width 30 height 15
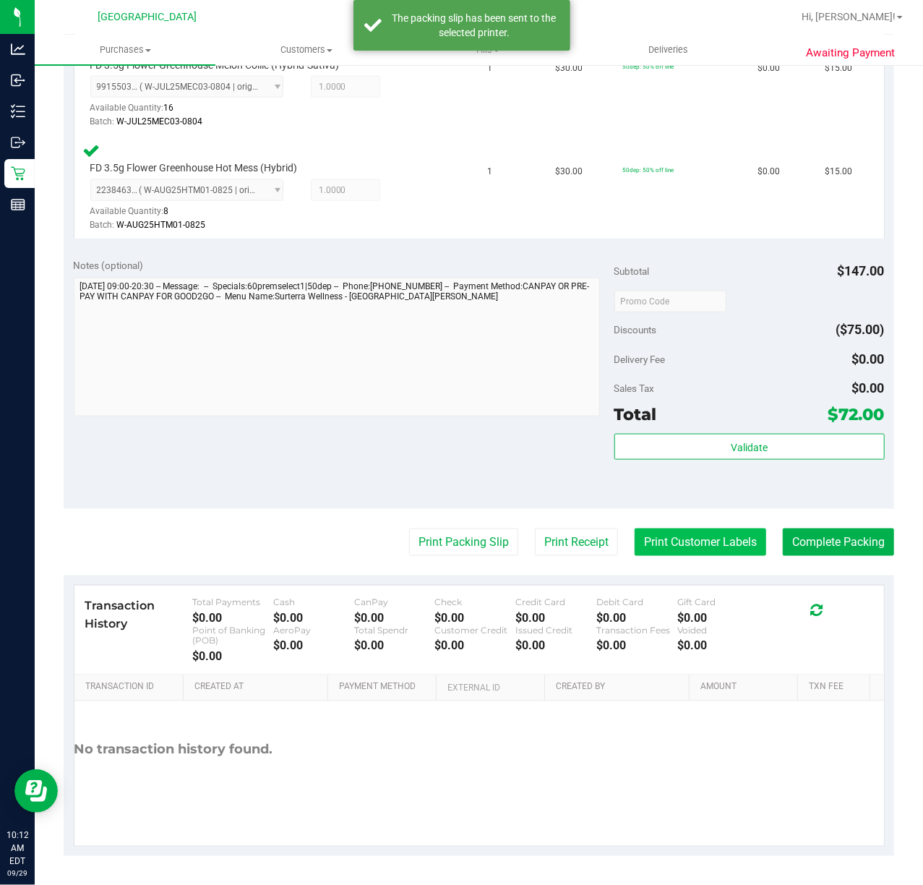
click at [671, 544] on button "Print Customer Labels" at bounding box center [701, 541] width 132 height 27
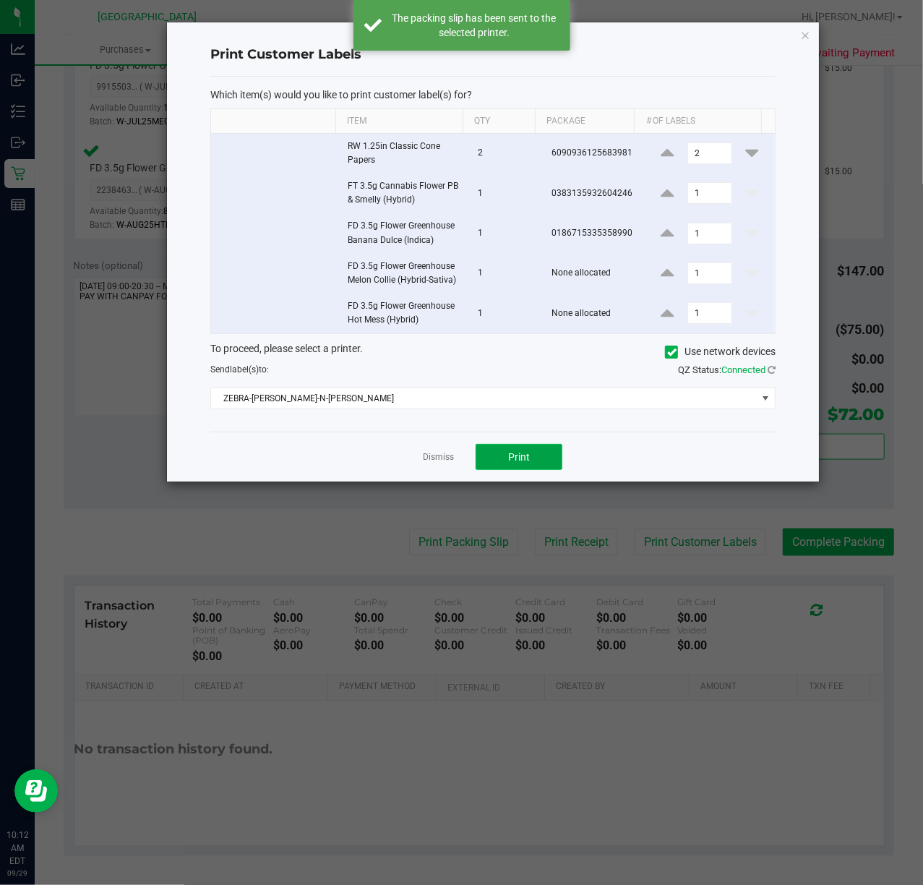
click at [518, 447] on button "Print" at bounding box center [519, 457] width 87 height 26
click at [432, 463] on link "Dismiss" at bounding box center [438, 457] width 31 height 12
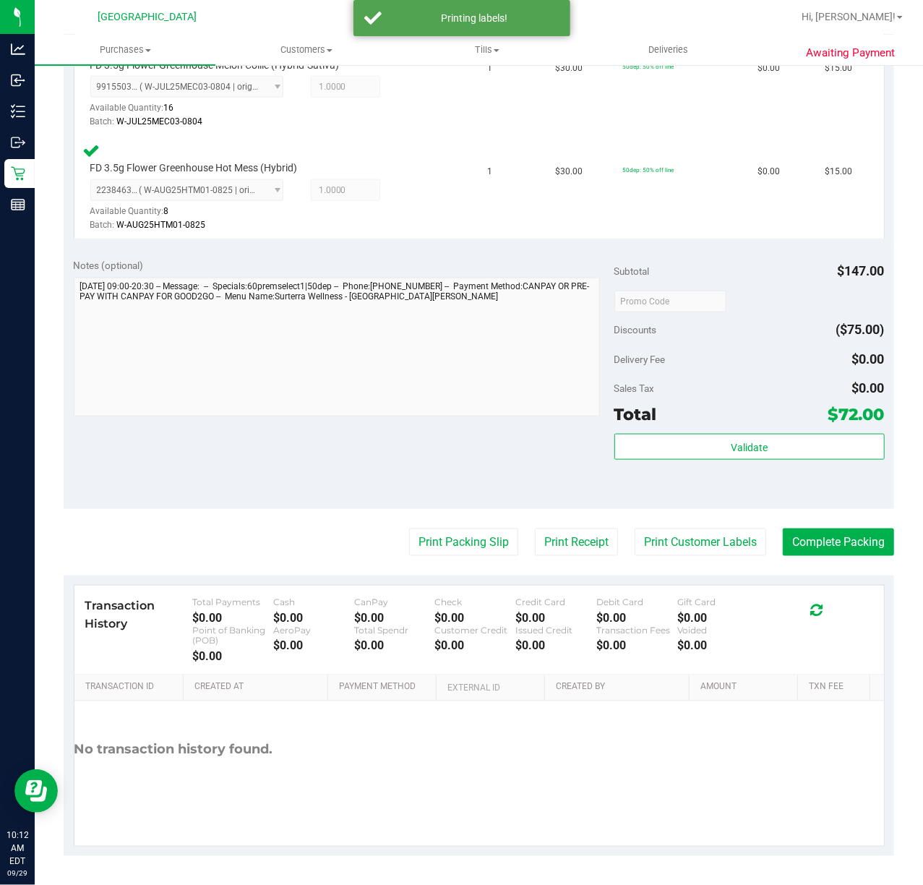
click at [843, 556] on purchase-details "Back Edit Purchase Cancel Purchase View Profile # 12023236 BioTrack ID: - Submi…" at bounding box center [479, 76] width 831 height 1560
click at [828, 546] on button "Complete Packing" at bounding box center [838, 541] width 111 height 27
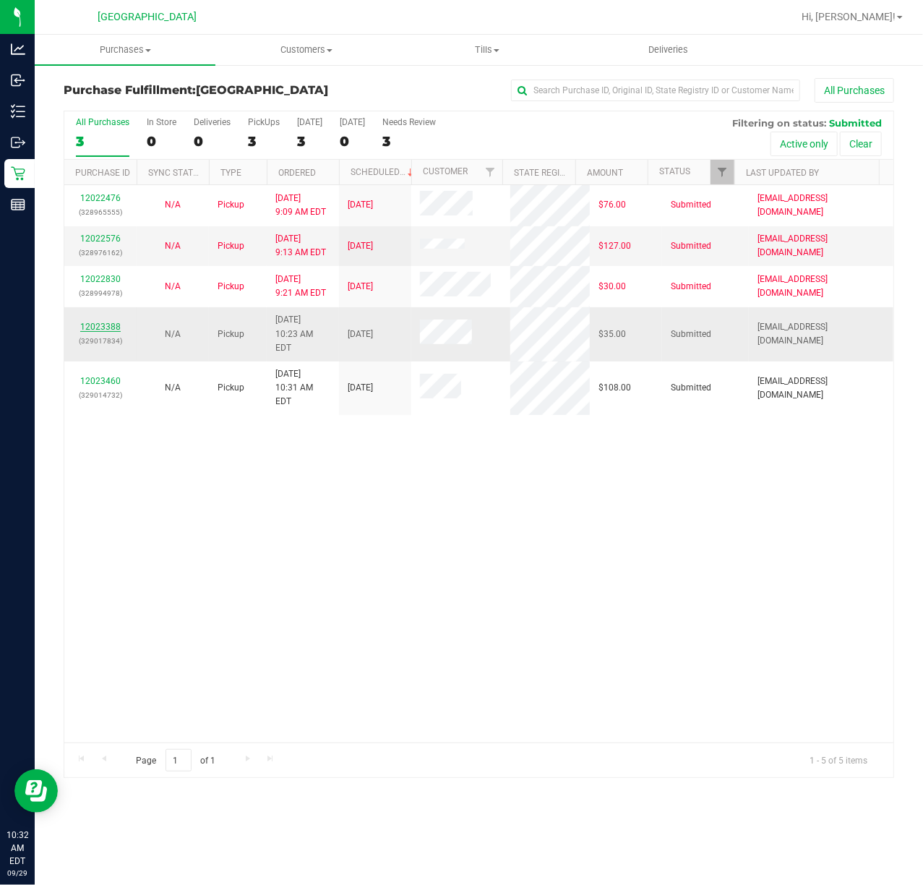
click at [93, 322] on link "12023388" at bounding box center [100, 327] width 40 height 10
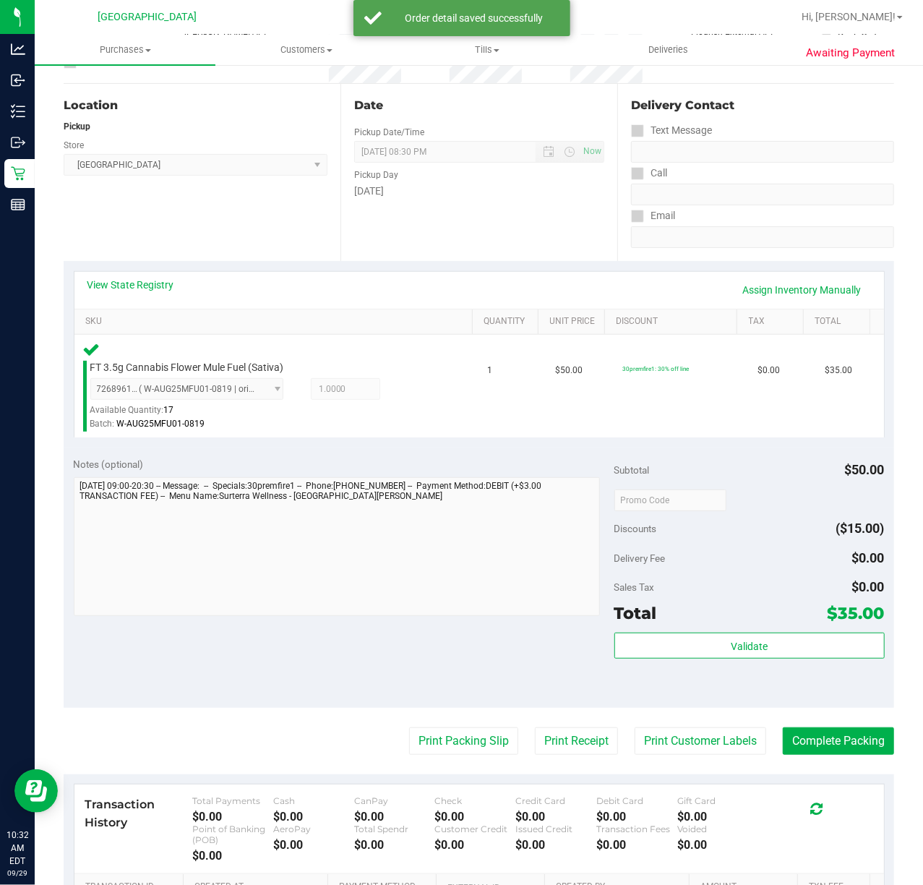
scroll to position [328, 0]
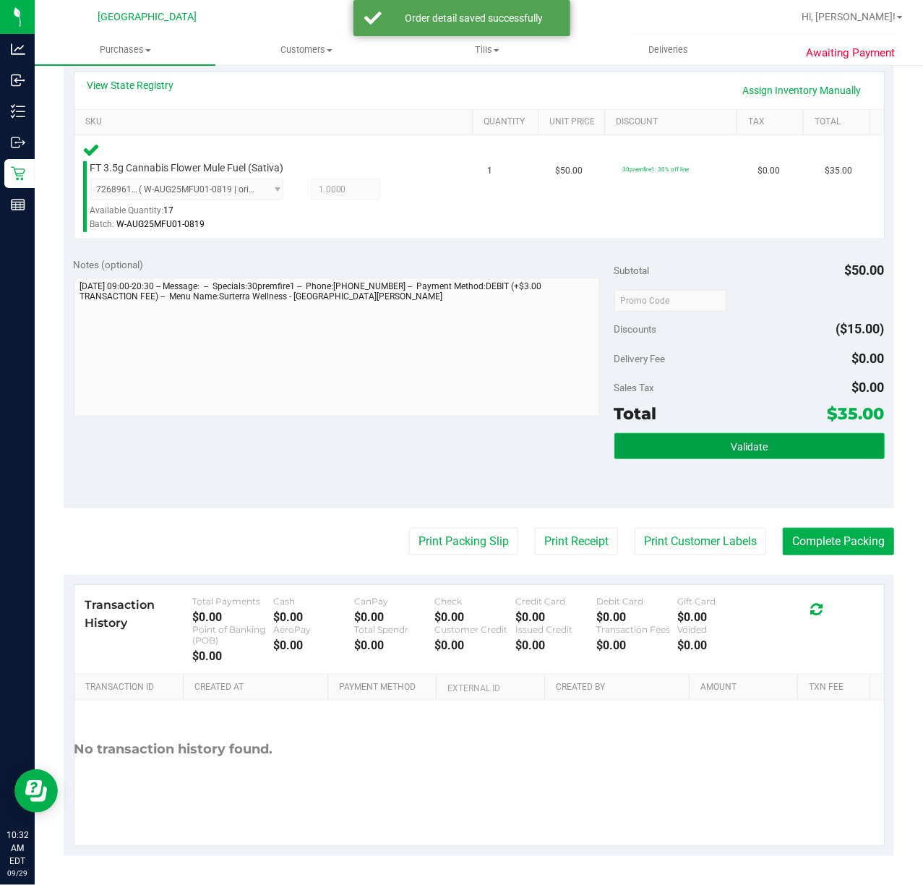
click at [695, 454] on button "Validate" at bounding box center [749, 446] width 270 height 26
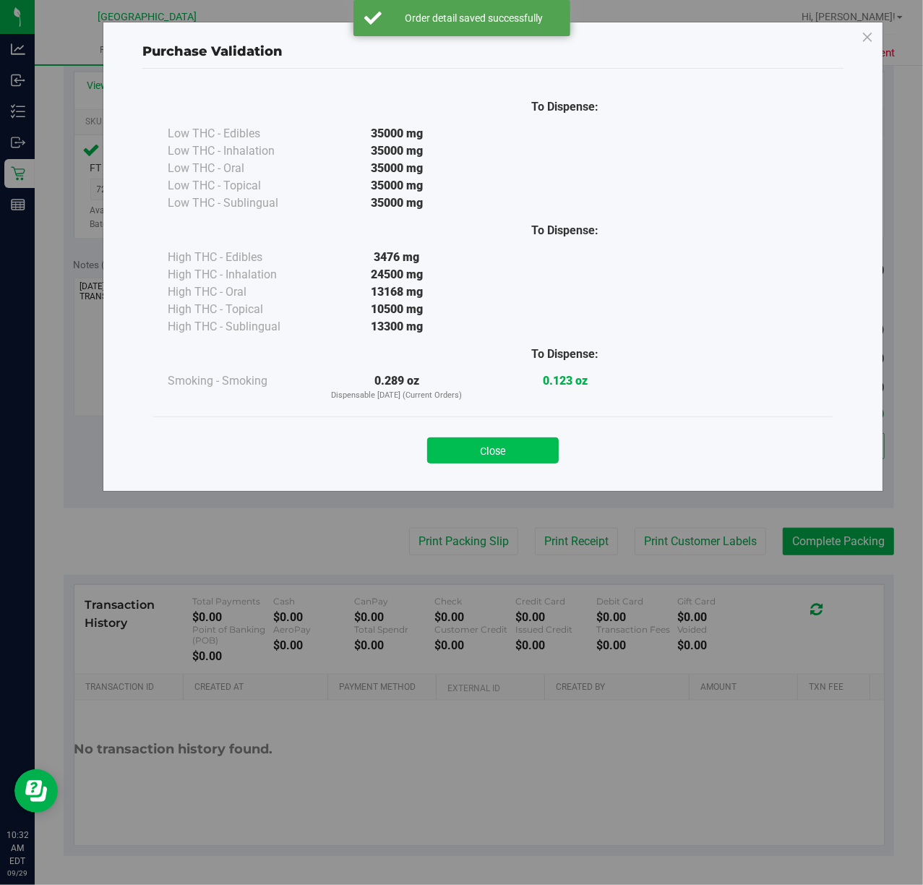
click at [472, 442] on button "Close" at bounding box center [493, 450] width 132 height 26
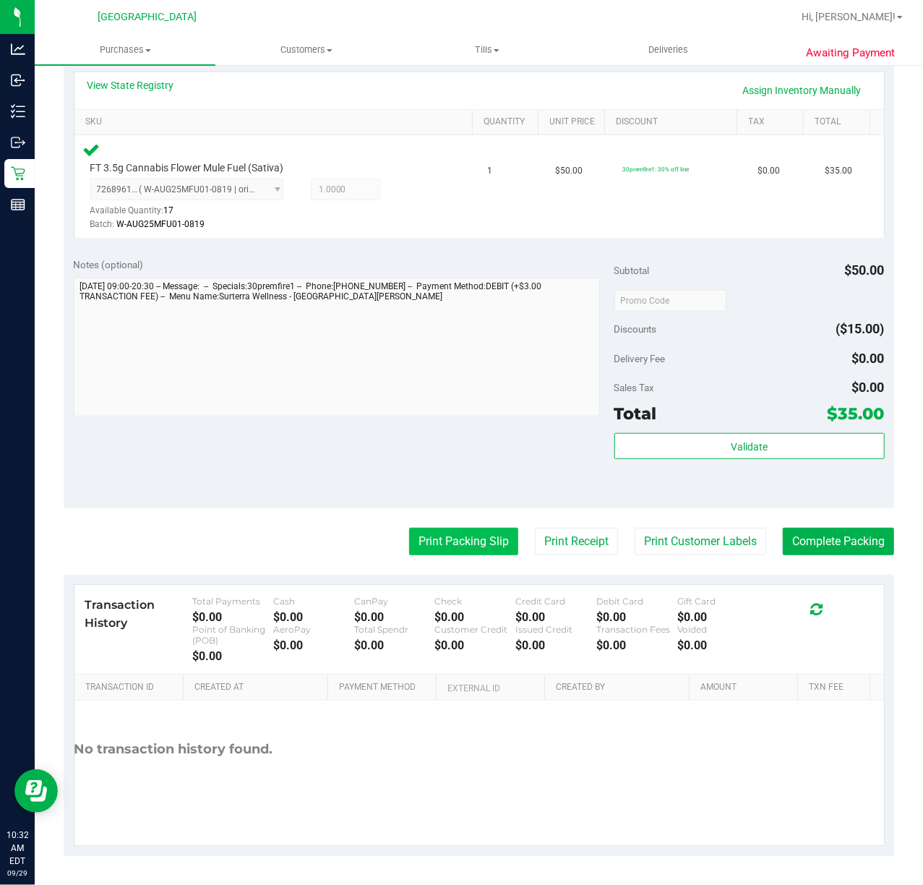
click at [441, 533] on button "Print Packing Slip" at bounding box center [463, 541] width 109 height 27
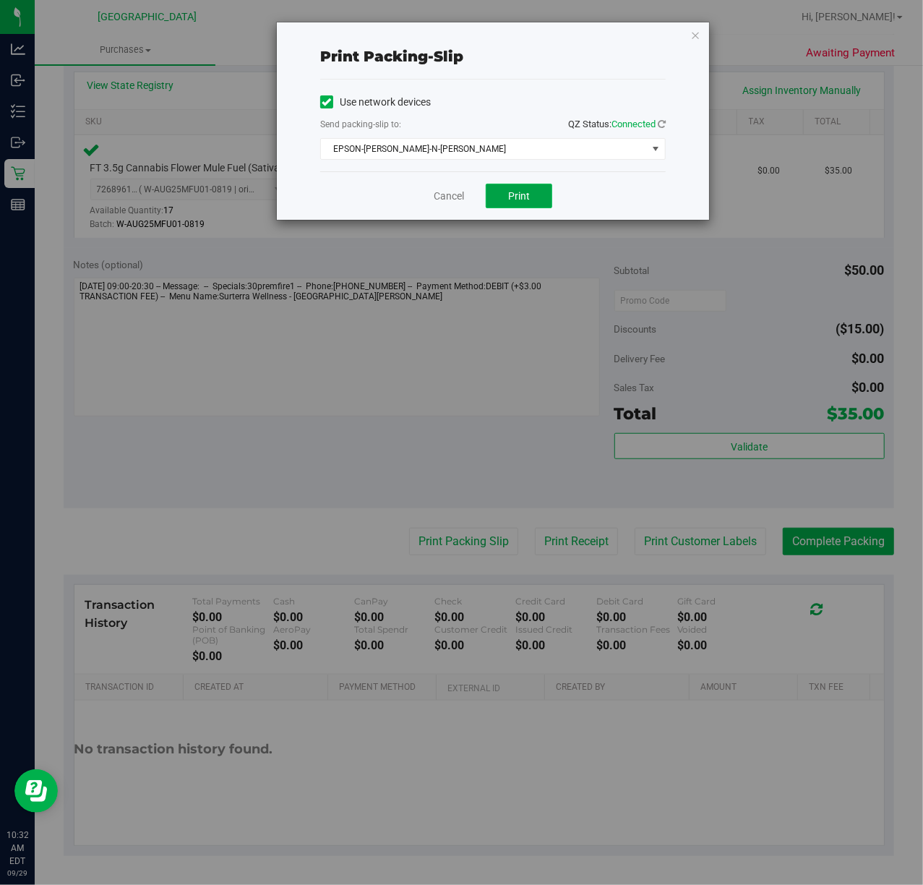
click at [528, 203] on button "Print" at bounding box center [519, 196] width 67 height 25
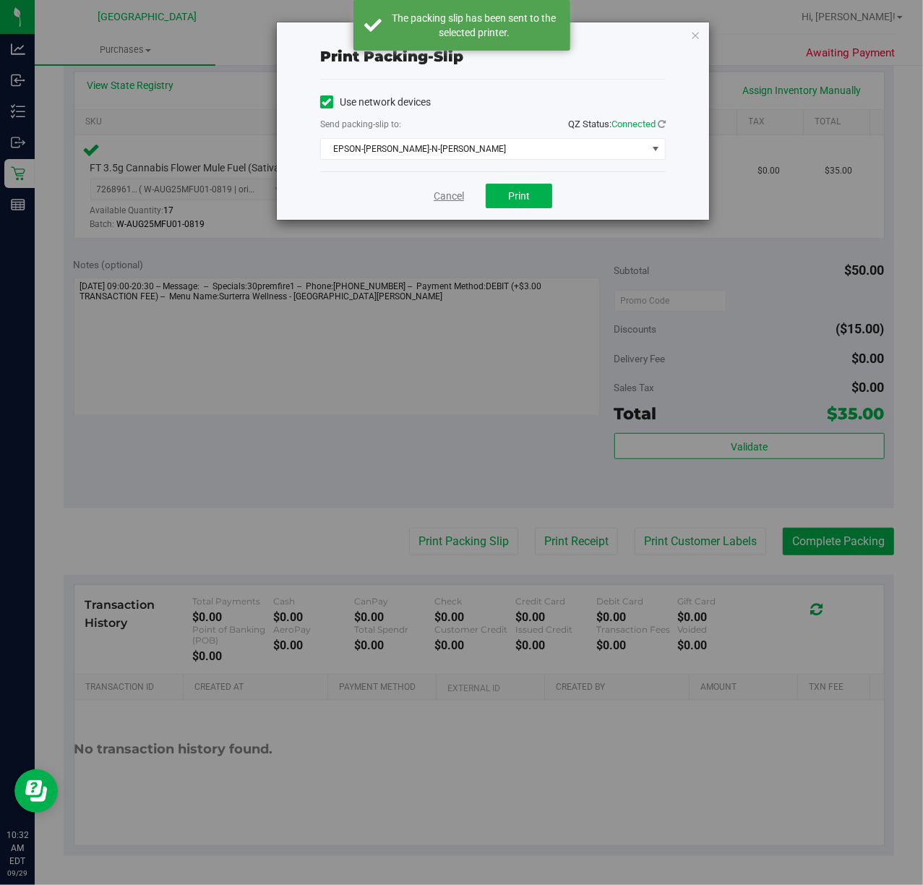
click at [447, 204] on link "Cancel" at bounding box center [449, 196] width 30 height 15
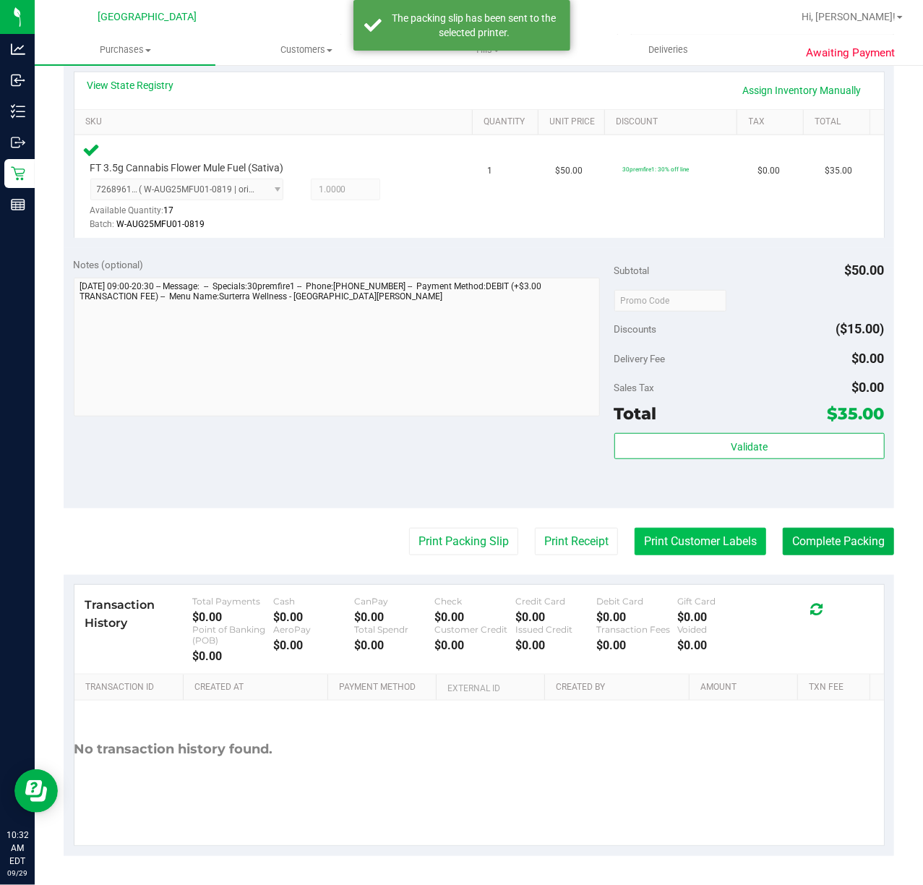
click at [672, 539] on button "Print Customer Labels" at bounding box center [701, 541] width 132 height 27
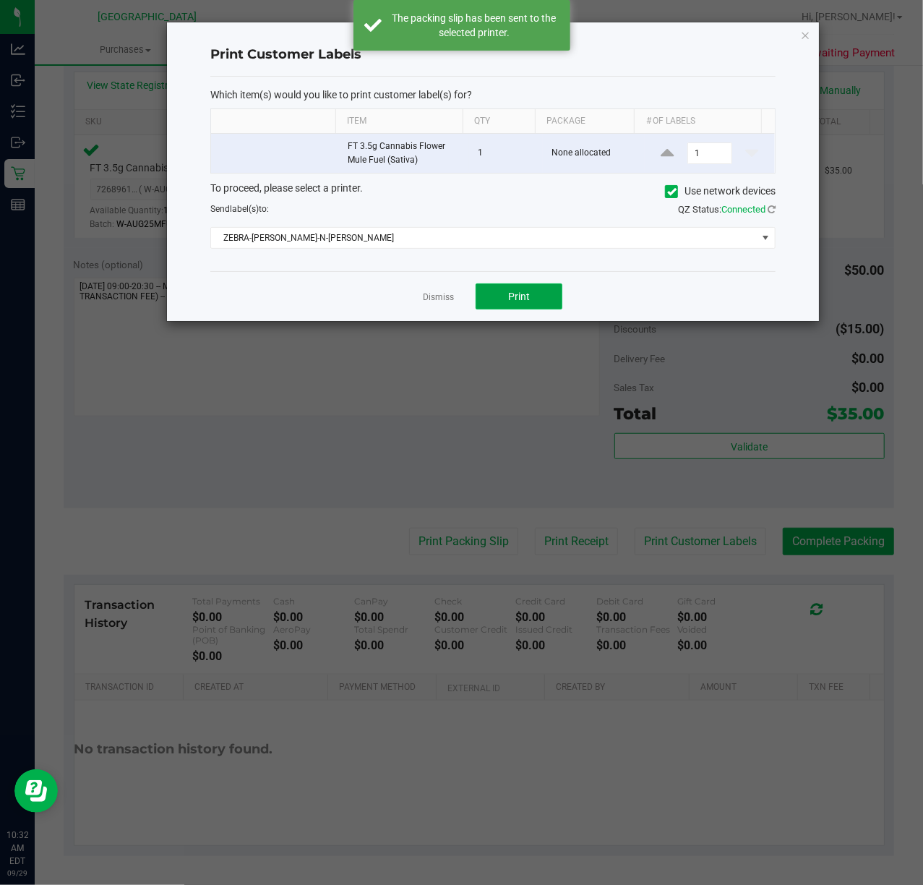
click at [510, 293] on span "Print" at bounding box center [519, 297] width 22 height 12
click at [434, 304] on link "Dismiss" at bounding box center [438, 297] width 31 height 12
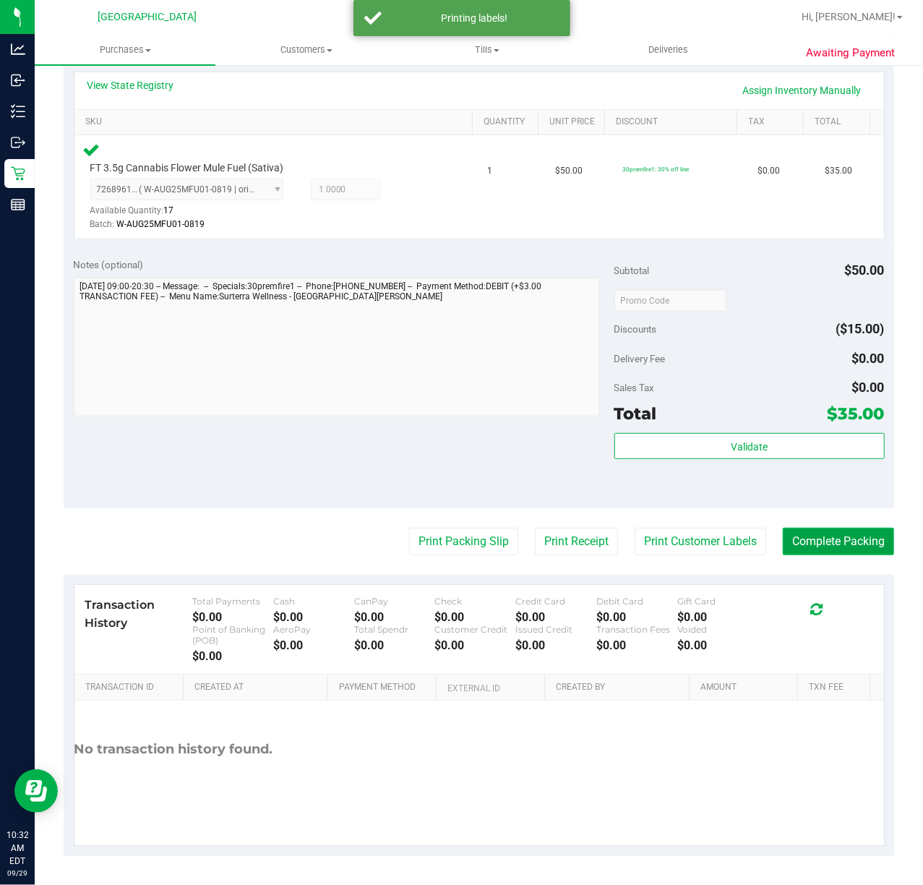
click at [843, 548] on button "Complete Packing" at bounding box center [838, 541] width 111 height 27
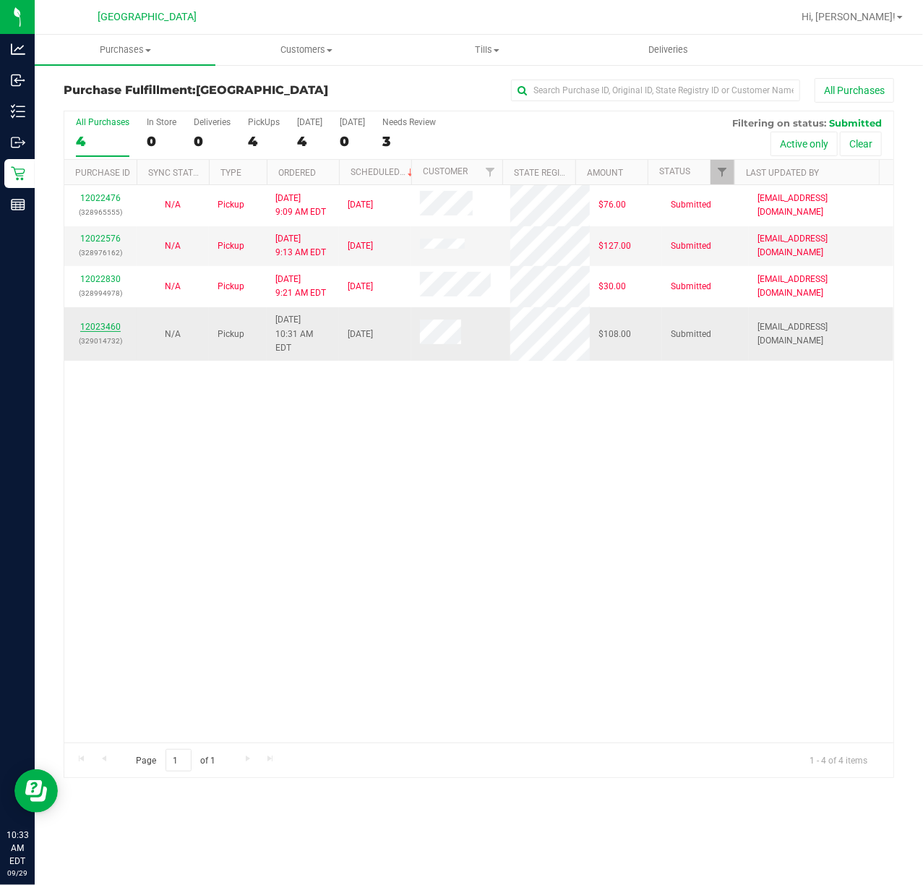
click at [82, 322] on link "12023460" at bounding box center [100, 327] width 40 height 10
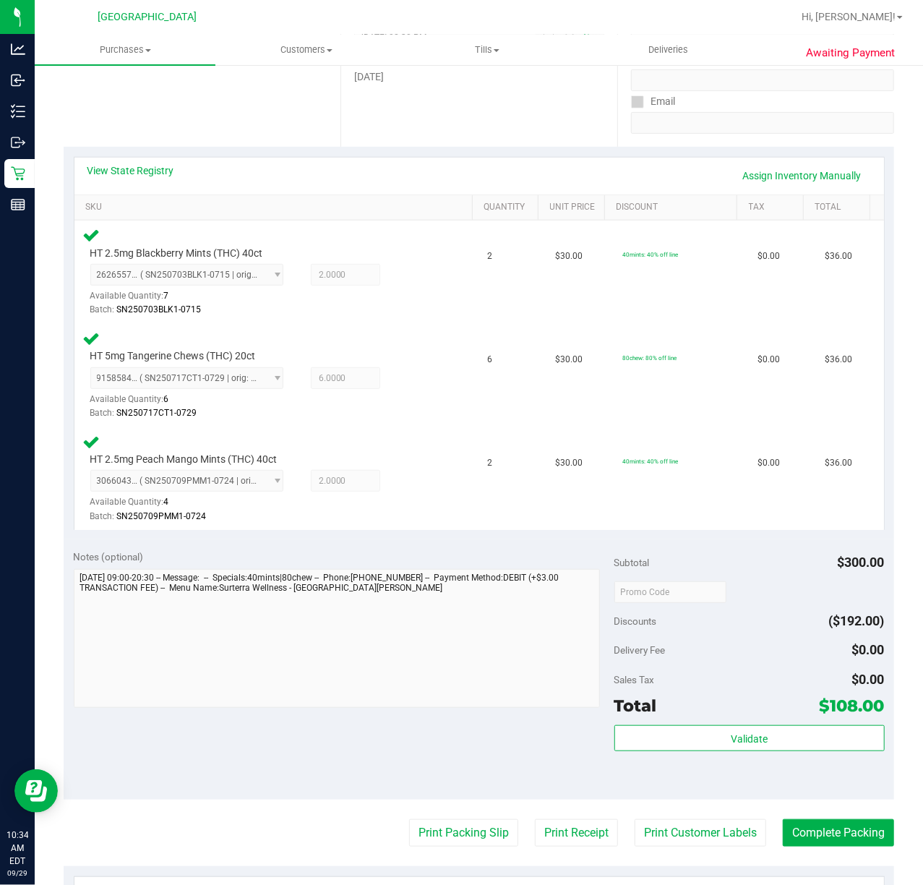
scroll to position [481, 0]
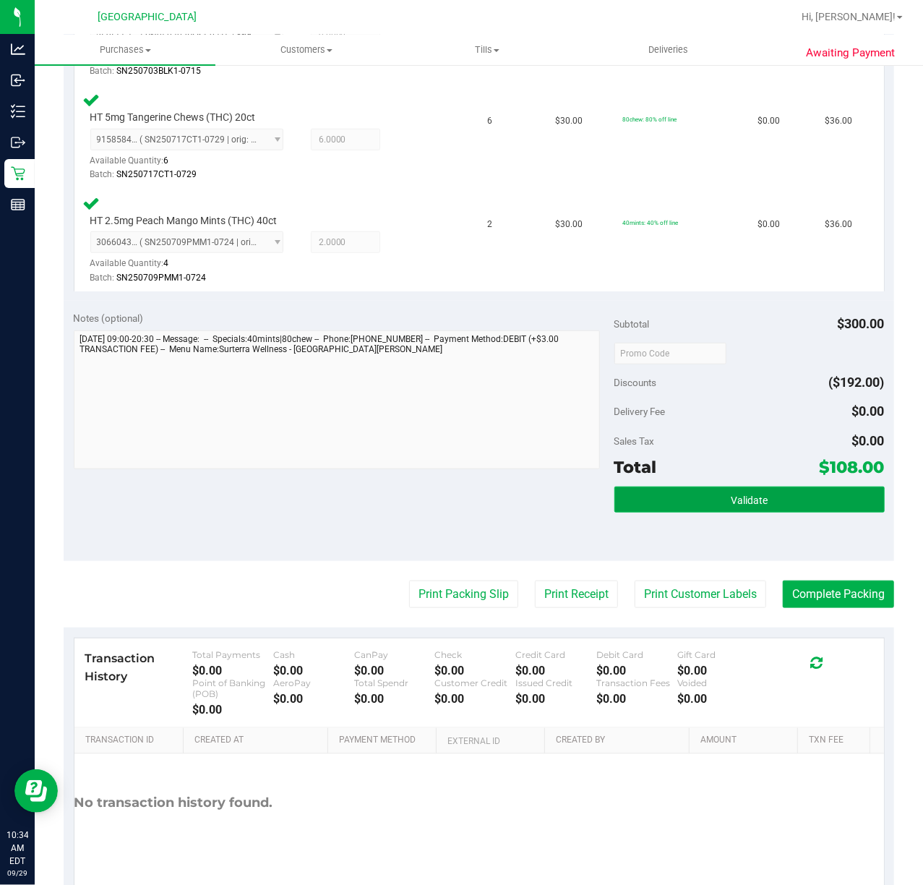
click at [779, 505] on button "Validate" at bounding box center [749, 499] width 270 height 26
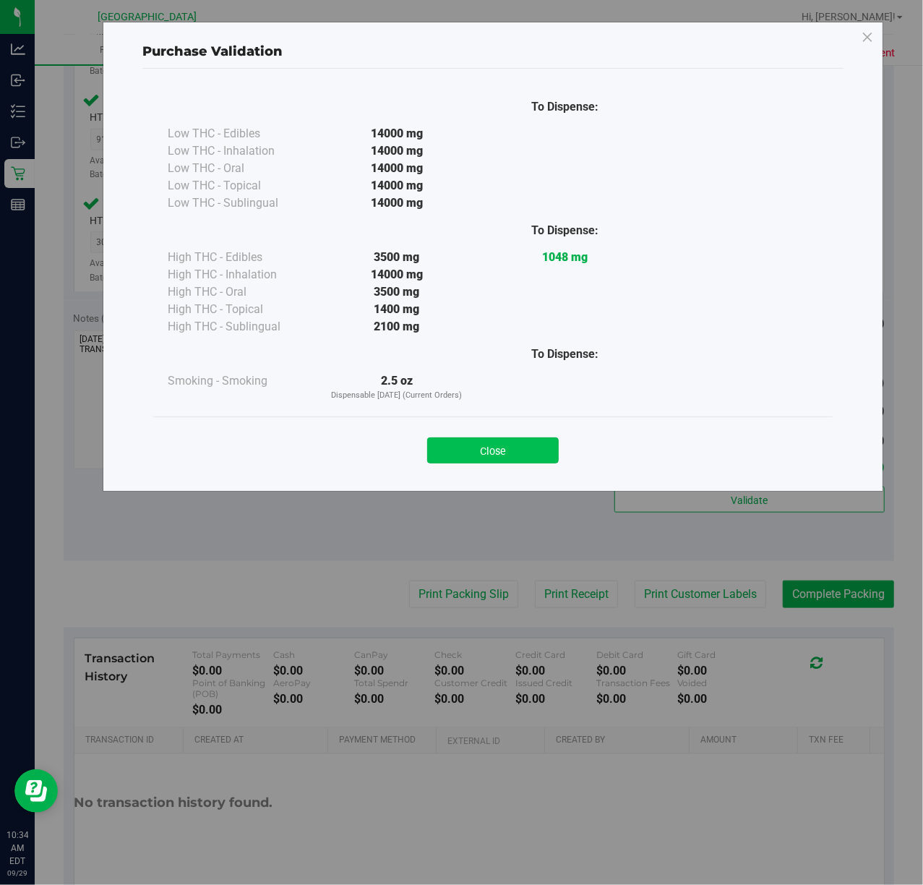
click at [510, 450] on button "Close" at bounding box center [493, 450] width 132 height 26
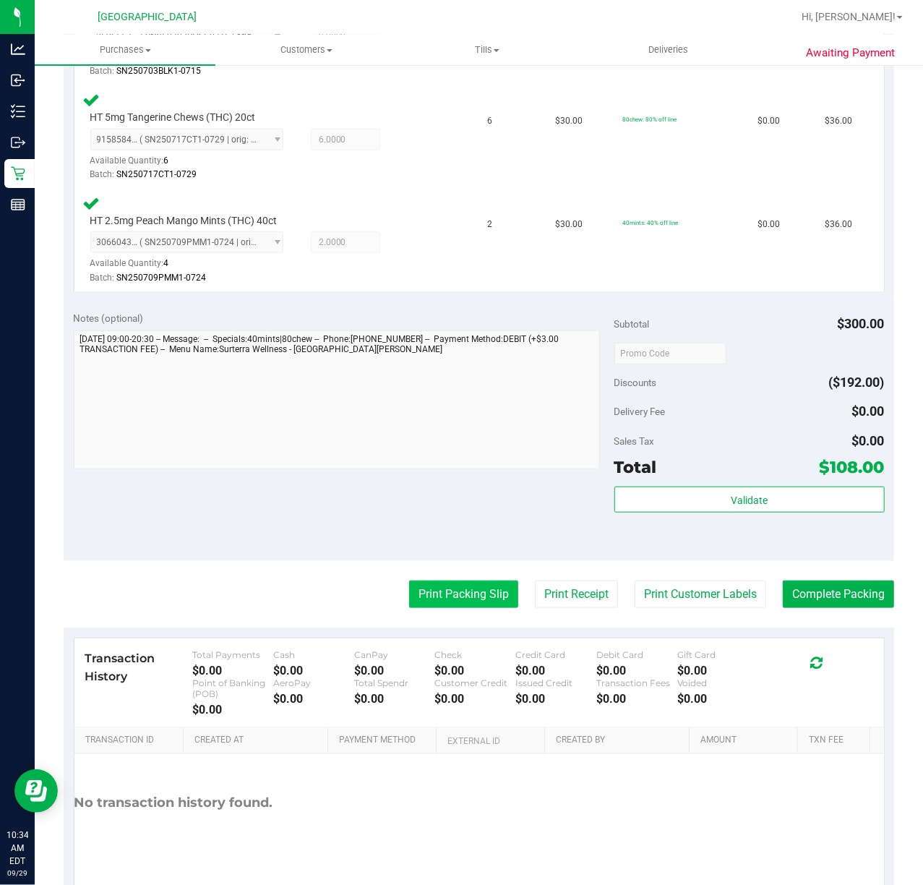
click at [460, 588] on button "Print Packing Slip" at bounding box center [463, 593] width 109 height 27
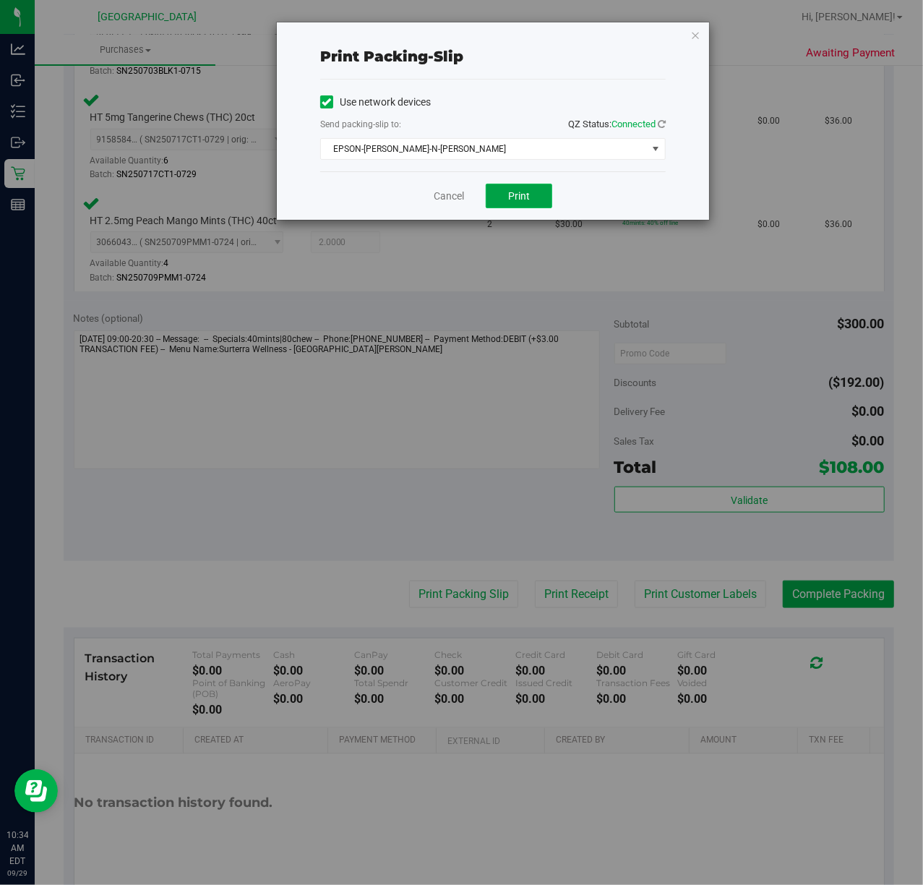
click at [524, 204] on button "Print" at bounding box center [519, 196] width 67 height 25
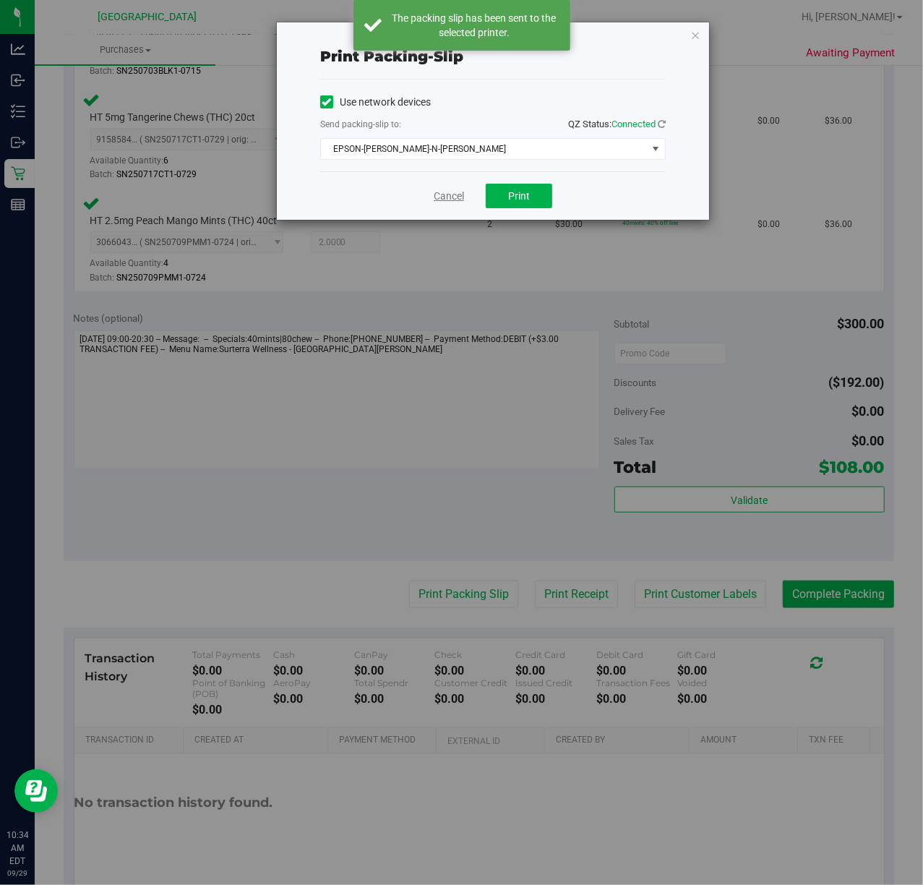
click at [440, 200] on link "Cancel" at bounding box center [449, 196] width 30 height 15
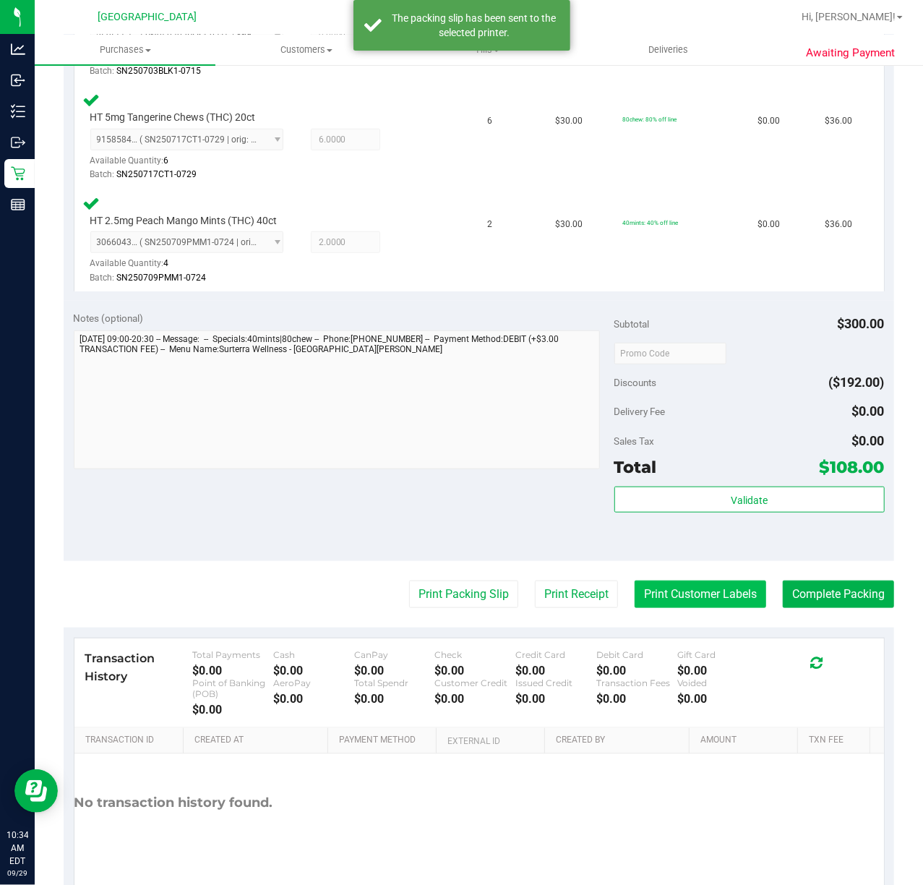
click at [649, 593] on button "Print Customer Labels" at bounding box center [701, 593] width 132 height 27
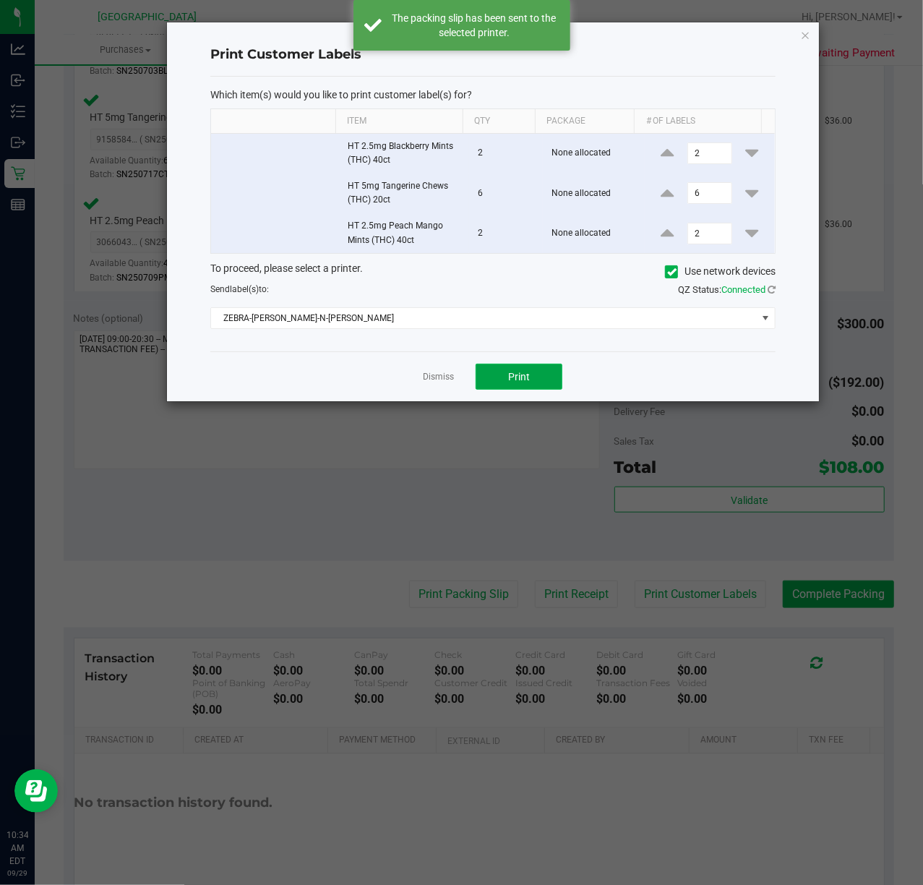
click at [519, 367] on button "Print" at bounding box center [519, 377] width 87 height 26
click at [442, 379] on link "Dismiss" at bounding box center [438, 377] width 31 height 12
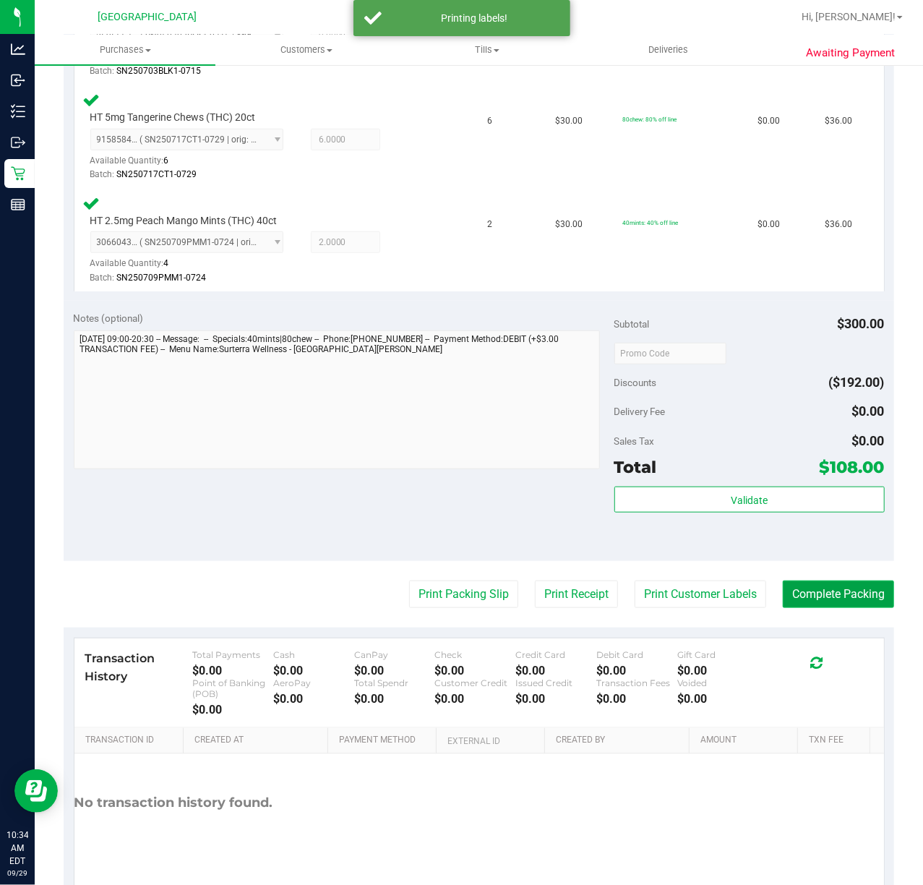
click at [807, 596] on button "Complete Packing" at bounding box center [838, 593] width 111 height 27
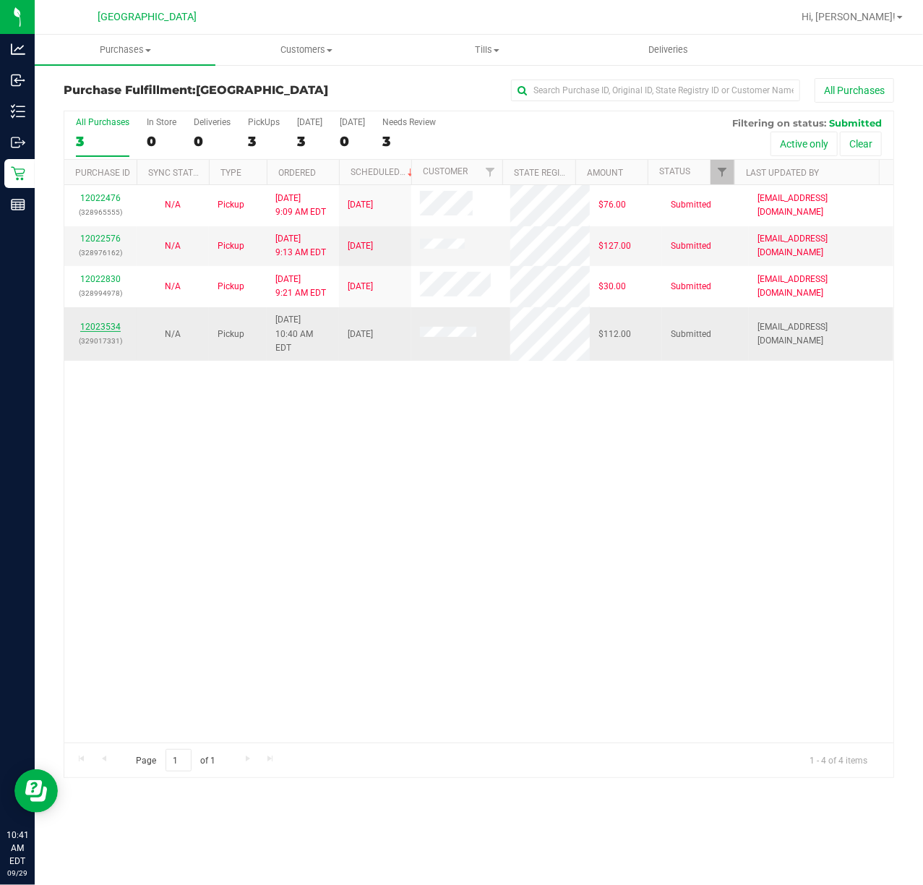
click at [87, 322] on link "12023534" at bounding box center [100, 327] width 40 height 10
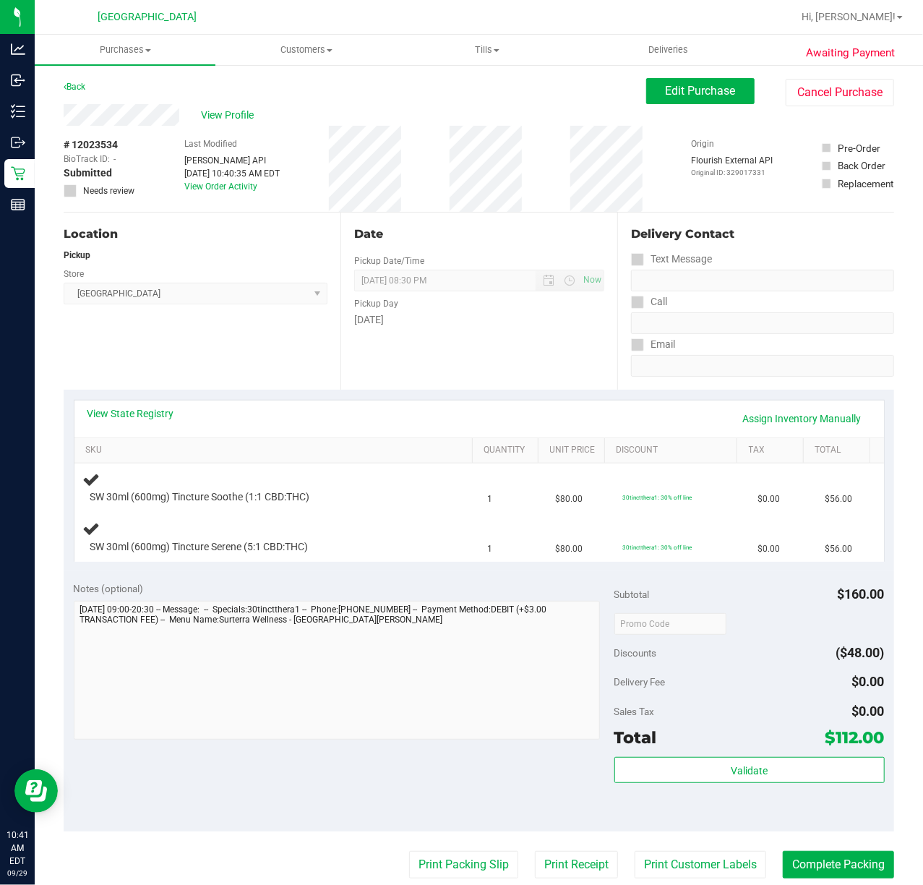
click at [547, 368] on div "Date Pickup Date/Time [DATE] Now [DATE] 08:30 PM Now Pickup Day [DATE]" at bounding box center [478, 301] width 277 height 177
click at [82, 88] on link "Back" at bounding box center [75, 87] width 22 height 10
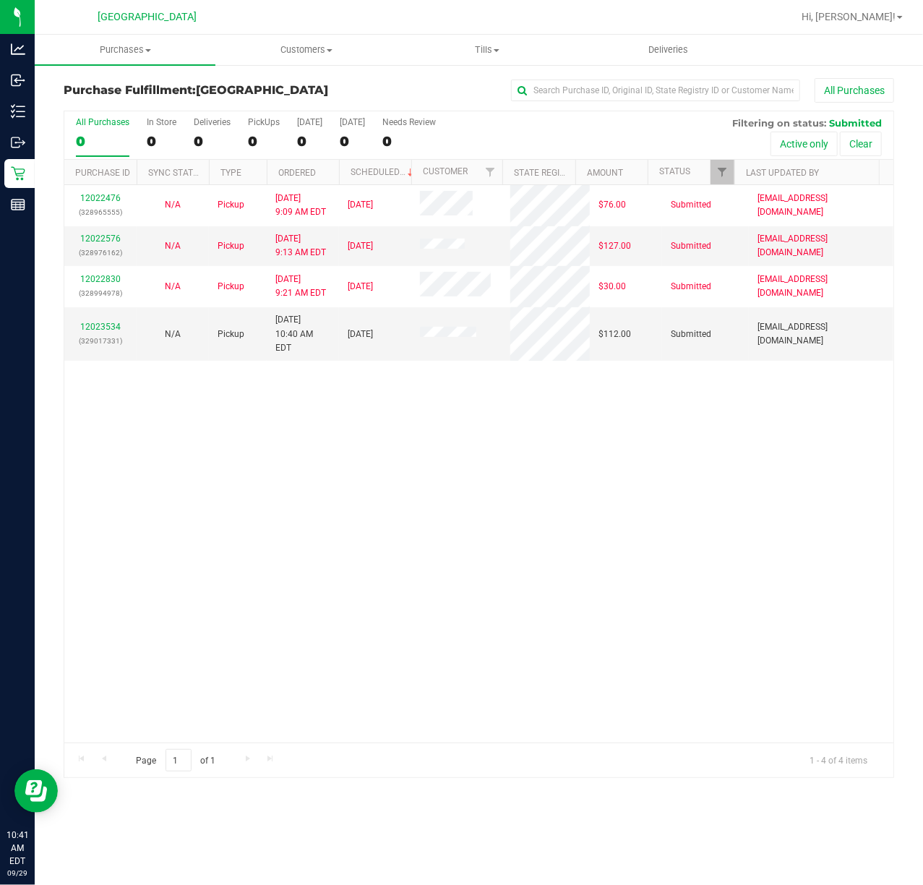
click at [613, 446] on div "12022476 (328965555) N/A Pickup [DATE] 9:09 AM EDT 9/29/2025 $76.00 Submitted […" at bounding box center [478, 463] width 829 height 557
click at [554, 449] on div "12022476 (328965555) N/A Pickup [DATE] 9:09 AM EDT 9/29/2025 $76.00 Submitted […" at bounding box center [478, 463] width 829 height 557
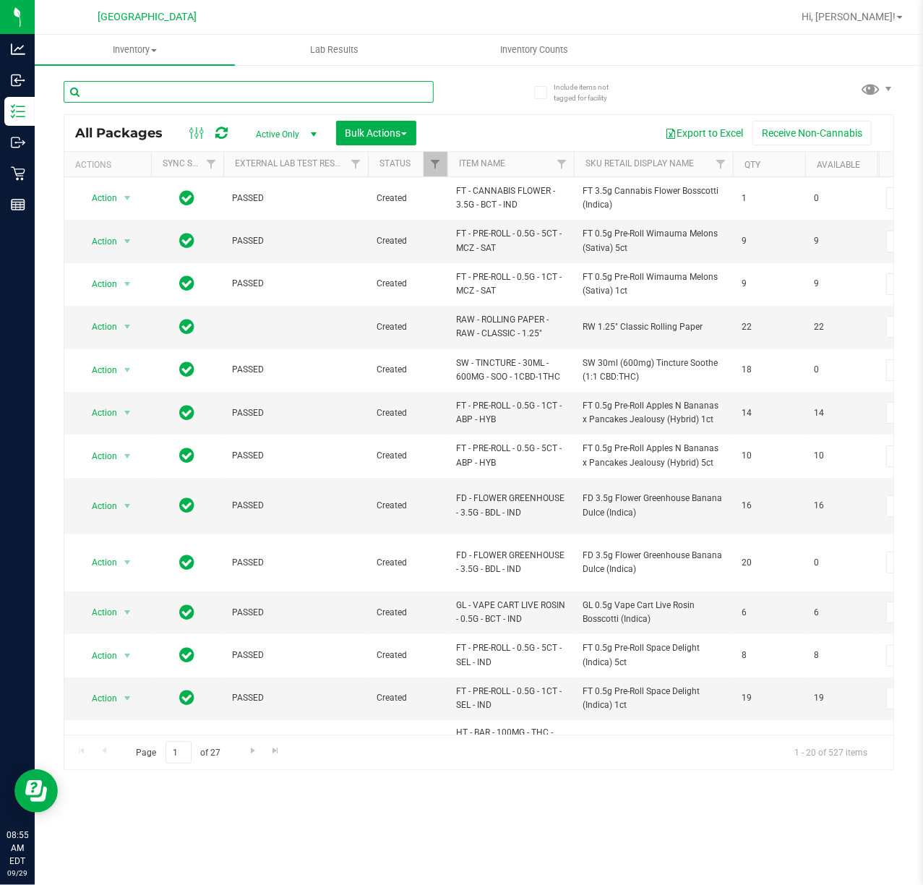
click at [252, 93] on input "text" at bounding box center [249, 92] width 370 height 22
type input "-847"
click at [461, 99] on div "-847" at bounding box center [272, 91] width 416 height 46
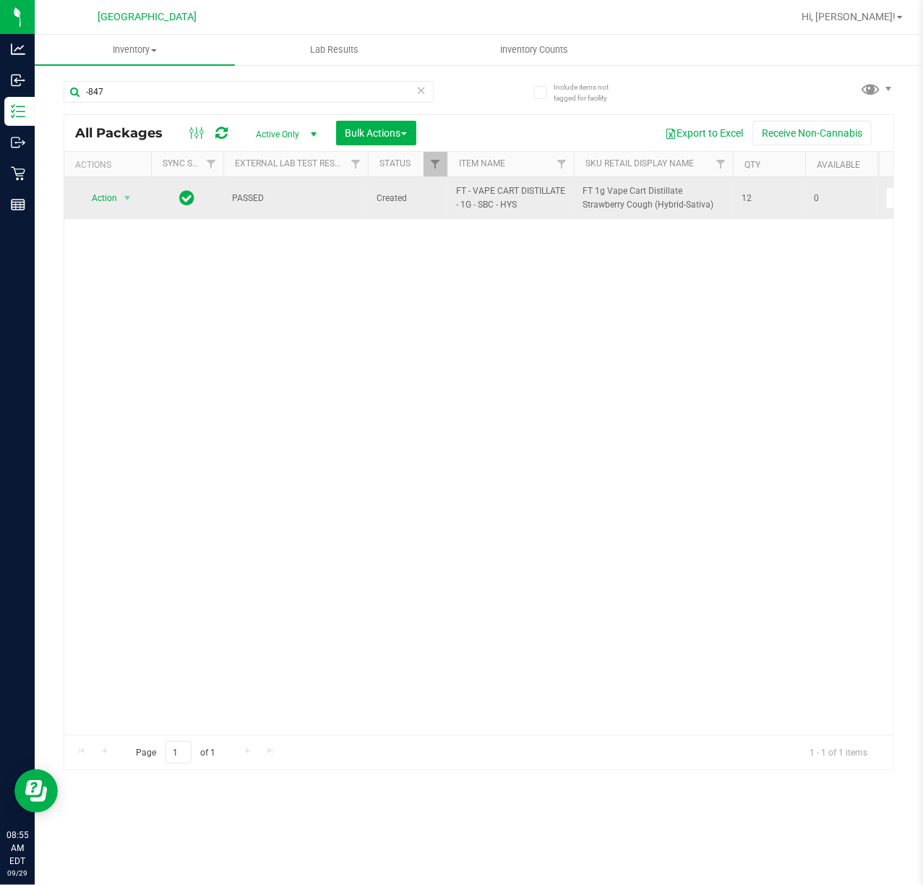
click at [110, 187] on td "Action Action Edit attributes Global inventory Locate package Package audit log…" at bounding box center [107, 198] width 87 height 42
click at [108, 197] on span "Action" at bounding box center [98, 198] width 39 height 20
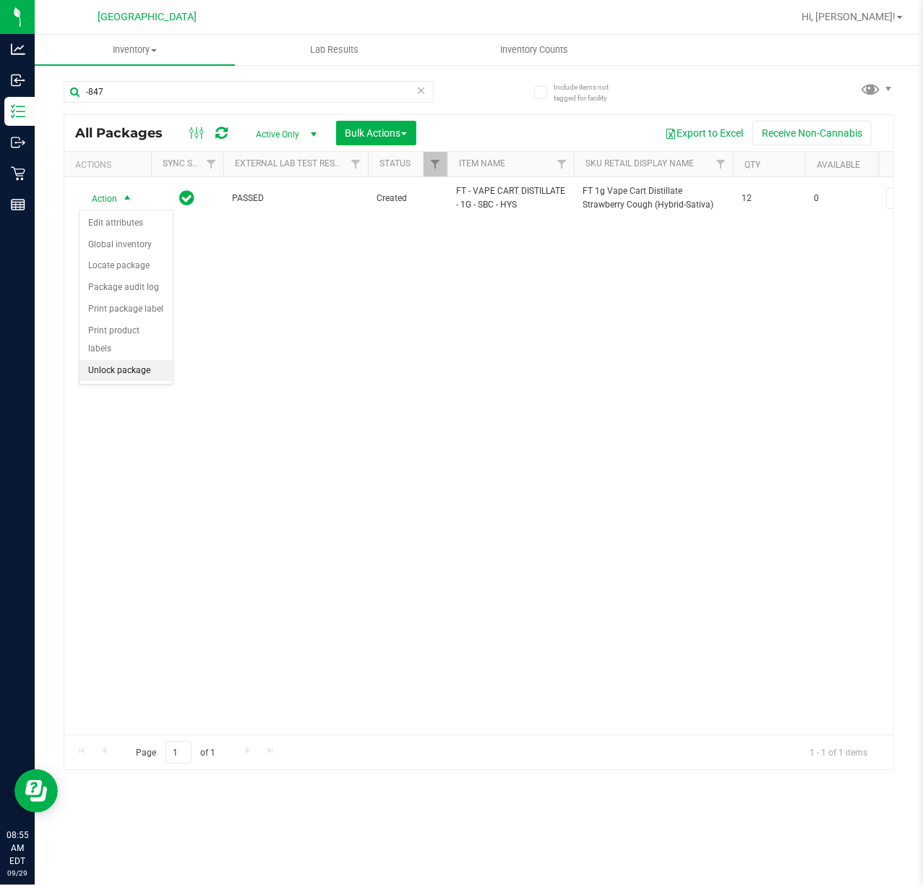
click at [127, 382] on li "Unlock package" at bounding box center [126, 371] width 93 height 22
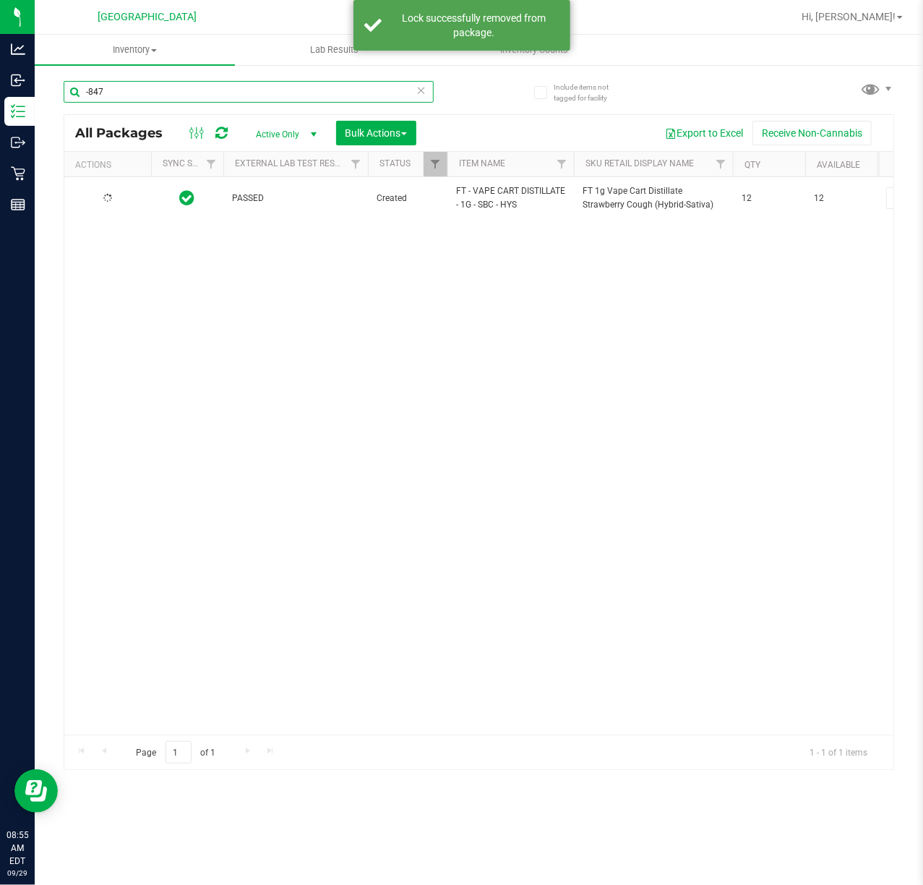
click at [133, 98] on input "-847" at bounding box center [249, 92] width 370 height 22
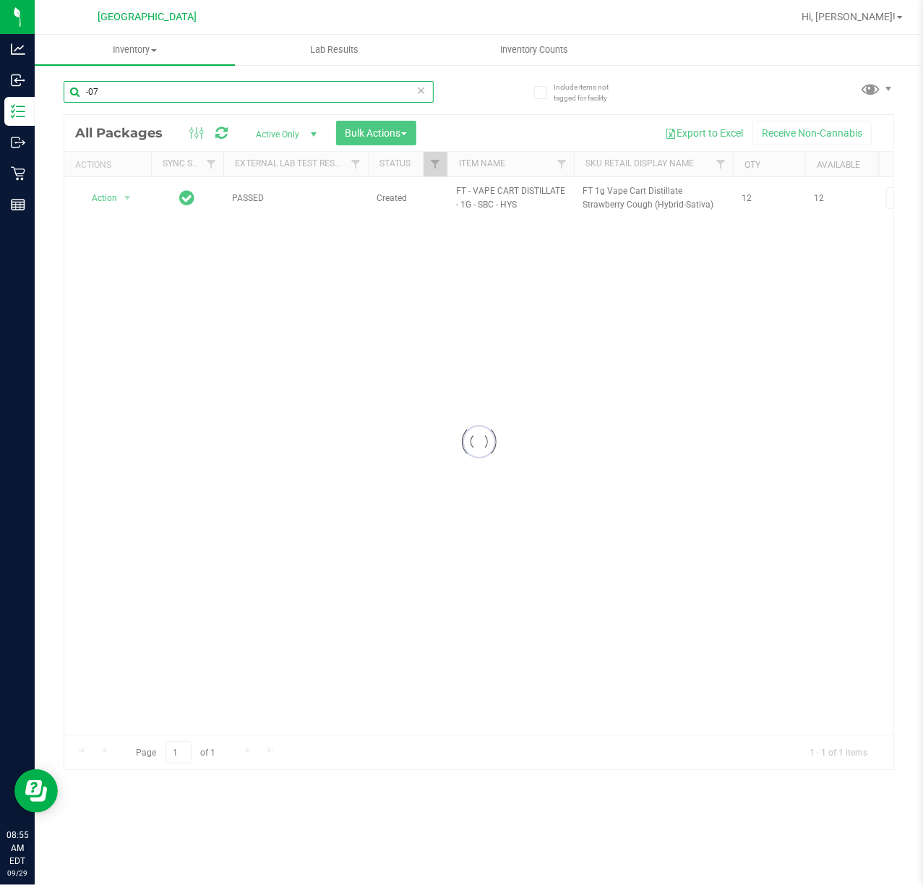
type input "-075"
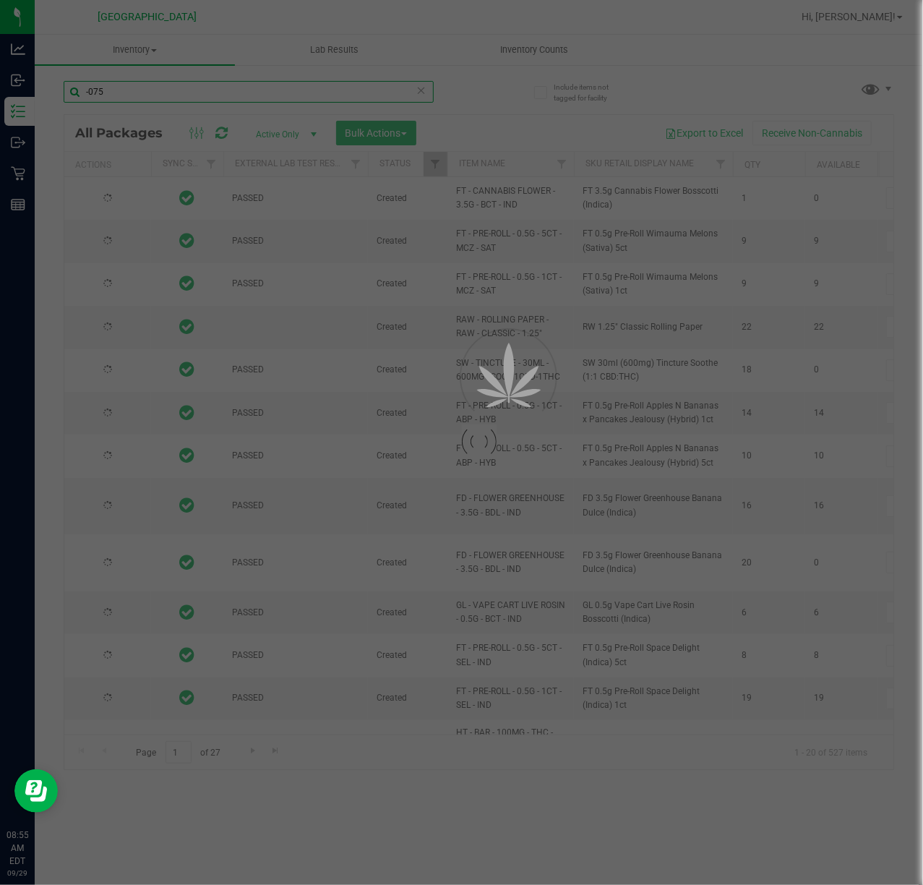
type input "2026-03-16"
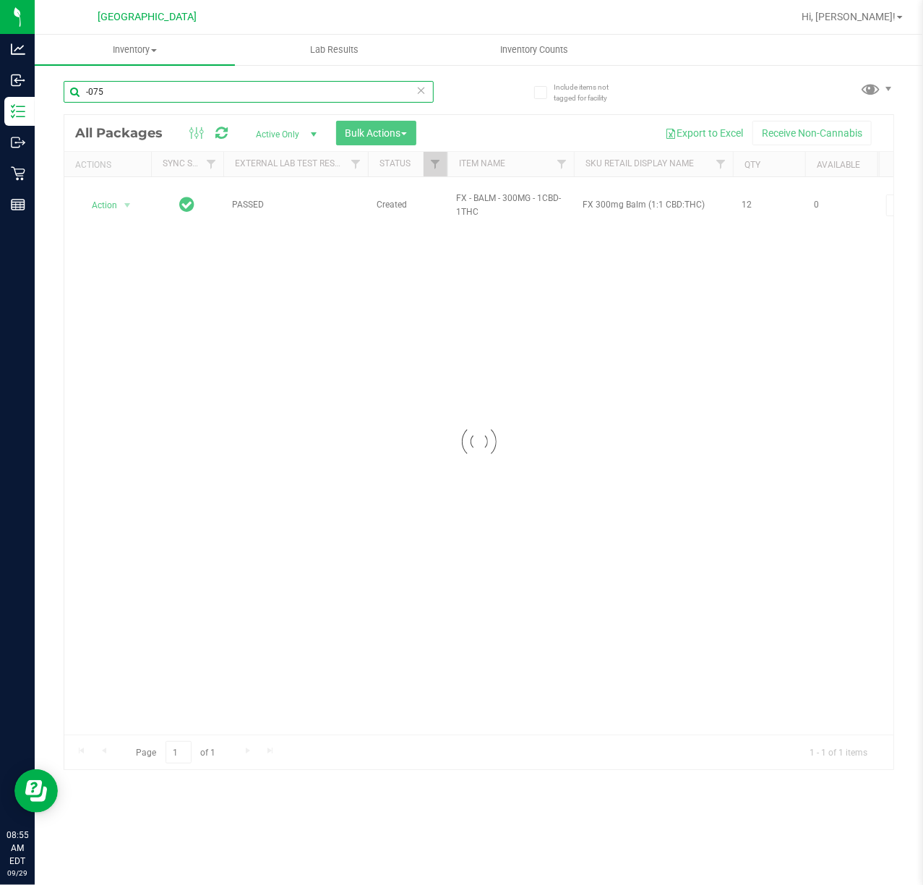
type input "-075"
click at [119, 198] on div at bounding box center [478, 442] width 829 height 654
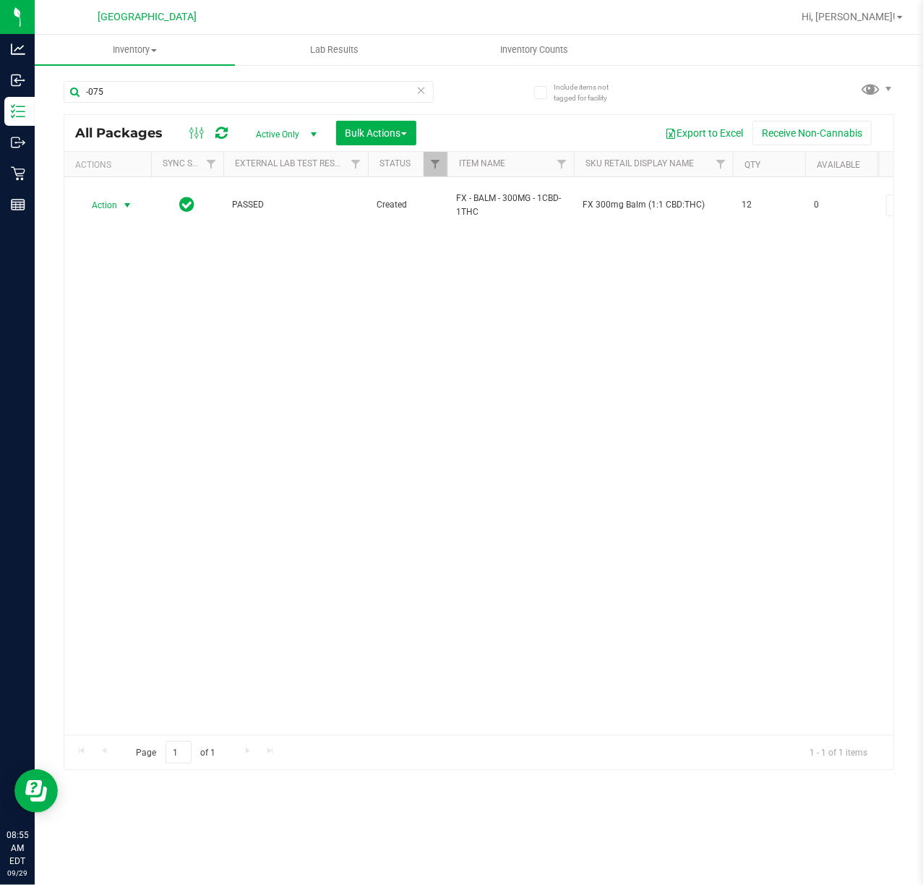
click at [119, 198] on span "select" at bounding box center [128, 205] width 18 height 20
click at [156, 377] on li "Unlock package" at bounding box center [126, 371] width 93 height 22
click at [0, 0] on div at bounding box center [0, 0] width 0 height 0
click at [239, 98] on input "-075" at bounding box center [249, 92] width 370 height 22
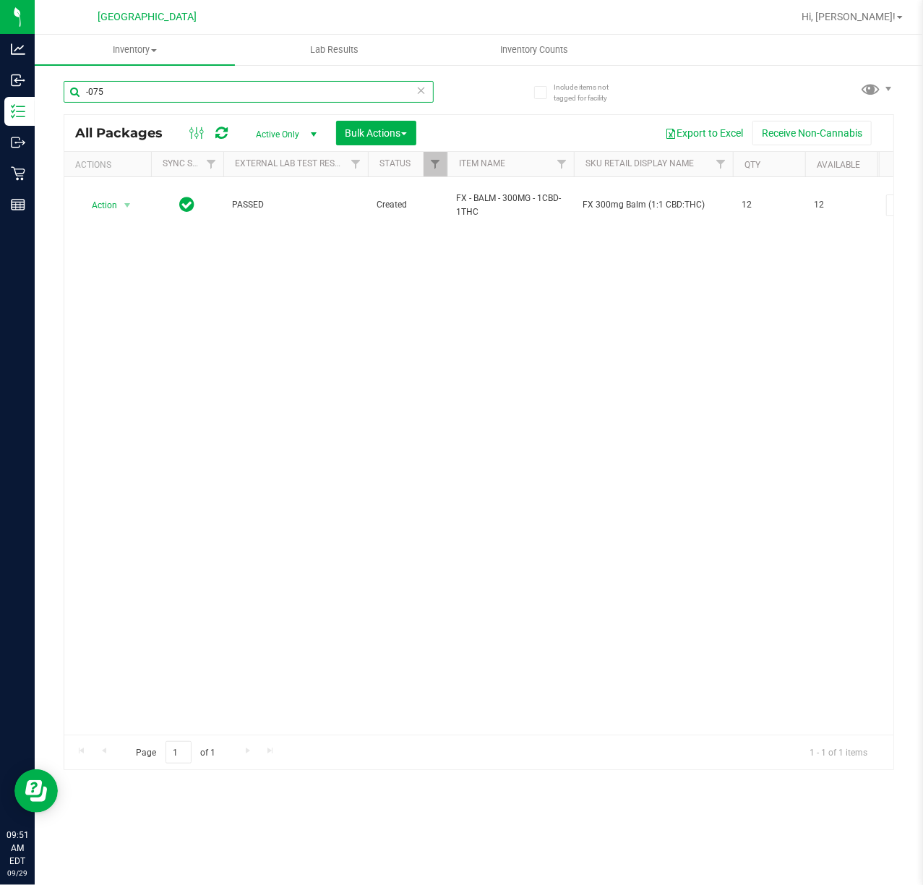
click at [239, 98] on input "-075" at bounding box center [249, 92] width 370 height 22
type input "grz"
click at [204, 90] on input "grz" at bounding box center [249, 92] width 370 height 22
type input "zop"
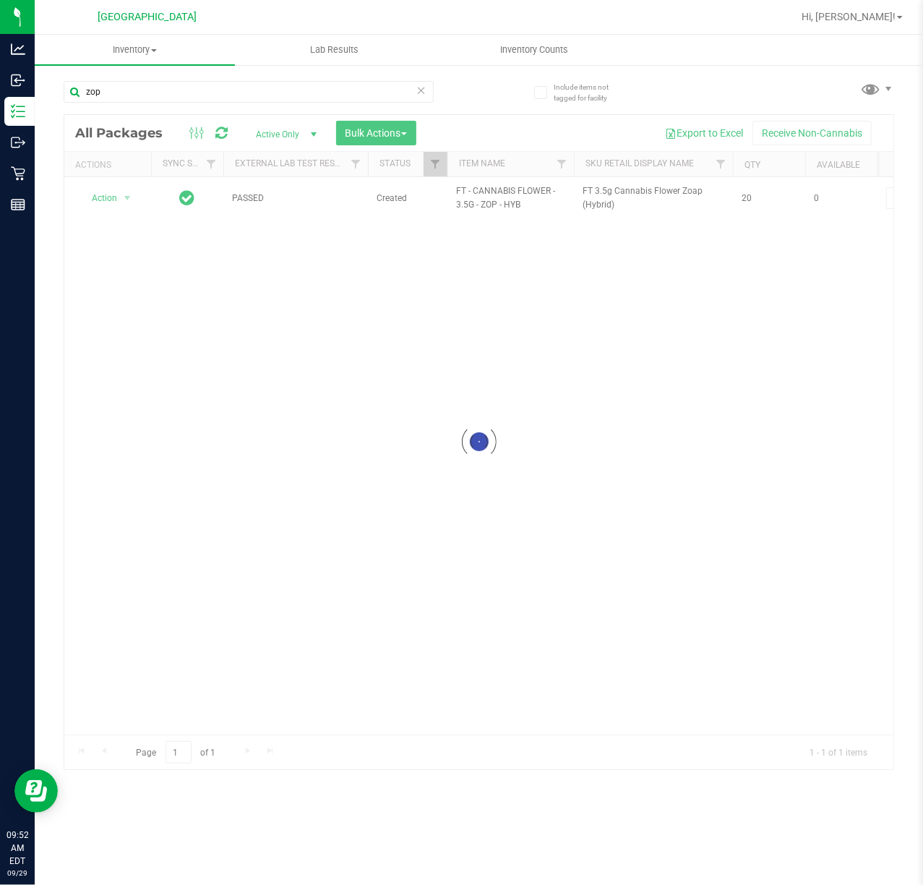
click at [296, 280] on div at bounding box center [478, 442] width 829 height 654
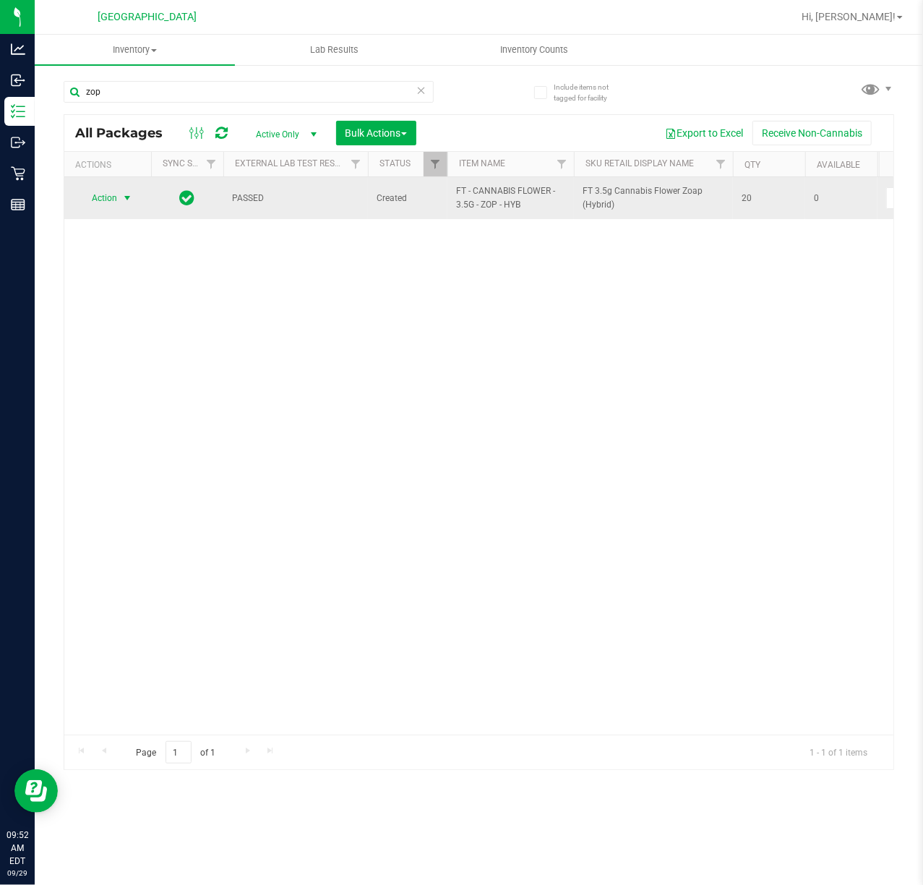
click at [105, 205] on span "Action" at bounding box center [98, 198] width 39 height 20
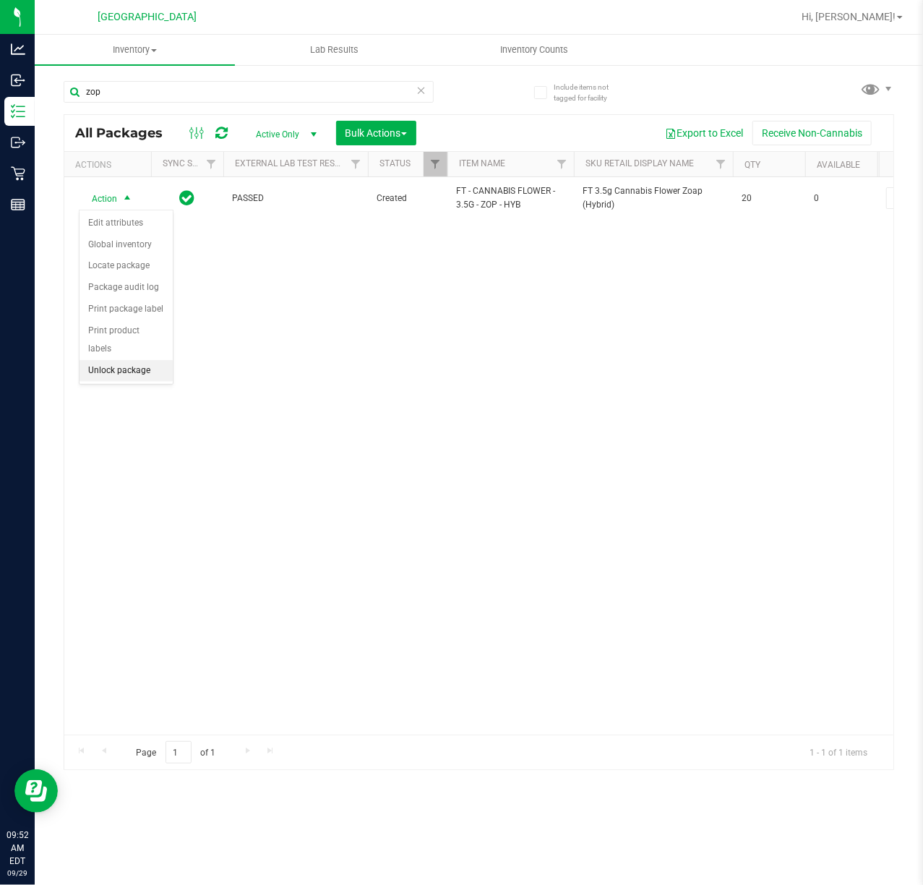
click at [136, 377] on li "Unlock package" at bounding box center [126, 371] width 93 height 22
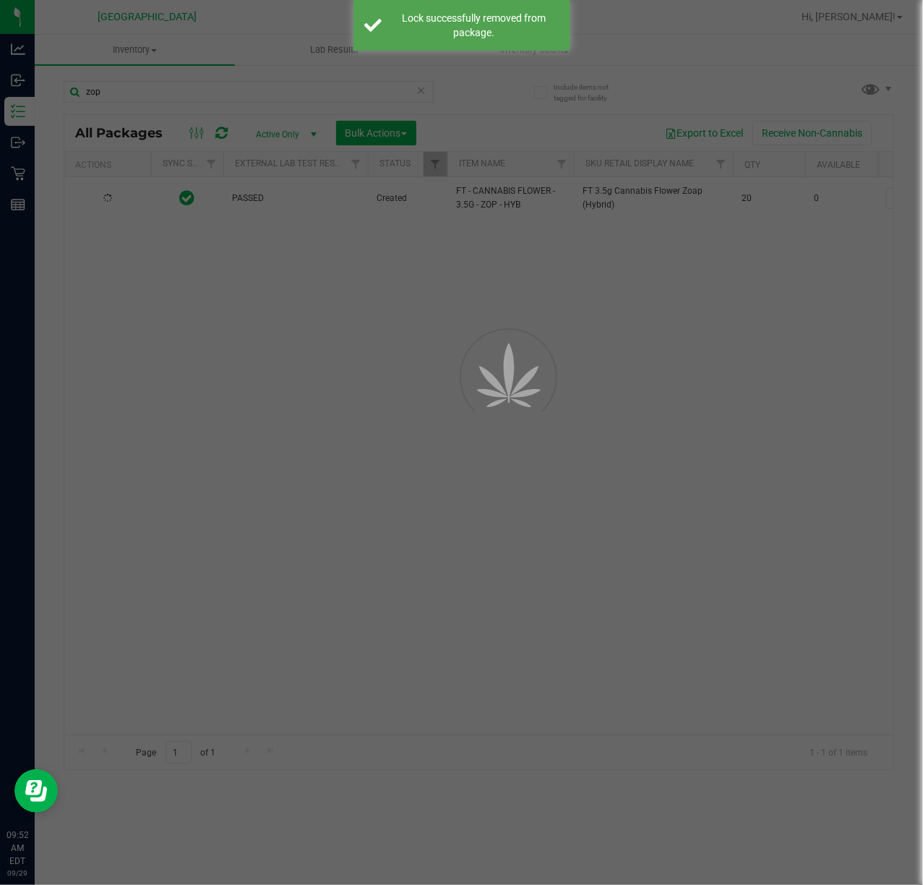
click at [315, 350] on div at bounding box center [461, 442] width 923 height 885
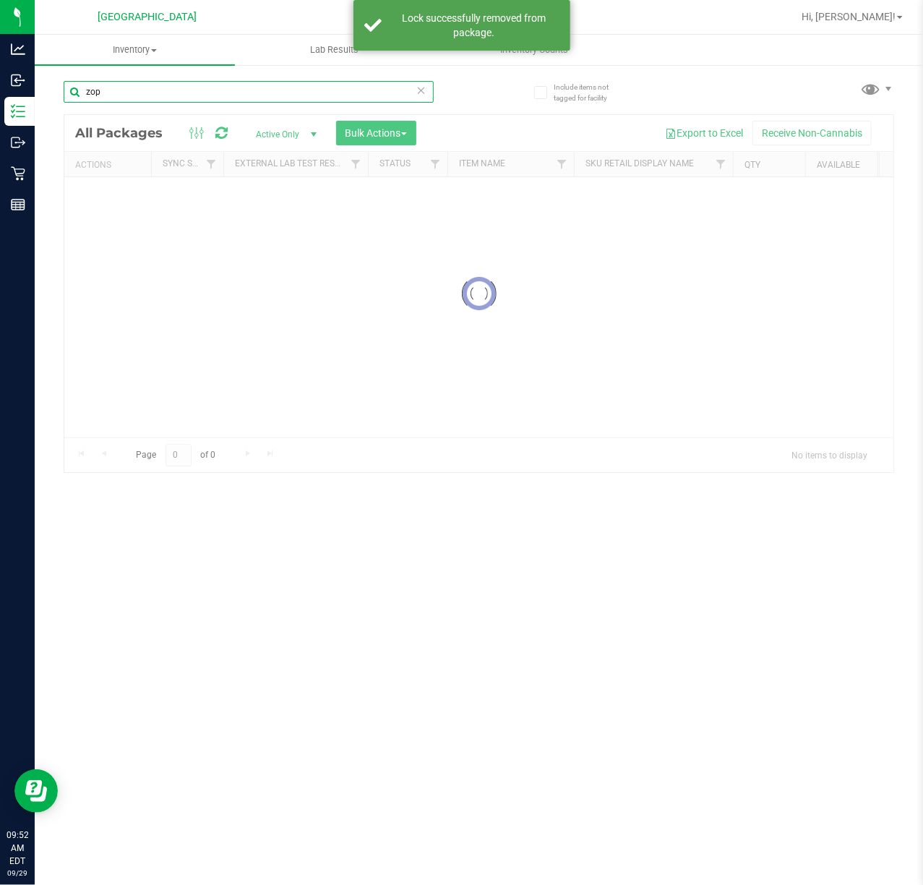
click at [117, 90] on input "zop" at bounding box center [249, 92] width 370 height 22
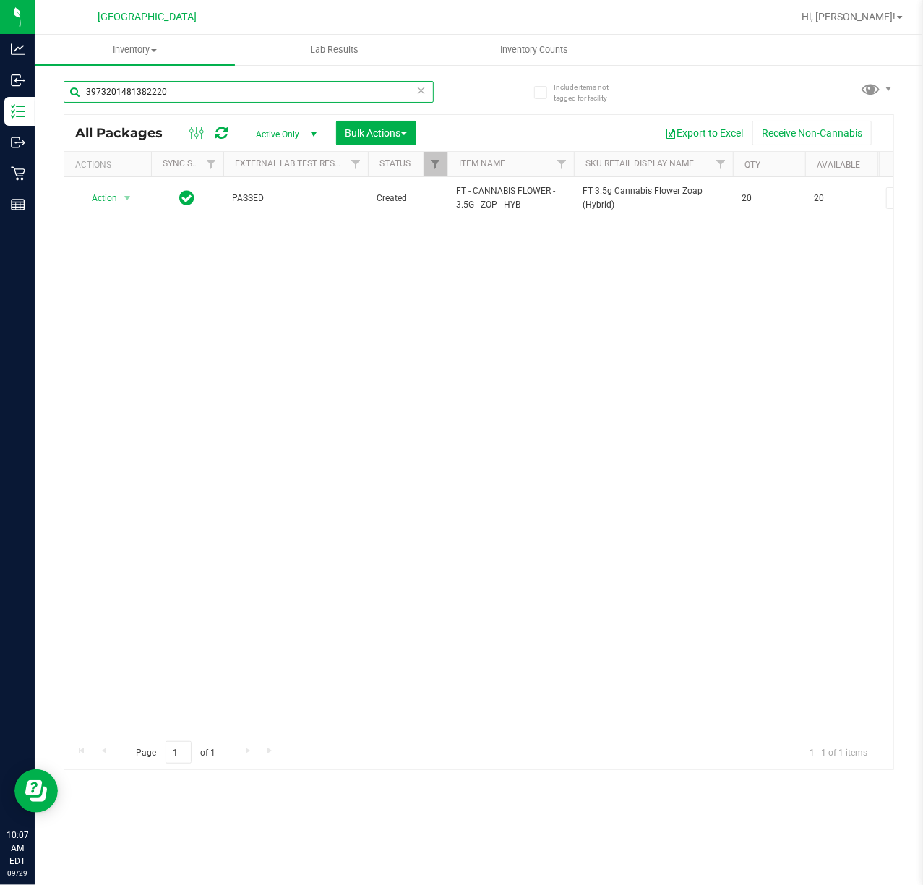
type input "3973201481382220"
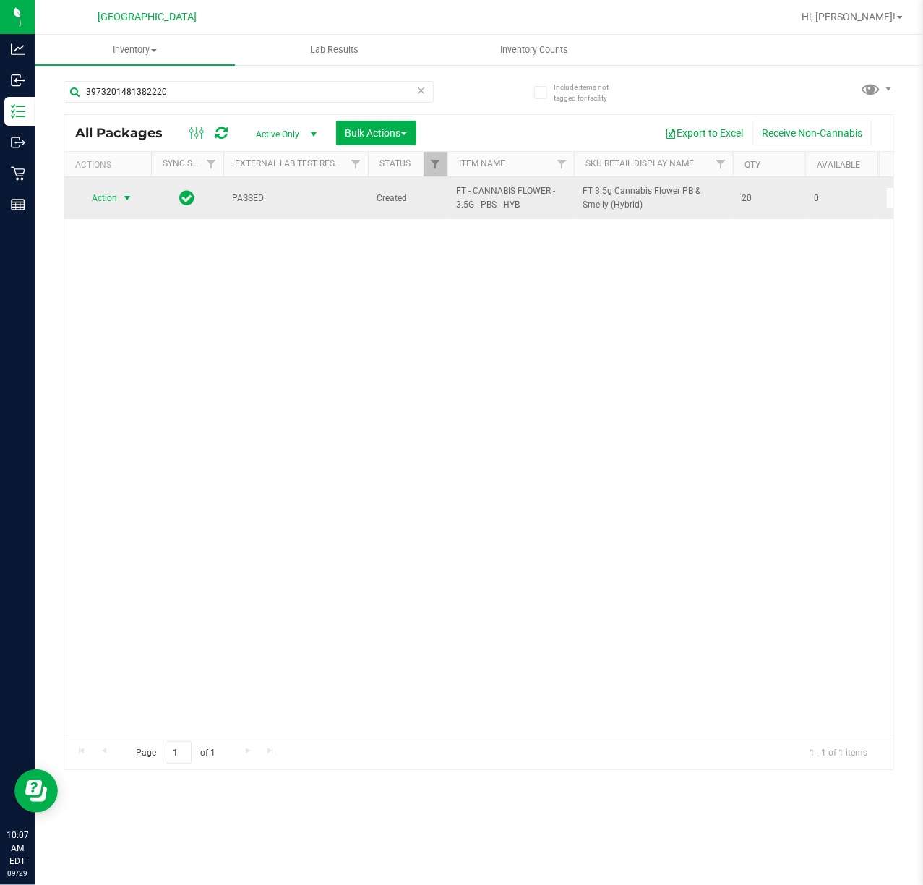
click at [126, 202] on span "select" at bounding box center [127, 198] width 12 height 12
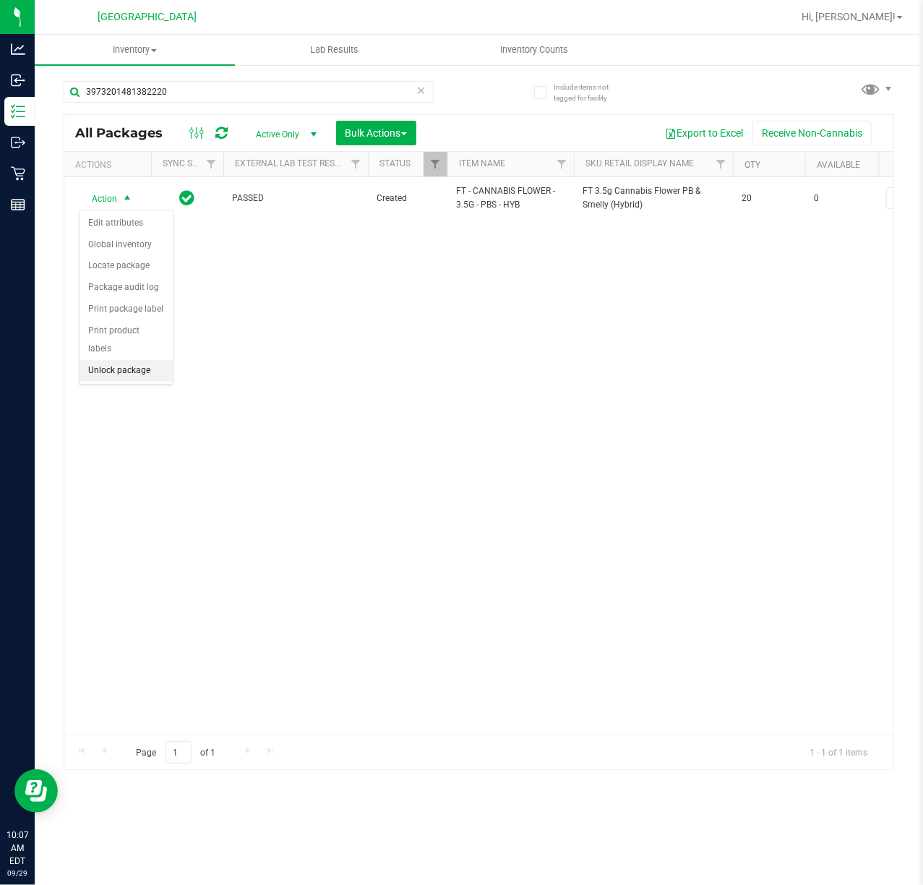
click at [148, 374] on li "Unlock package" at bounding box center [126, 371] width 93 height 22
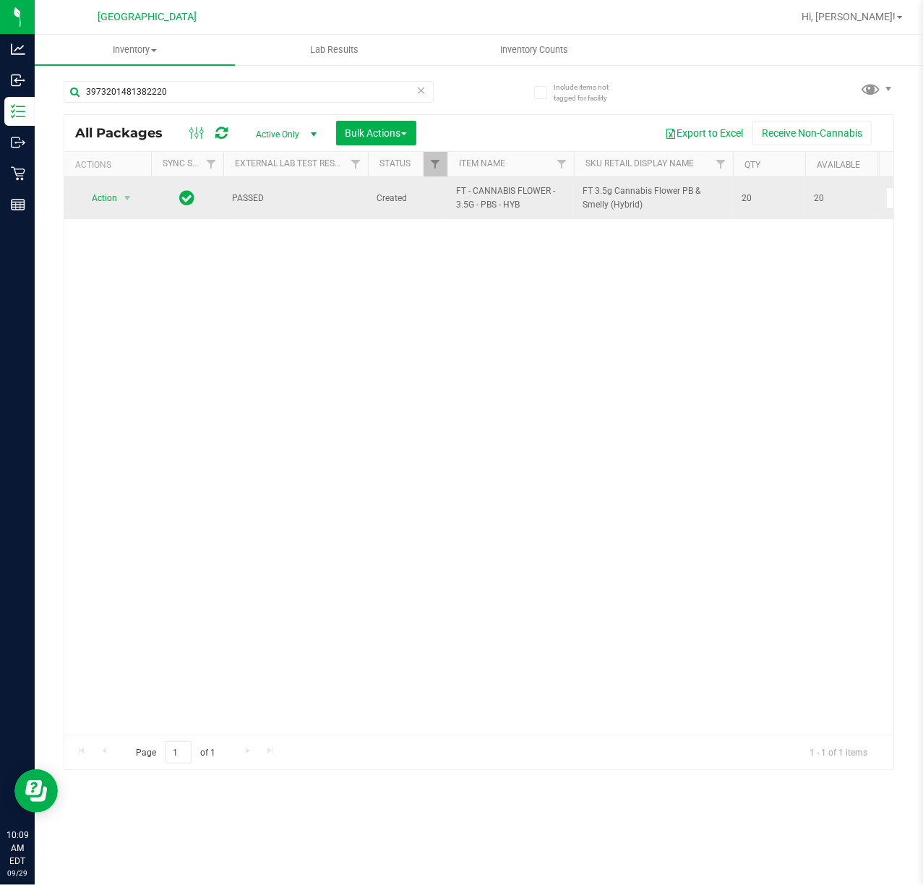
click at [122, 186] on td "Action Action Adjust qty Create package Edit attributes Global inventory Locate…" at bounding box center [107, 198] width 87 height 42
click at [122, 200] on span "select" at bounding box center [127, 198] width 12 height 12
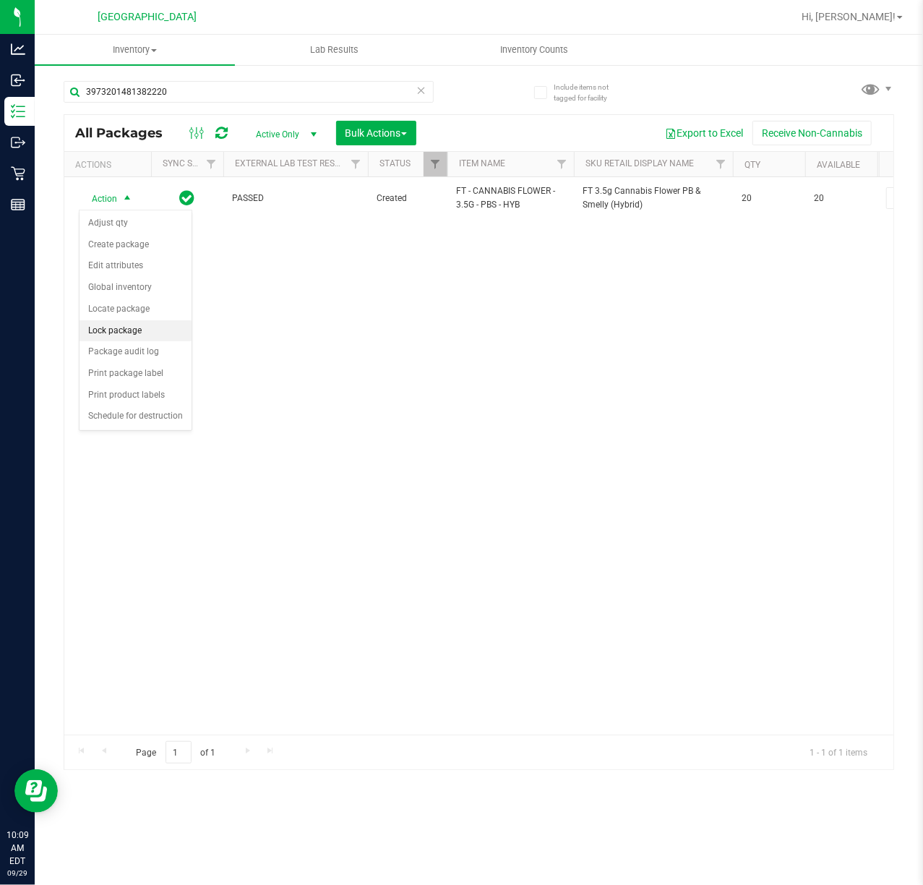
click at [145, 339] on li "Lock package" at bounding box center [136, 331] width 112 height 22
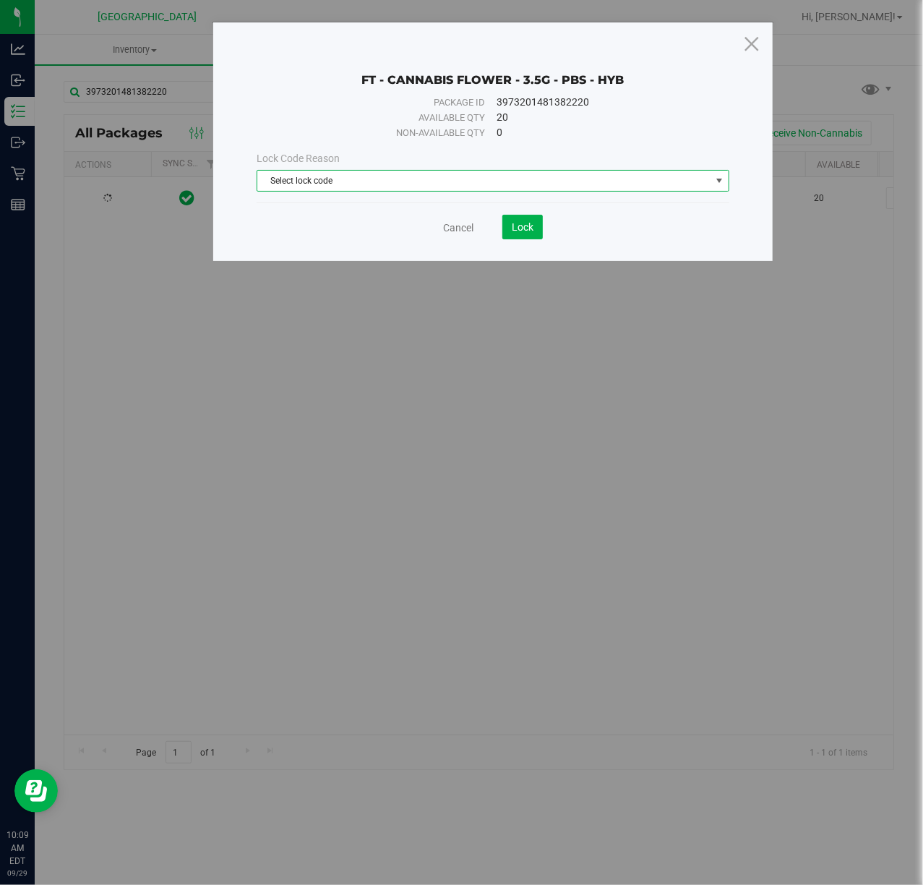
click at [383, 179] on span "Select lock code" at bounding box center [483, 181] width 453 height 20
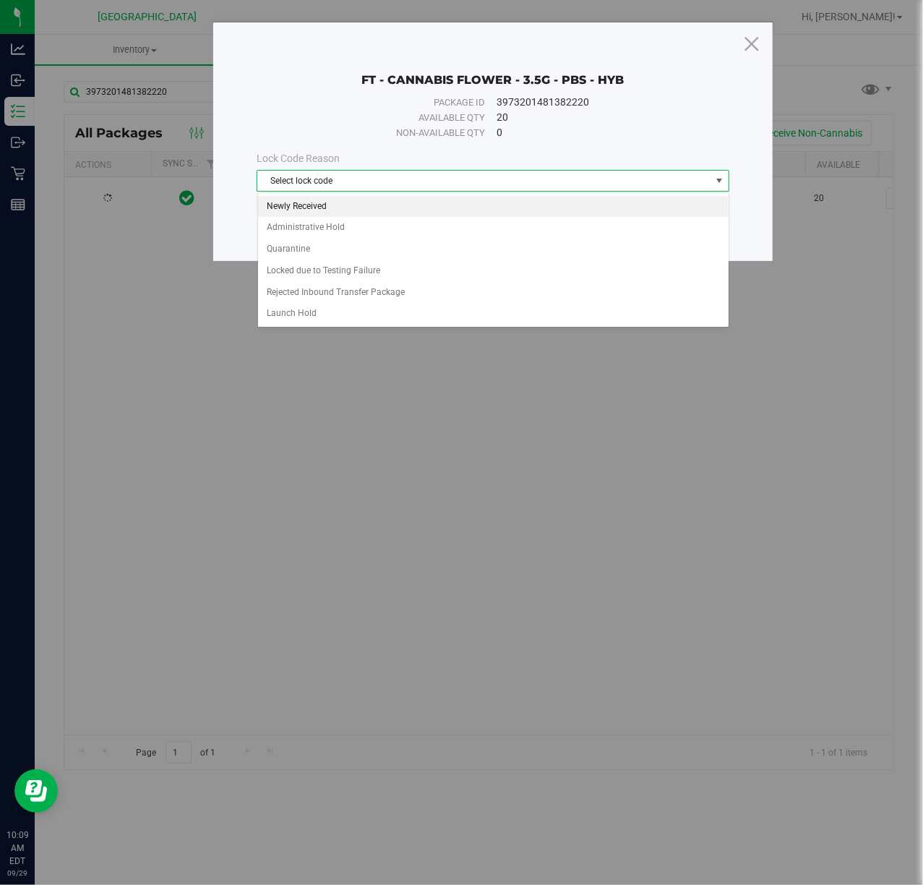
click at [353, 213] on li "Newly Received" at bounding box center [493, 207] width 471 height 22
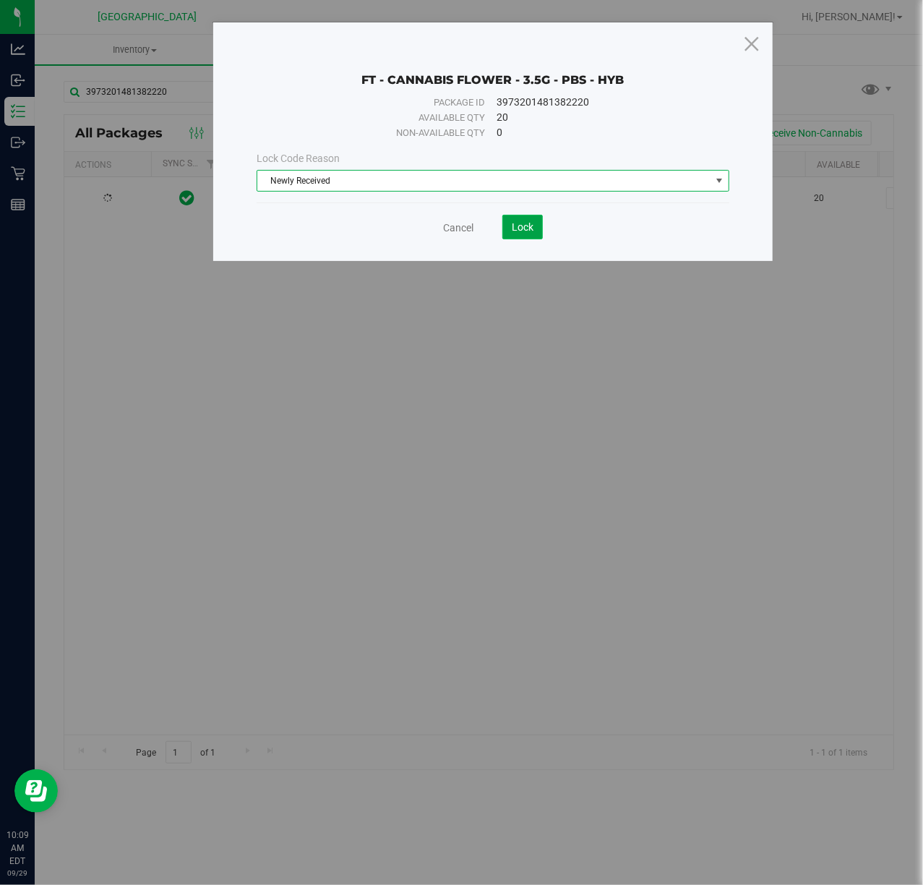
click at [519, 233] on span "Lock" at bounding box center [523, 227] width 22 height 12
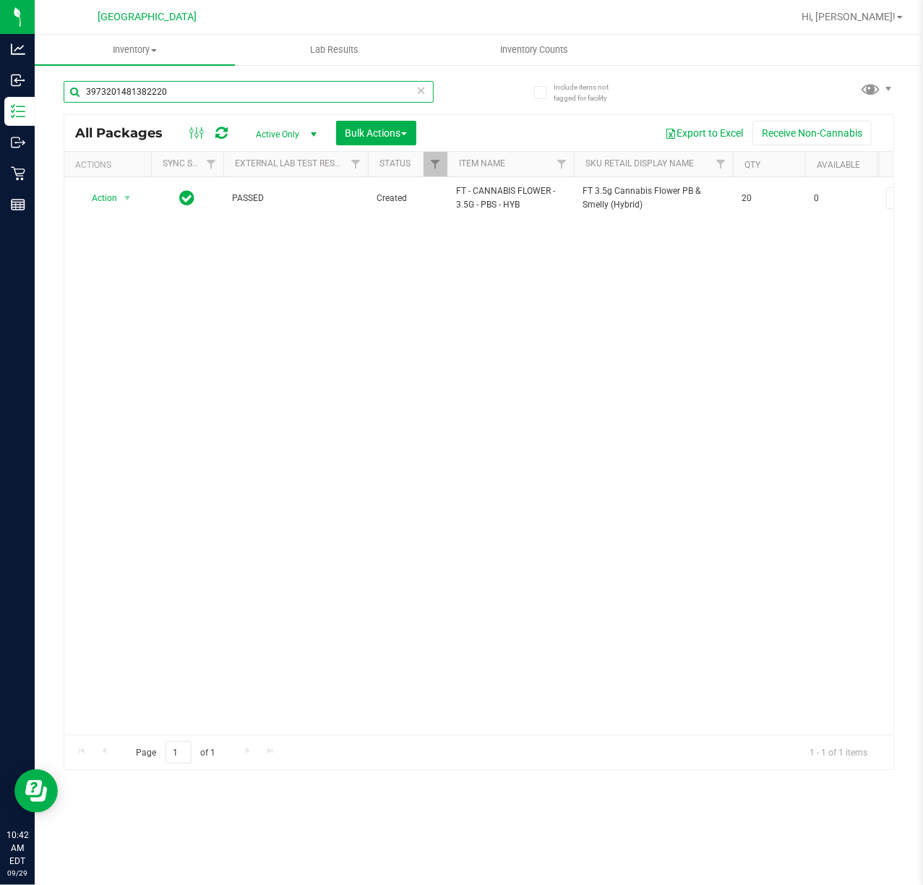
drag, startPoint x: 206, startPoint y: 90, endPoint x: -1, endPoint y: 90, distance: 207.5
click at [0, 90] on html "Analytics Inbound Inventory Outbound Retail Reports 10:42 AM EDT 09/29/2025 09/…" at bounding box center [461, 442] width 923 height 885
type input "srn"
click at [455, 403] on div "Action Action Edit attributes Global inventory Locate package Package audit log…" at bounding box center [478, 455] width 829 height 557
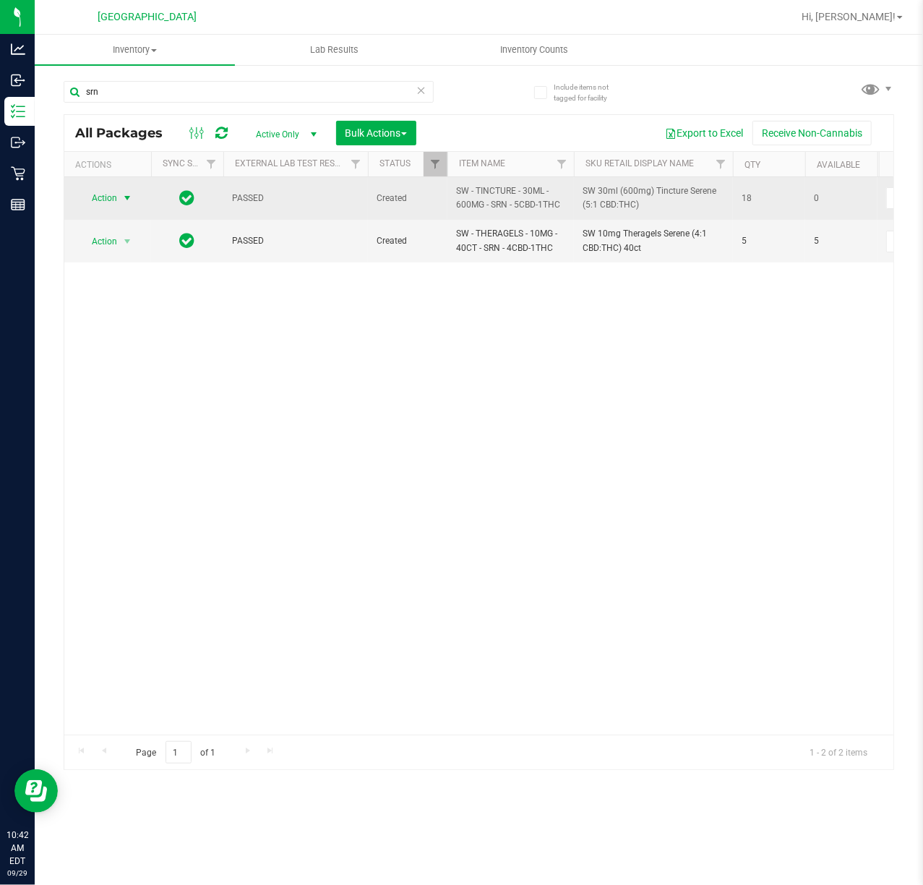
click at [111, 192] on span "Action" at bounding box center [98, 198] width 39 height 20
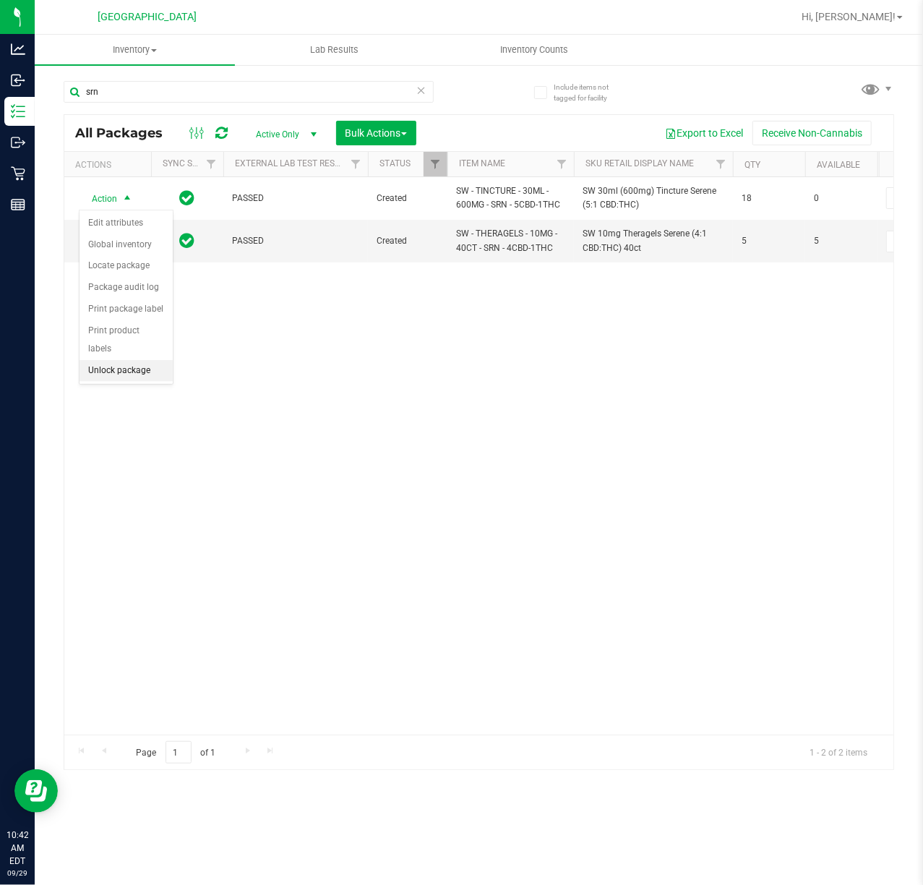
click at [123, 379] on li "Unlock package" at bounding box center [126, 371] width 93 height 22
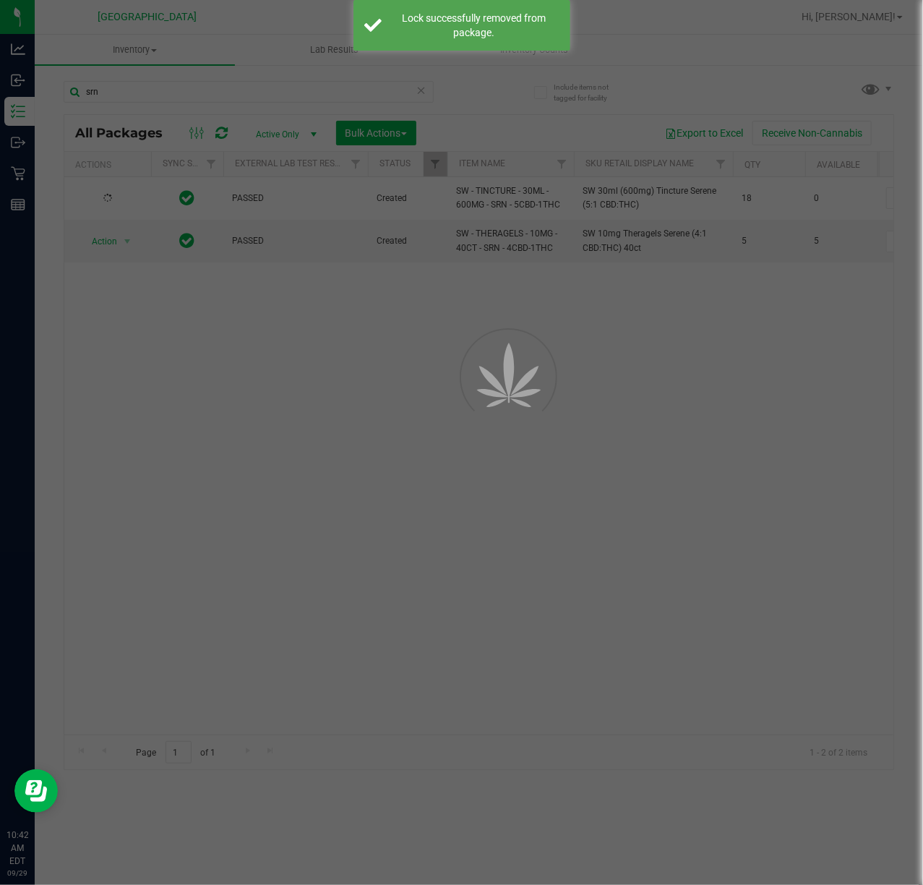
click at [314, 359] on div at bounding box center [461, 442] width 923 height 885
